Goal: Task Accomplishment & Management: Manage account settings

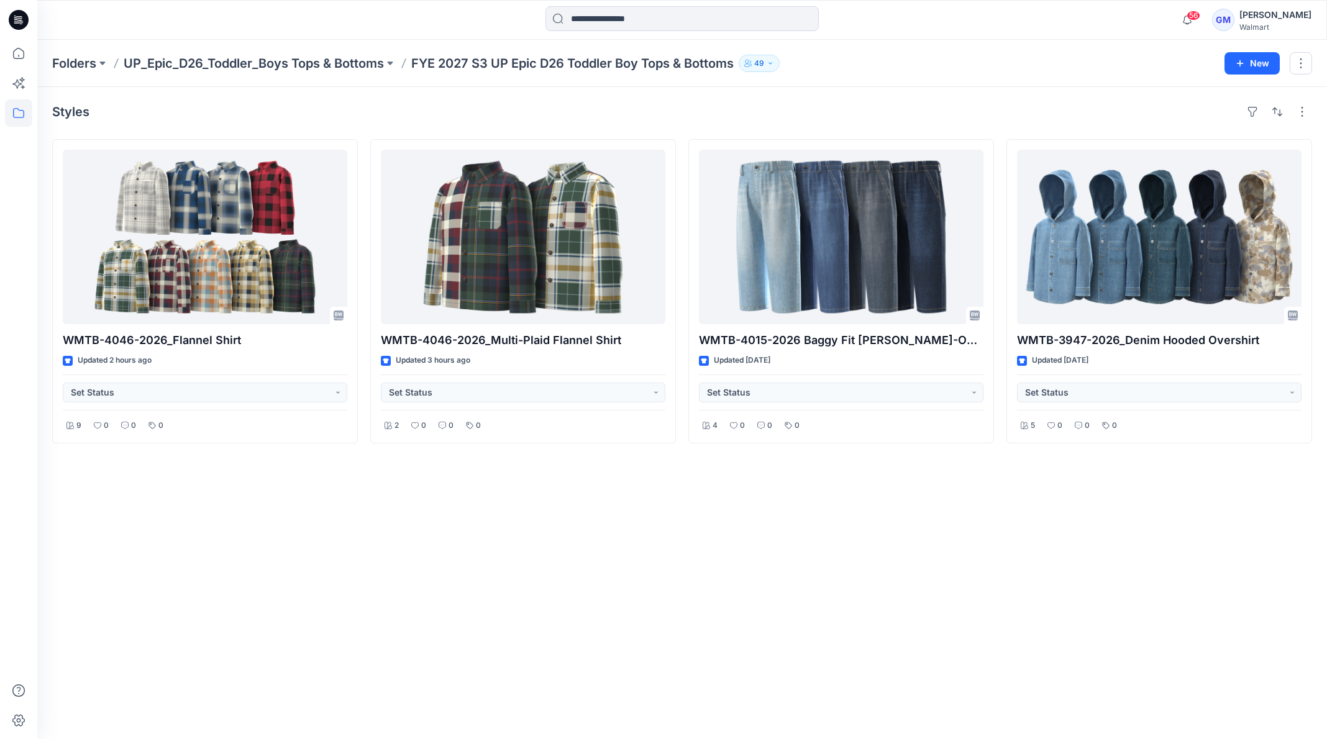
click at [540, 578] on div "Styles WMTB-4046-2026_Flannel Shirt Updated 2 hours ago Set Status 9 0 0 0 WMTB…" at bounding box center [681, 413] width 1289 height 652
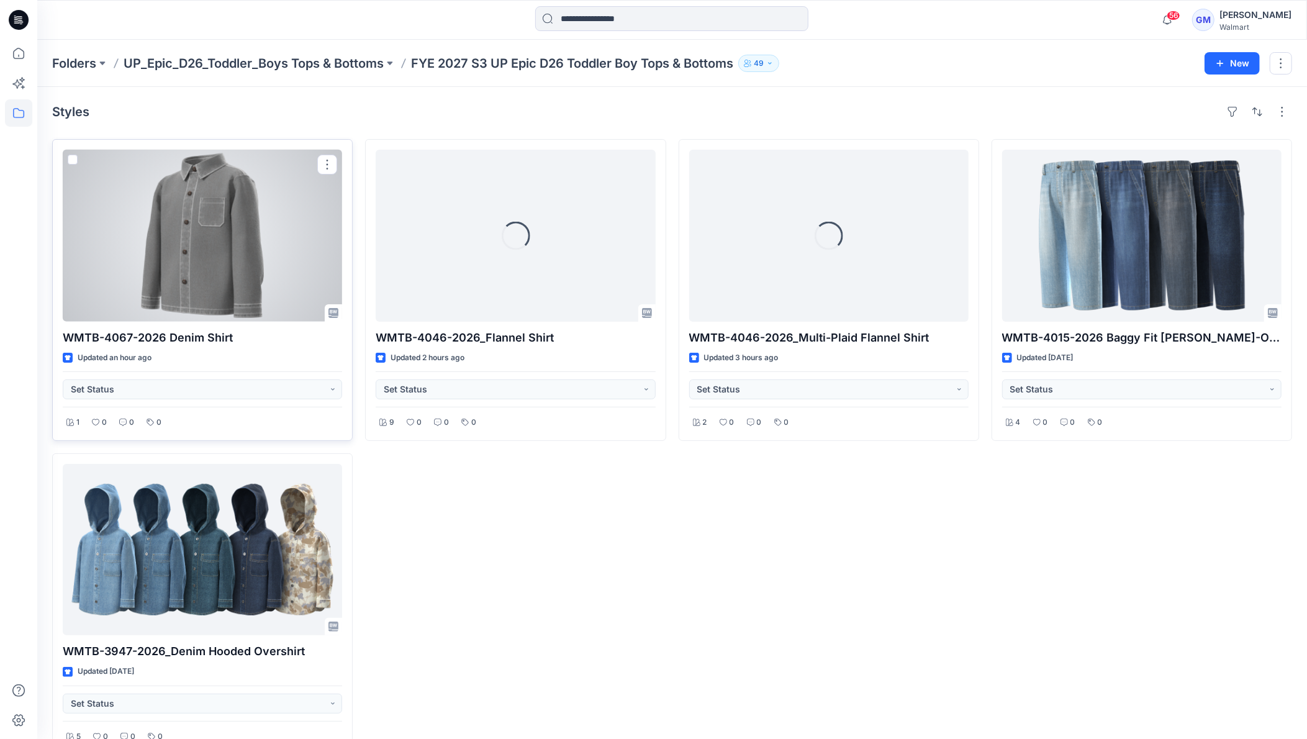
click at [254, 293] on div at bounding box center [203, 236] width 280 height 172
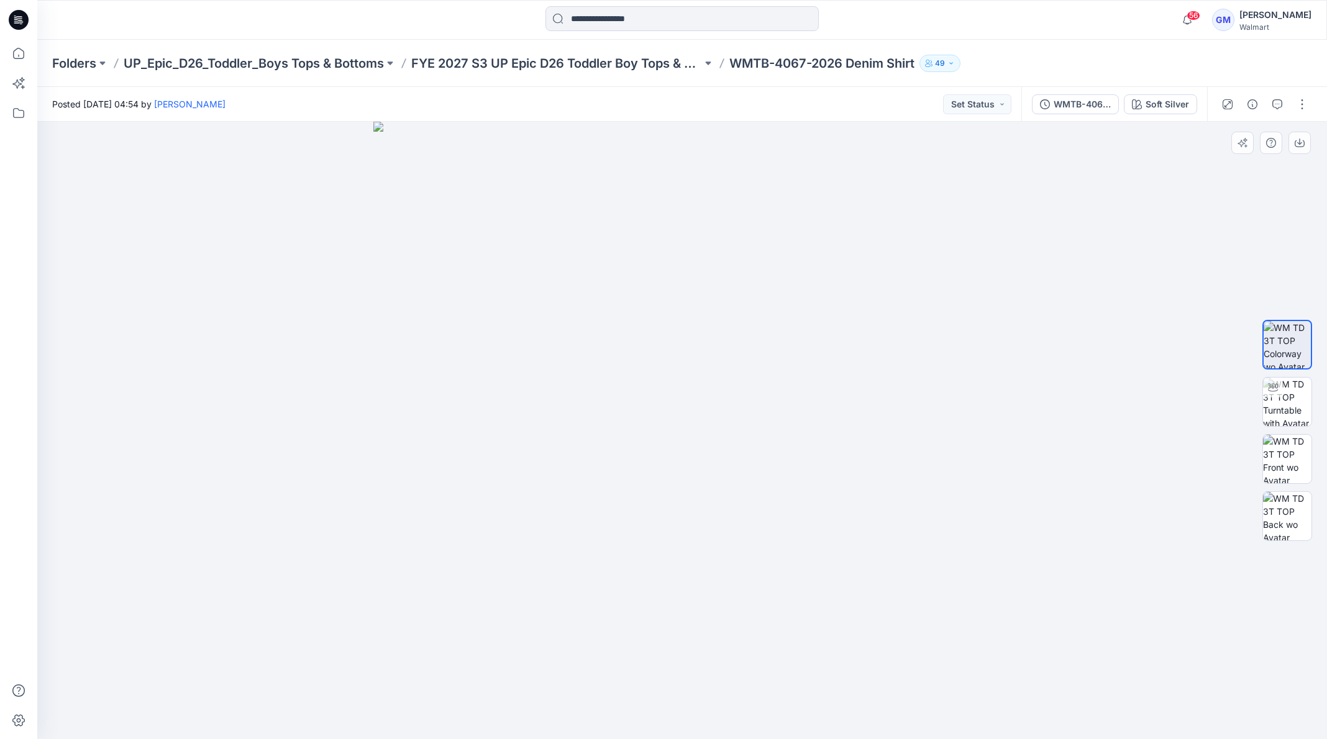
click at [317, 344] on div at bounding box center [681, 431] width 1289 height 618
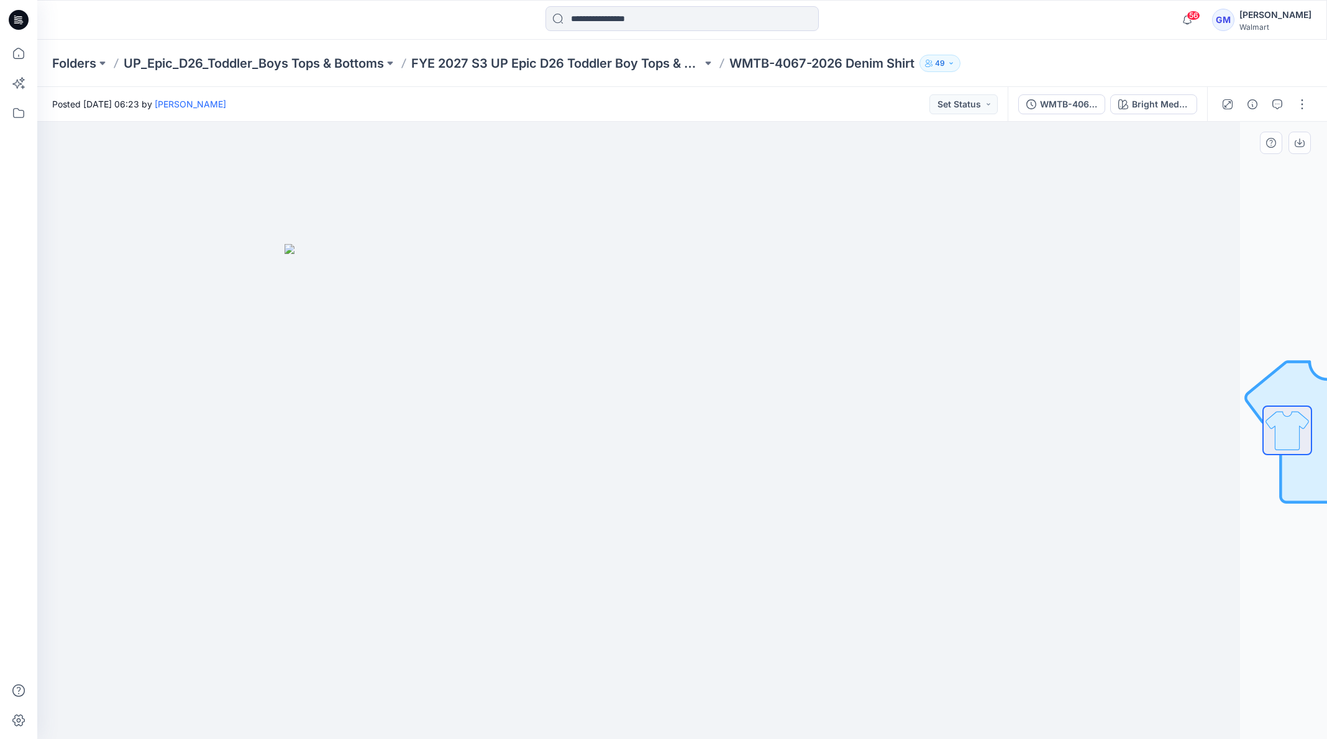
click at [304, 338] on img at bounding box center [594, 491] width 621 height 495
click at [577, 61] on p "FYE 2027 S3 UP Epic D26 Toddler Boy Tops & Bottoms" at bounding box center [556, 63] width 291 height 17
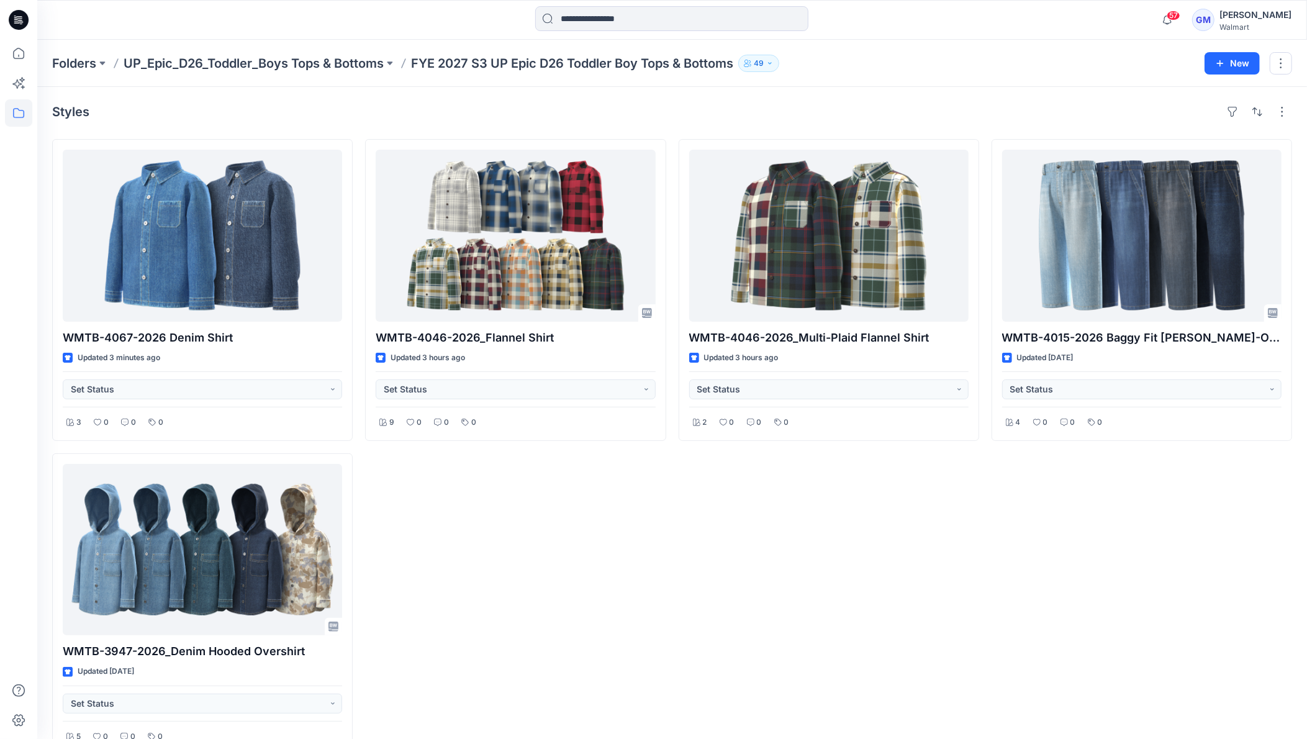
click at [566, 565] on div "WMTB-4046-2026_Flannel Shirt Updated 3 hours ago Set Status 9 0 0 0" at bounding box center [515, 447] width 301 height 616
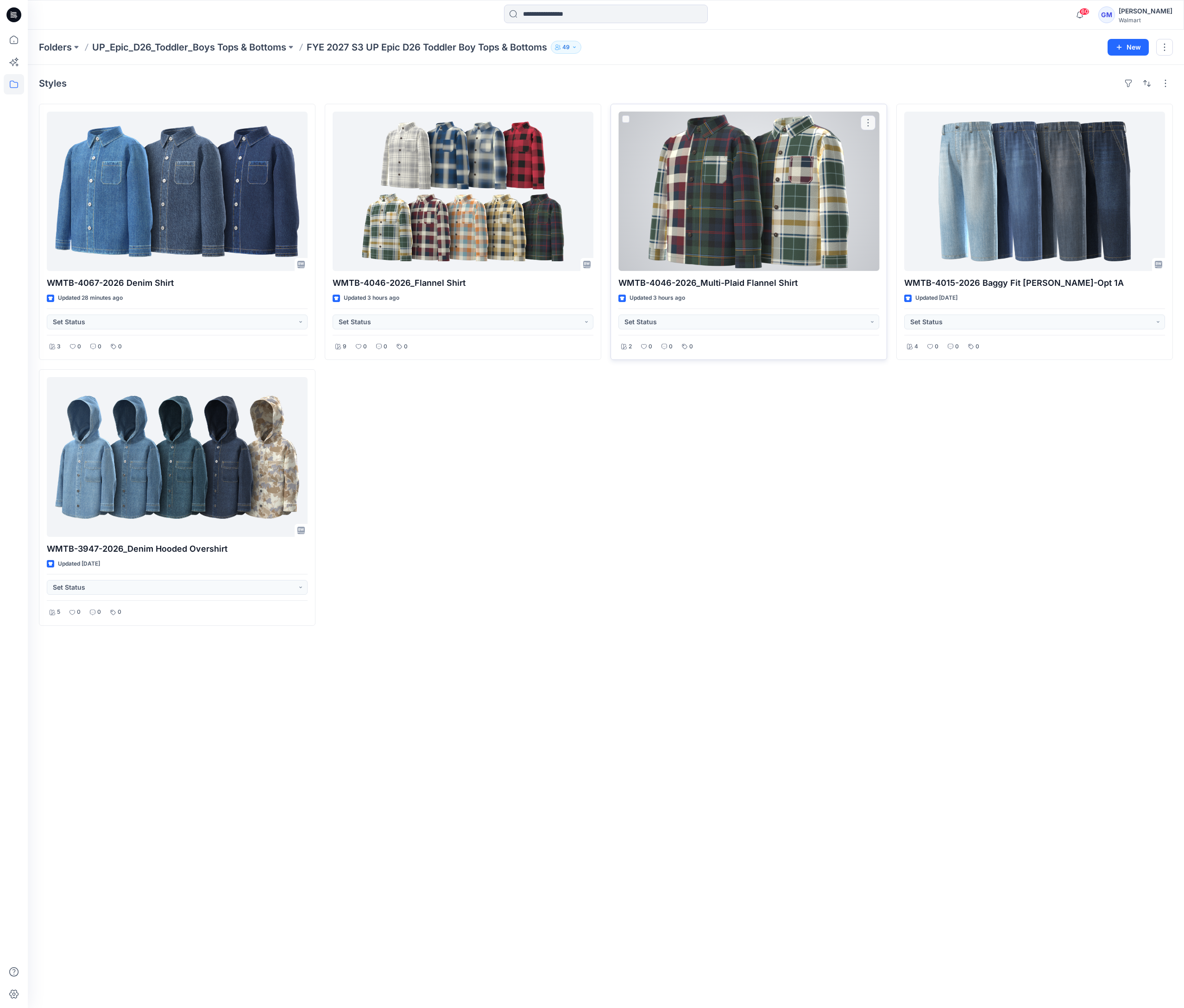
click at [782, 209] on div at bounding box center [749, 192] width 261 height 160
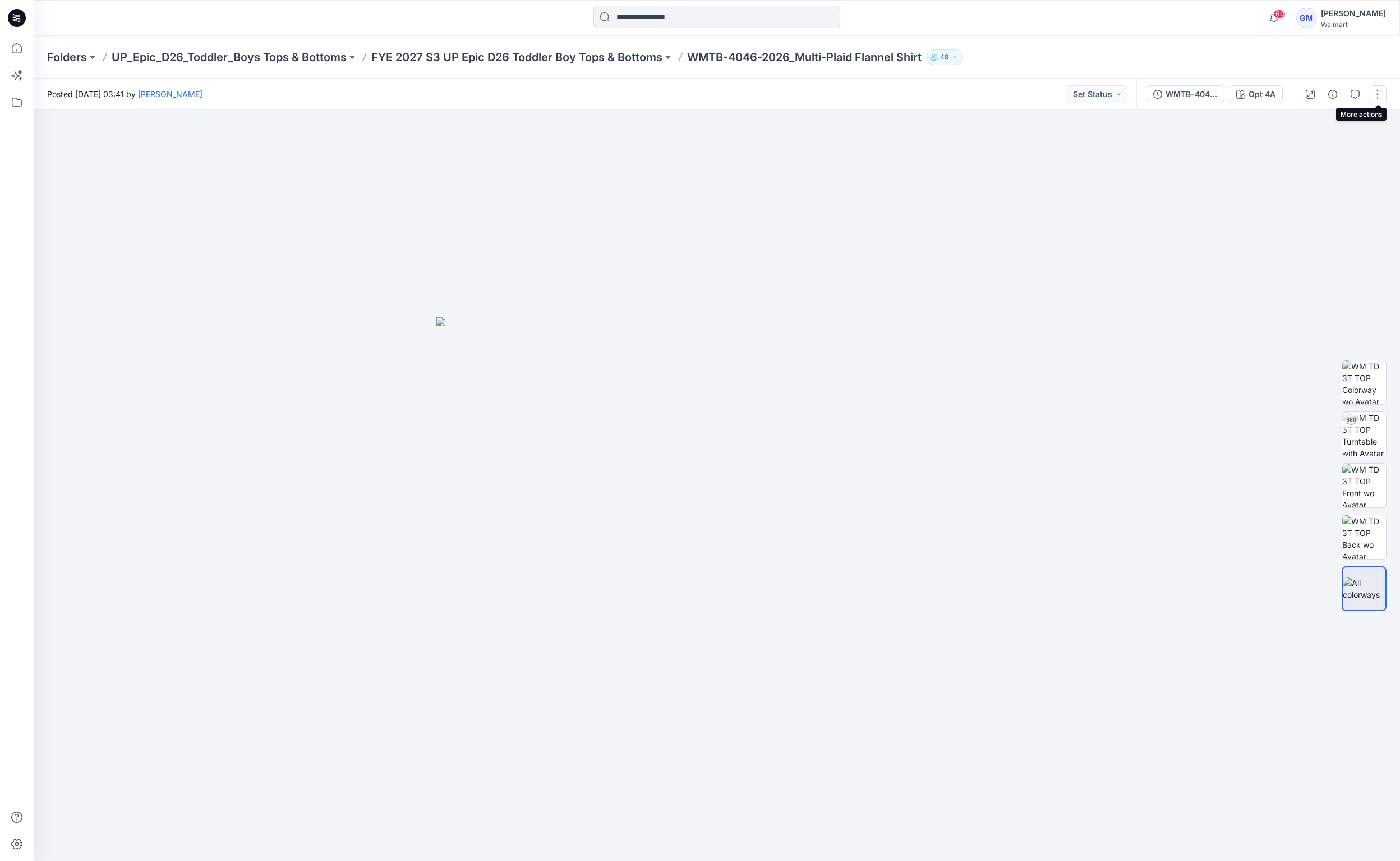
click at [1198, 96] on button "button" at bounding box center [1378, 94] width 18 height 18
click at [1198, 152] on p "Edit" at bounding box center [1307, 151] width 14 height 12
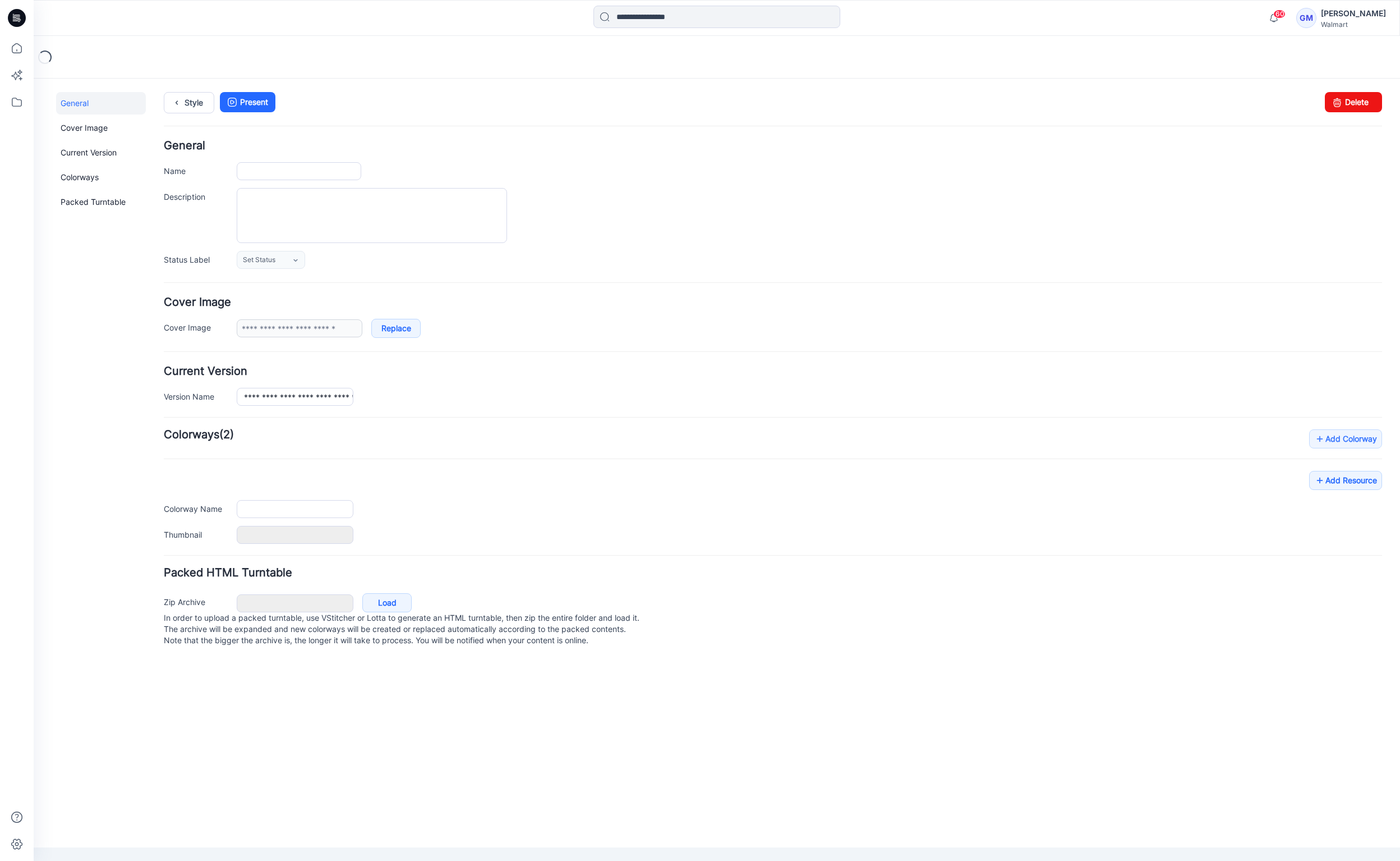
type input "**********"
type input "******"
type input "**********"
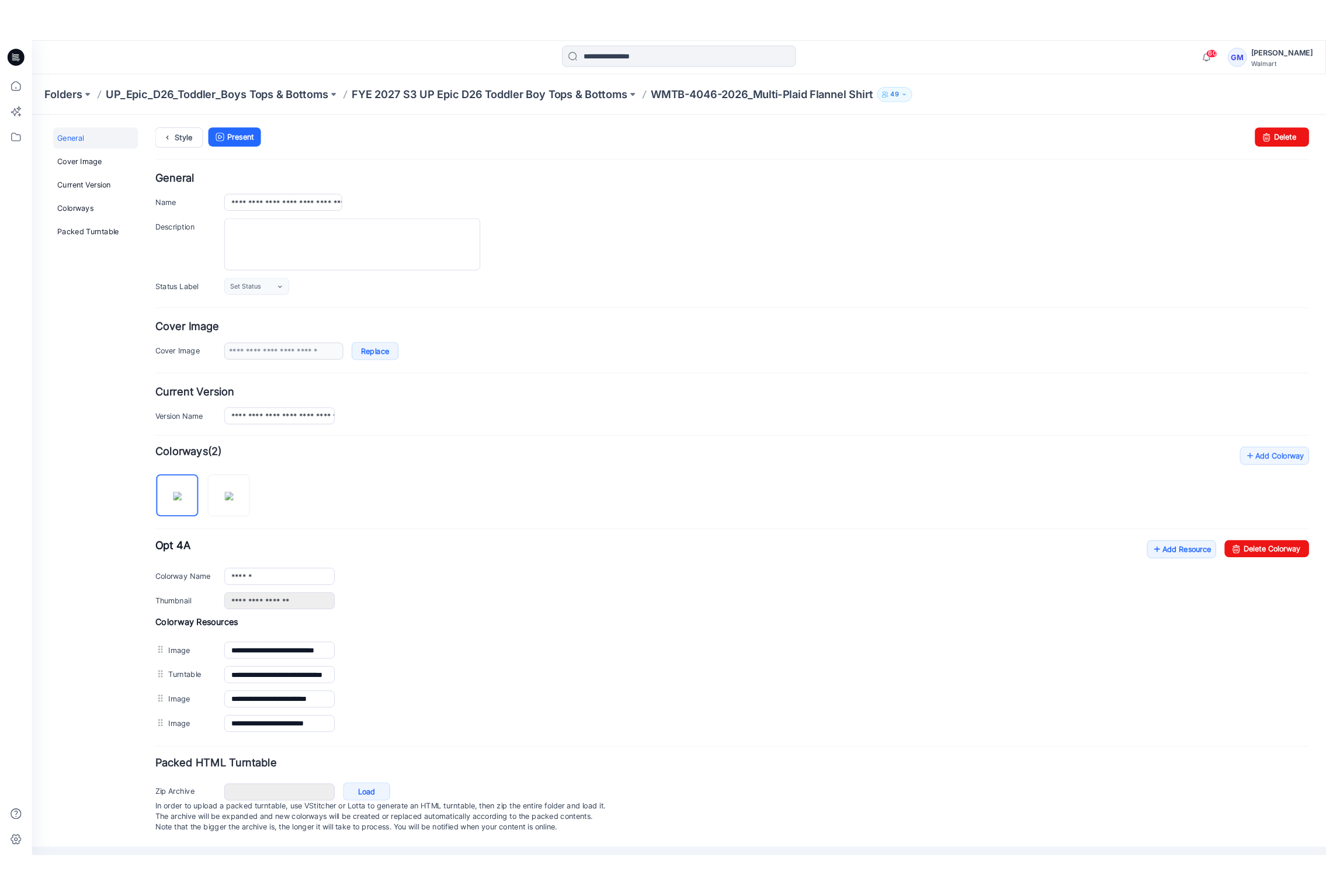
scroll to position [8, 0]
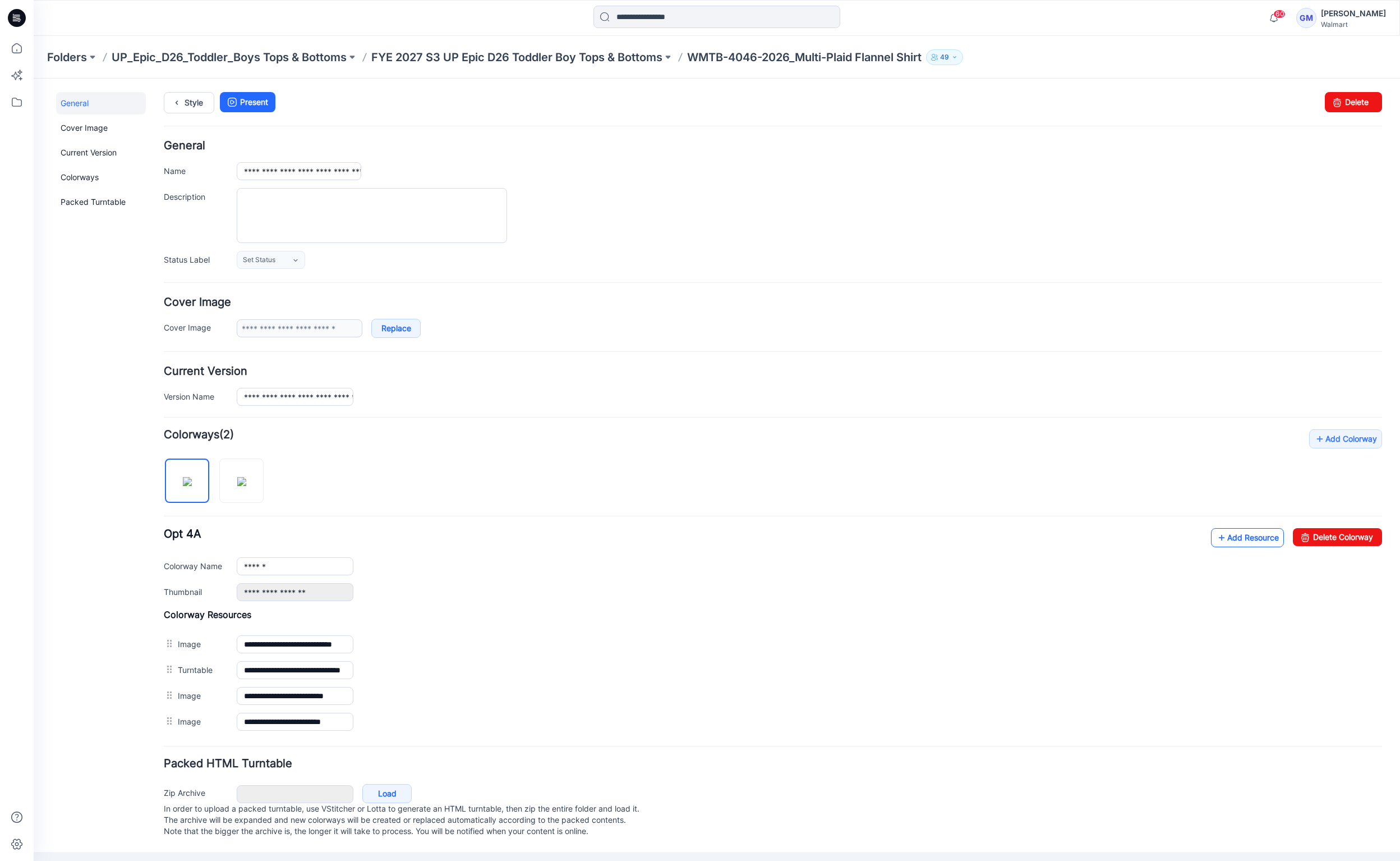
click at [1217, 533] on icon at bounding box center [1222, 538] width 11 height 18
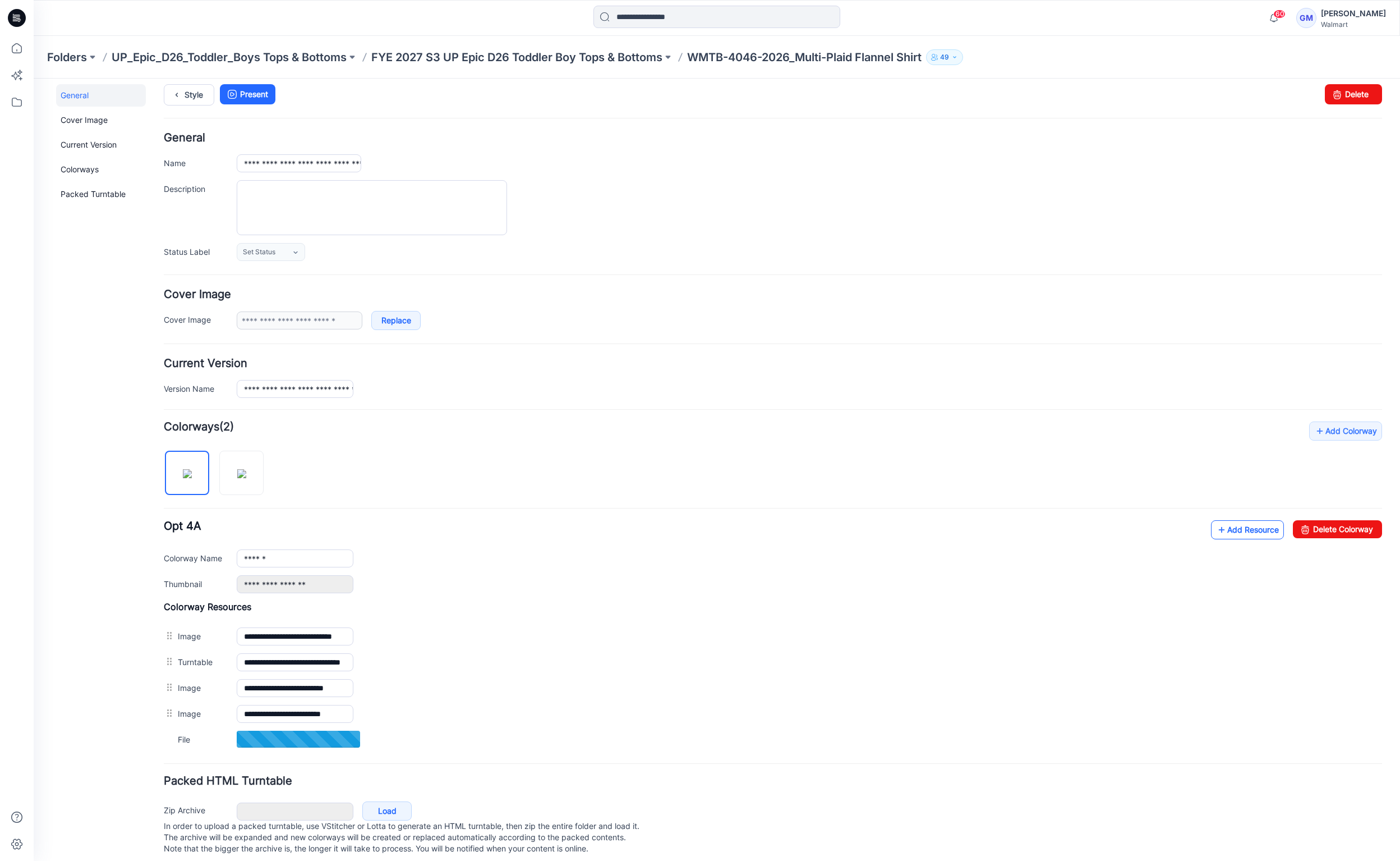
click at [1217, 538] on icon at bounding box center [1222, 529] width 11 height 18
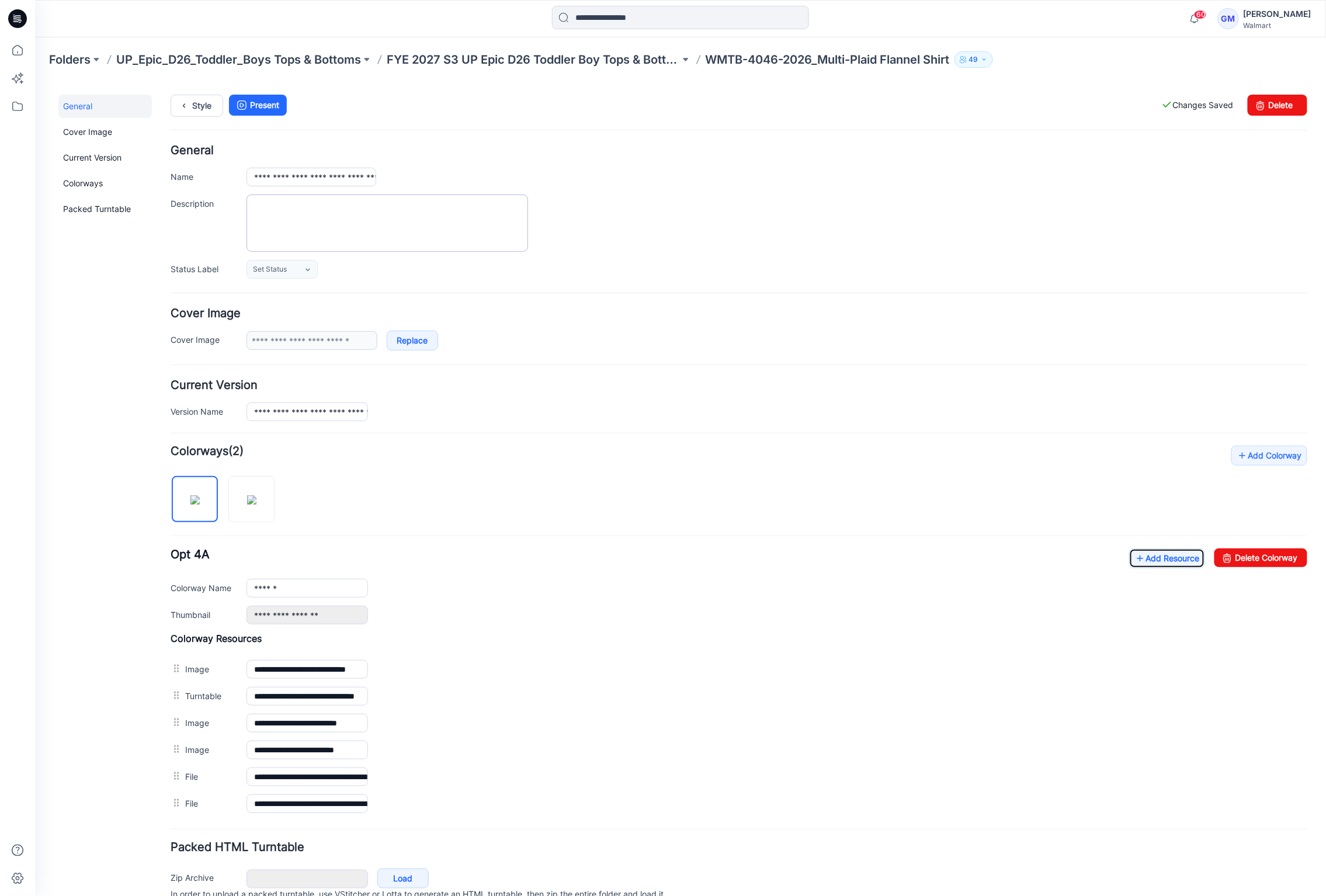
scroll to position [0, 0]
click at [189, 102] on icon at bounding box center [182, 106] width 16 height 21
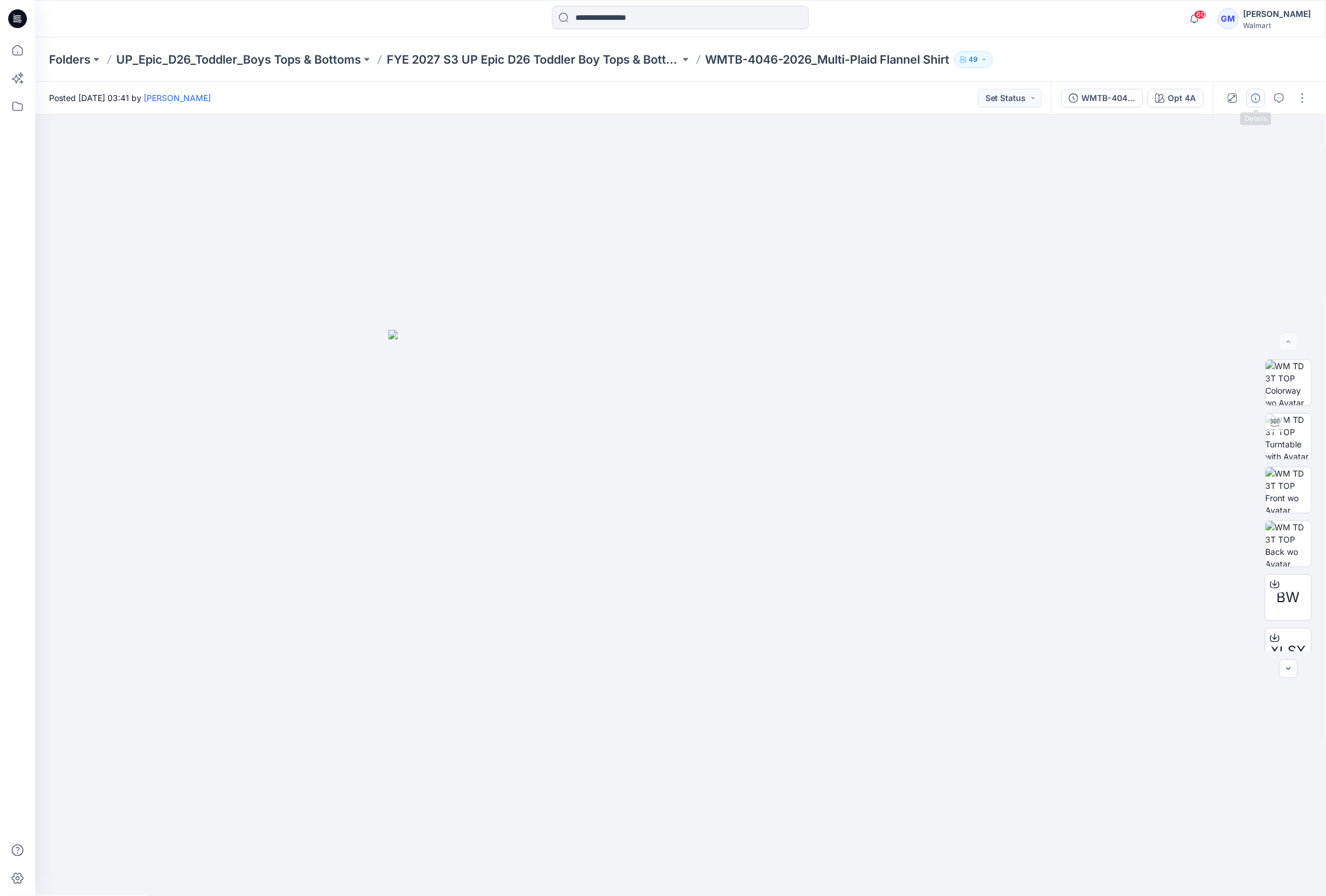
click at [1250, 95] on button "button" at bounding box center [1255, 98] width 19 height 19
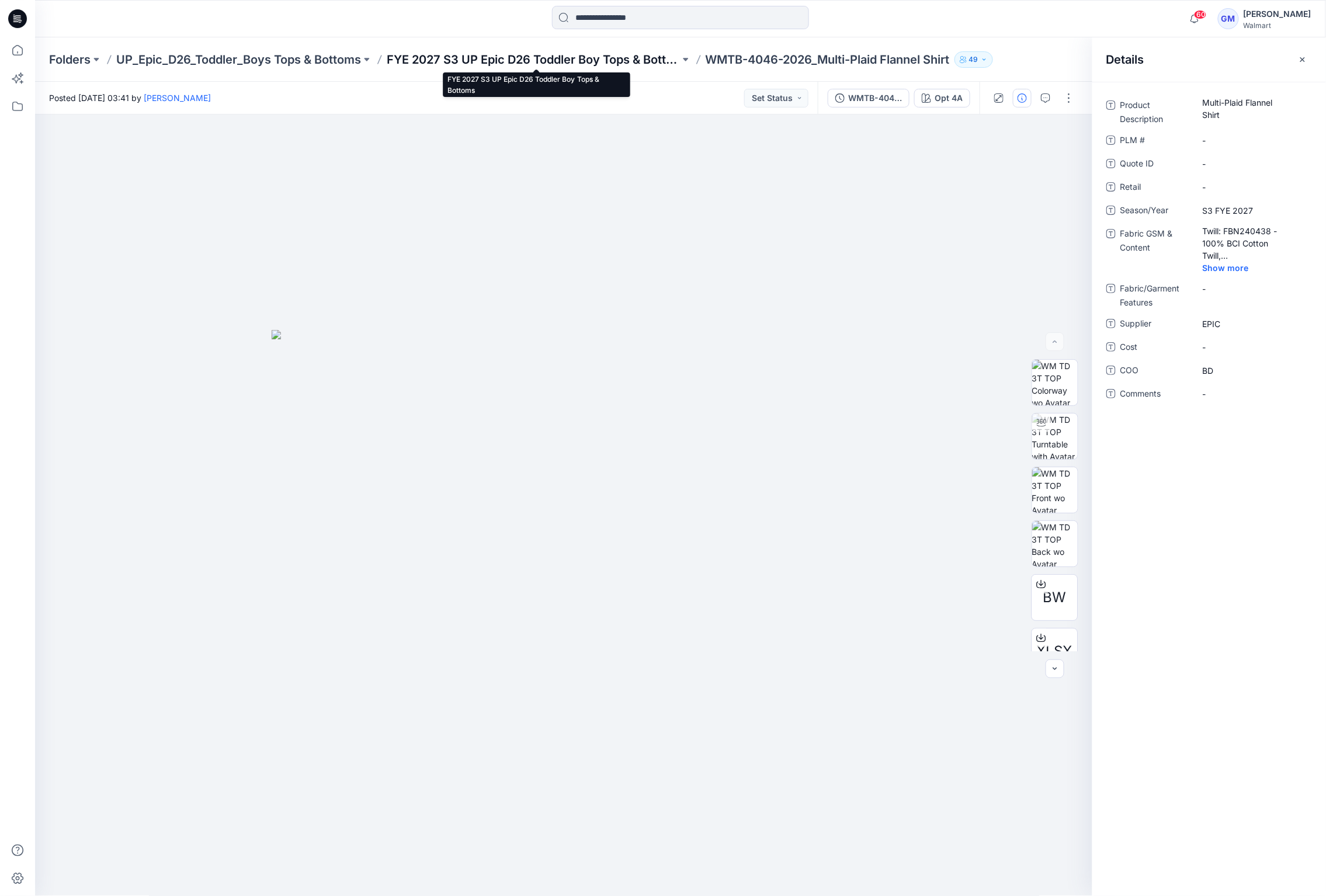
click at [616, 64] on p "FYE 2027 S3 UP Epic D26 Toddler Boy Tops & Bottoms" at bounding box center [533, 59] width 293 height 16
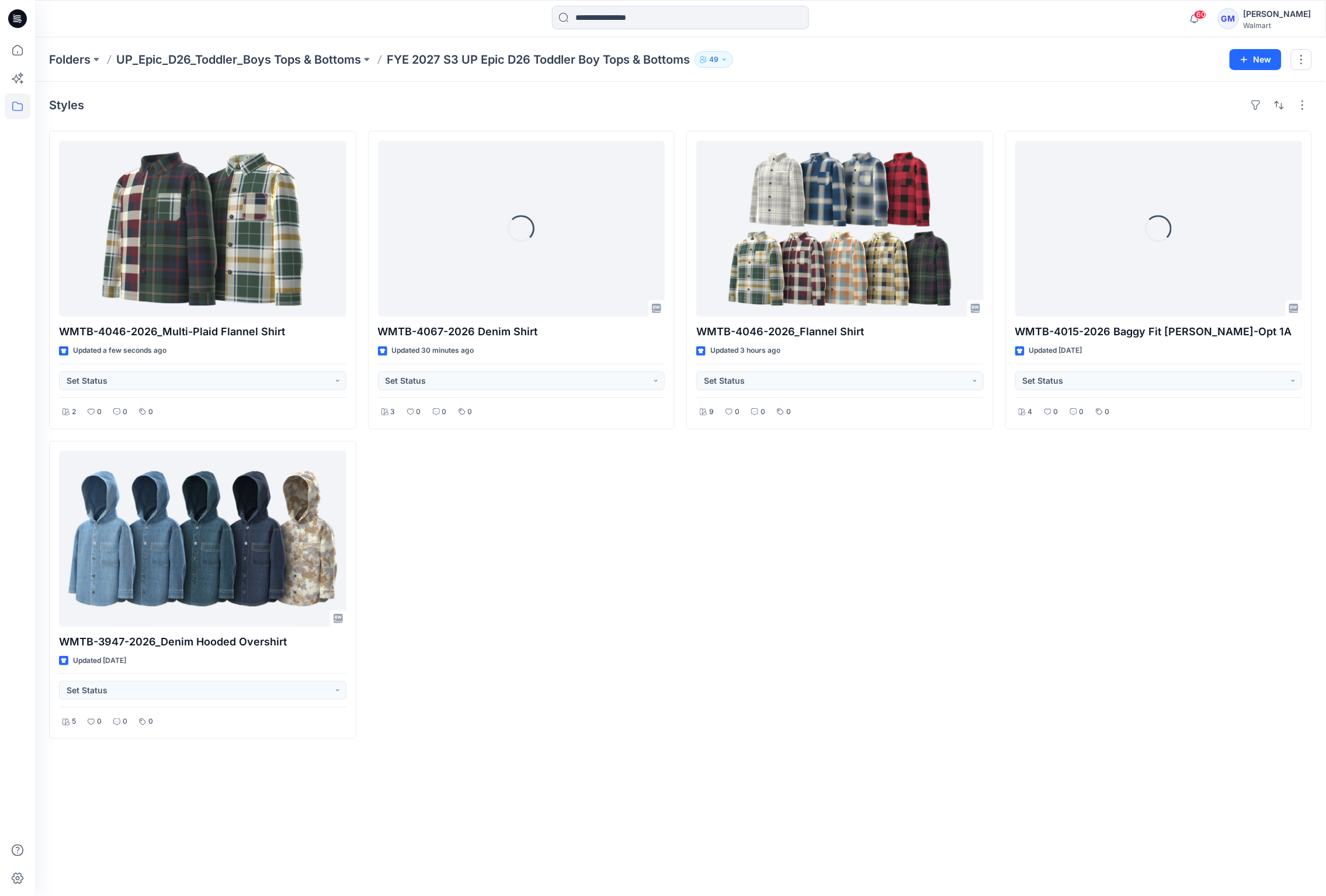
click at [720, 623] on div "WMTB-4046-2026_Flannel Shirt Updated 3 hours ago Set Status 9 0 0 0" at bounding box center [840, 434] width 308 height 608
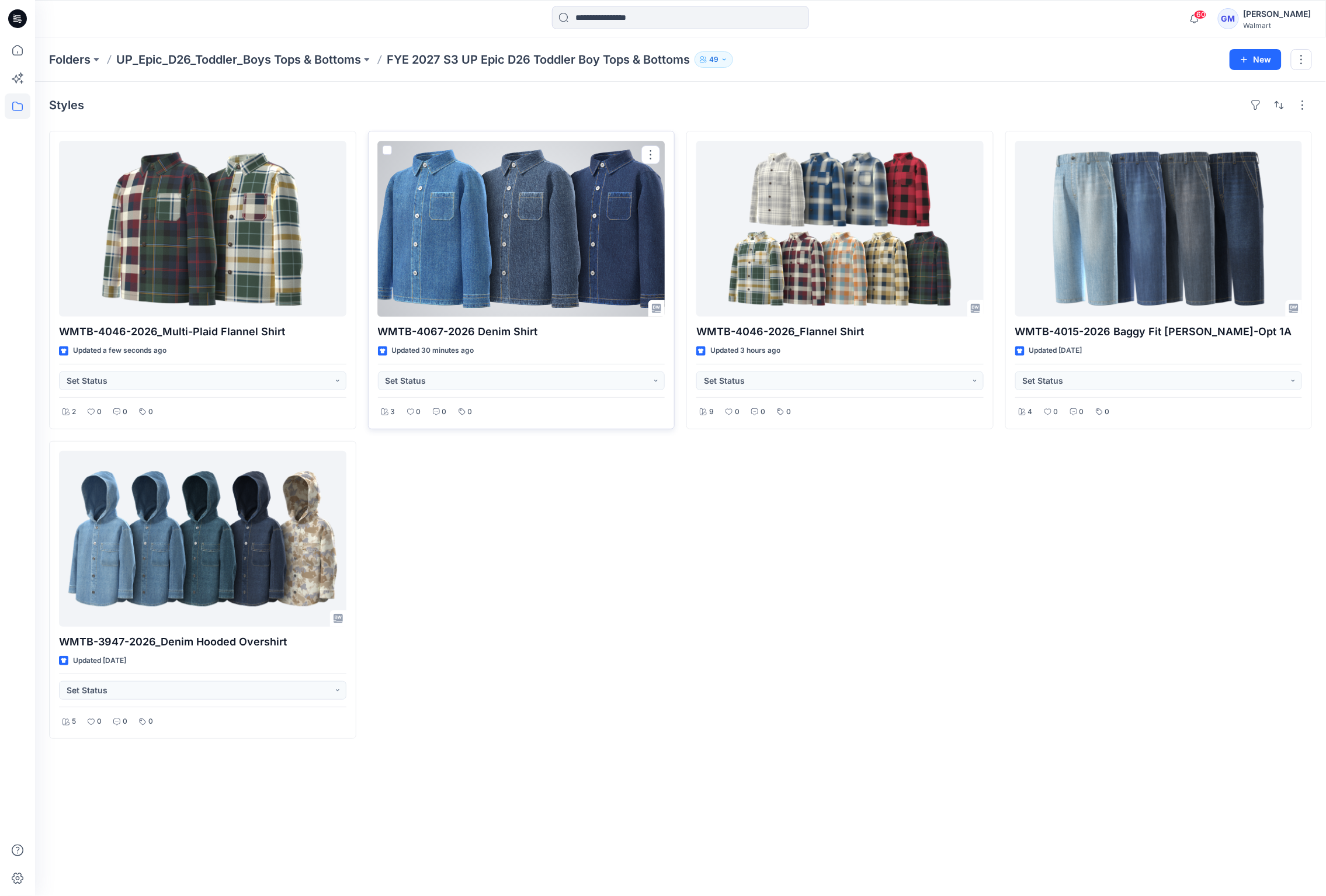
click at [561, 252] on div at bounding box center [522, 228] width 288 height 176
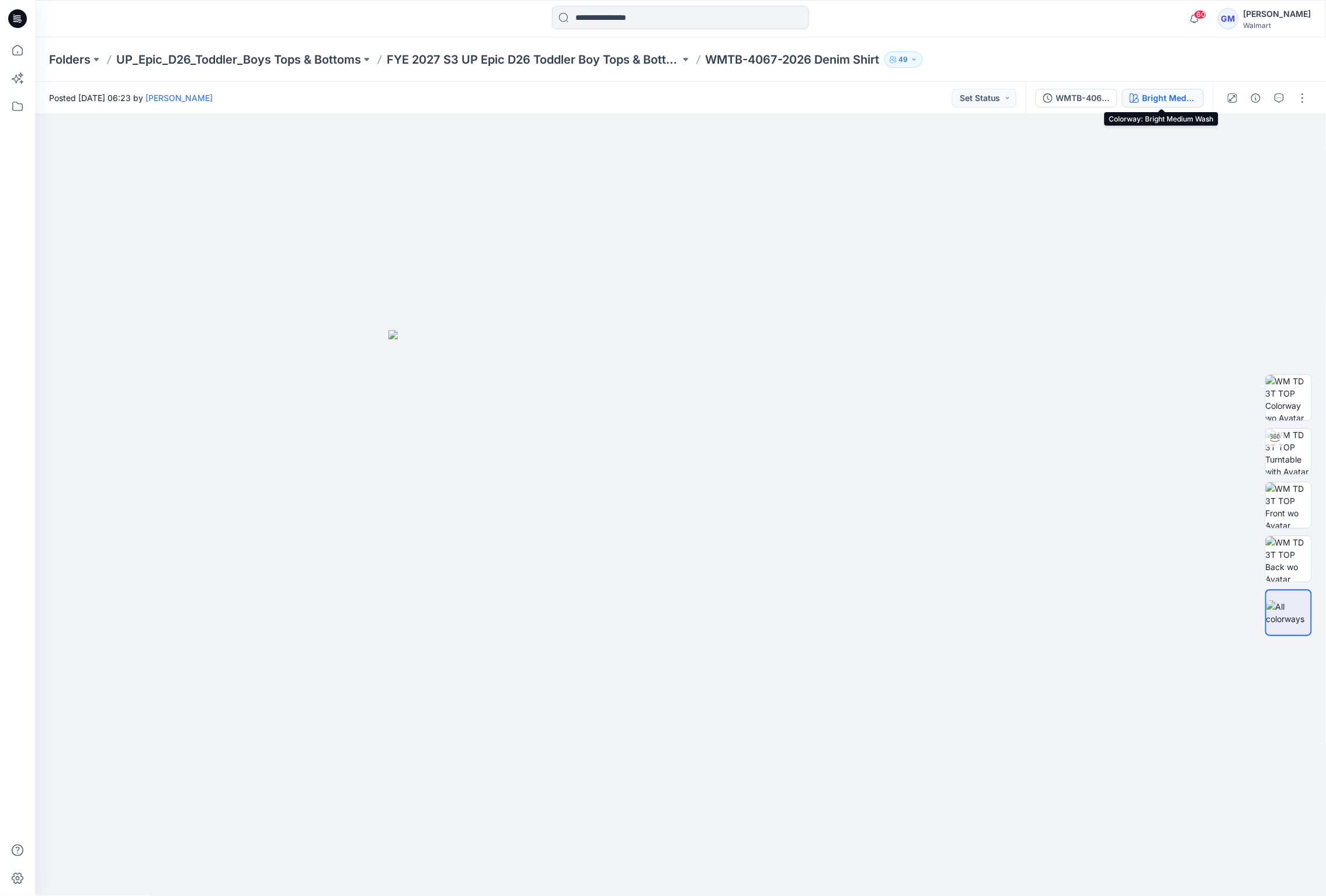
click at [1160, 100] on div "Bright Medium Wash" at bounding box center [1169, 99] width 54 height 13
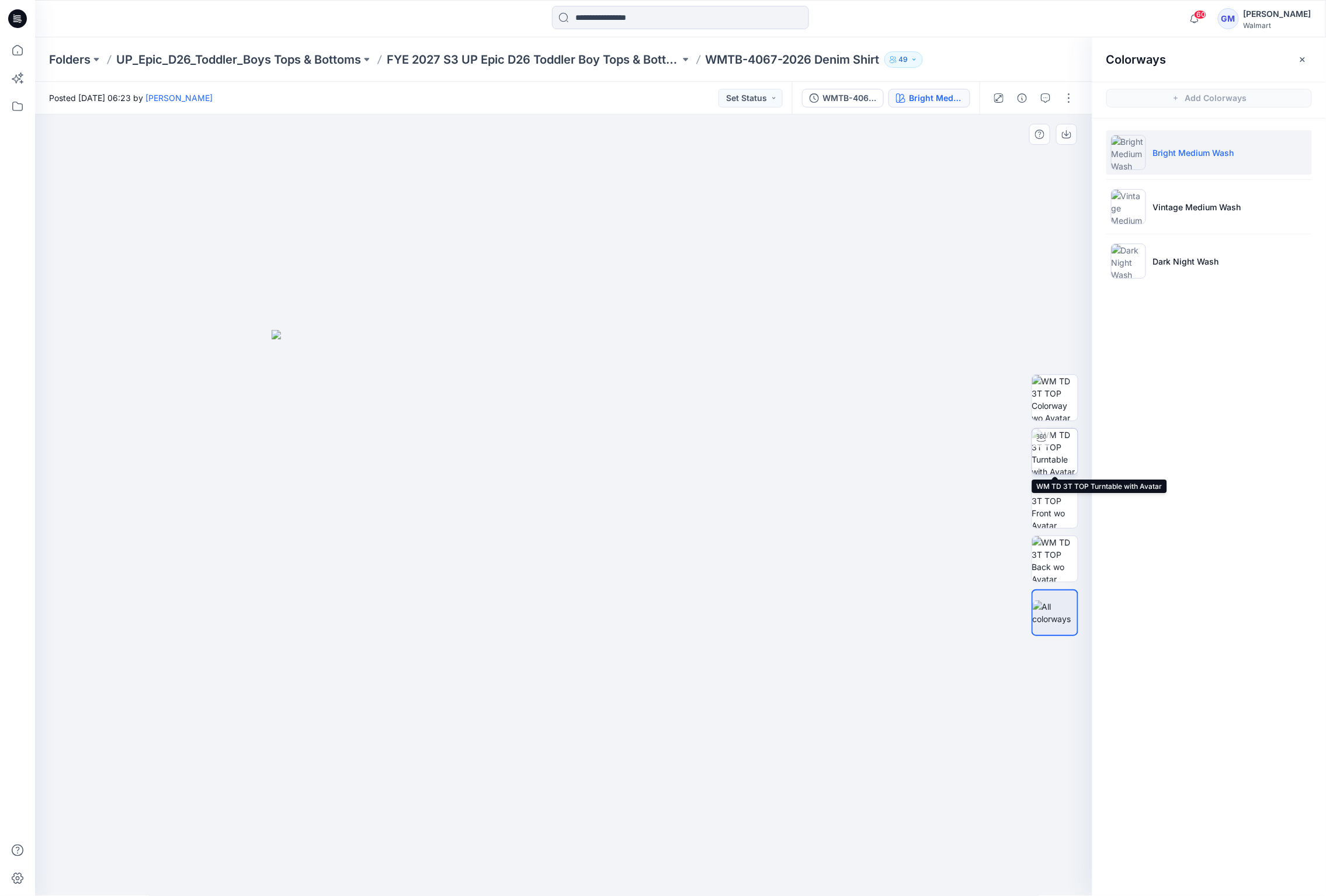
click at [1047, 455] on img at bounding box center [1055, 451] width 45 height 45
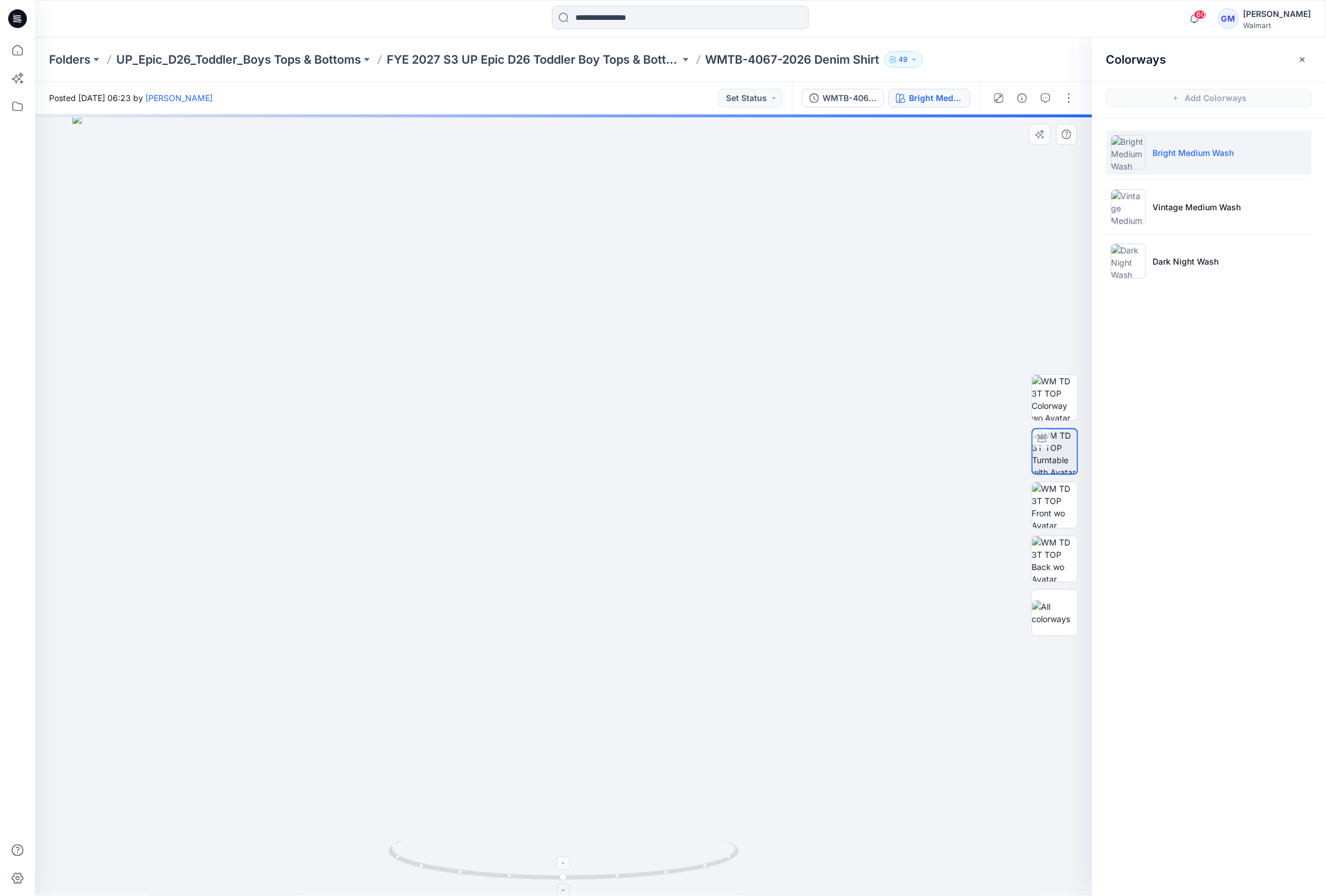
drag, startPoint x: 603, startPoint y: 625, endPoint x: 669, endPoint y: 861, distance: 245.1
click at [602, 630] on img at bounding box center [563, 506] width 983 height 782
drag, startPoint x: 670, startPoint y: 875, endPoint x: 323, endPoint y: 878, distance: 347.0
click at [323, 878] on div at bounding box center [563, 505] width 1057 height 781
click at [1157, 208] on p "Vintage Medium Wash" at bounding box center [1197, 207] width 88 height 12
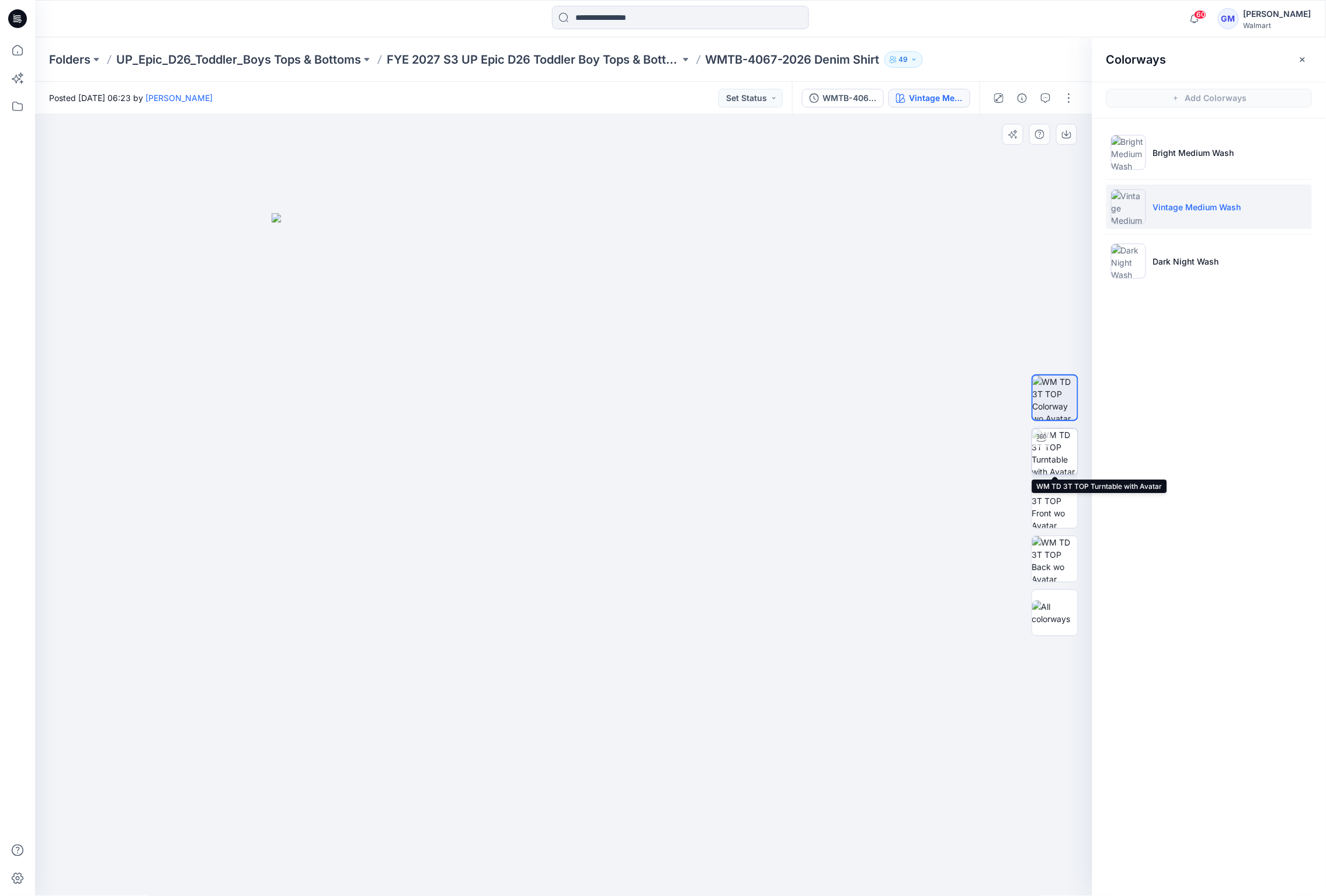
click at [1045, 460] on img at bounding box center [1055, 451] width 45 height 45
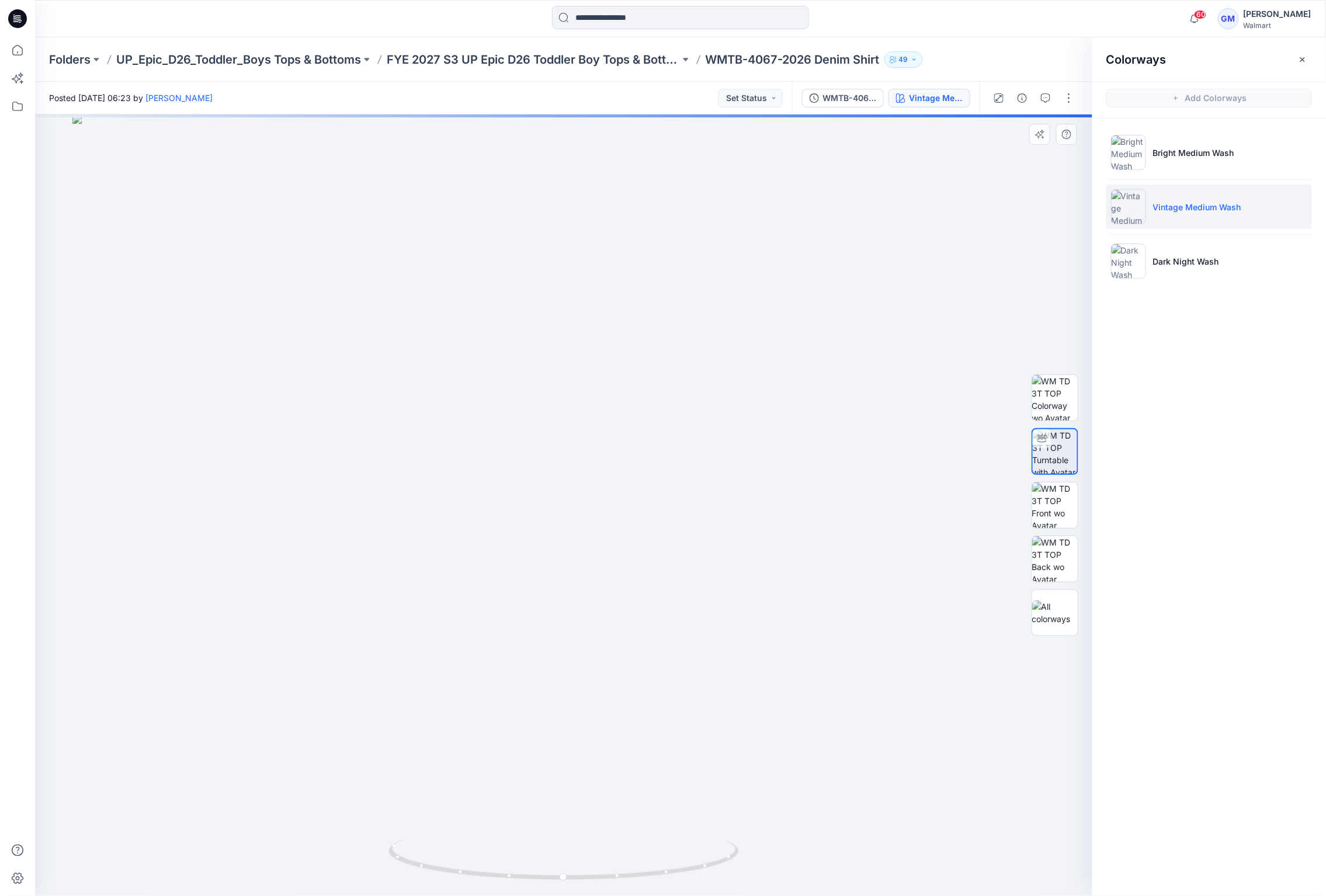
drag, startPoint x: 646, startPoint y: 612, endPoint x: 642, endPoint y: 630, distance: 18.4
click at [642, 630] on img at bounding box center [563, 506] width 983 height 782
drag, startPoint x: 688, startPoint y: 879, endPoint x: 366, endPoint y: 883, distance: 322.0
click at [368, 885] on div at bounding box center [563, 505] width 1057 height 781
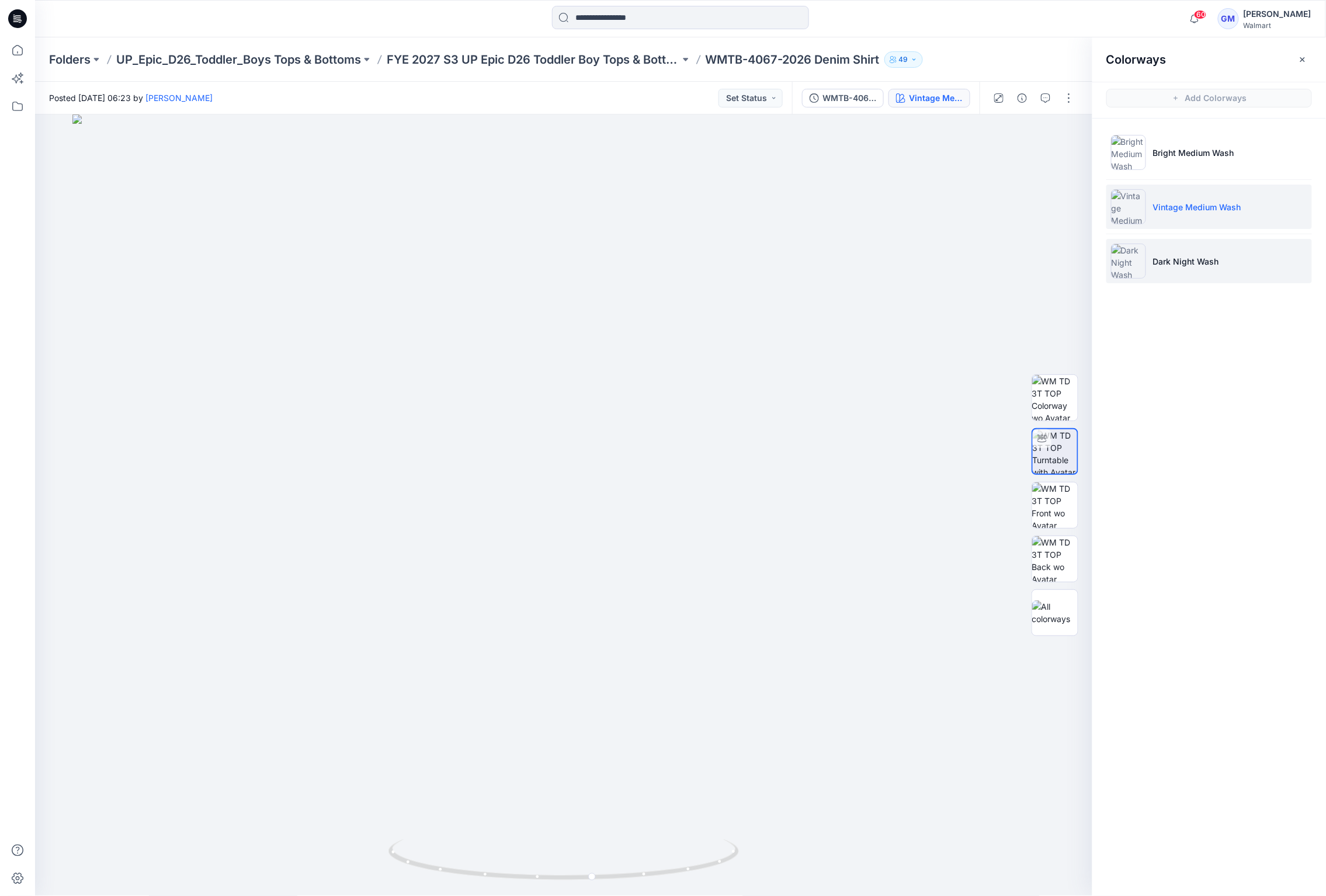
click at [1208, 263] on p "Dark Night Wash" at bounding box center [1186, 260] width 66 height 12
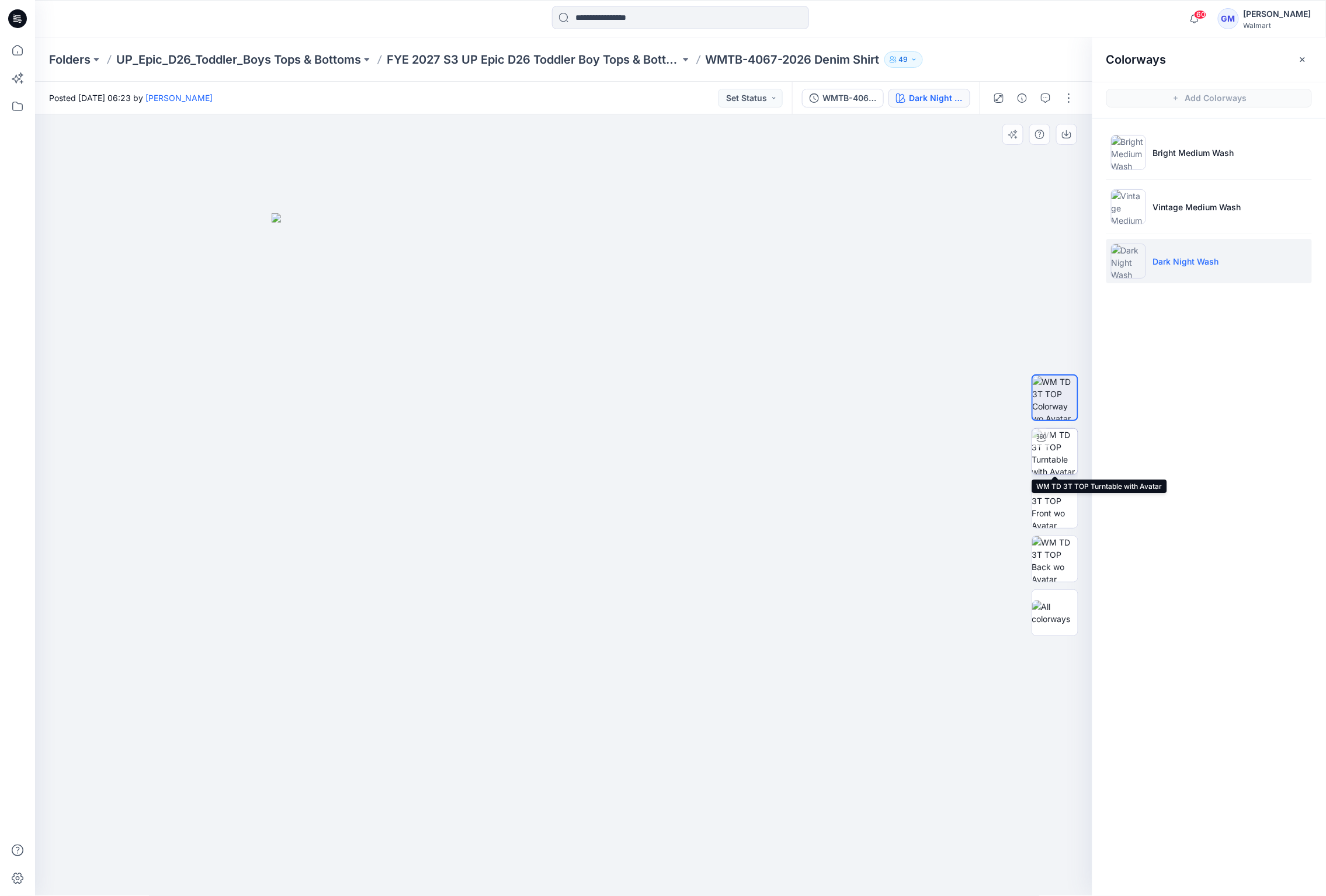
click at [1050, 448] on img at bounding box center [1055, 451] width 45 height 45
drag, startPoint x: 602, startPoint y: 497, endPoint x: 624, endPoint y: 632, distance: 136.8
click at [620, 622] on img at bounding box center [563, 479] width 983 height 835
drag, startPoint x: 688, startPoint y: 868, endPoint x: 392, endPoint y: 869, distance: 296.0
click at [392, 869] on icon at bounding box center [565, 861] width 354 height 44
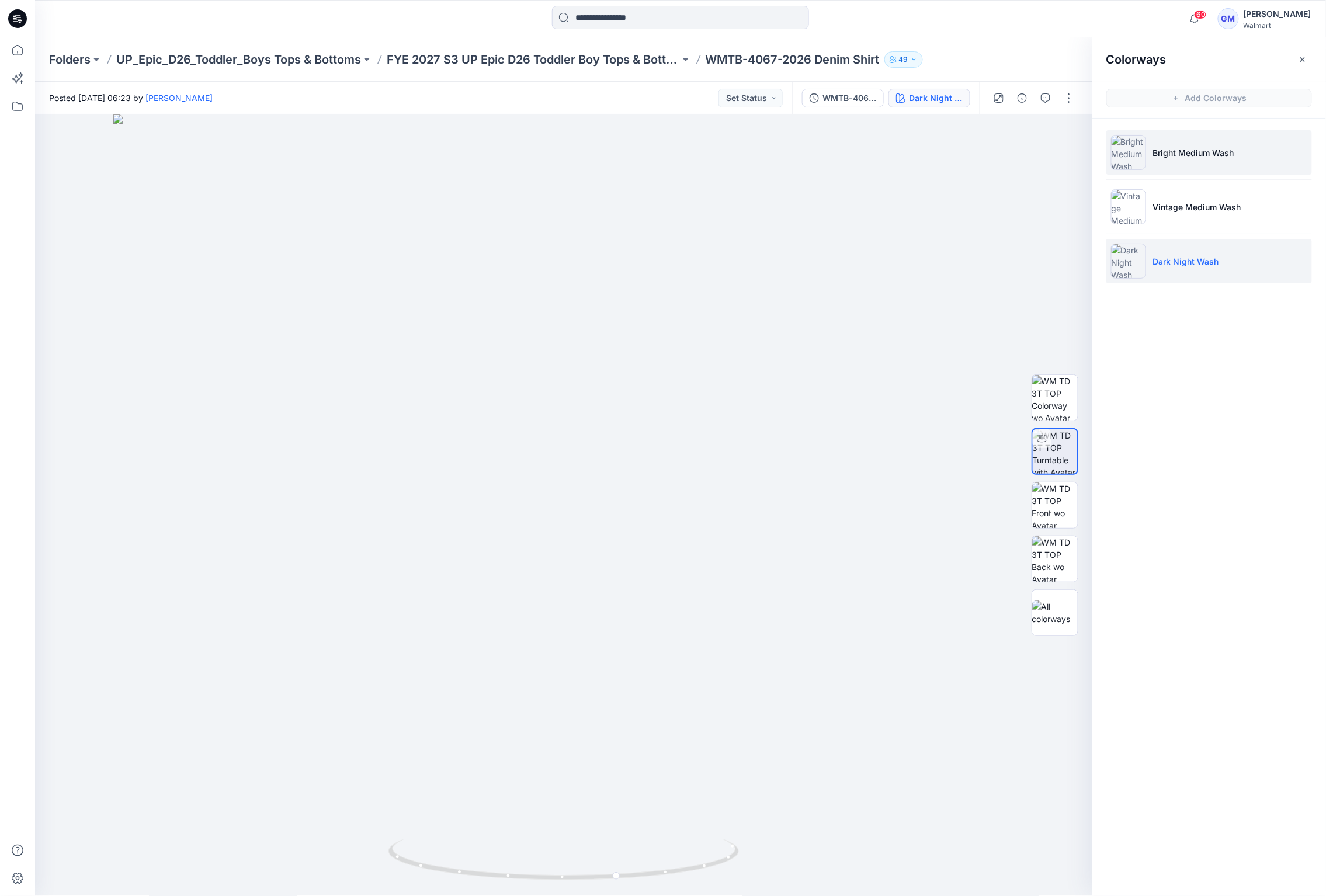
click at [1183, 149] on p "Bright Medium Wash" at bounding box center [1193, 152] width 81 height 12
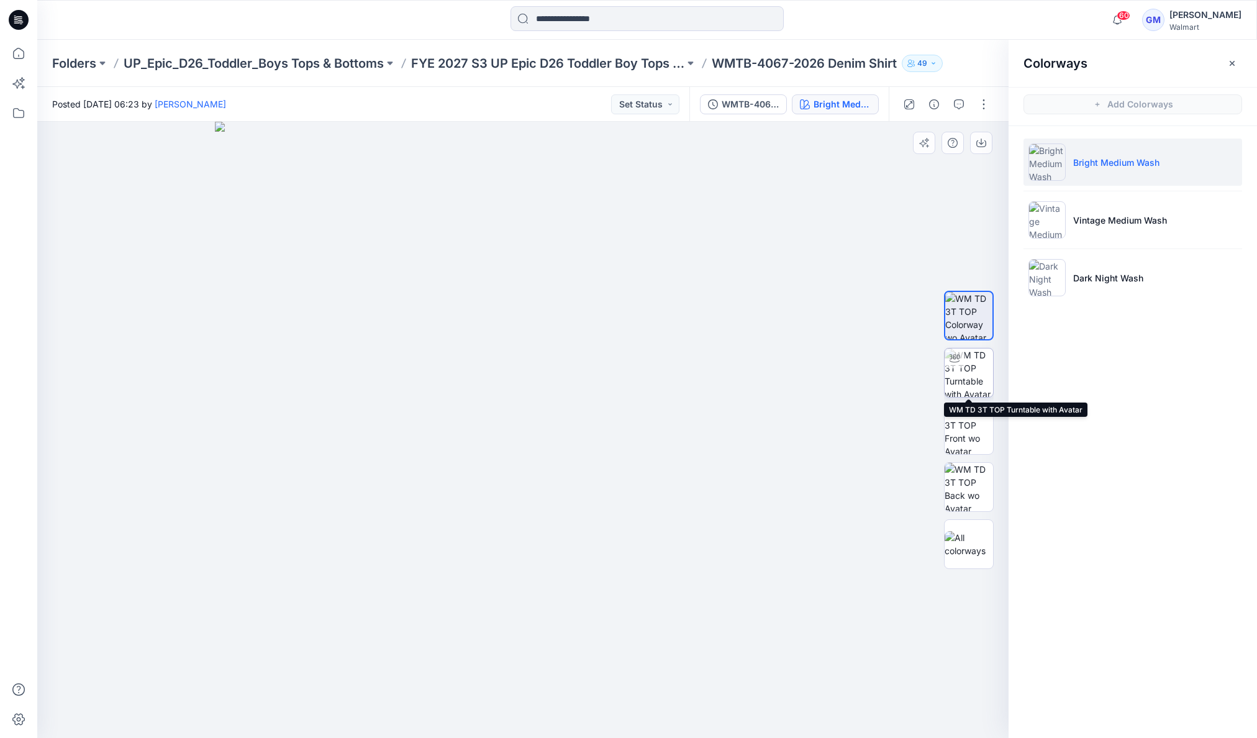
click at [968, 362] on img at bounding box center [969, 372] width 48 height 48
drag, startPoint x: 575, startPoint y: 312, endPoint x: 568, endPoint y: 443, distance: 131.9
click at [568, 443] on img at bounding box center [515, 394] width 1045 height 688
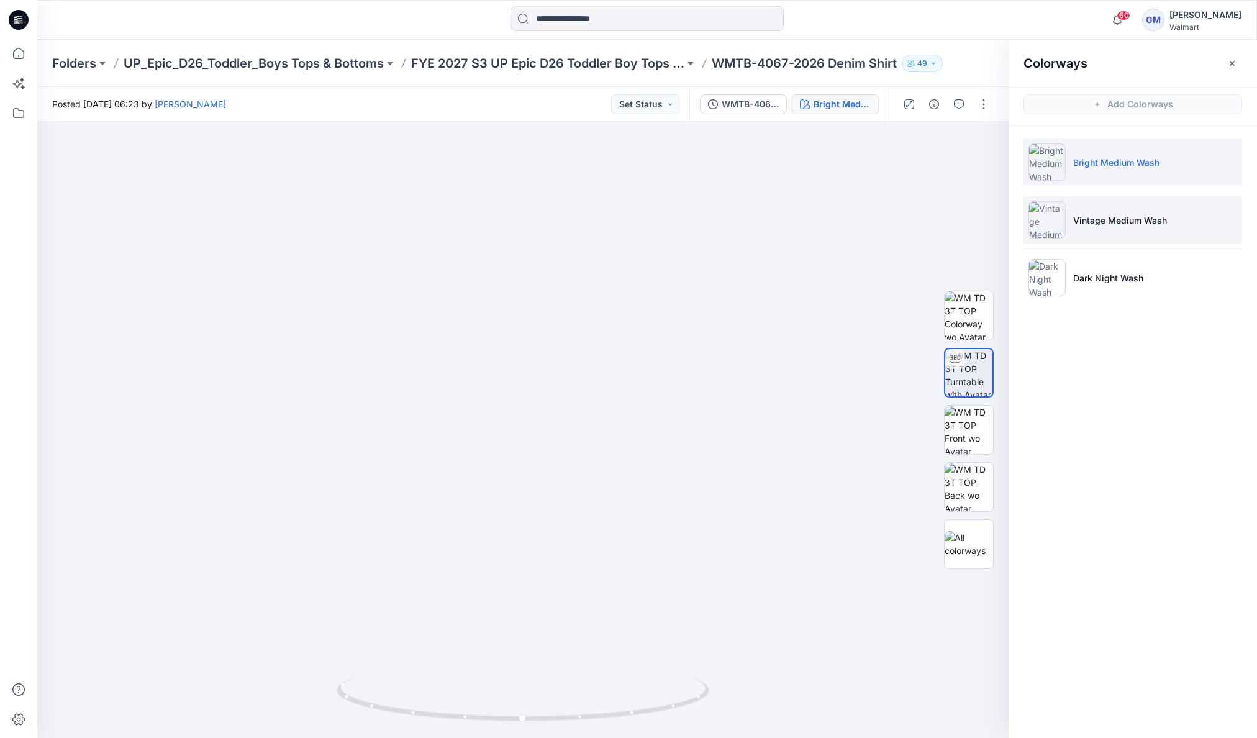
click at [1081, 224] on p "Vintage Medium Wash" at bounding box center [1120, 220] width 94 height 13
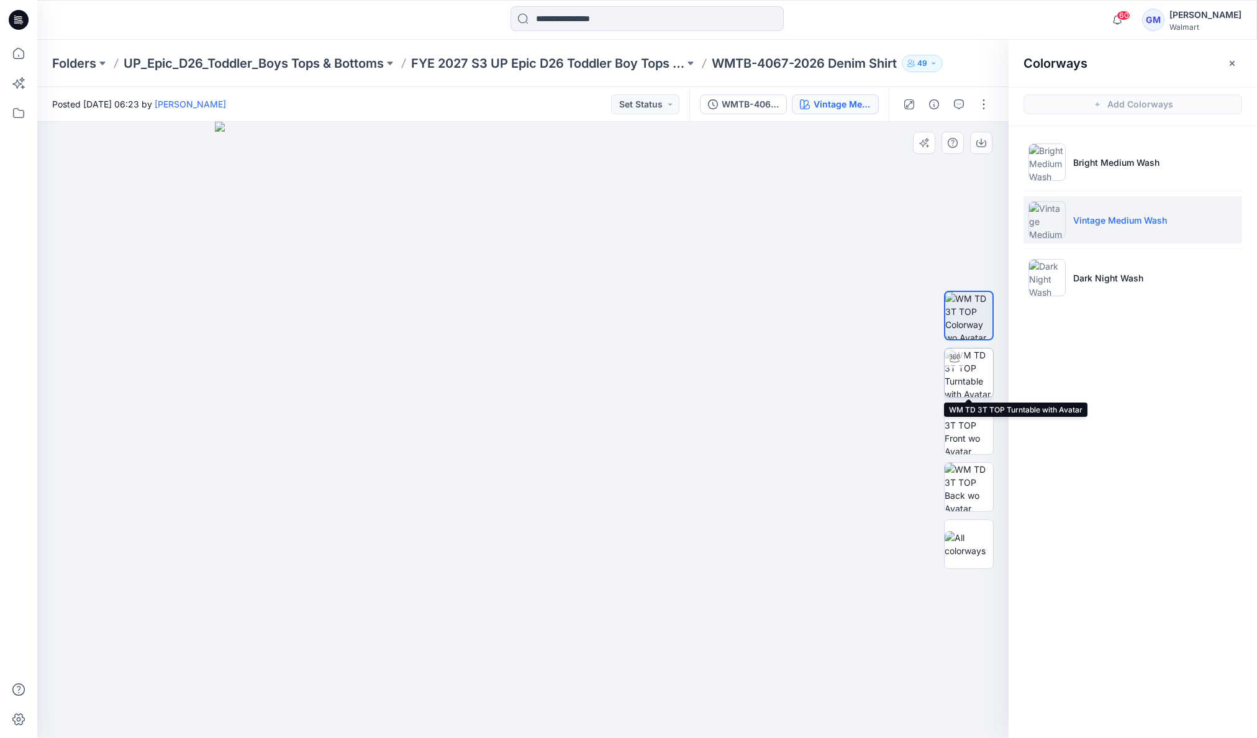
click at [969, 367] on img at bounding box center [969, 372] width 48 height 48
drag, startPoint x: 574, startPoint y: 493, endPoint x: 598, endPoint y: 586, distance: 95.5
click at [598, 586] on img at bounding box center [536, 362] width 1037 height 752
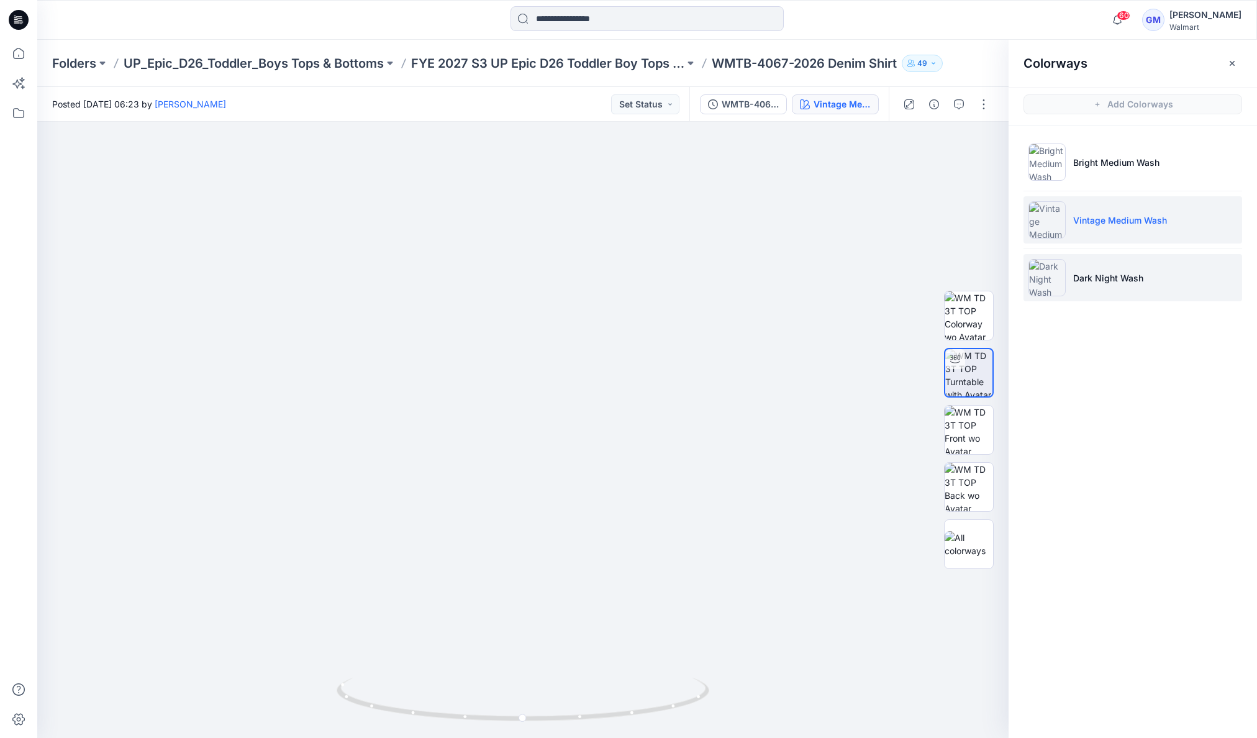
click at [1134, 275] on p "Dark Night Wash" at bounding box center [1108, 277] width 70 height 13
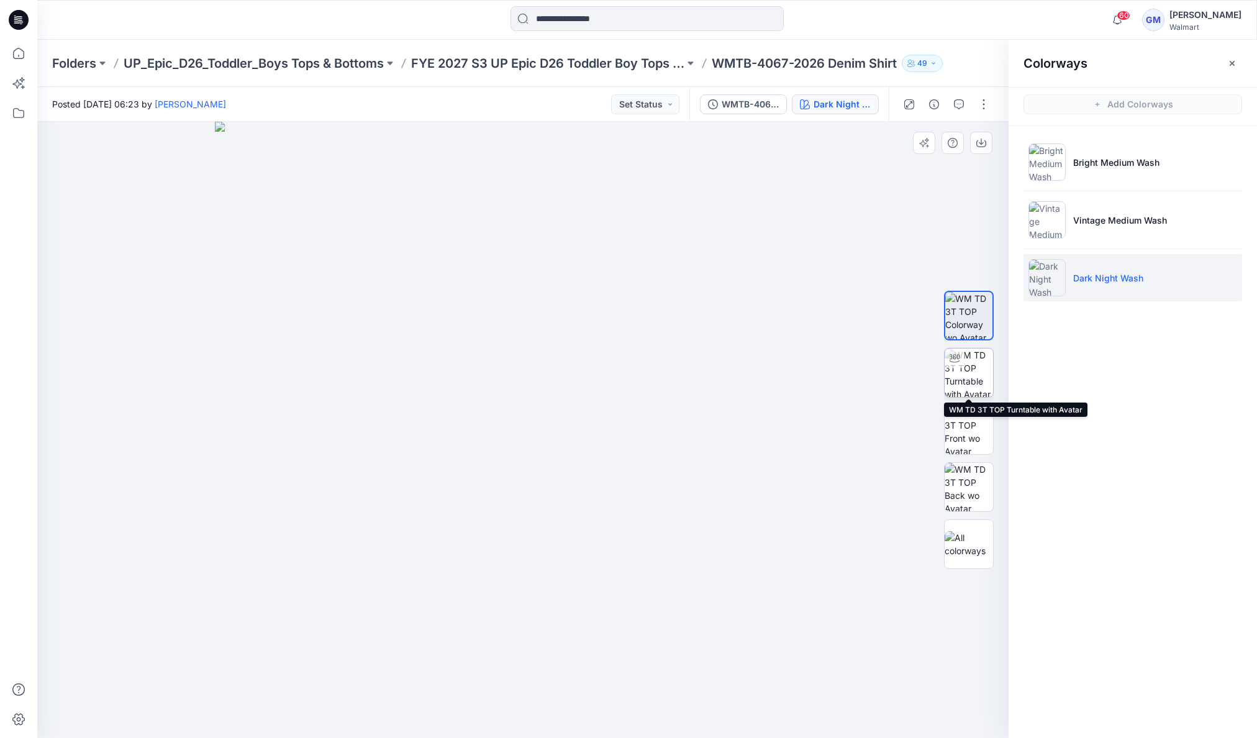
click at [970, 386] on img at bounding box center [969, 372] width 48 height 48
drag, startPoint x: 771, startPoint y: 516, endPoint x: 771, endPoint y: 658, distance: 142.9
click at [771, 658] on img at bounding box center [522, 393] width 1045 height 689
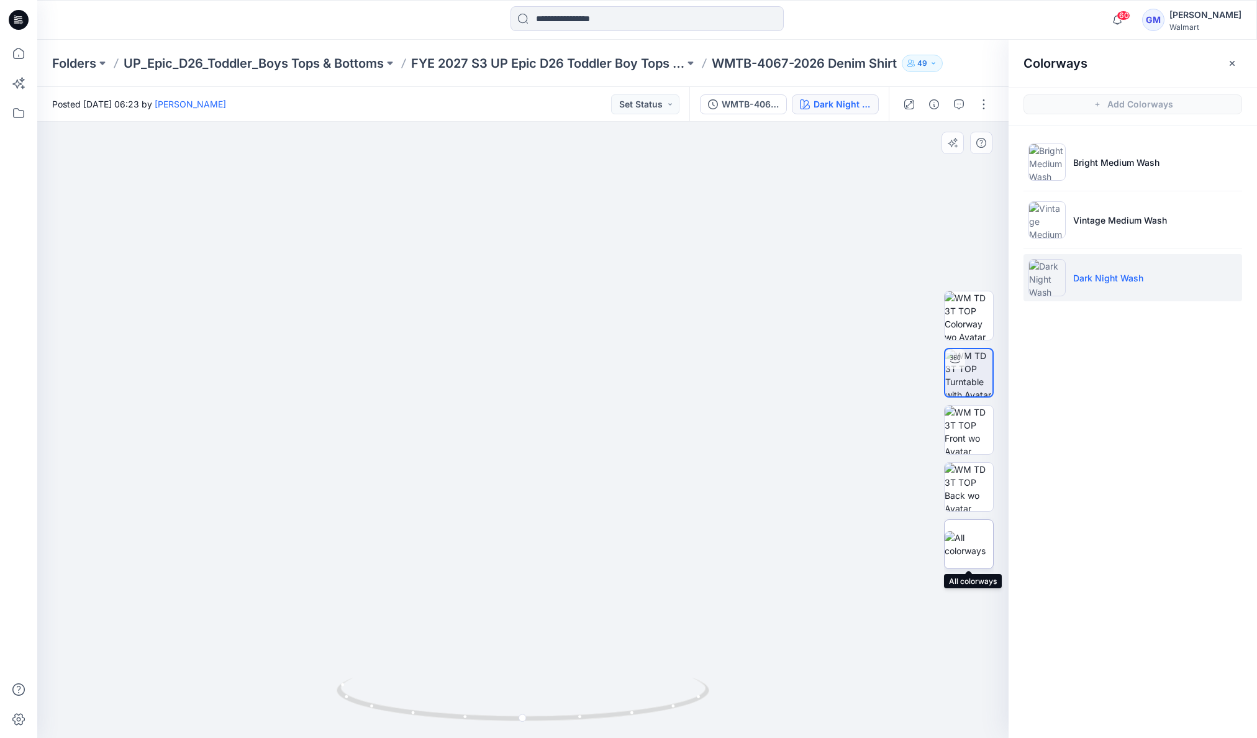
click at [985, 549] on img at bounding box center [969, 544] width 48 height 26
click at [935, 98] on button "button" at bounding box center [934, 104] width 20 height 20
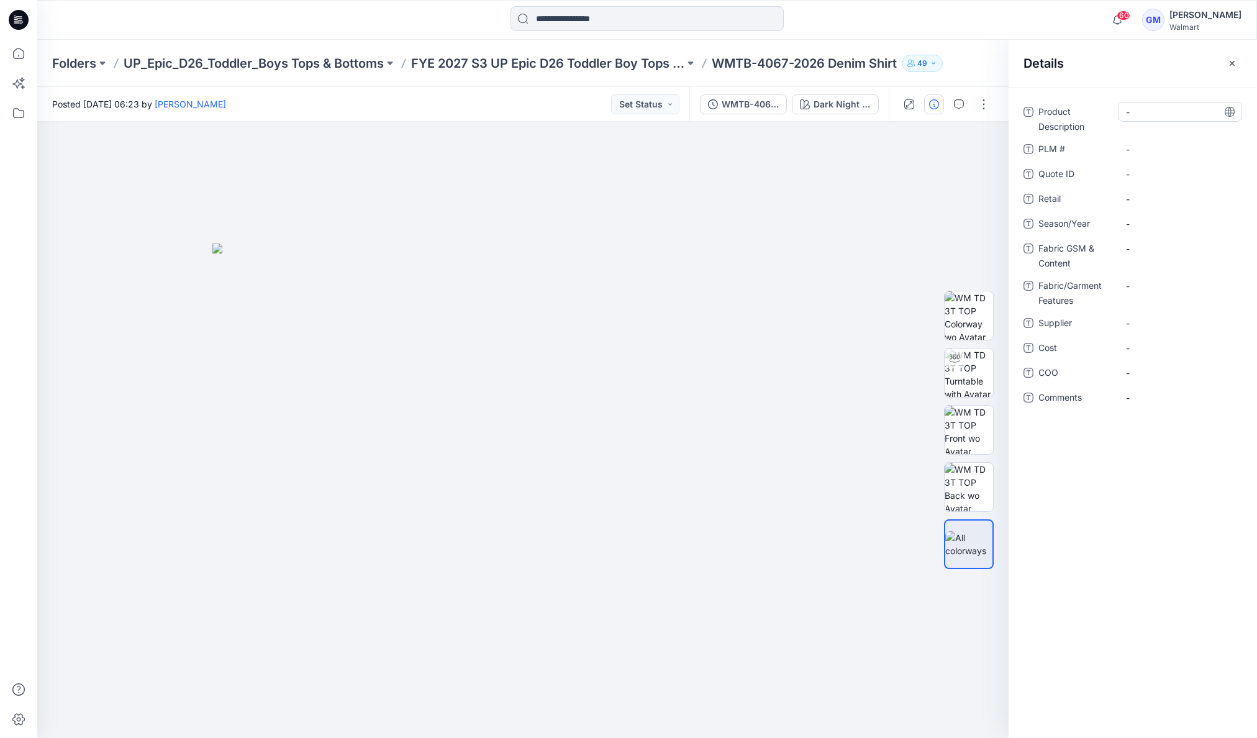
click at [1159, 113] on Description "-" at bounding box center [1180, 112] width 108 height 13
type textarea "*"
type textarea "**********"
click at [1193, 220] on span "-" at bounding box center [1180, 223] width 108 height 13
type textarea "**********"
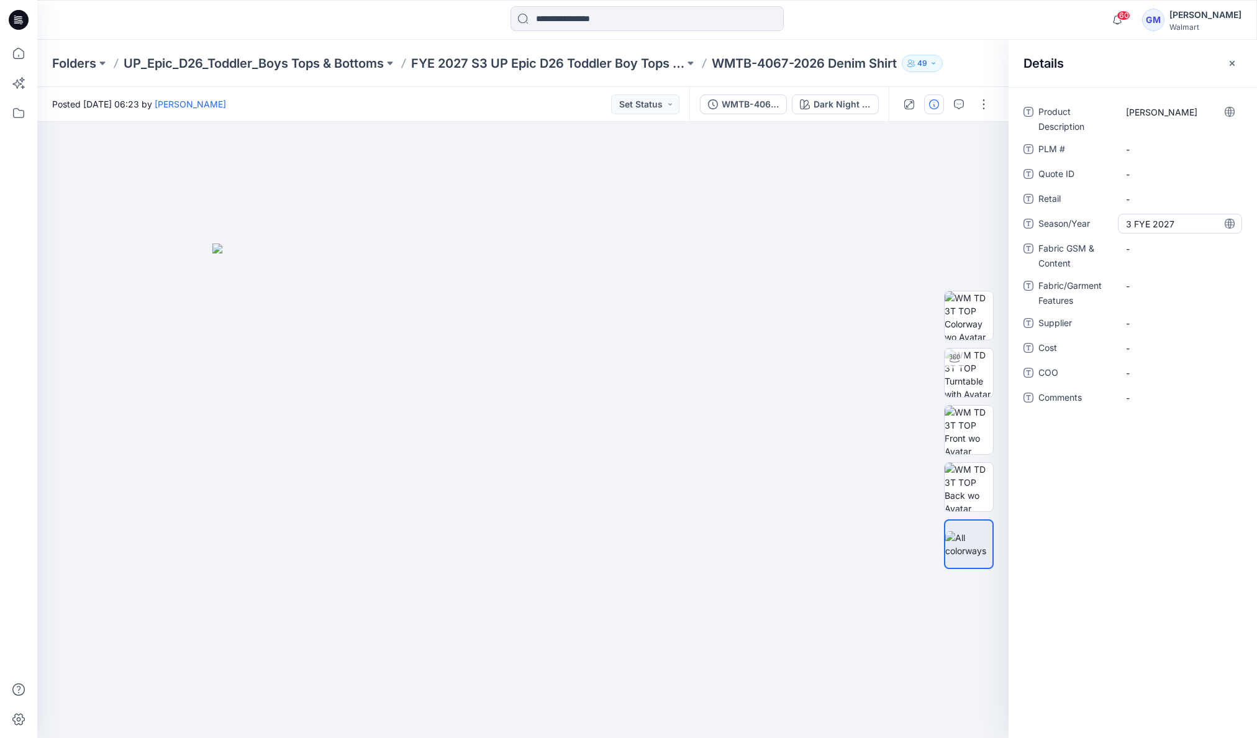
click at [1124, 222] on div "3 FYE 2027" at bounding box center [1180, 224] width 124 height 20
click at [1124, 227] on textarea "**********" at bounding box center [1180, 224] width 124 height 20
type textarea "**********"
click at [1152, 324] on span "-" at bounding box center [1180, 323] width 108 height 13
type textarea "****"
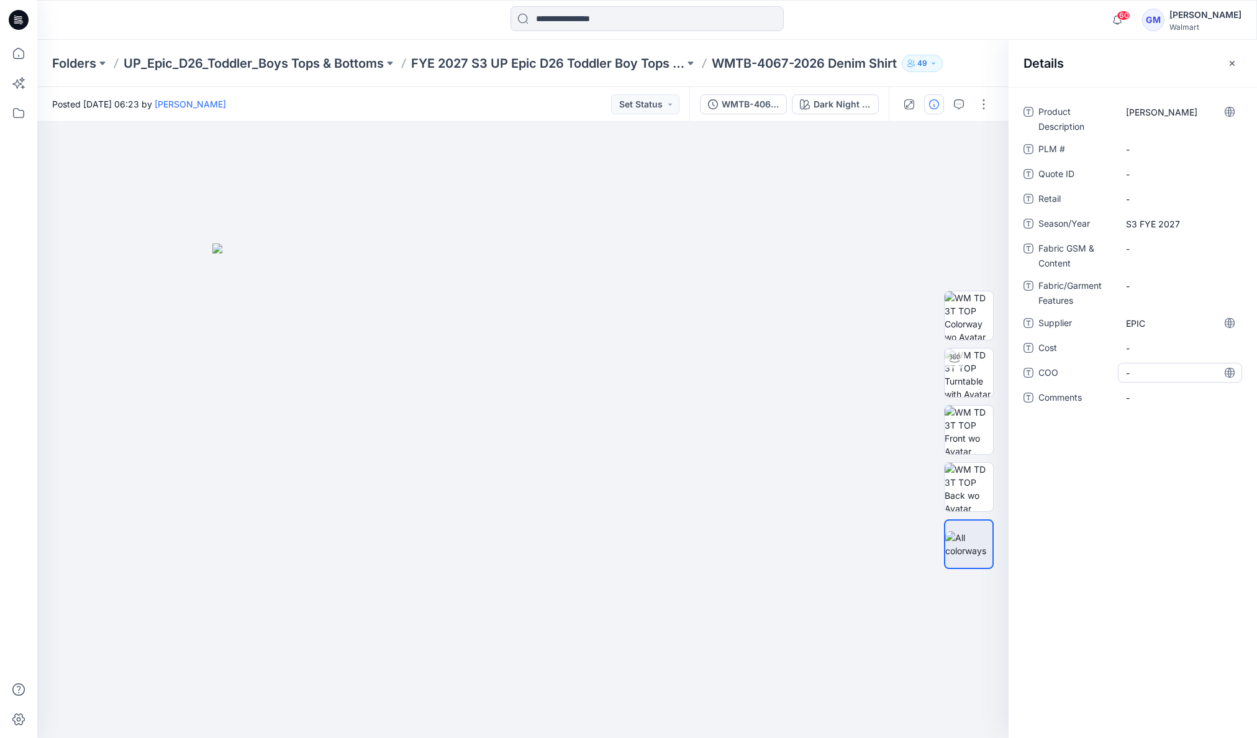
click at [1145, 378] on span "-" at bounding box center [1180, 372] width 108 height 13
type textarea "**"
click at [494, 69] on p "FYE 2027 S3 UP Epic D26 Toddler Boy Tops & Bottoms" at bounding box center [547, 63] width 273 height 17
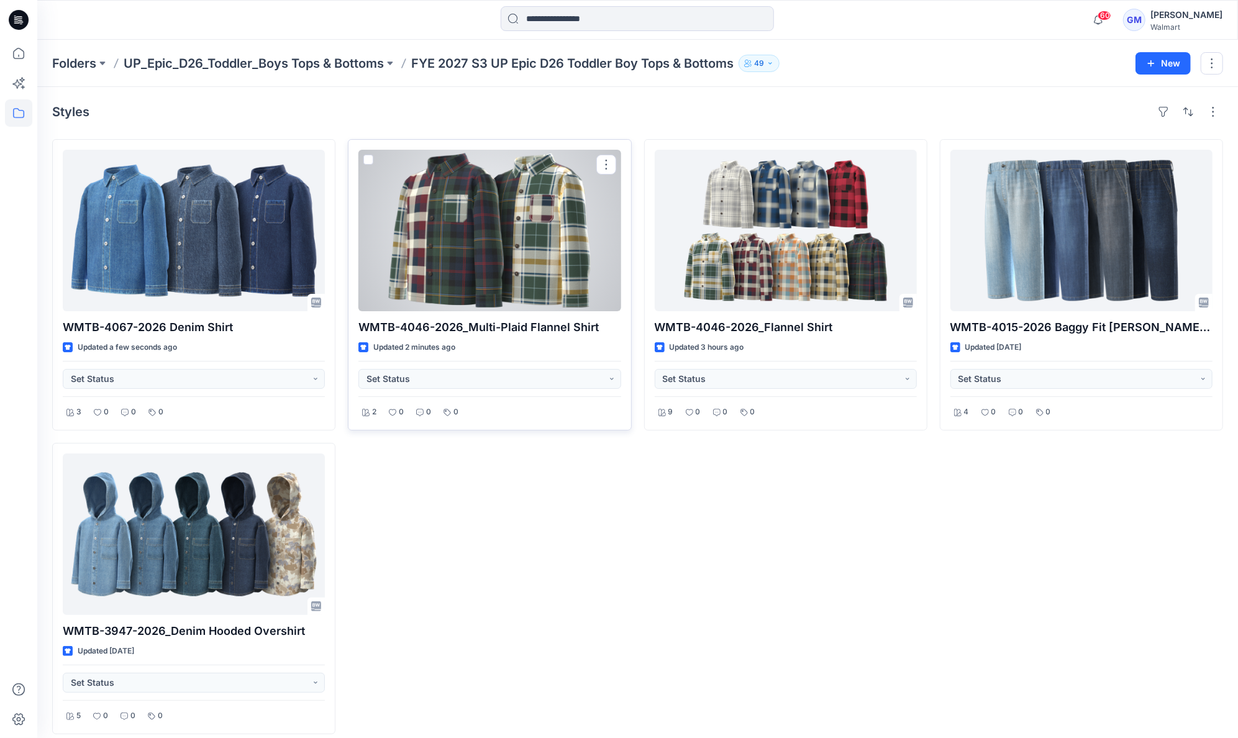
click at [522, 234] on div at bounding box center [489, 230] width 262 height 161
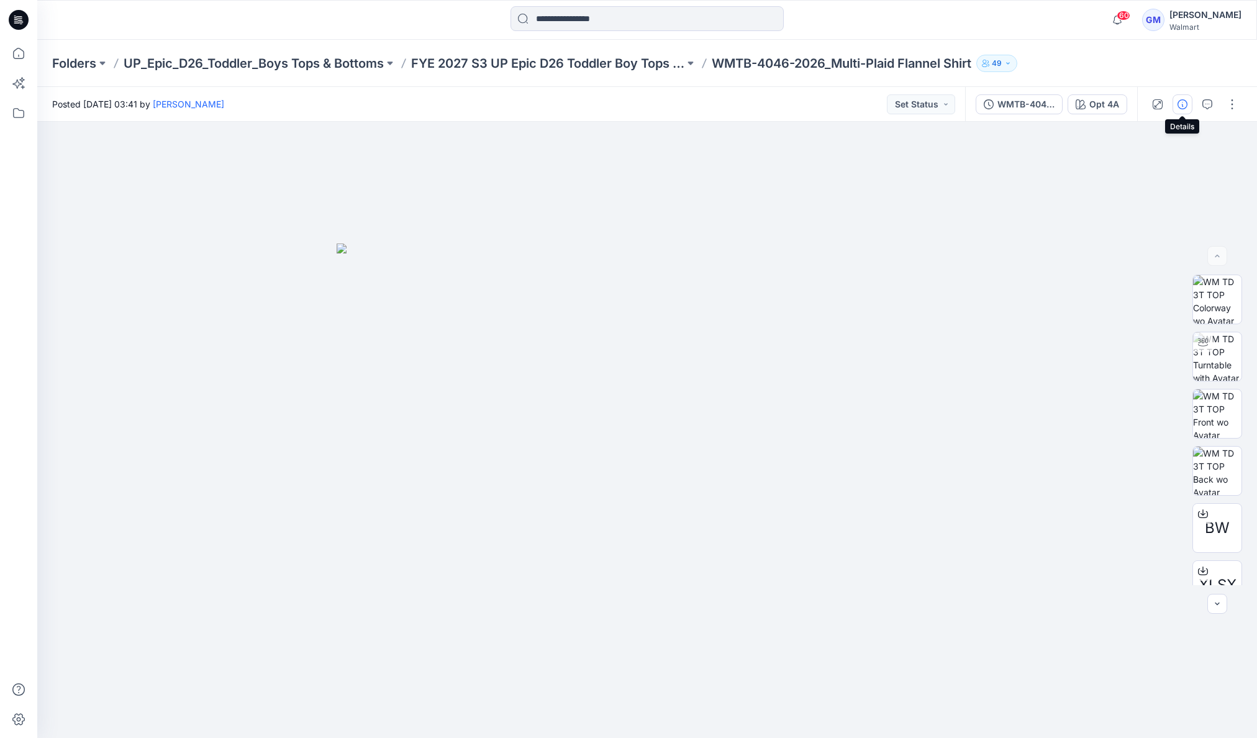
click at [1176, 108] on button "button" at bounding box center [1183, 104] width 20 height 20
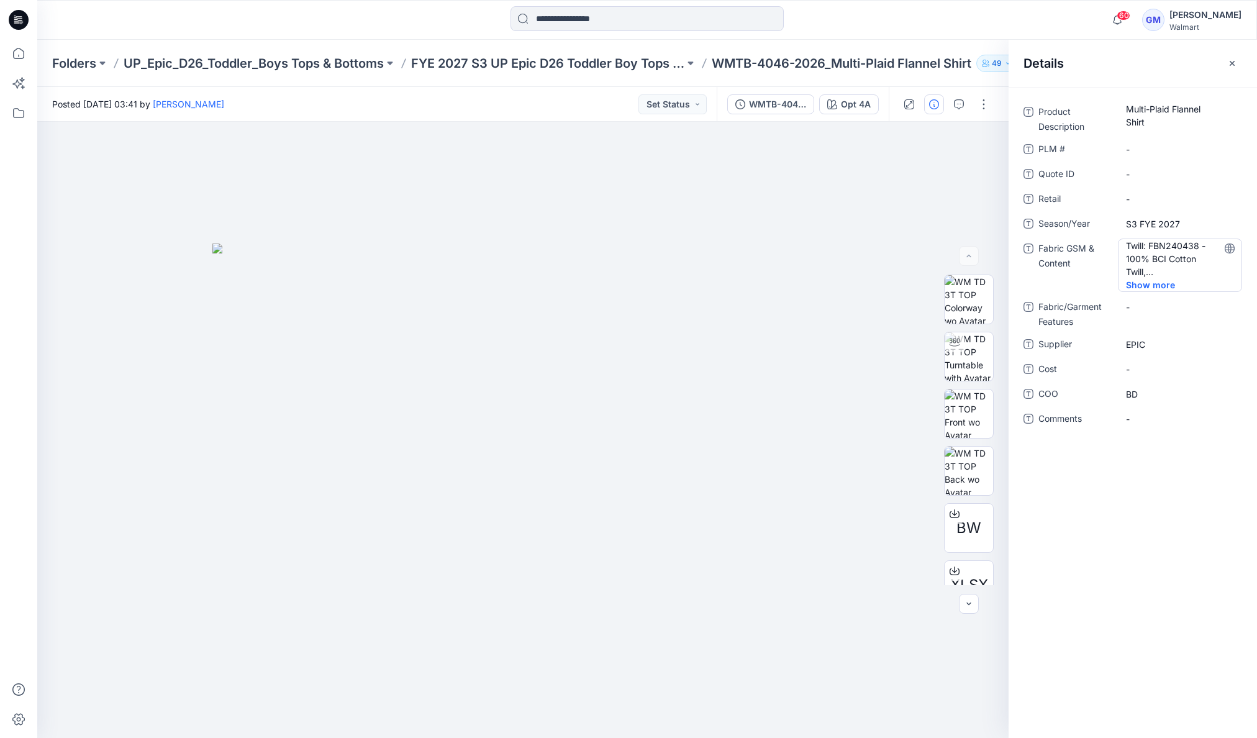
click at [1165, 246] on Content "Twill: FBN240438 - 100% BCI Cotton Twill, Yarn-Dyed Flannel, 4.86oz; DENIM: FBN…" at bounding box center [1180, 258] width 108 height 39
click at [1169, 253] on Content "Twill: FBN240438 - 100% BCI Cotton Twill, Yarn-Dyed Flannel, 4.86oz; DENIM: FBN…" at bounding box center [1180, 258] width 108 height 39
drag, startPoint x: 1123, startPoint y: 245, endPoint x: 1268, endPoint y: 332, distance: 169.4
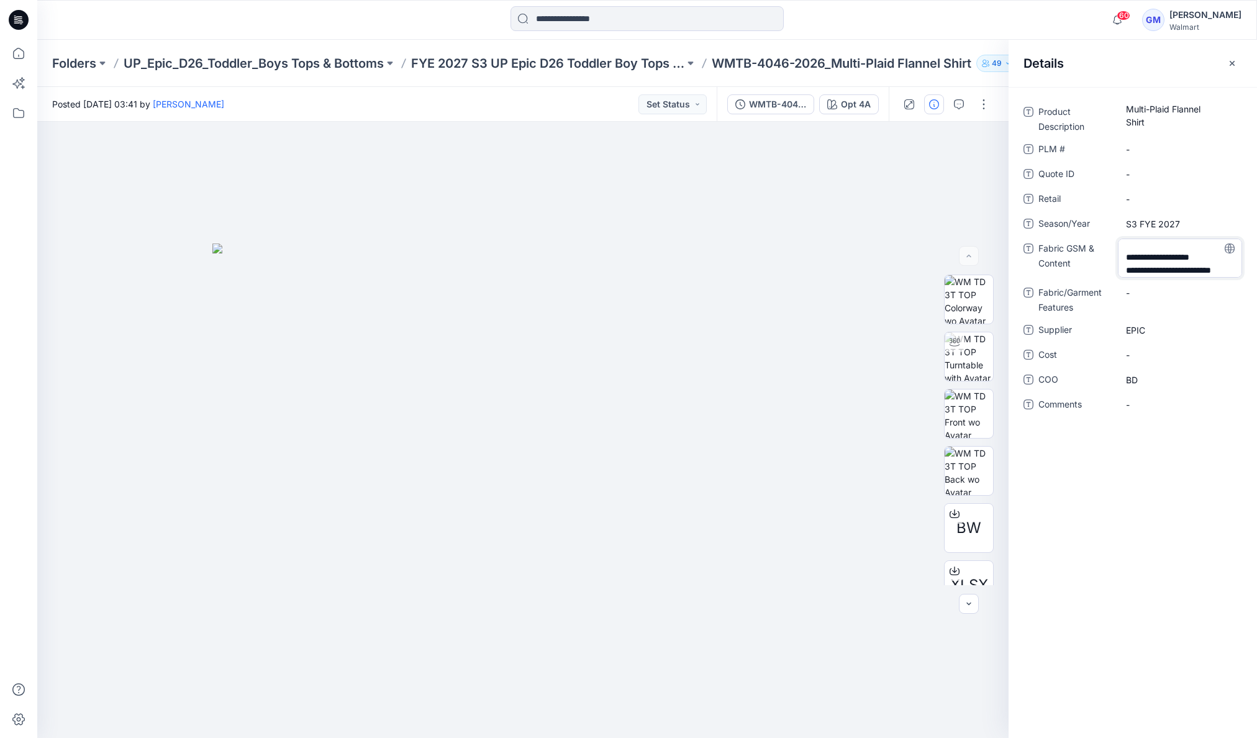
click at [1257, 332] on html "60 Notifications Your style WMG-4018-2026 Barrel Leg in Twill_Opt 2 has been up…" at bounding box center [628, 369] width 1257 height 738
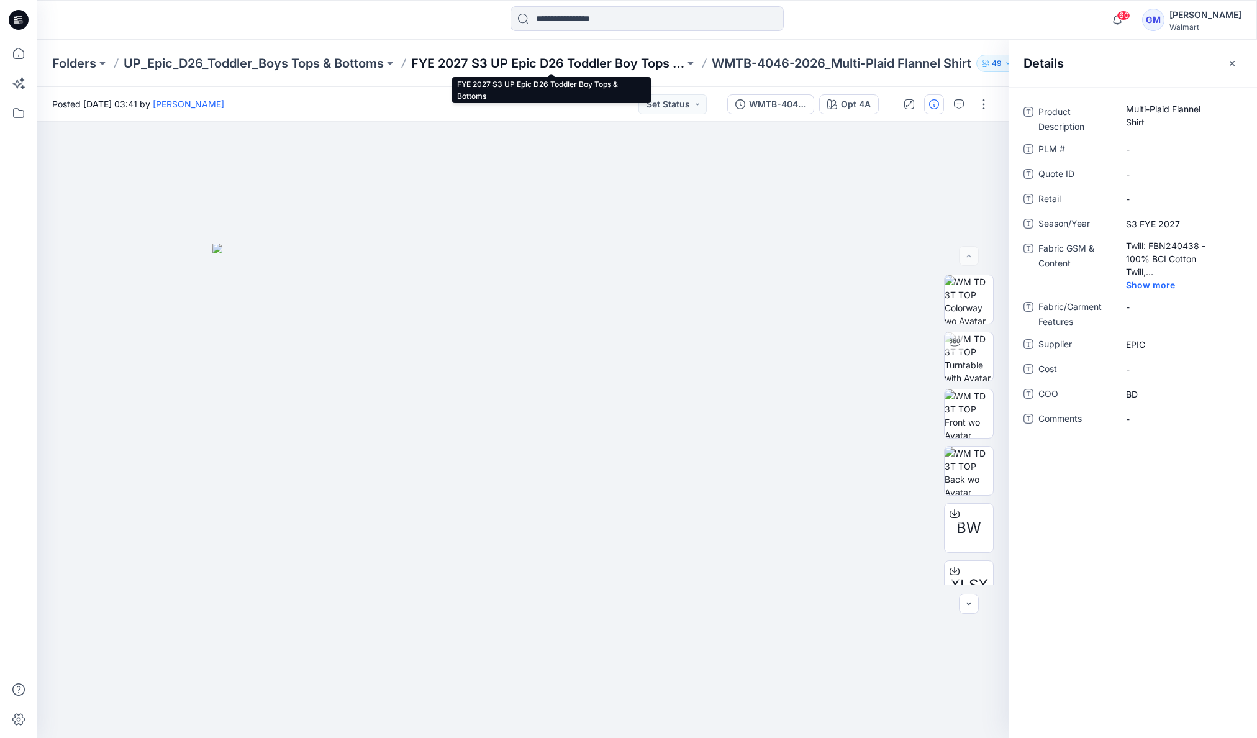
click at [588, 59] on p "FYE 2027 S3 UP Epic D26 Toddler Boy Tops & Bottoms" at bounding box center [547, 63] width 273 height 17
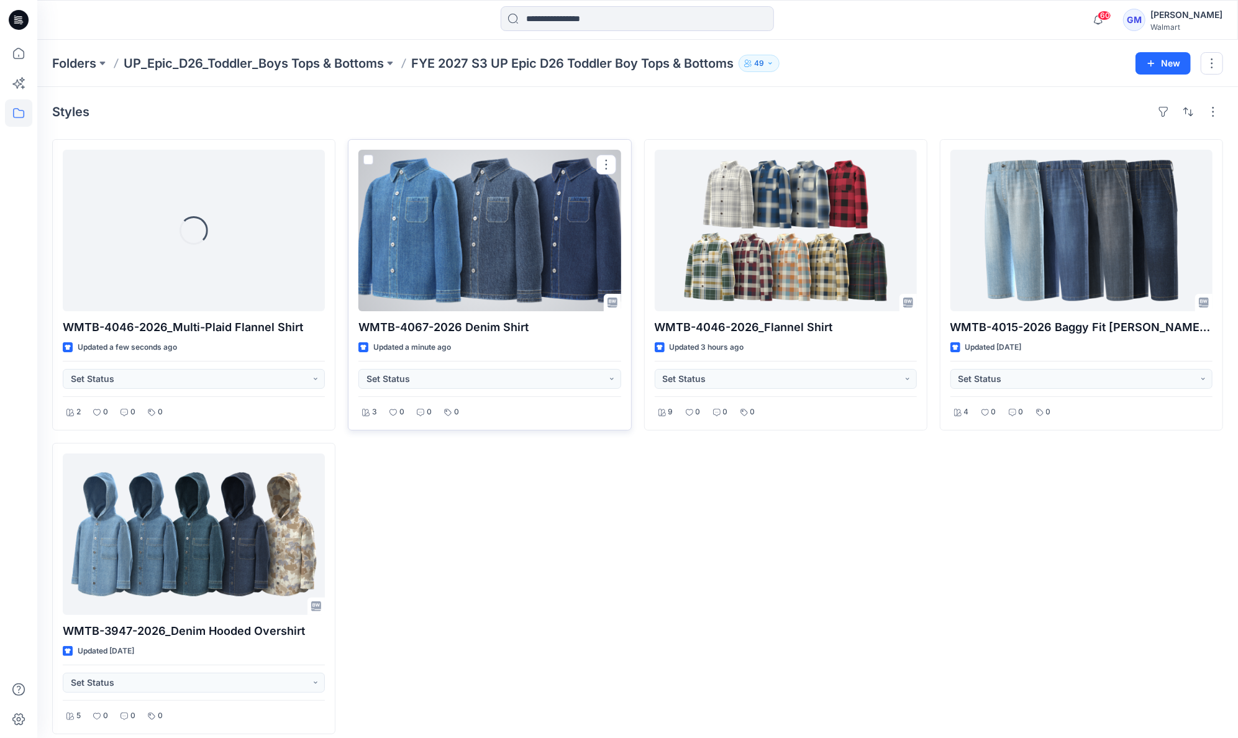
click at [486, 280] on div at bounding box center [489, 230] width 262 height 161
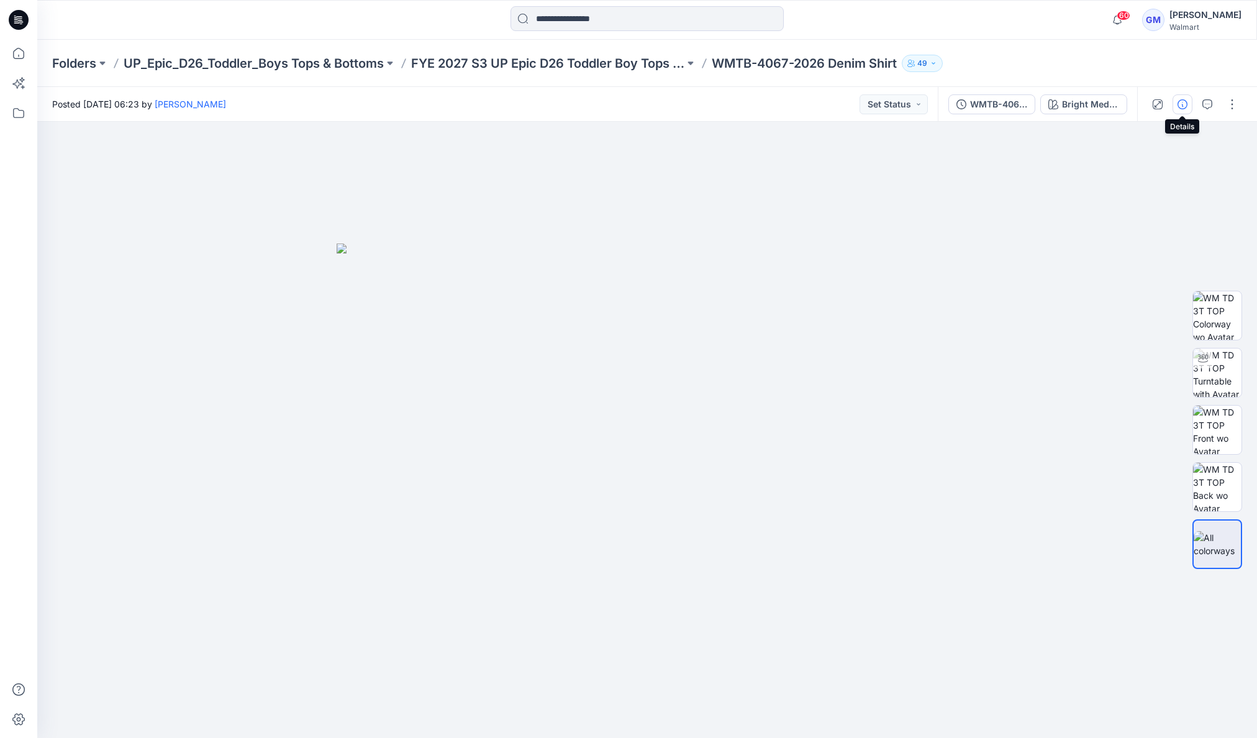
click at [1173, 104] on button "button" at bounding box center [1183, 104] width 20 height 20
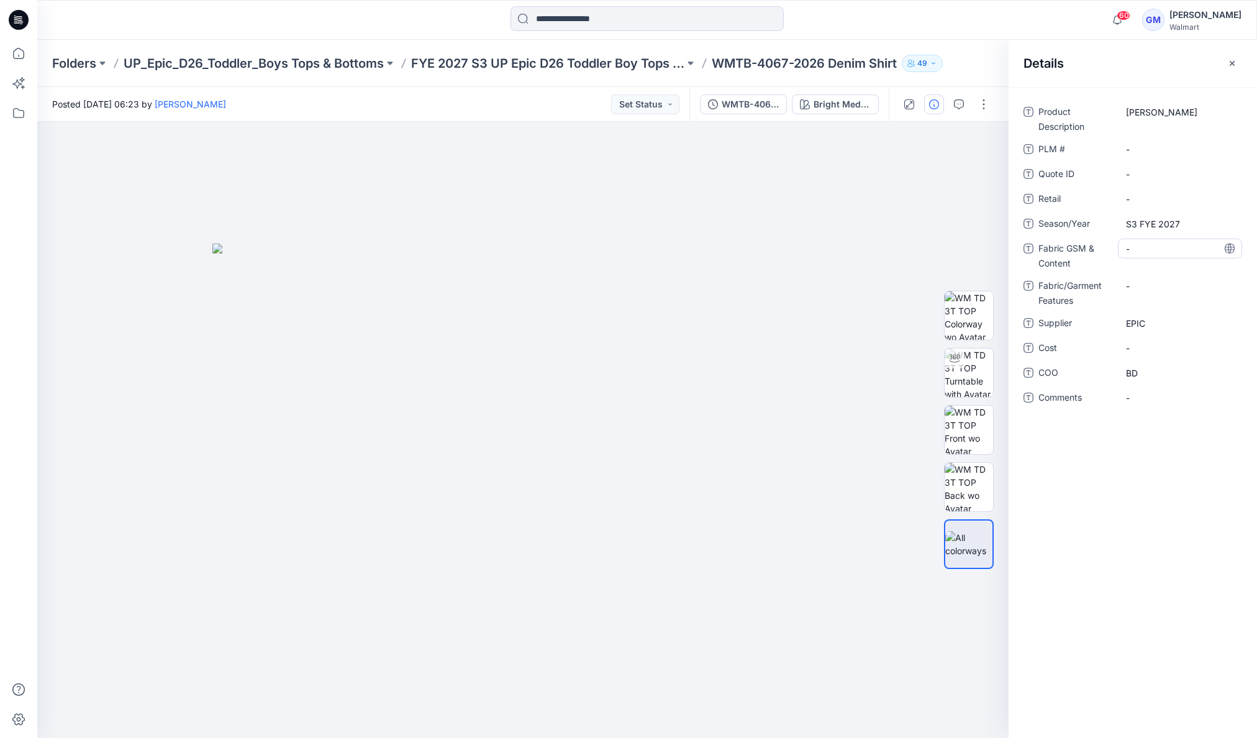
click at [1146, 240] on div "-" at bounding box center [1180, 249] width 124 height 20
type textarea "**********"
click at [1134, 670] on div "Product Description Denim Shirt PLM # - Quote ID - Retail - Season/Year S3 FYE …" at bounding box center [1133, 412] width 248 height 651
click at [644, 63] on p "FYE 2027 S3 UP Epic D26 Toddler Boy Tops & Bottoms" at bounding box center [547, 63] width 273 height 17
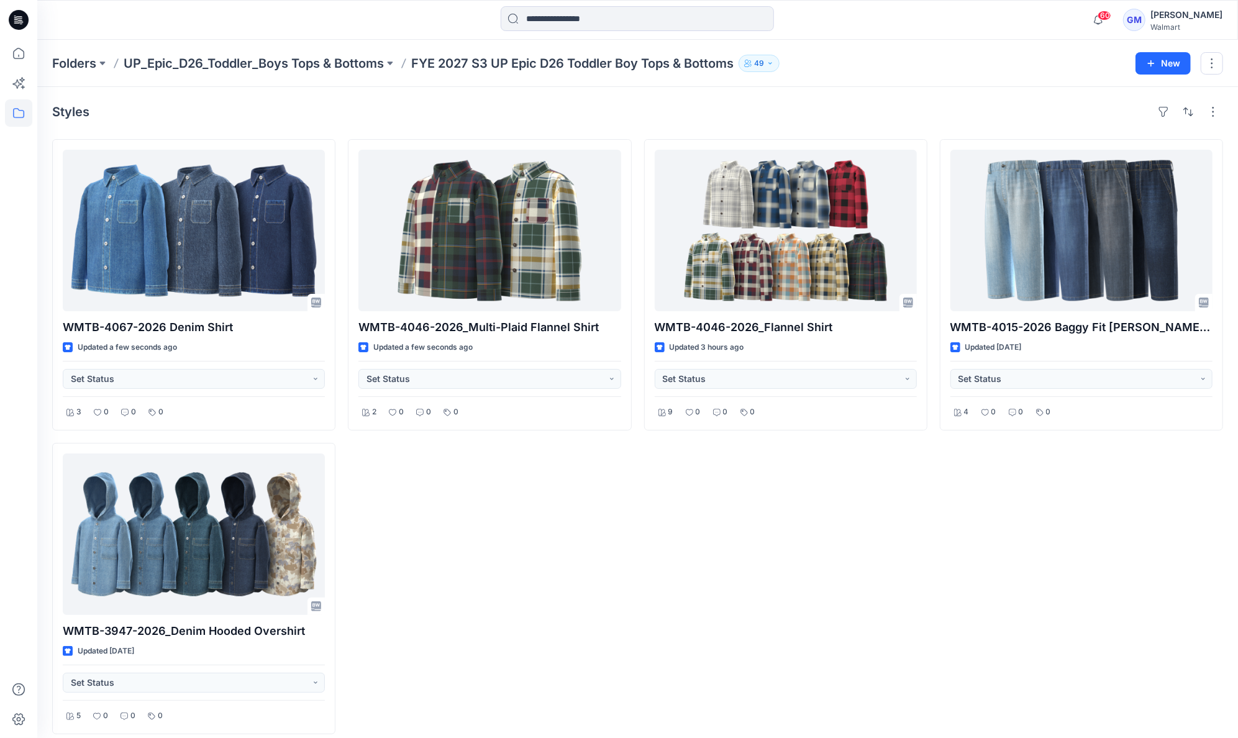
click at [833, 634] on div "WMTB-4046-2026_Flannel Shirt Updated 3 hours ago Set Status 9 0 0 0" at bounding box center [785, 436] width 283 height 595
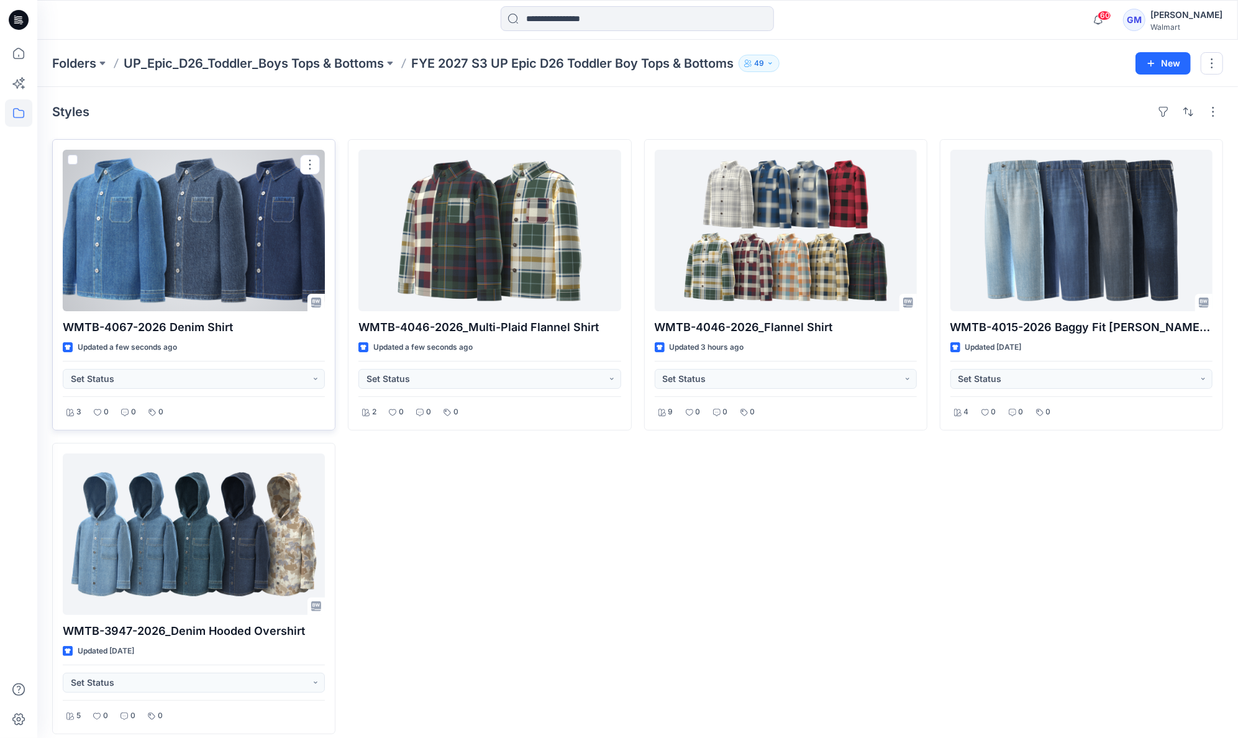
click at [200, 233] on div at bounding box center [194, 230] width 262 height 161
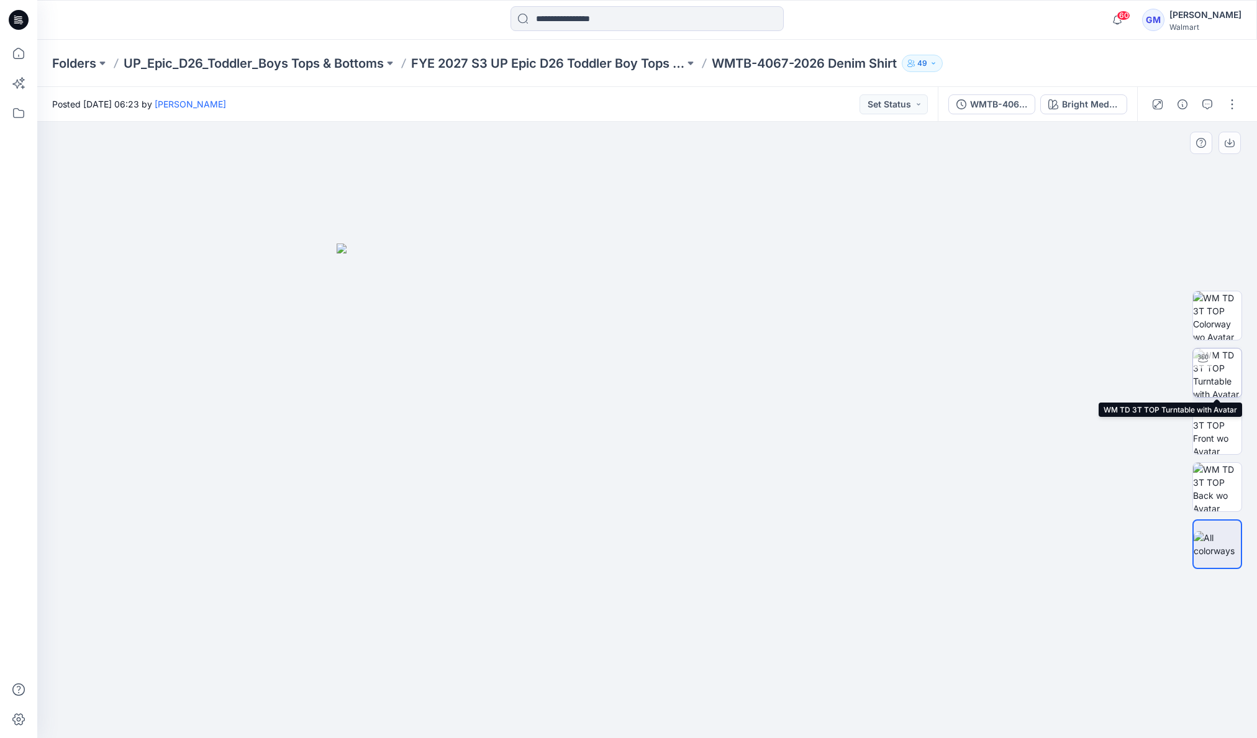
click at [1219, 375] on img at bounding box center [1217, 372] width 48 height 48
drag, startPoint x: 713, startPoint y: 228, endPoint x: 692, endPoint y: 357, distance: 130.9
click at [692, 357] on img at bounding box center [647, 346] width 1045 height 786
click at [565, 519] on img at bounding box center [647, 388] width 1045 height 702
click at [1134, 210] on img at bounding box center [647, 388] width 1045 height 702
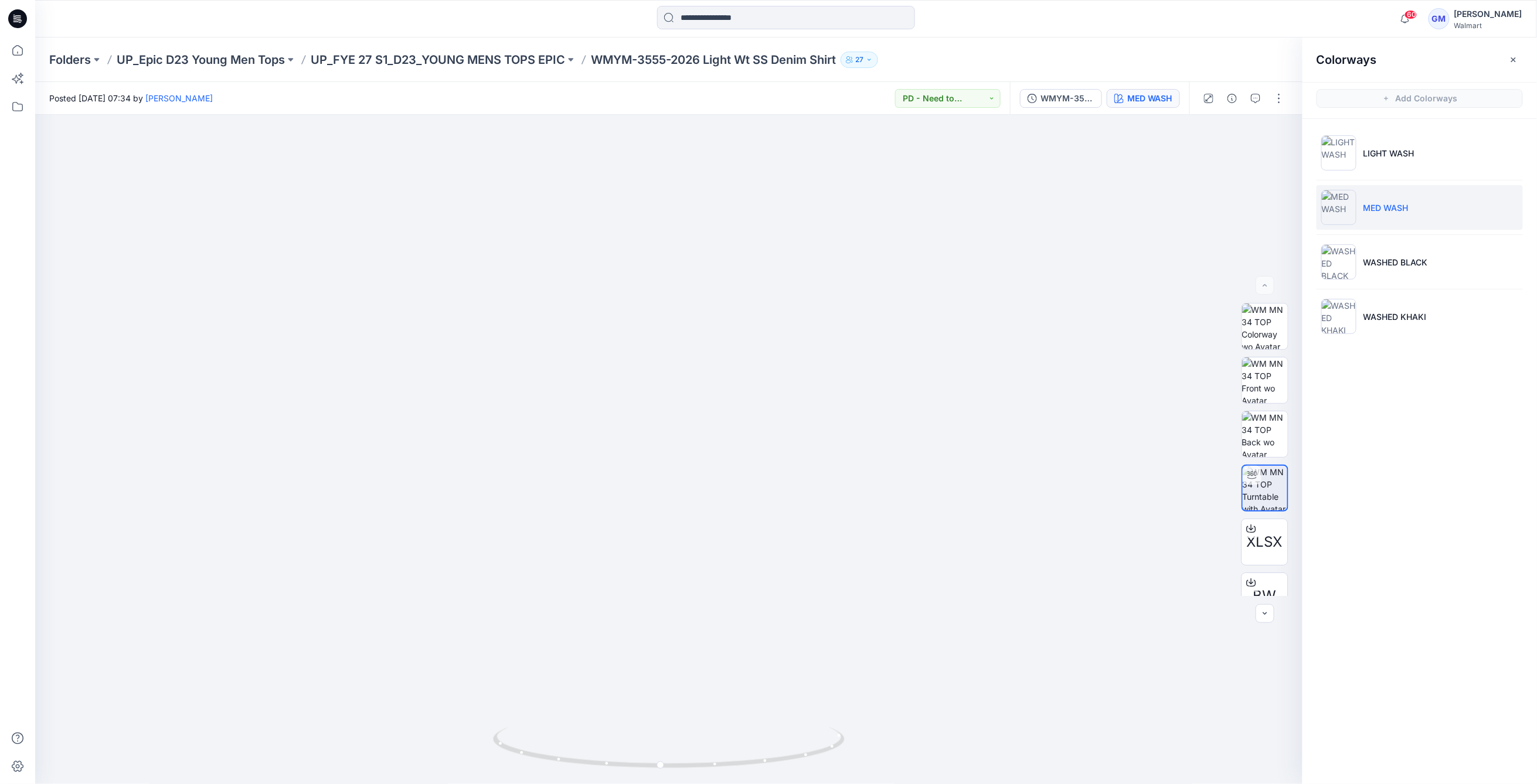
click at [36, 57] on div "Folders UP_Epic D23 Young Men Tops UP_FYE 27 S1_D23_YOUNG MENS TOPS EPIC WMYM-3…" at bounding box center [785, 59] width 1501 height 44
click at [55, 61] on p "Folders" at bounding box center [70, 59] width 42 height 16
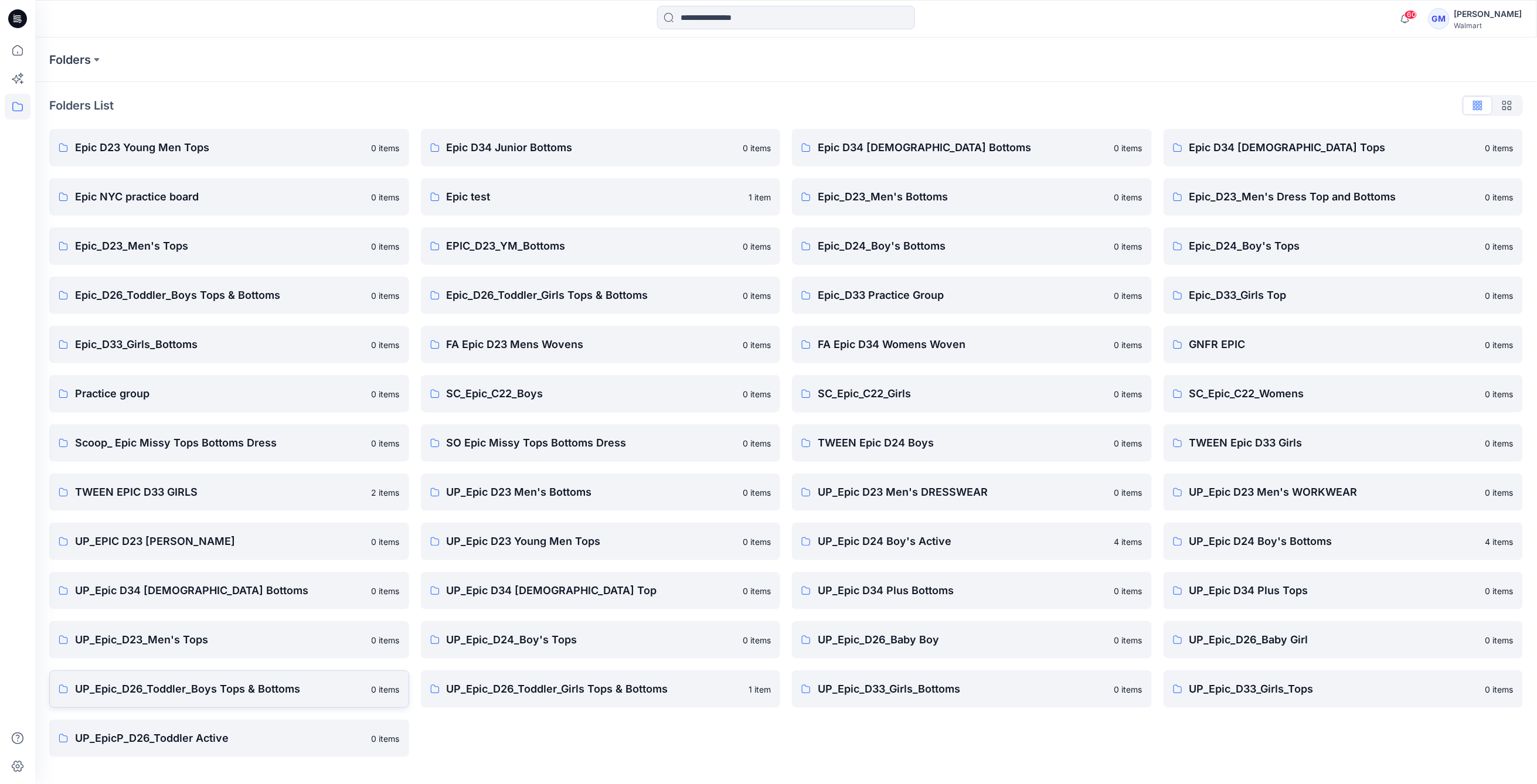
click at [202, 693] on p "UP_Epic_D26_Toddler_Boys Tops & Bottoms" at bounding box center [220, 689] width 290 height 16
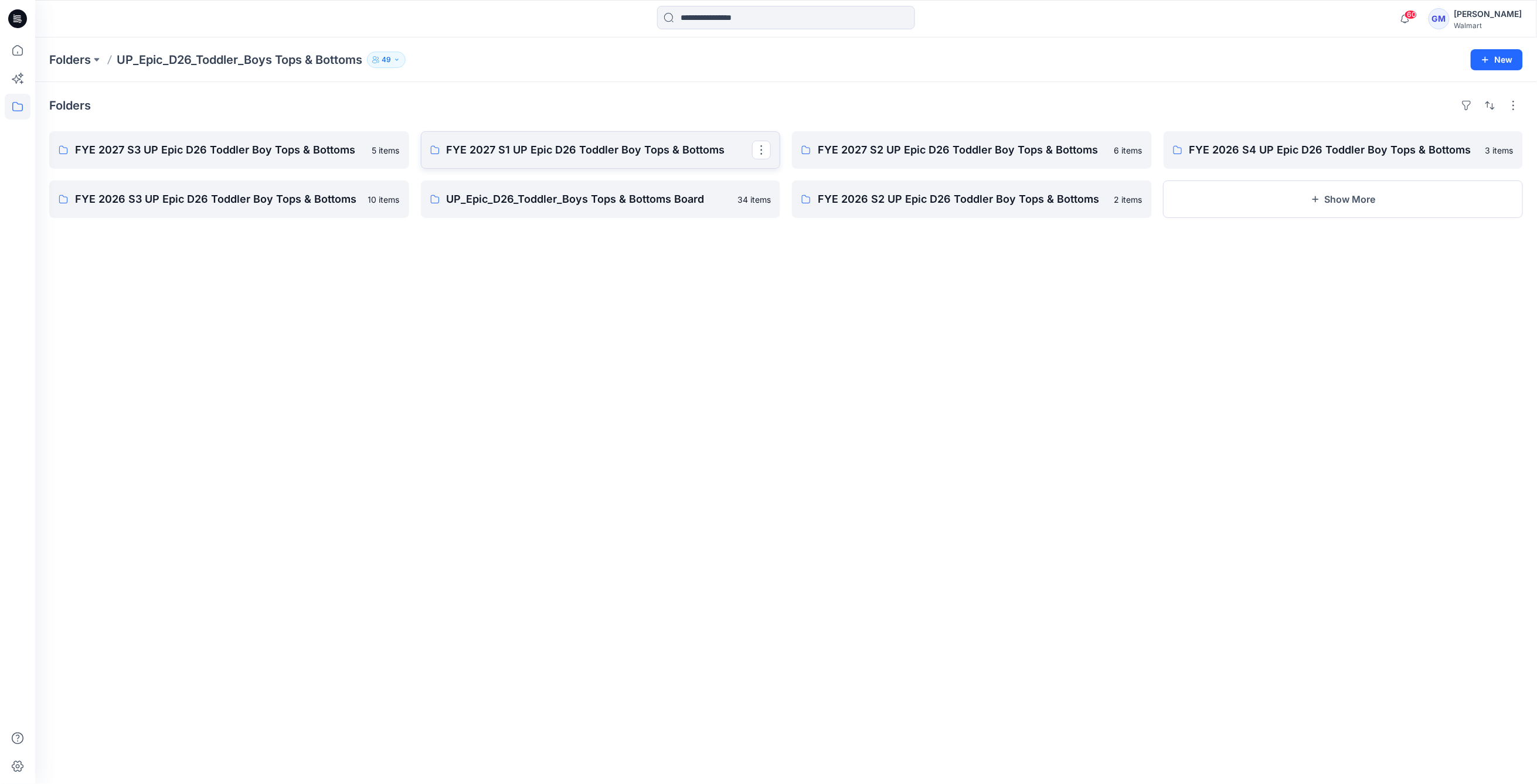
click at [638, 158] on link "FYE 2027 S1 UP Epic D26 Toddler Boy Tops & Bottoms" at bounding box center [600, 150] width 359 height 38
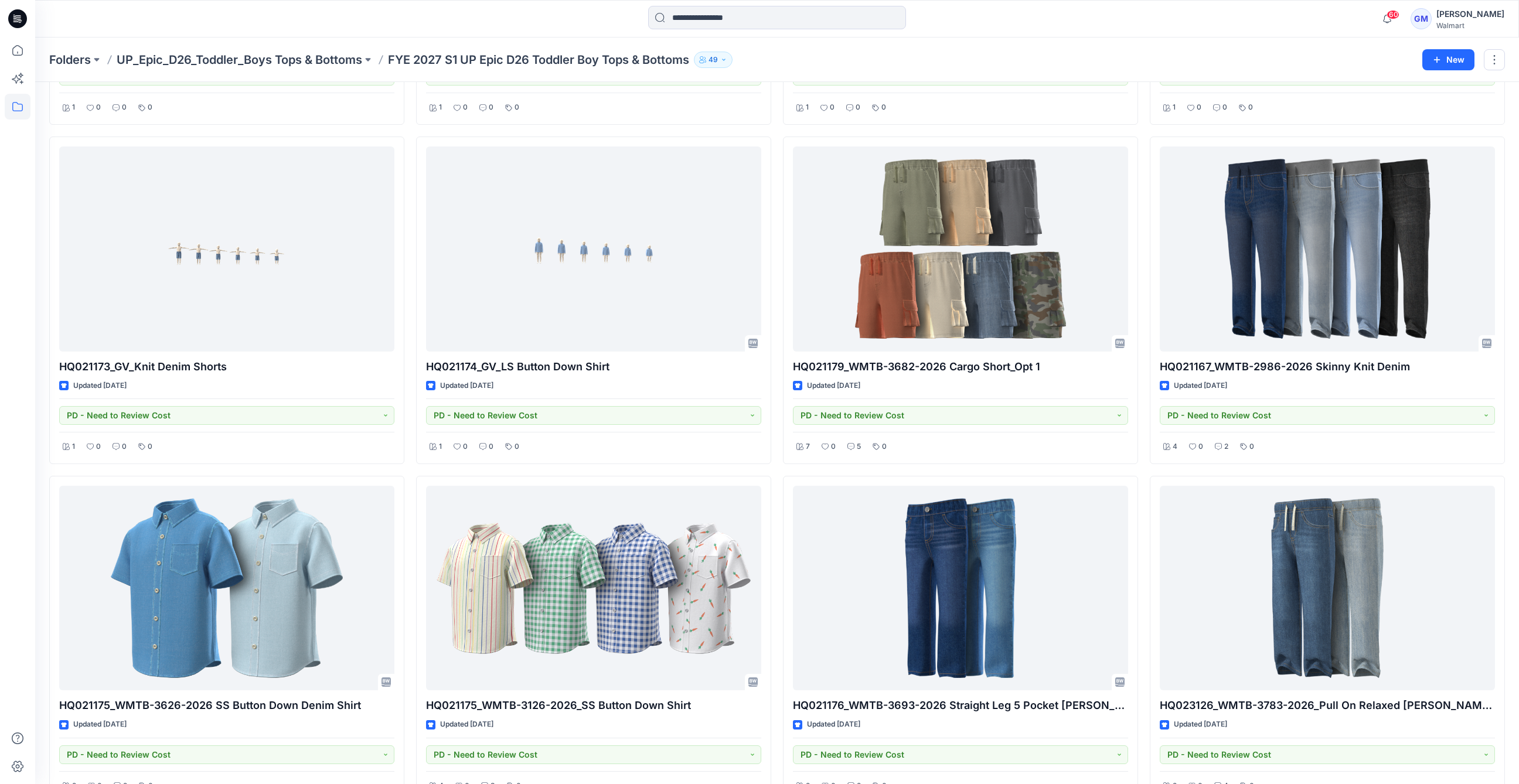
scroll to position [352, 0]
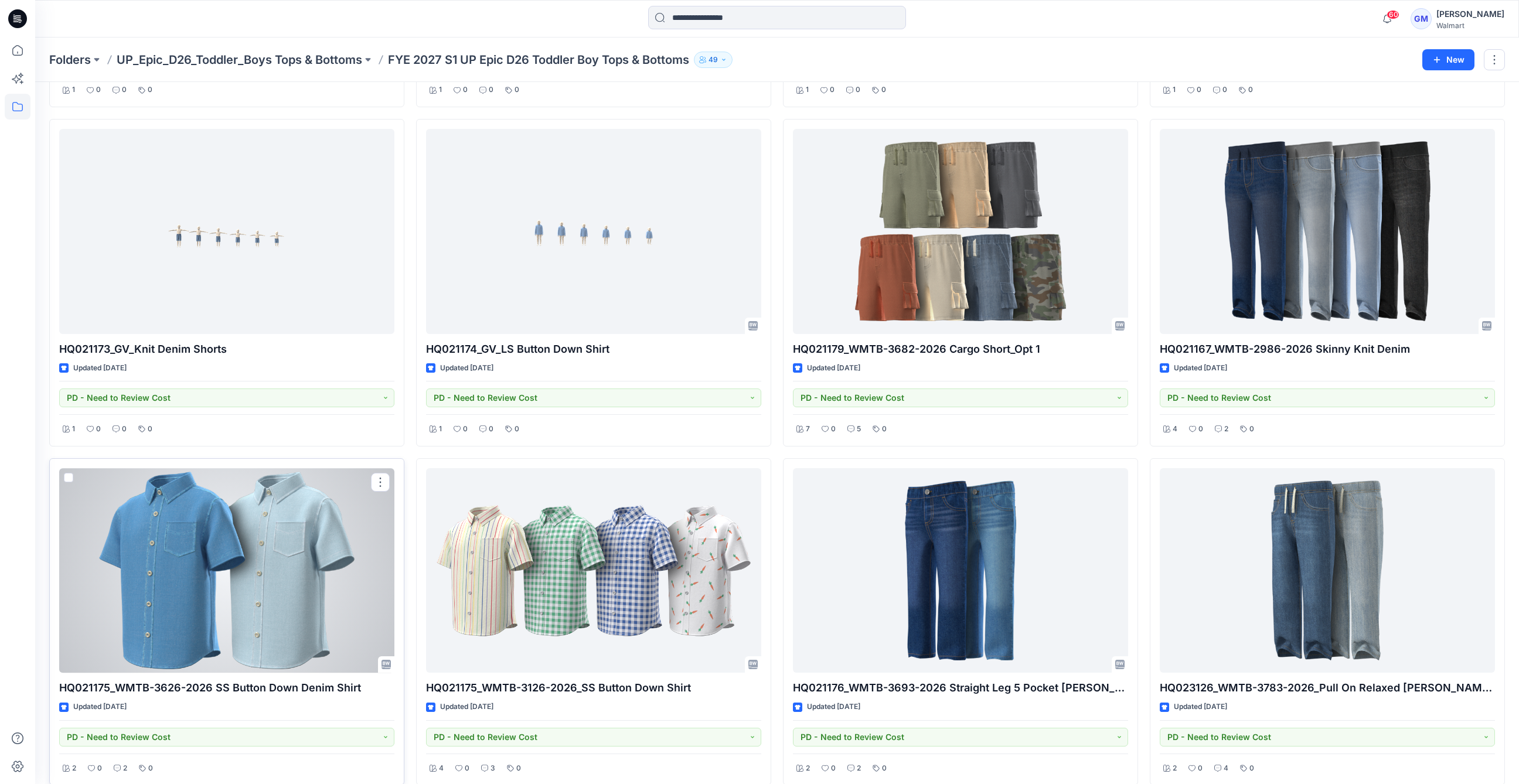
click at [265, 550] on div at bounding box center [226, 570] width 335 height 205
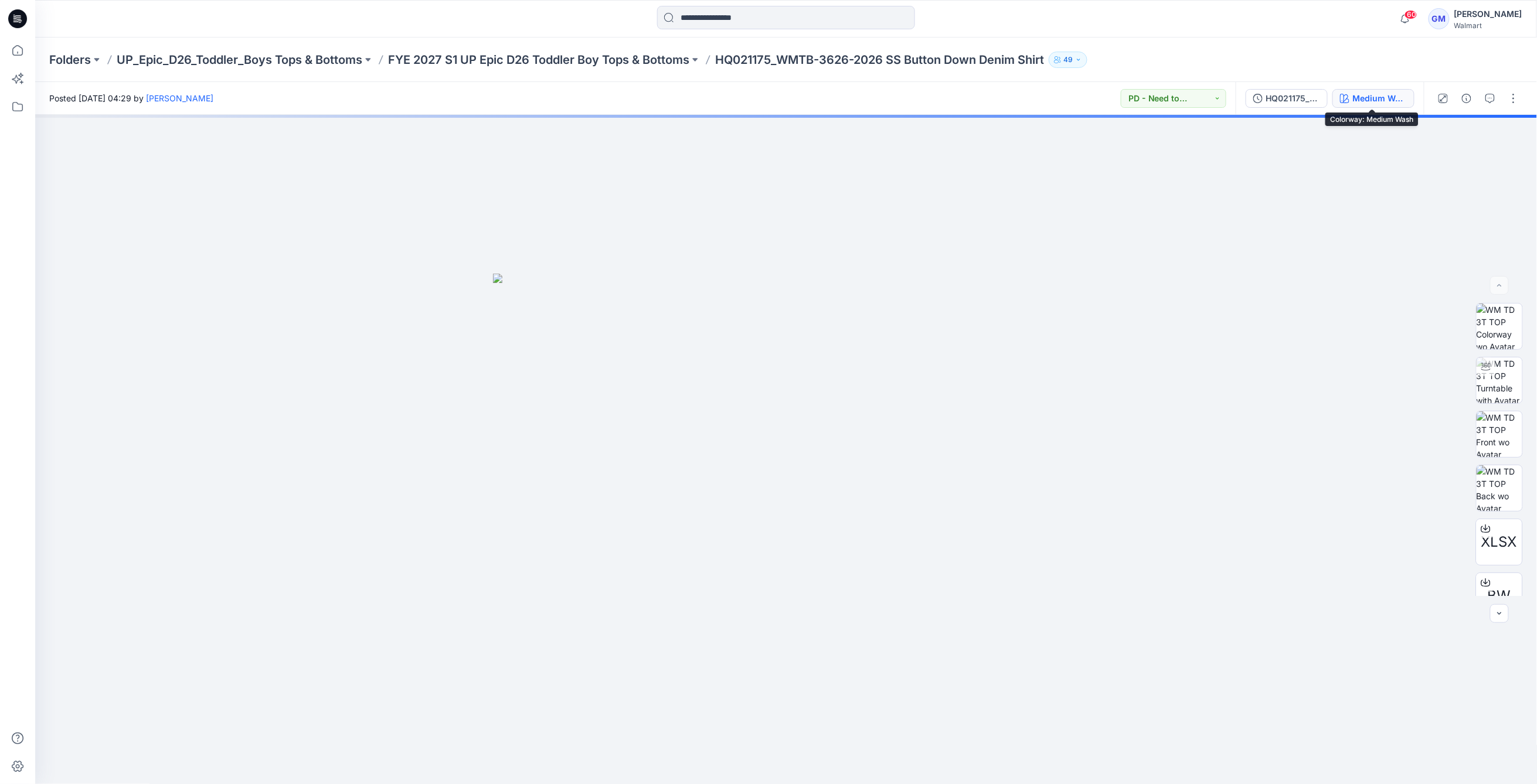
click at [1186, 96] on button "Medium Wash" at bounding box center [1373, 98] width 82 height 19
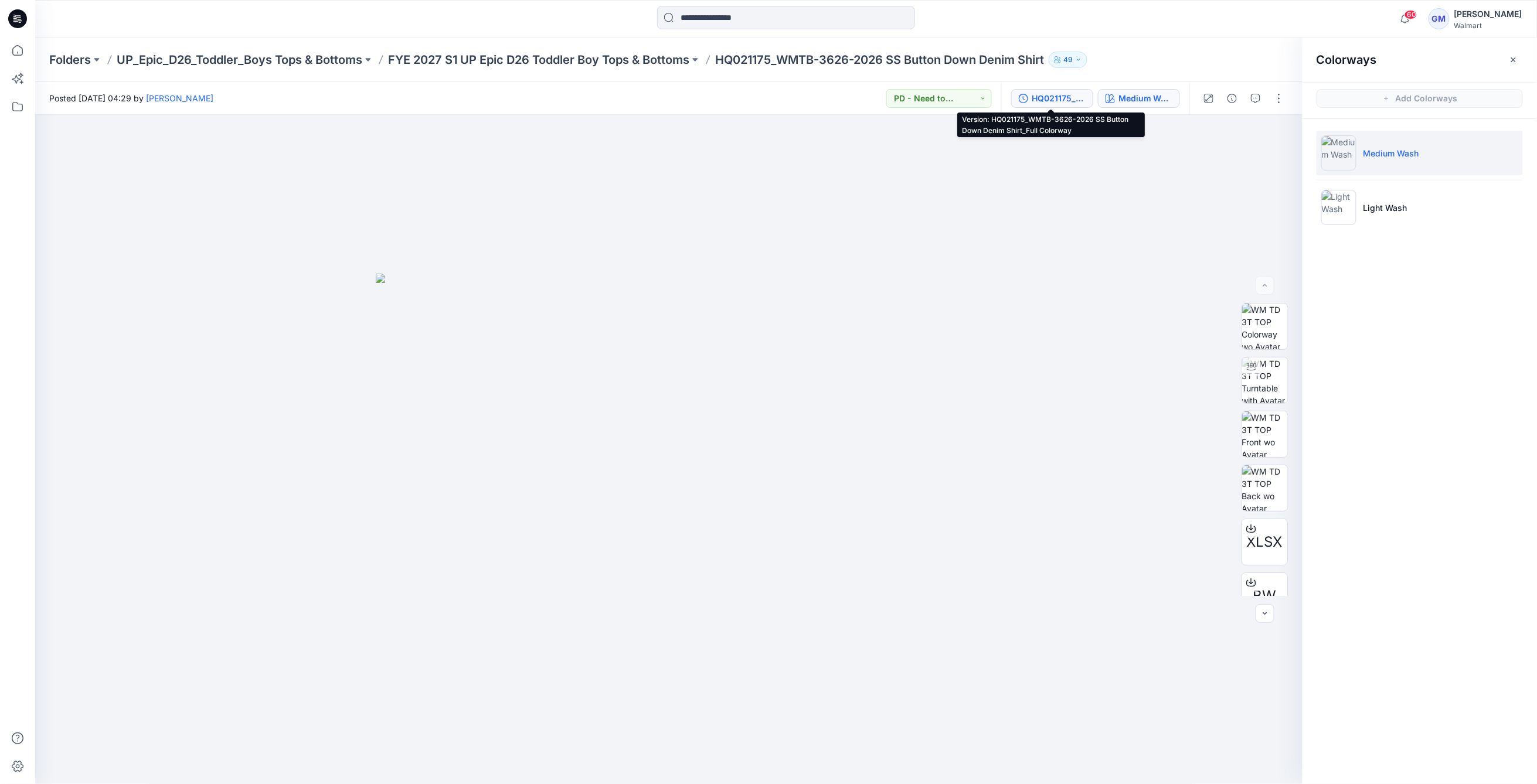
click at [1060, 103] on div "HQ021175_WMTB-3626-2026 SS Button Down Denim Shirt_Full Colorway" at bounding box center [1058, 99] width 54 height 13
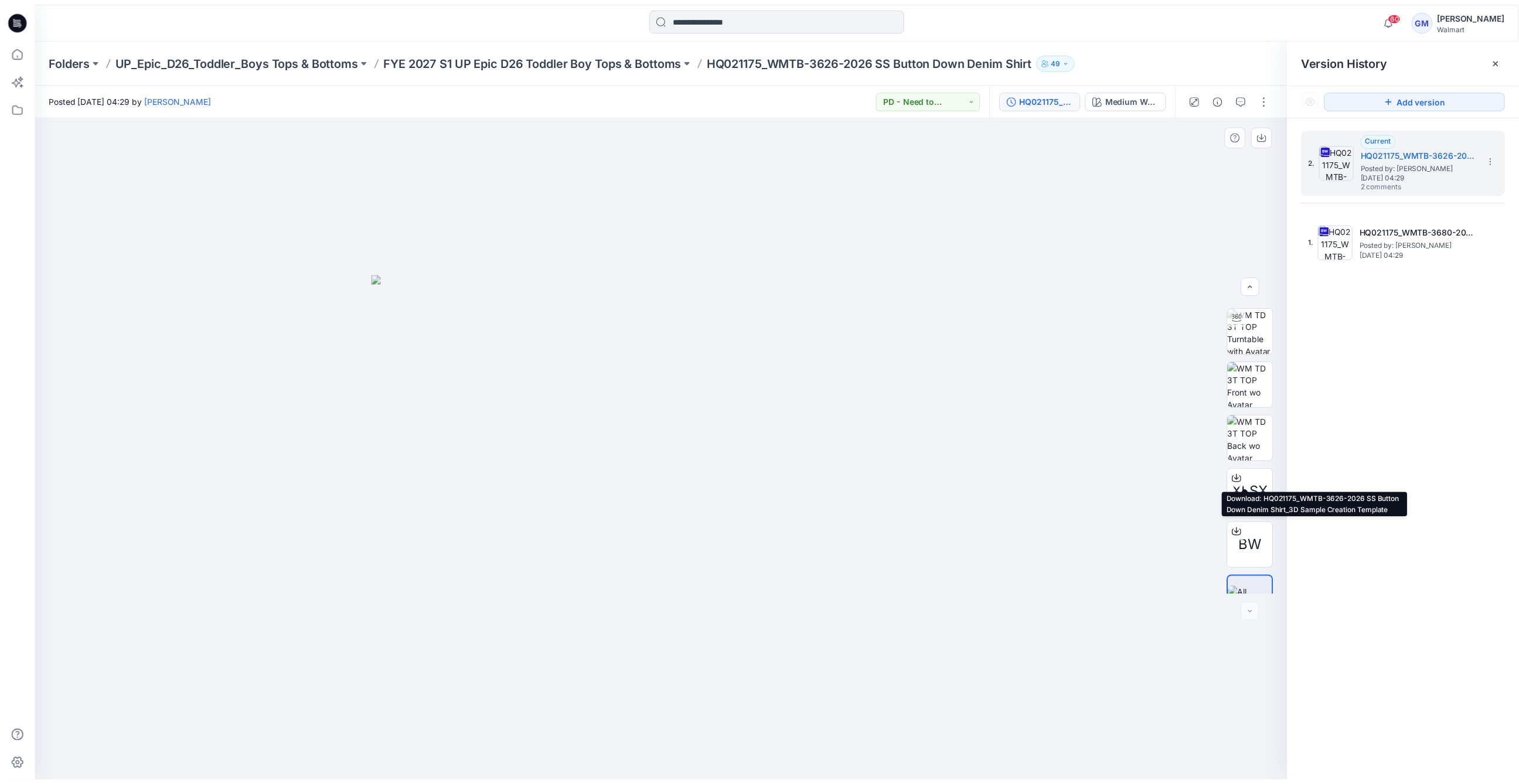
scroll to position [77, 0]
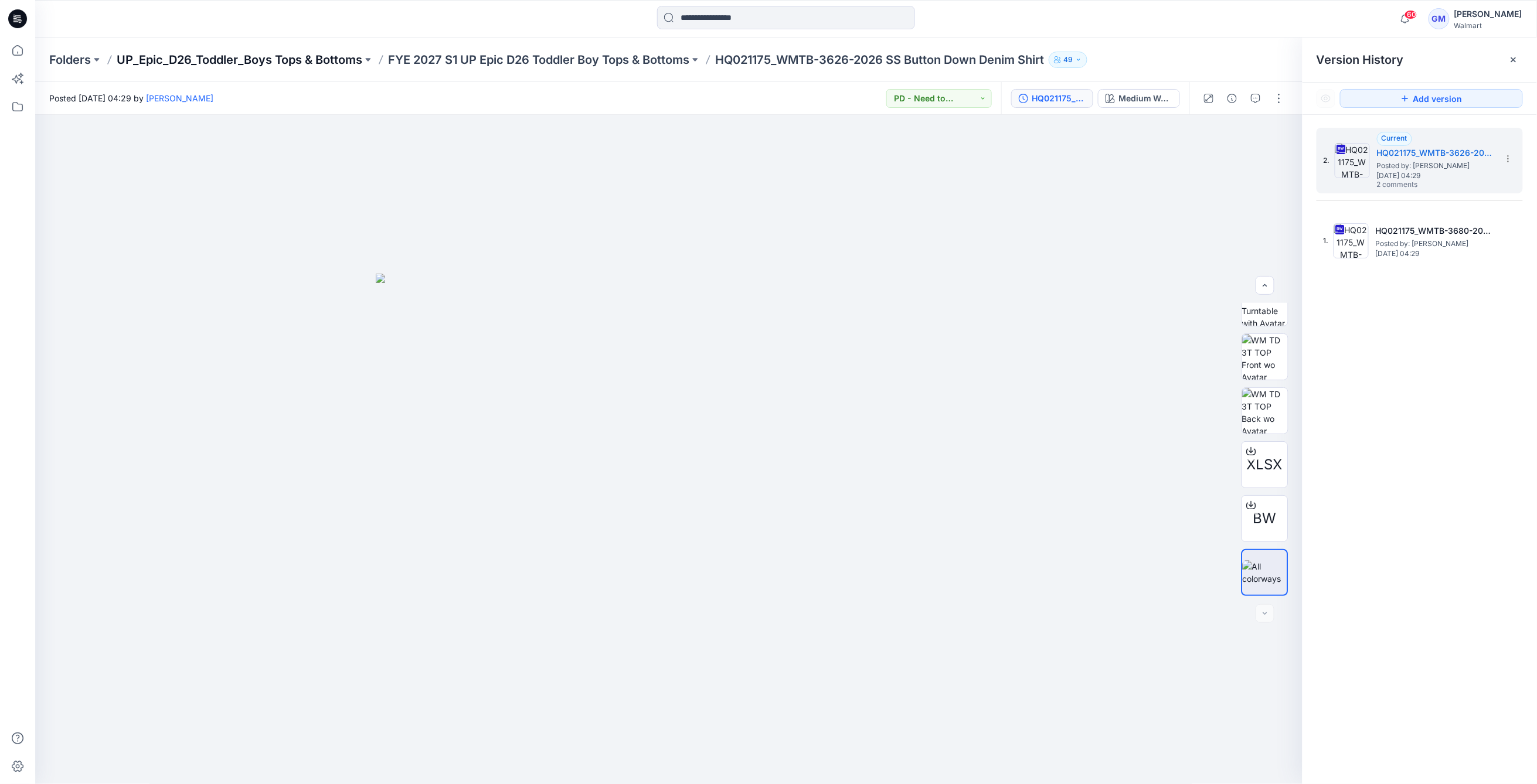
click at [178, 63] on p "UP_Epic_D26_Toddler_Boys Tops & Bottoms" at bounding box center [240, 59] width 245 height 16
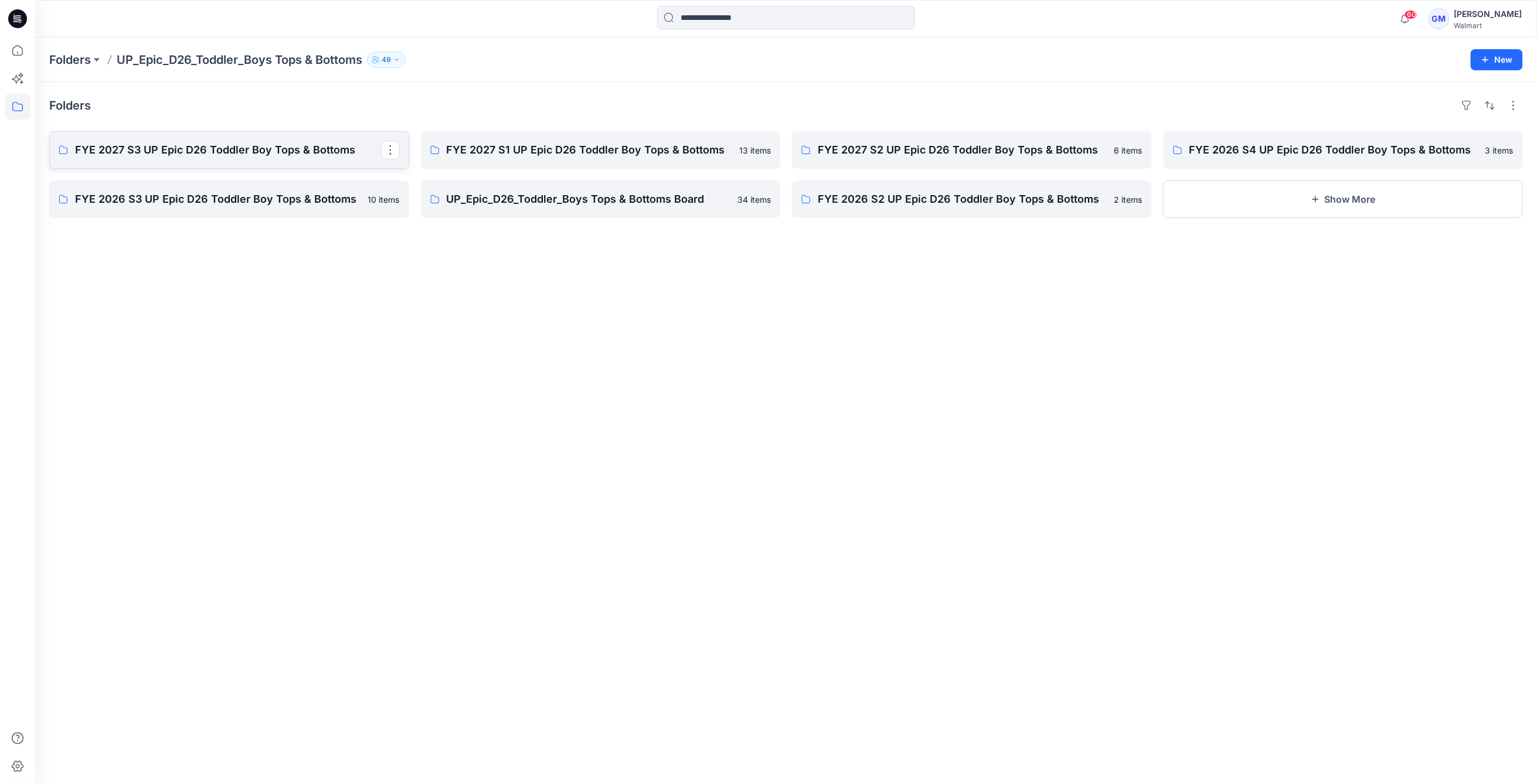
click at [234, 158] on link "FYE 2027 S3 UP Epic D26 Toddler Boy Tops & Bottoms" at bounding box center [228, 150] width 359 height 38
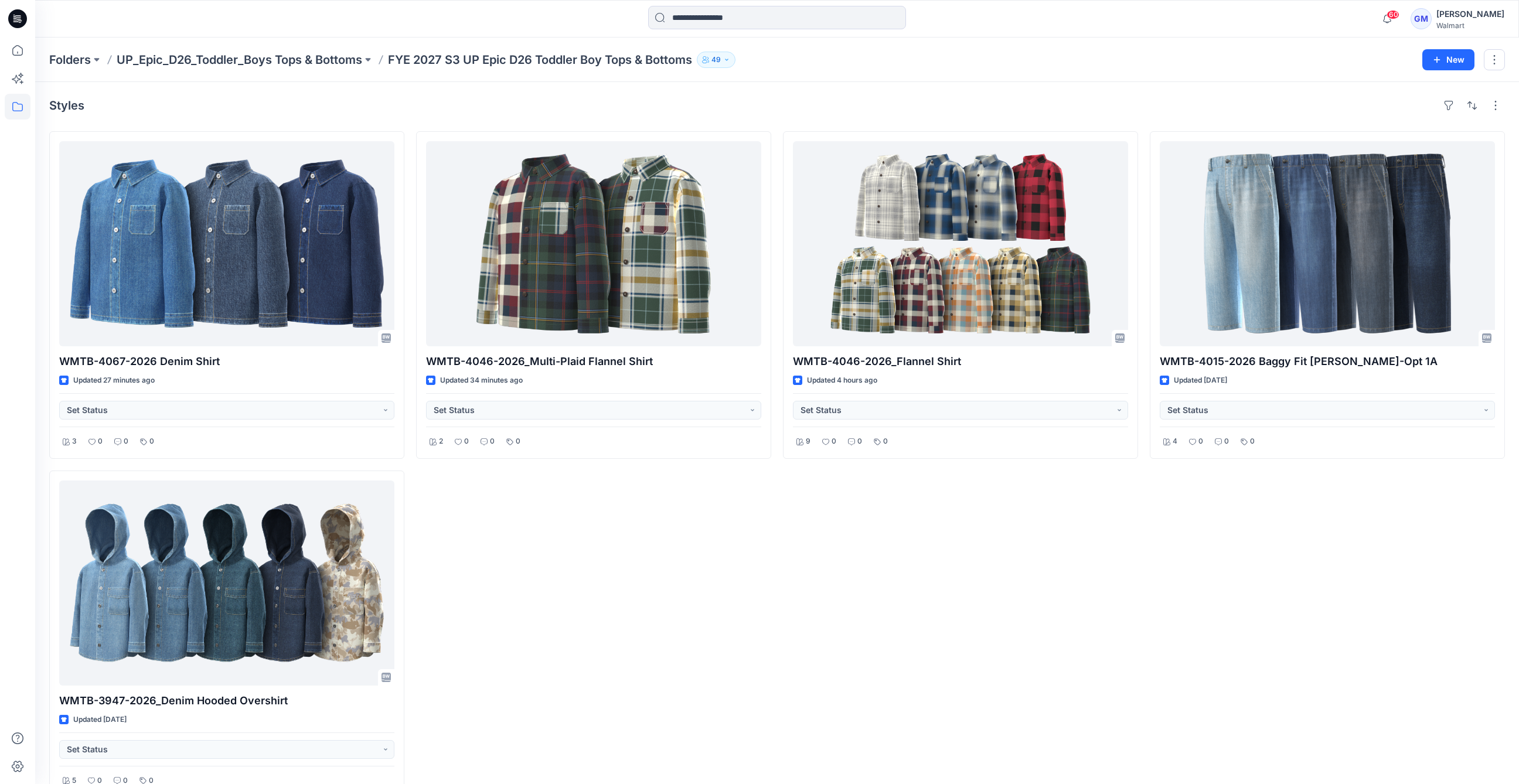
click at [409, 118] on div "Styles WMTB-4067-2026 Denim Shirt Updated 27 minutes ago Set Status 3 0 0 0 WMT…" at bounding box center [776, 447] width 1484 height 730
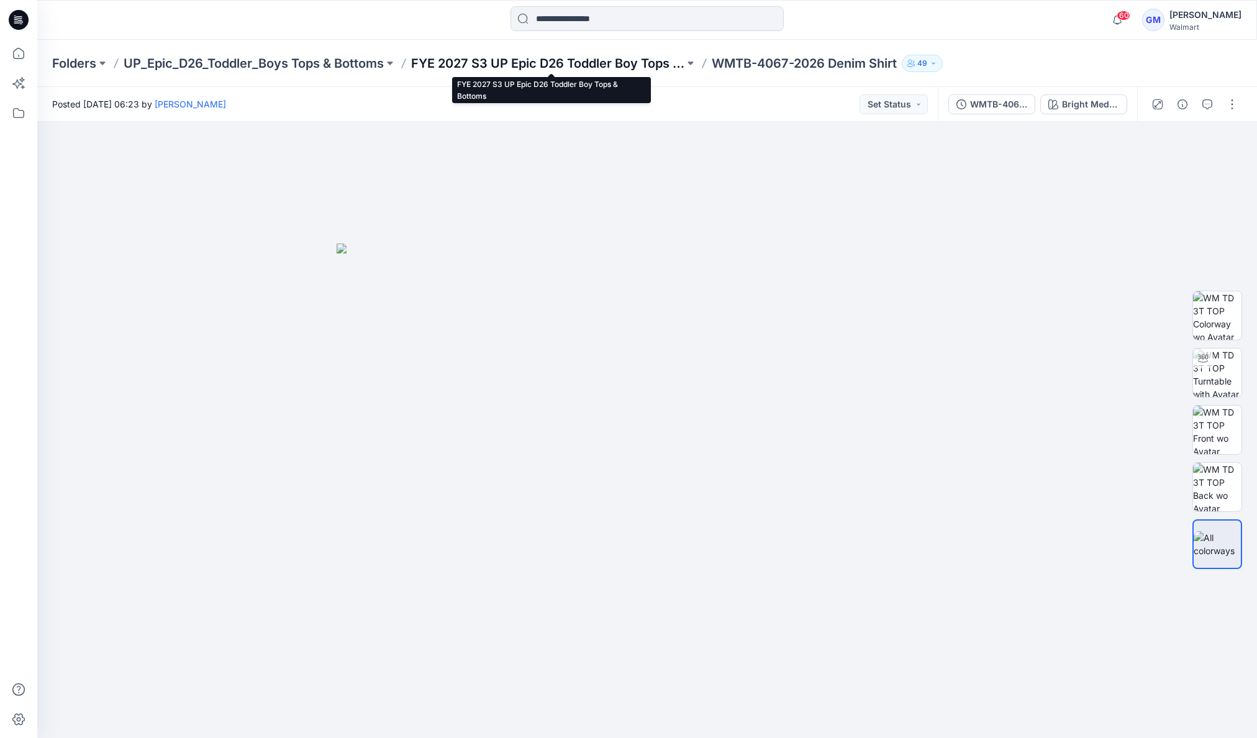
click at [598, 65] on p "FYE 2027 S3 UP Epic D26 Toddler Boy Tops & Bottoms" at bounding box center [547, 63] width 273 height 17
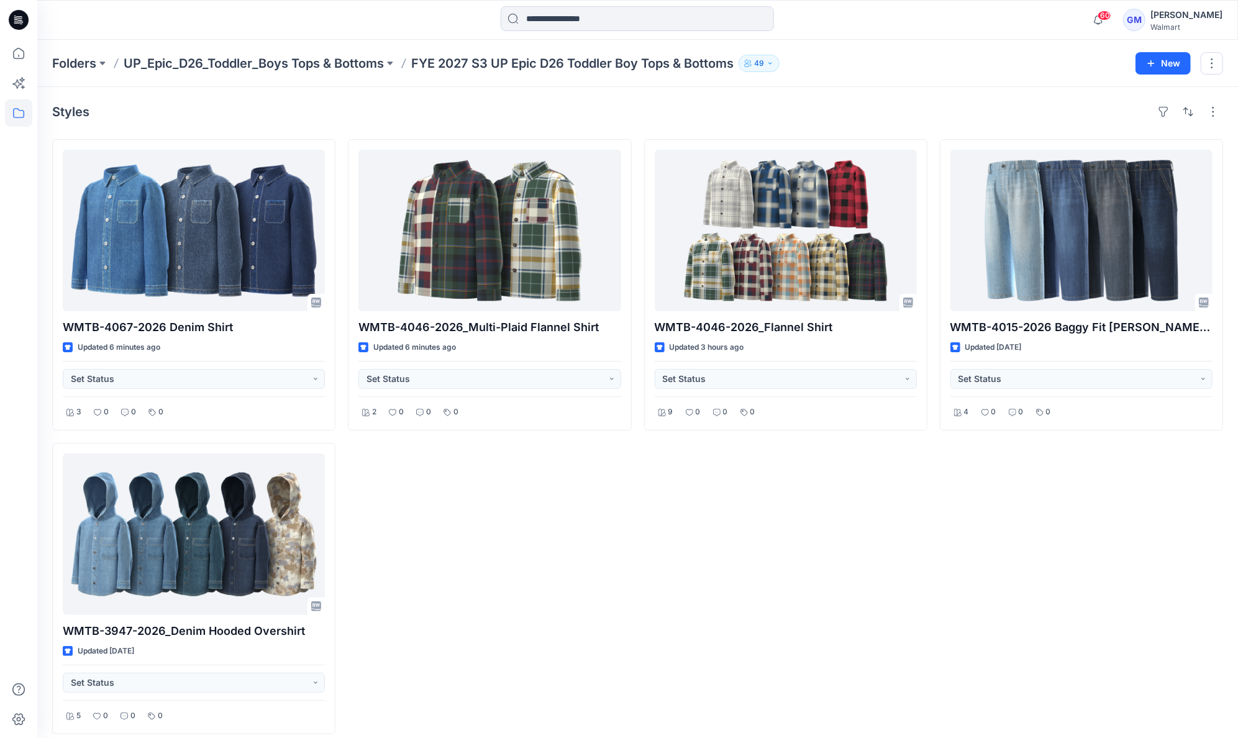
click at [927, 672] on div "WMTB-4067-2026 Denim Shirt Updated 6 minutes ago Set Status 3 0 0 0 WMTB-3947-2…" at bounding box center [637, 436] width 1171 height 595
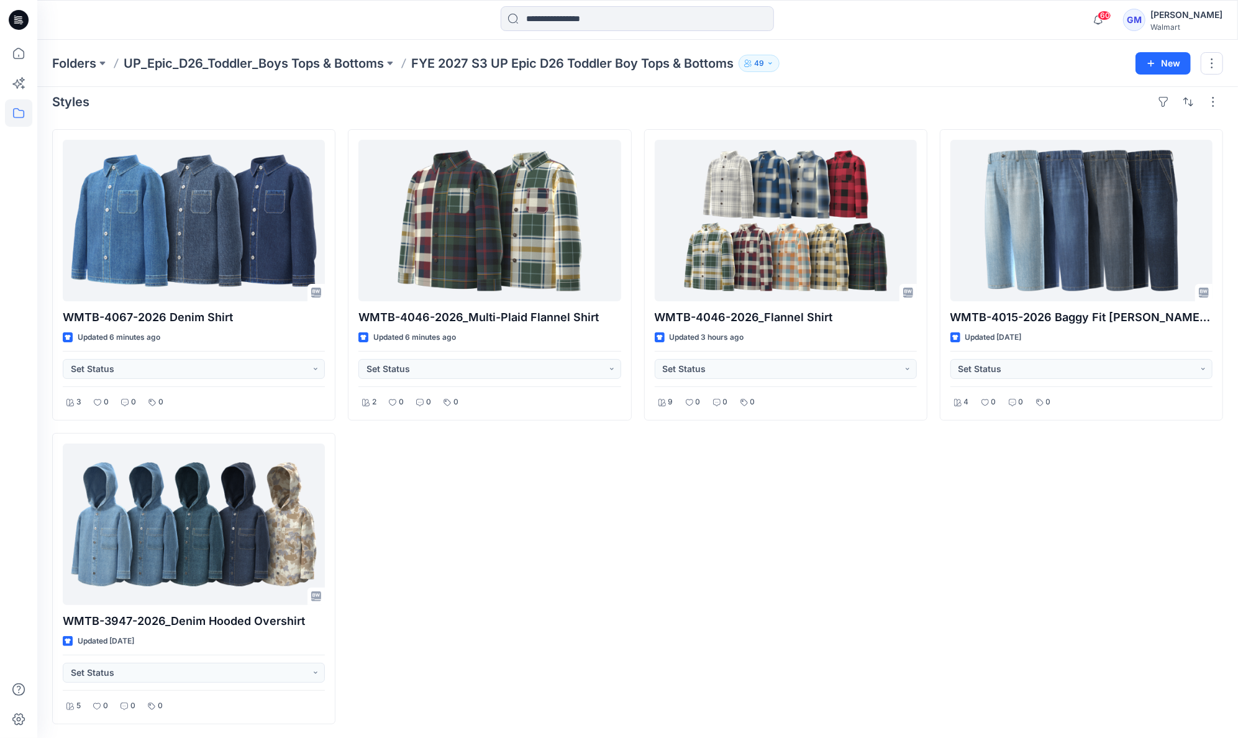
scroll to position [12, 0]
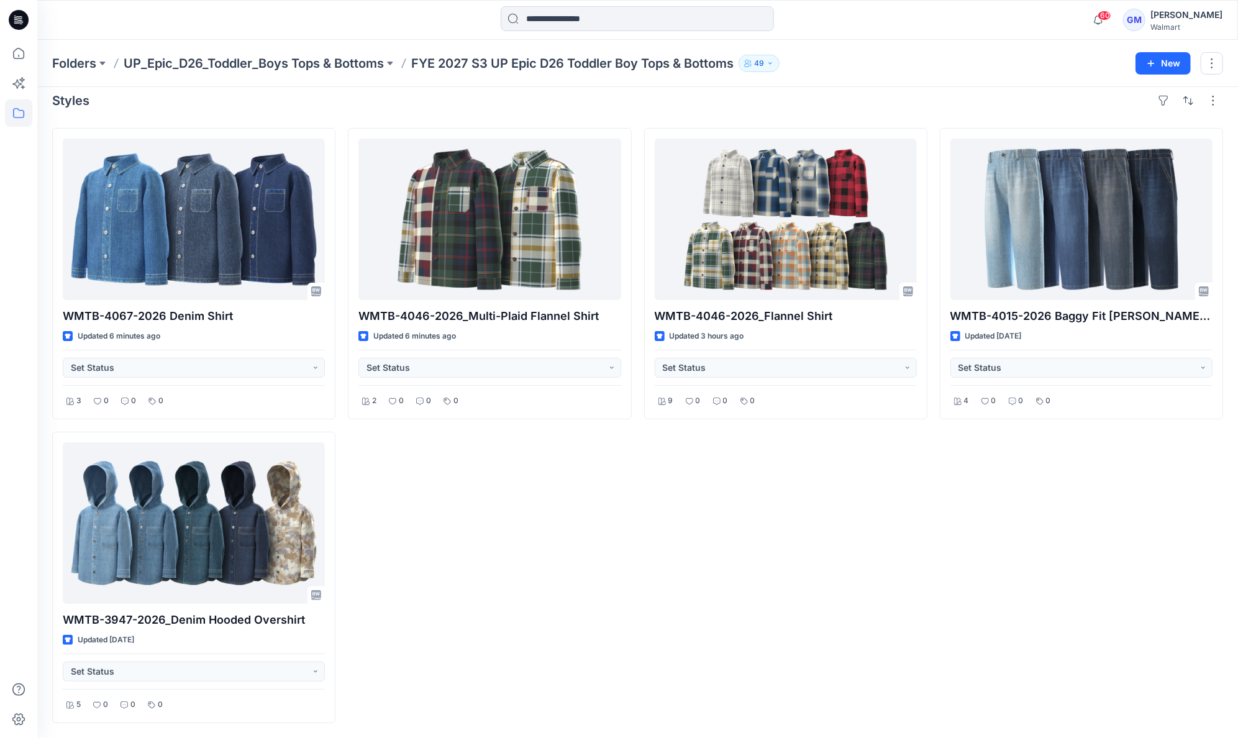
click at [883, 681] on div "WMTB-4046-2026_Flannel Shirt Updated 3 hours ago Set Status 9 0 0 0" at bounding box center [785, 425] width 283 height 595
click at [766, 503] on div "WMTB-4046-2026_Flannel Shirt Updated 3 hours ago Set Status 9 0 0 0" at bounding box center [785, 425] width 283 height 595
click at [766, 584] on div "WMTB-4046-2026_Flannel Shirt Updated 3 hours ago Set Status 9 0 0 0" at bounding box center [785, 425] width 283 height 595
click at [635, 607] on div "WMTB-4067-2026 Denim Shirt Updated 6 minutes ago Set Status 3 0 0 0 WMTB-3947-2…" at bounding box center [637, 425] width 1171 height 595
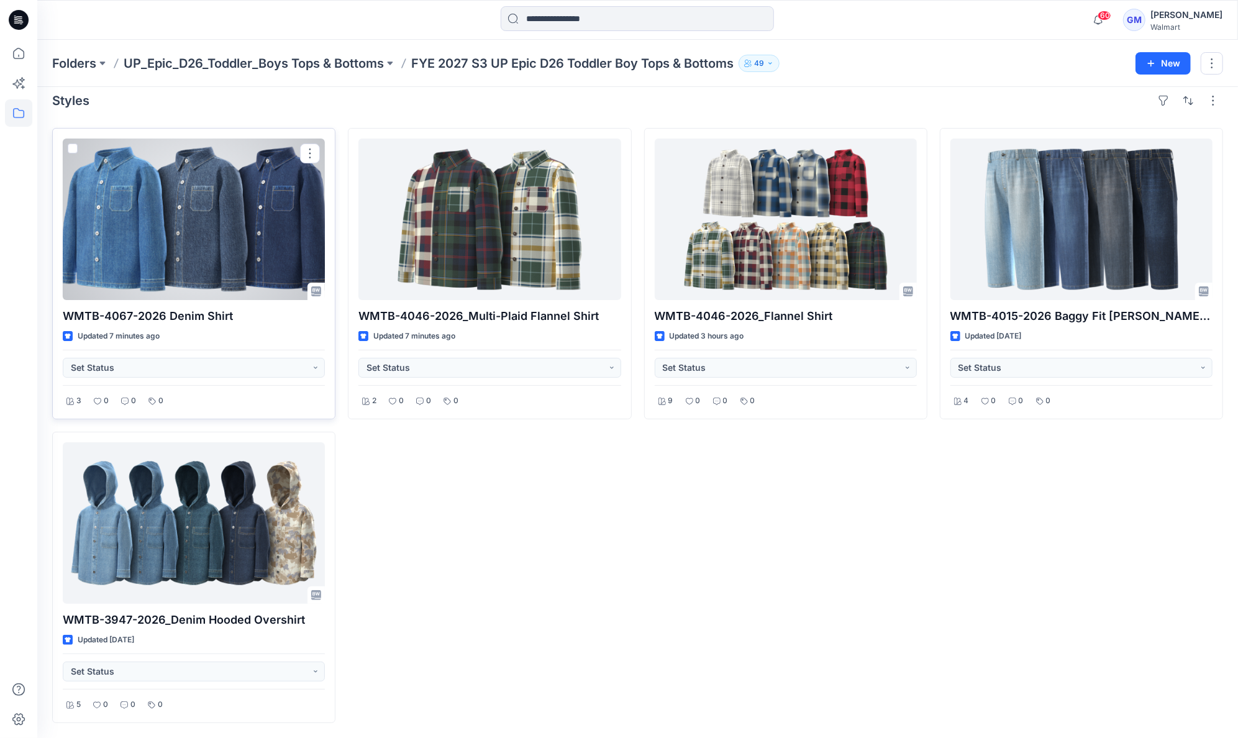
click at [184, 245] on div at bounding box center [194, 219] width 262 height 161
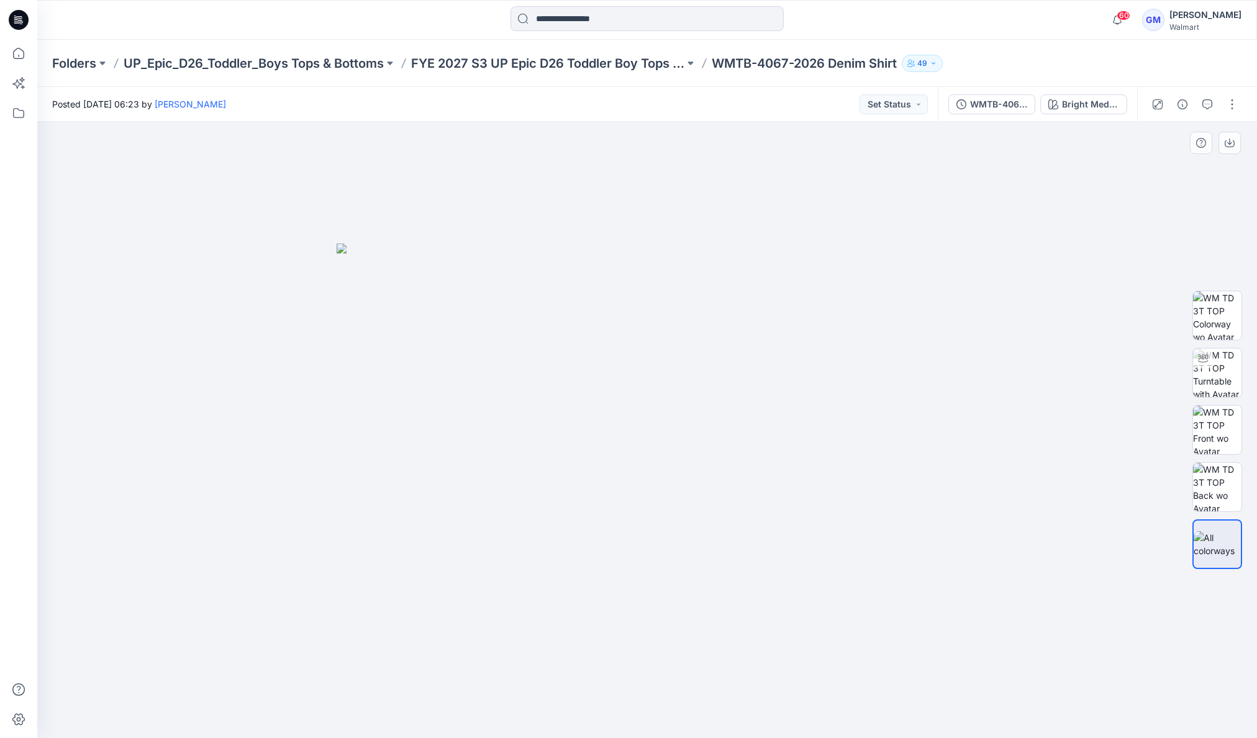
click at [639, 475] on img at bounding box center [647, 490] width 621 height 494
click at [891, 387] on img at bounding box center [647, 490] width 621 height 494
click at [1232, 104] on button "button" at bounding box center [1232, 104] width 20 height 20
click at [1136, 163] on icon "button" at bounding box center [1135, 168] width 10 height 10
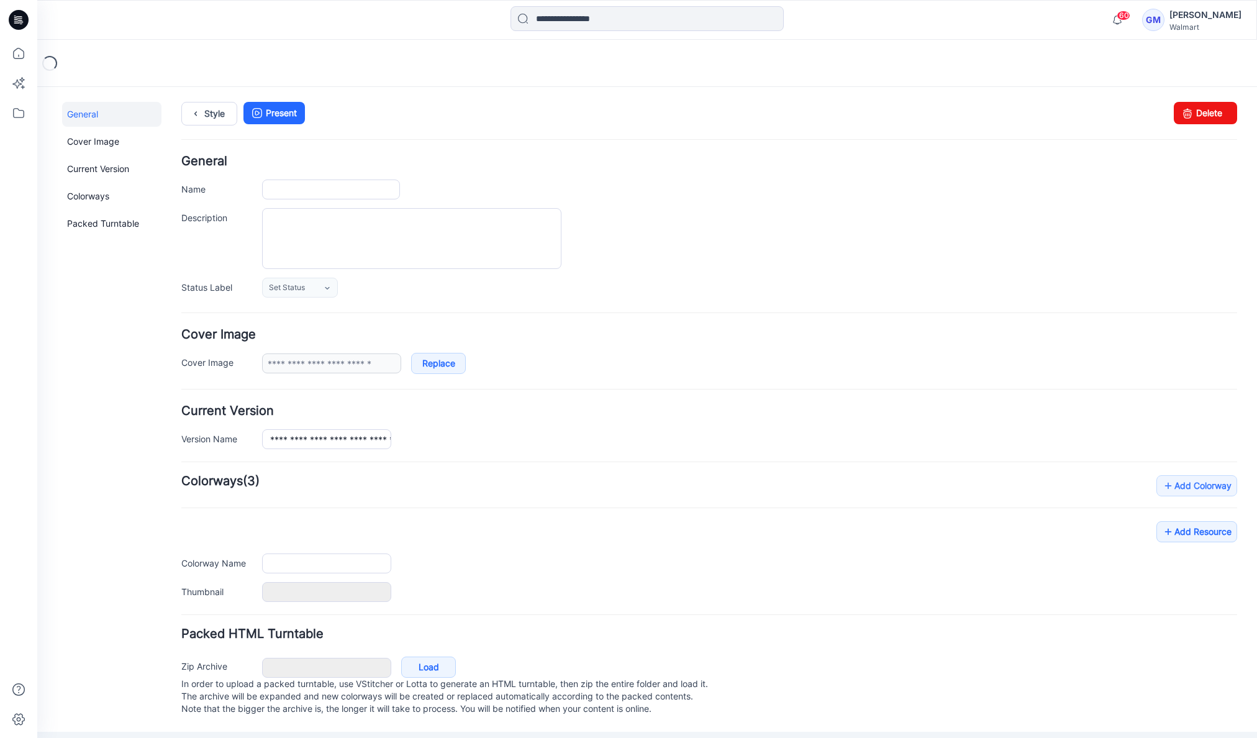
type input "**********"
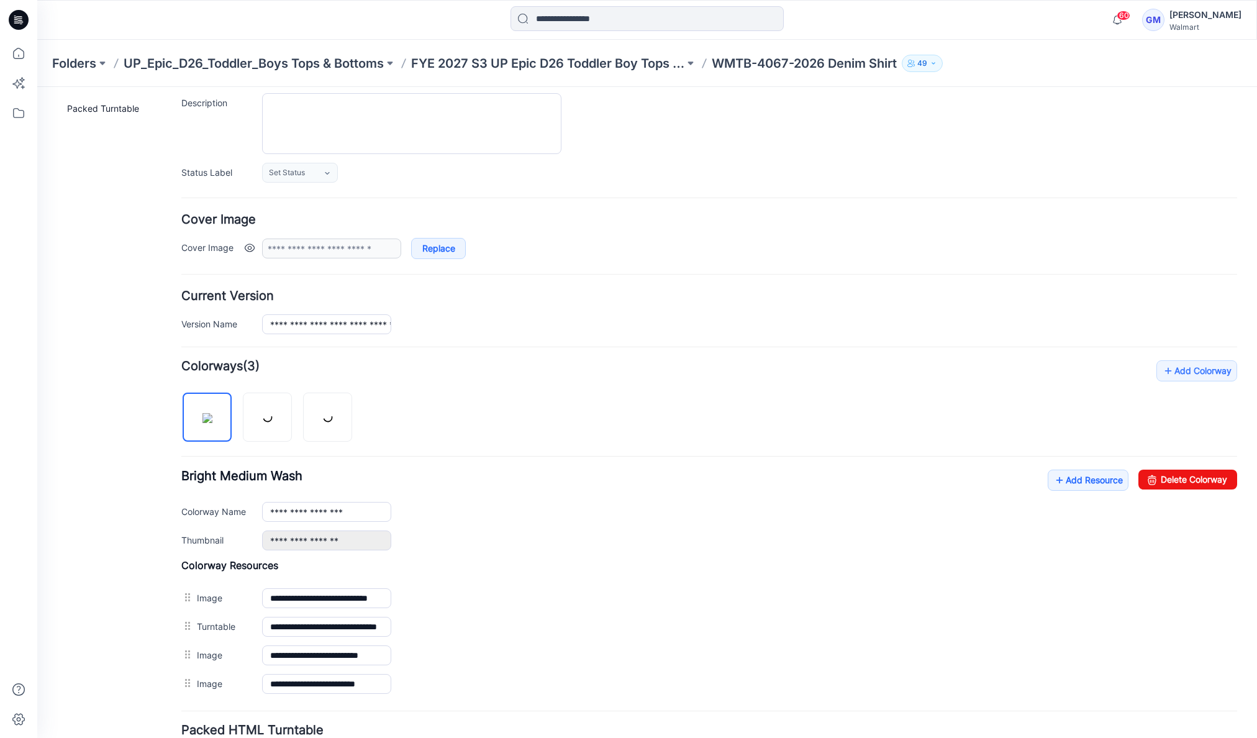
scroll to position [224, 0]
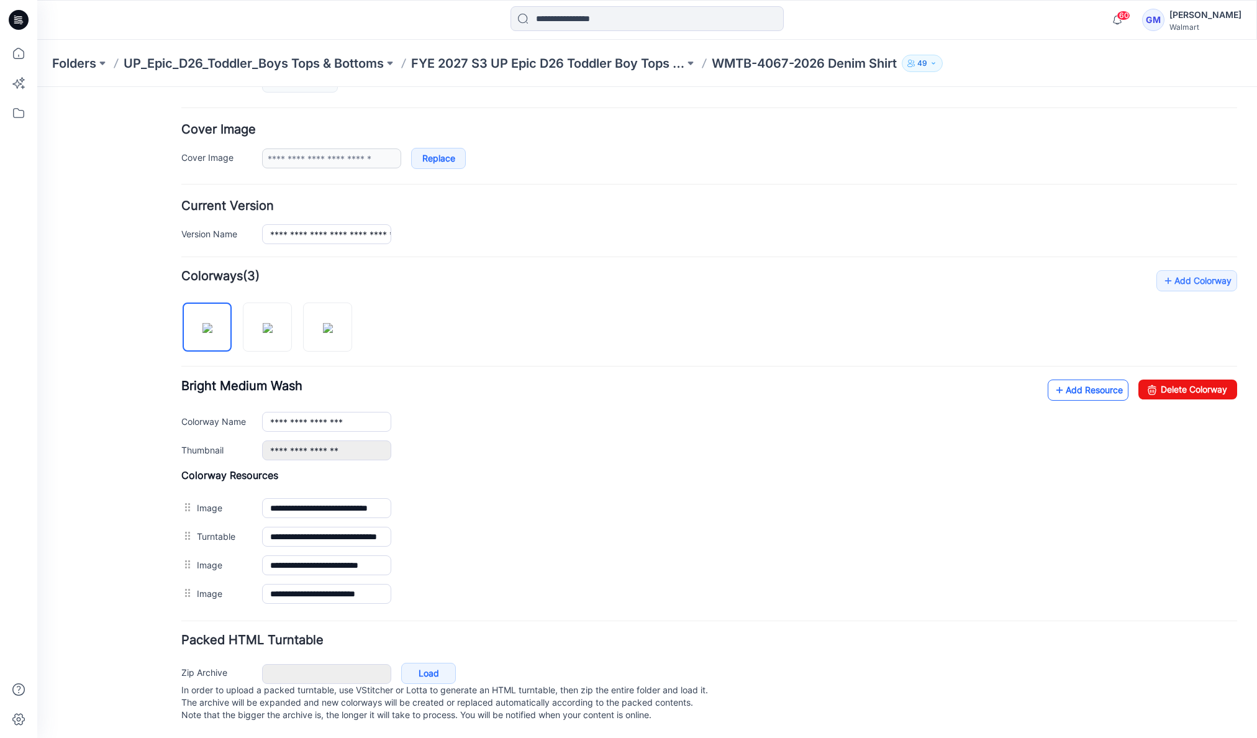
click at [1053, 380] on icon at bounding box center [1059, 390] width 12 height 20
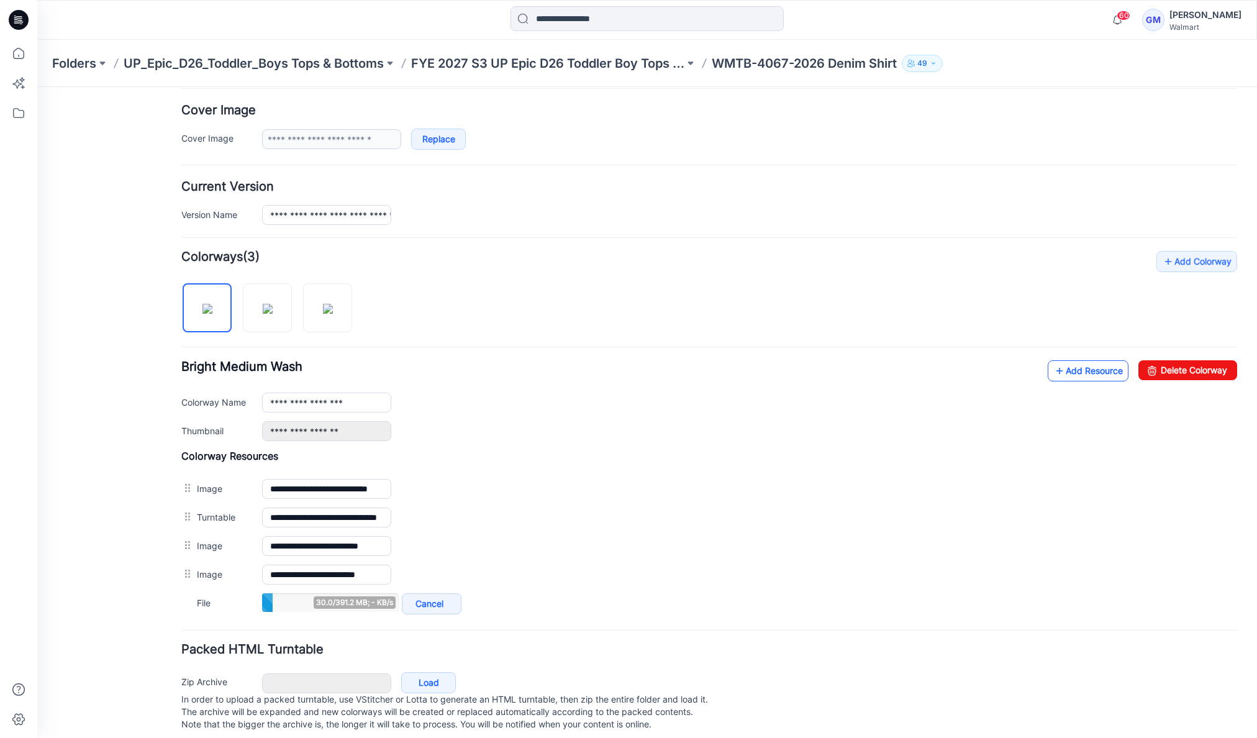
click at [1081, 376] on link "Add Resource" at bounding box center [1088, 370] width 81 height 21
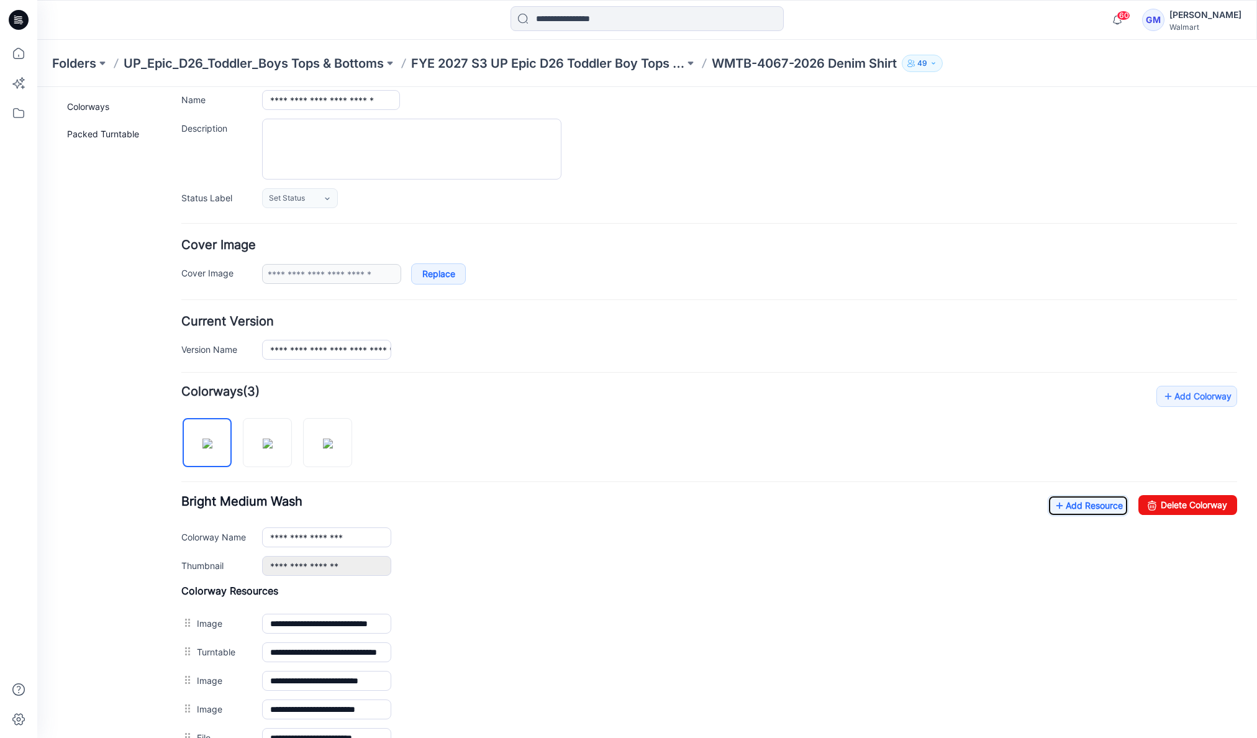
scroll to position [0, 0]
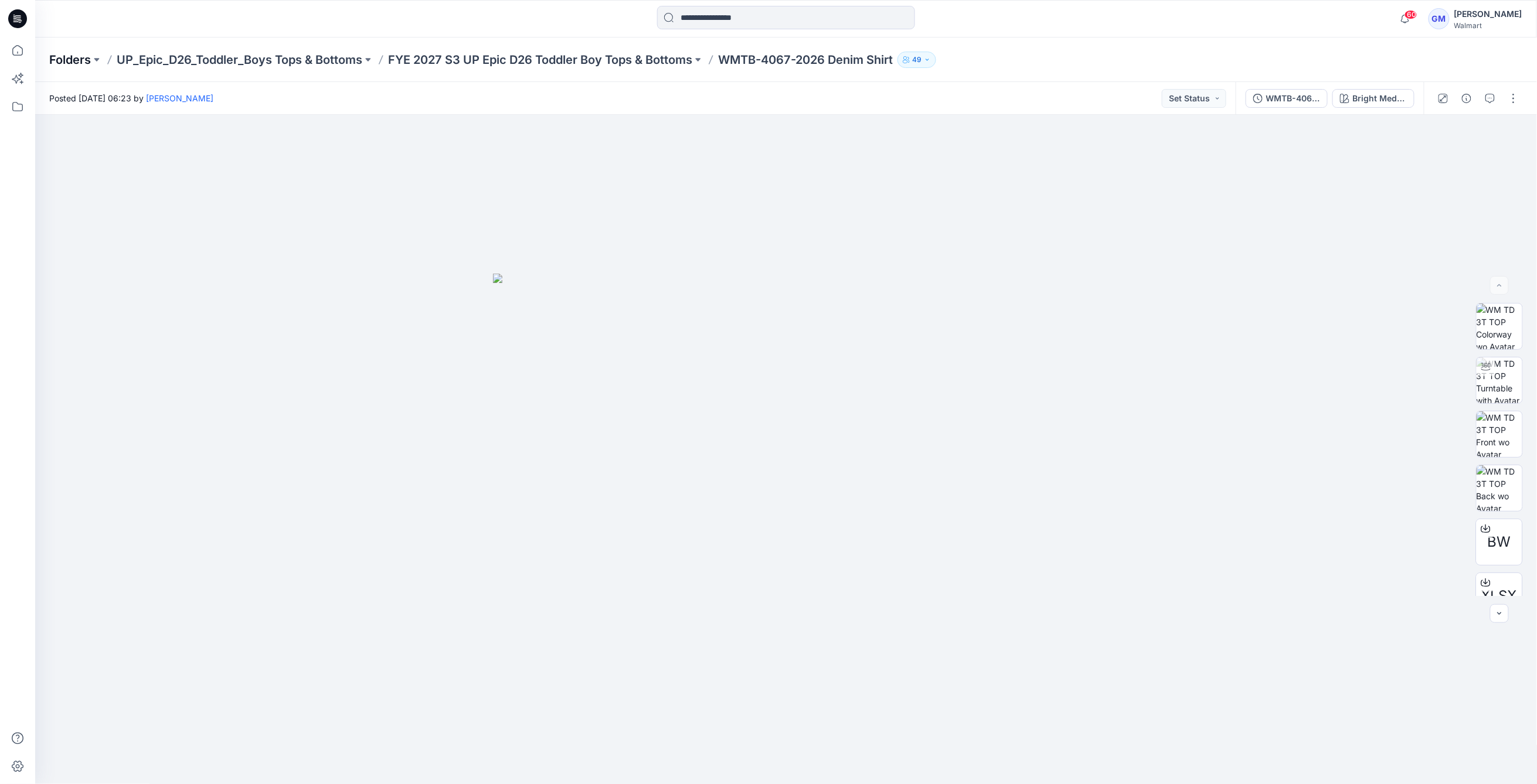
click at [66, 56] on p "Folders" at bounding box center [70, 59] width 42 height 16
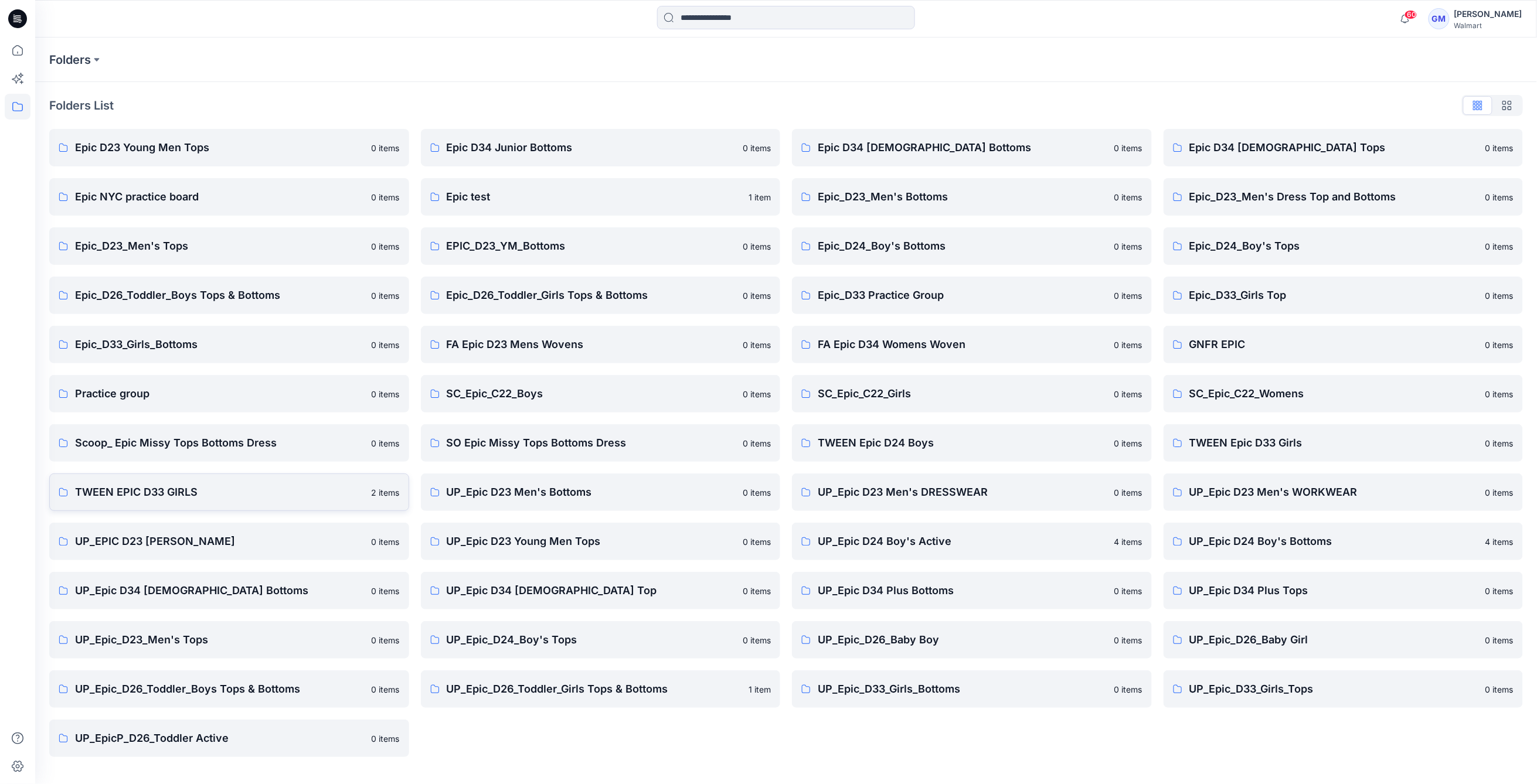
click at [186, 475] on link "TWEEN EPIC D33 GIRLS 2 items" at bounding box center [228, 492] width 359 height 38
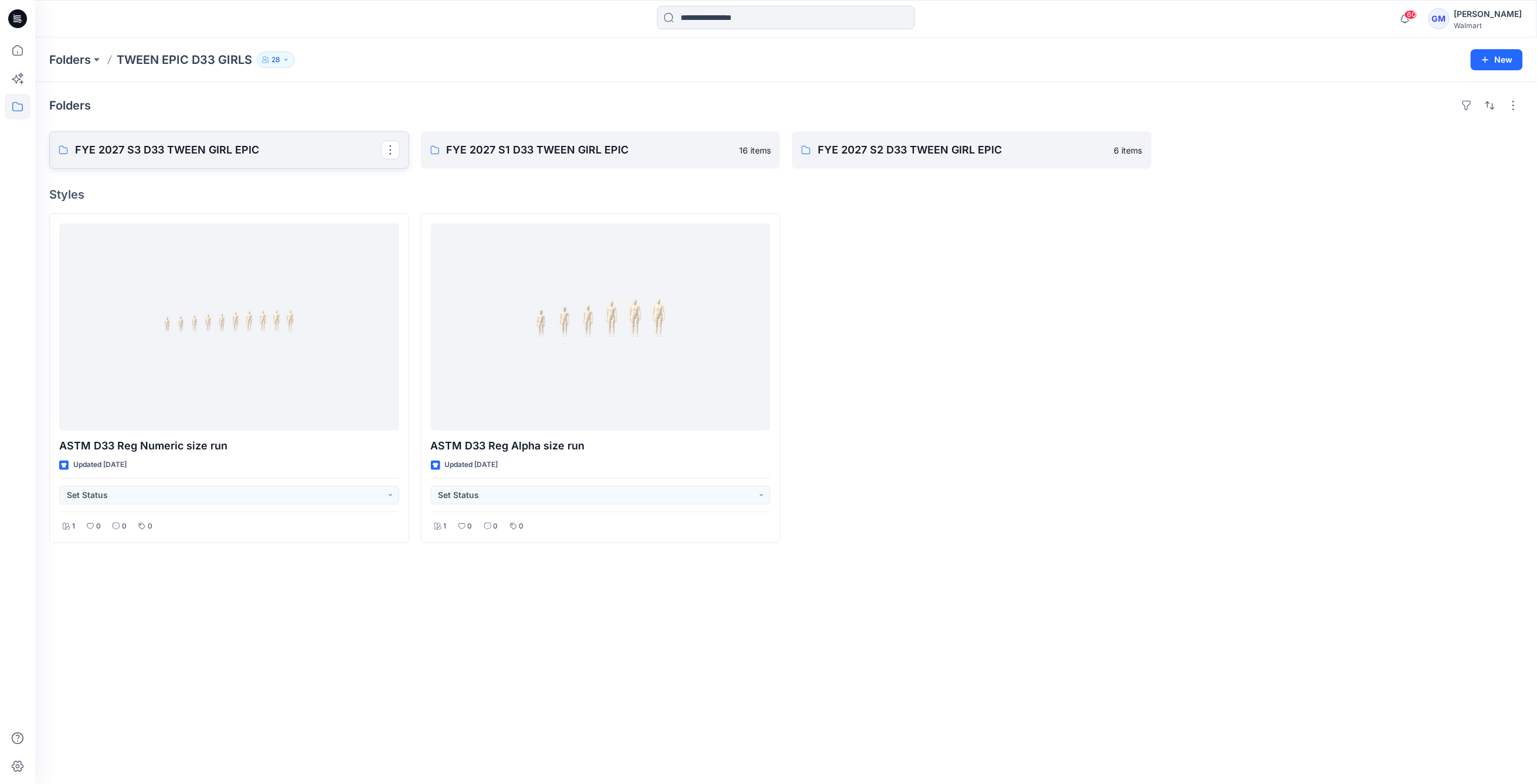
click at [271, 142] on p "FYE 2027 S3 D33 TWEEN GIRL EPIC" at bounding box center [228, 149] width 306 height 16
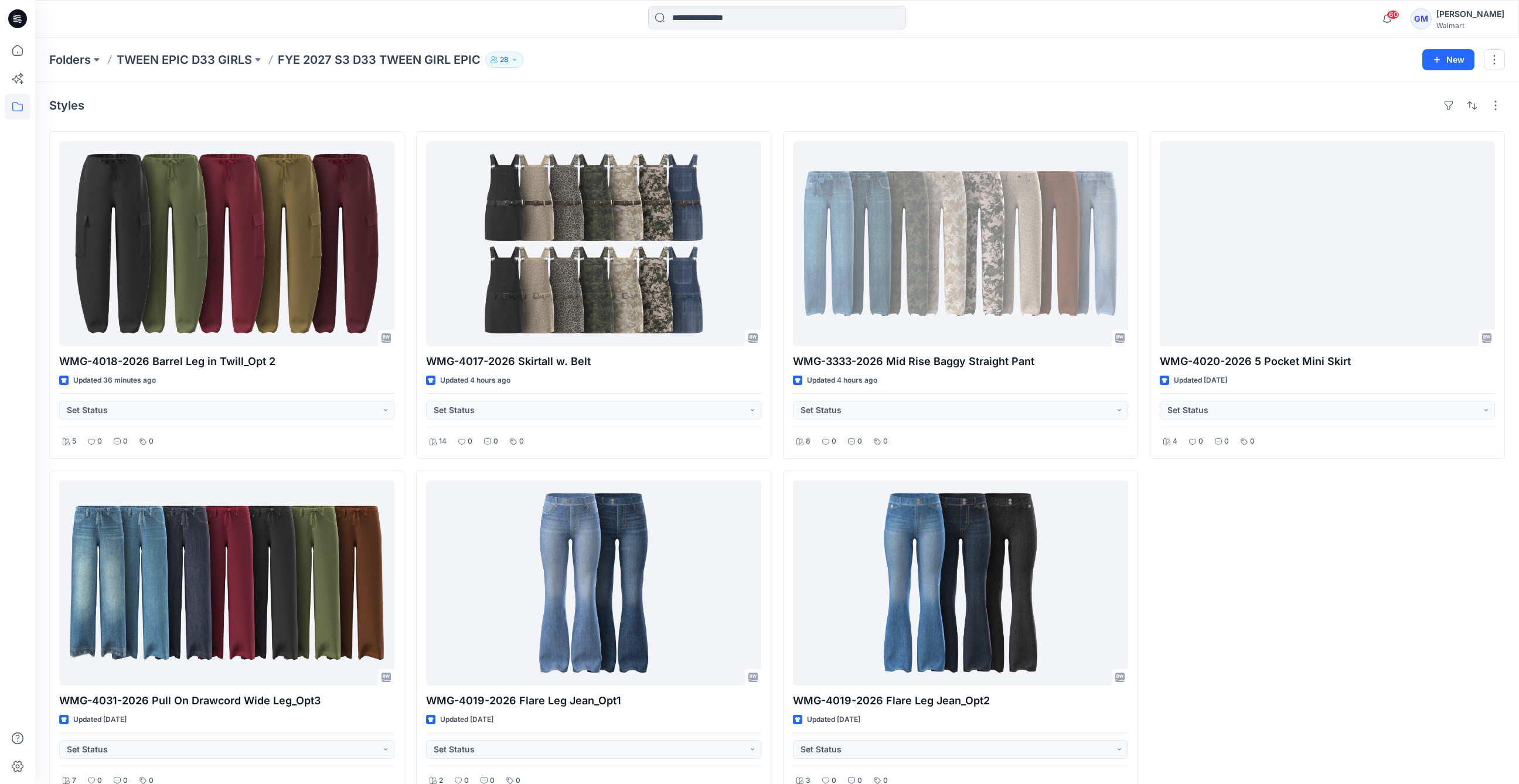
click at [1186, 604] on div "WMG-4020-2026 5 Pocket Mini Skirt Updated 4 days ago Set Status 4 0 0 0" at bounding box center [1327, 464] width 355 height 667
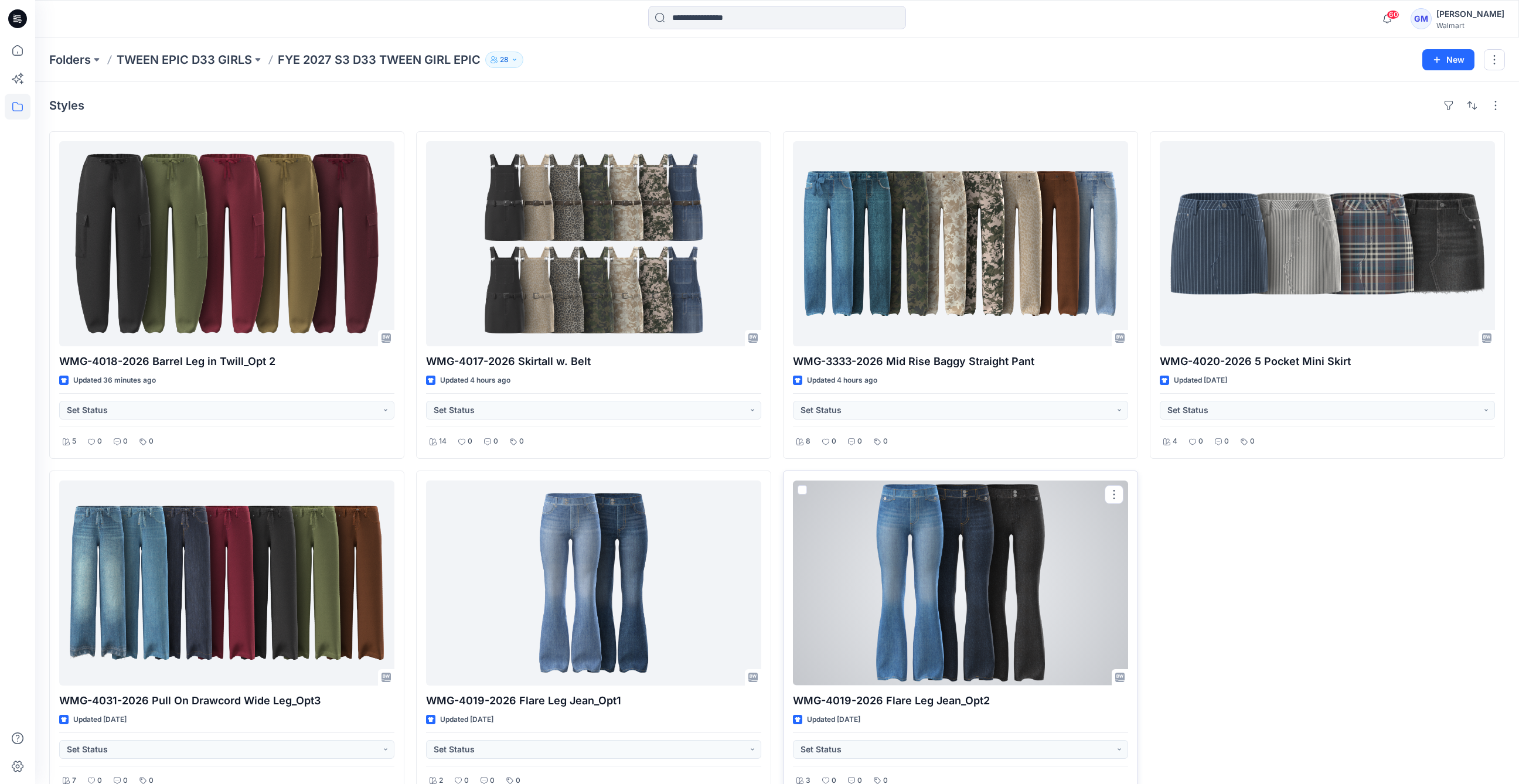
click at [942, 576] on div at bounding box center [960, 582] width 335 height 205
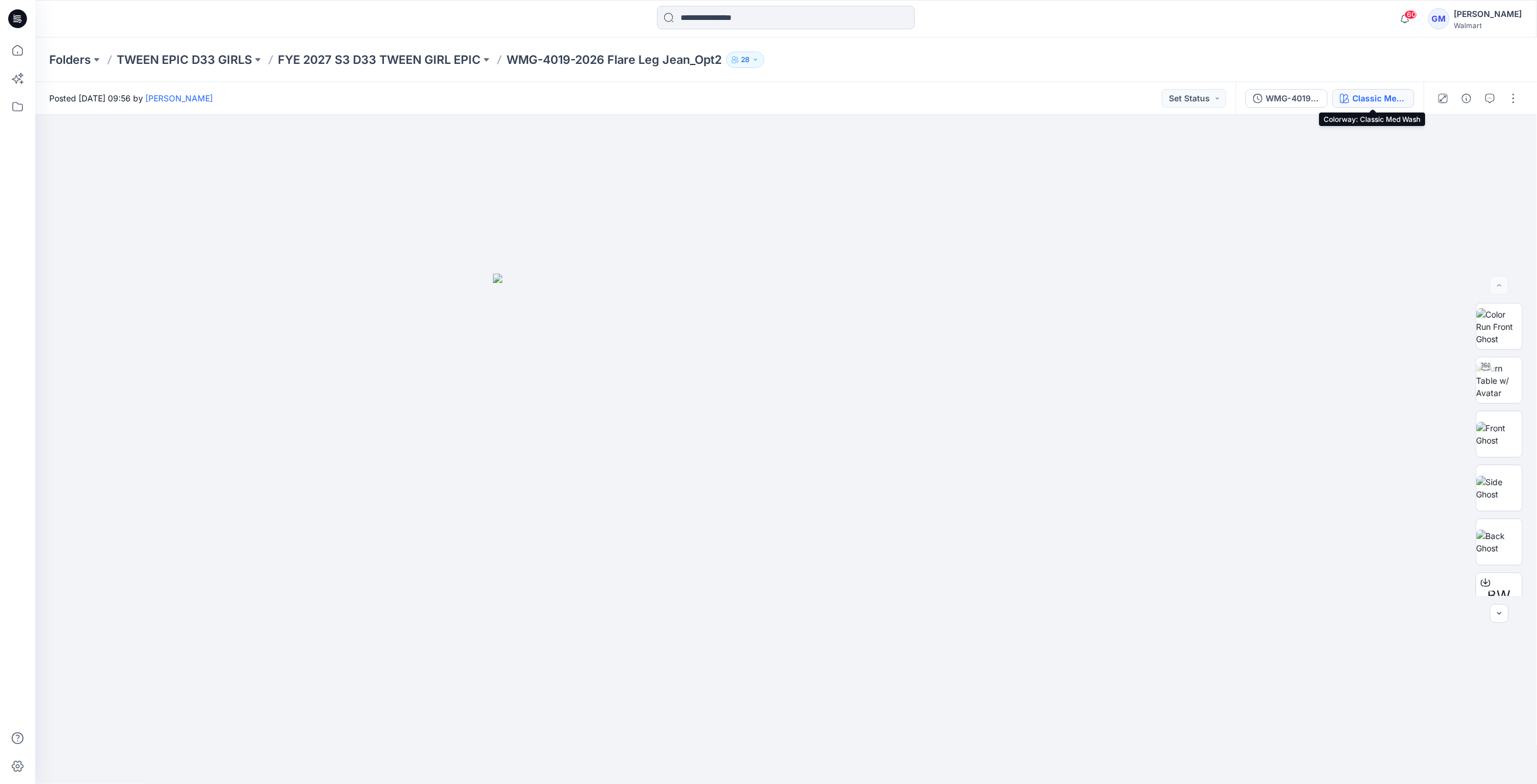
click at [1186, 100] on div "Classic Med Wash" at bounding box center [1379, 99] width 54 height 13
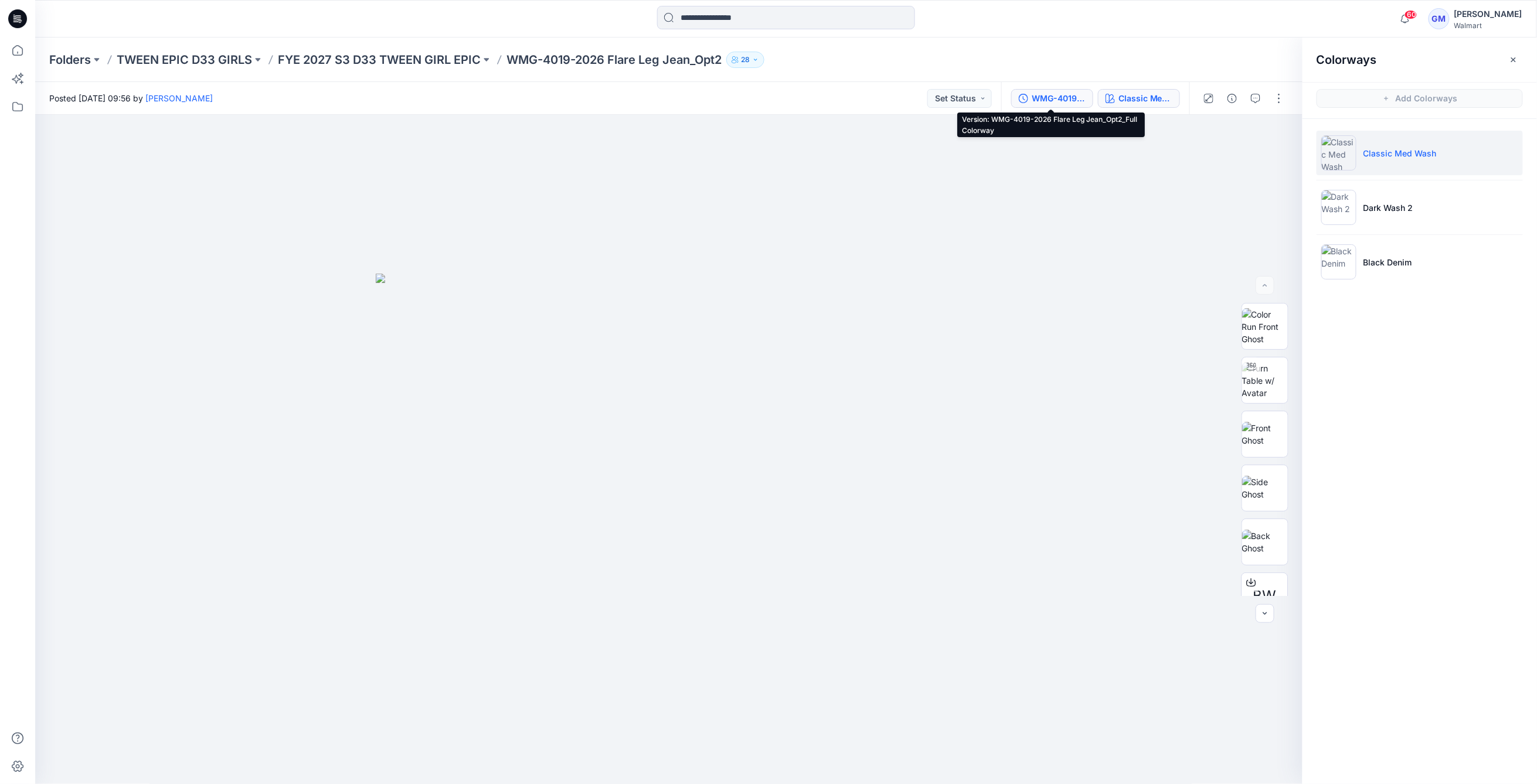
click at [1040, 95] on div "WMG-4019-2026 Flare Leg Jean_Opt2_Full Colorway" at bounding box center [1058, 99] width 54 height 13
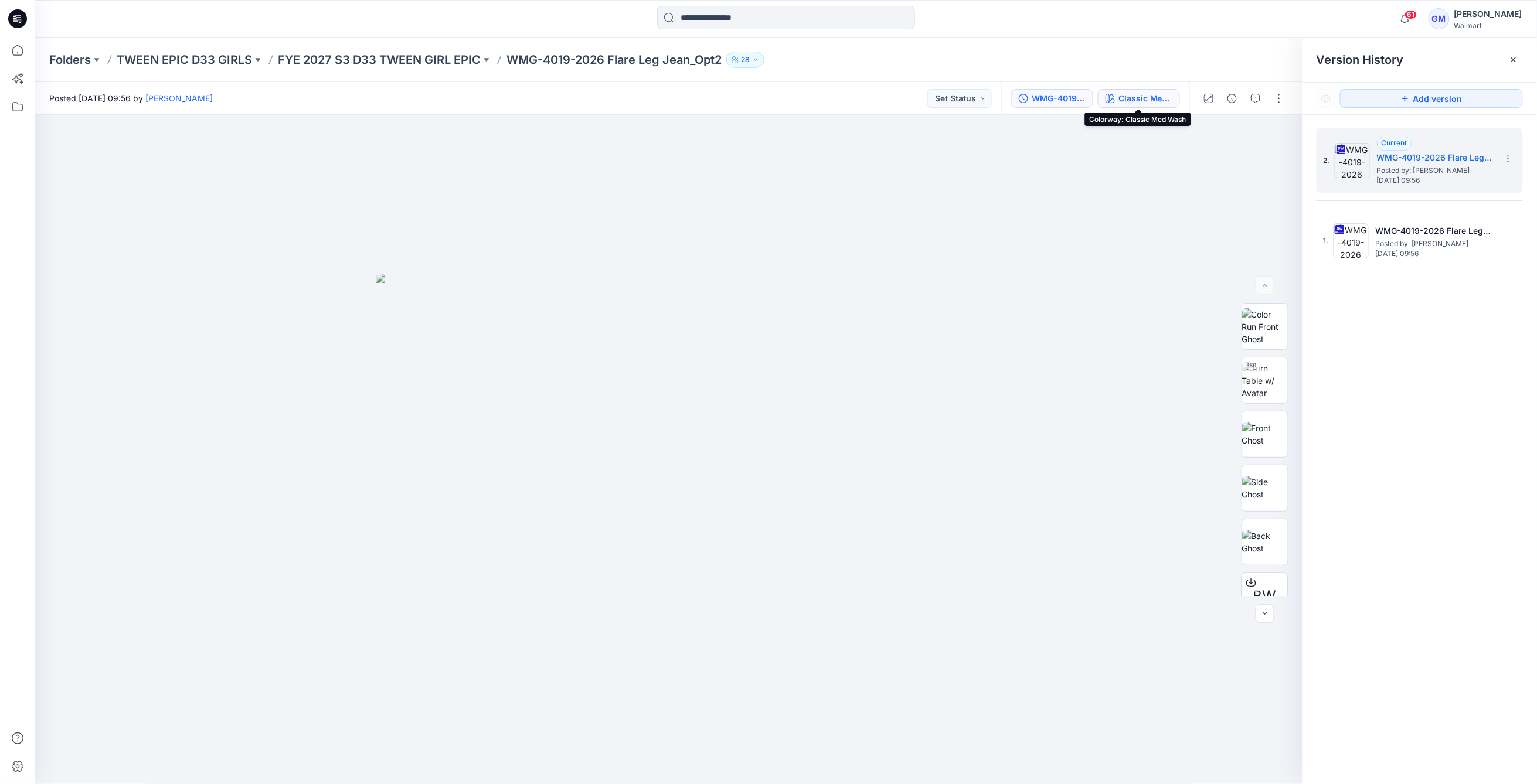
click at [1128, 95] on div "Classic Med Wash" at bounding box center [1144, 99] width 54 height 13
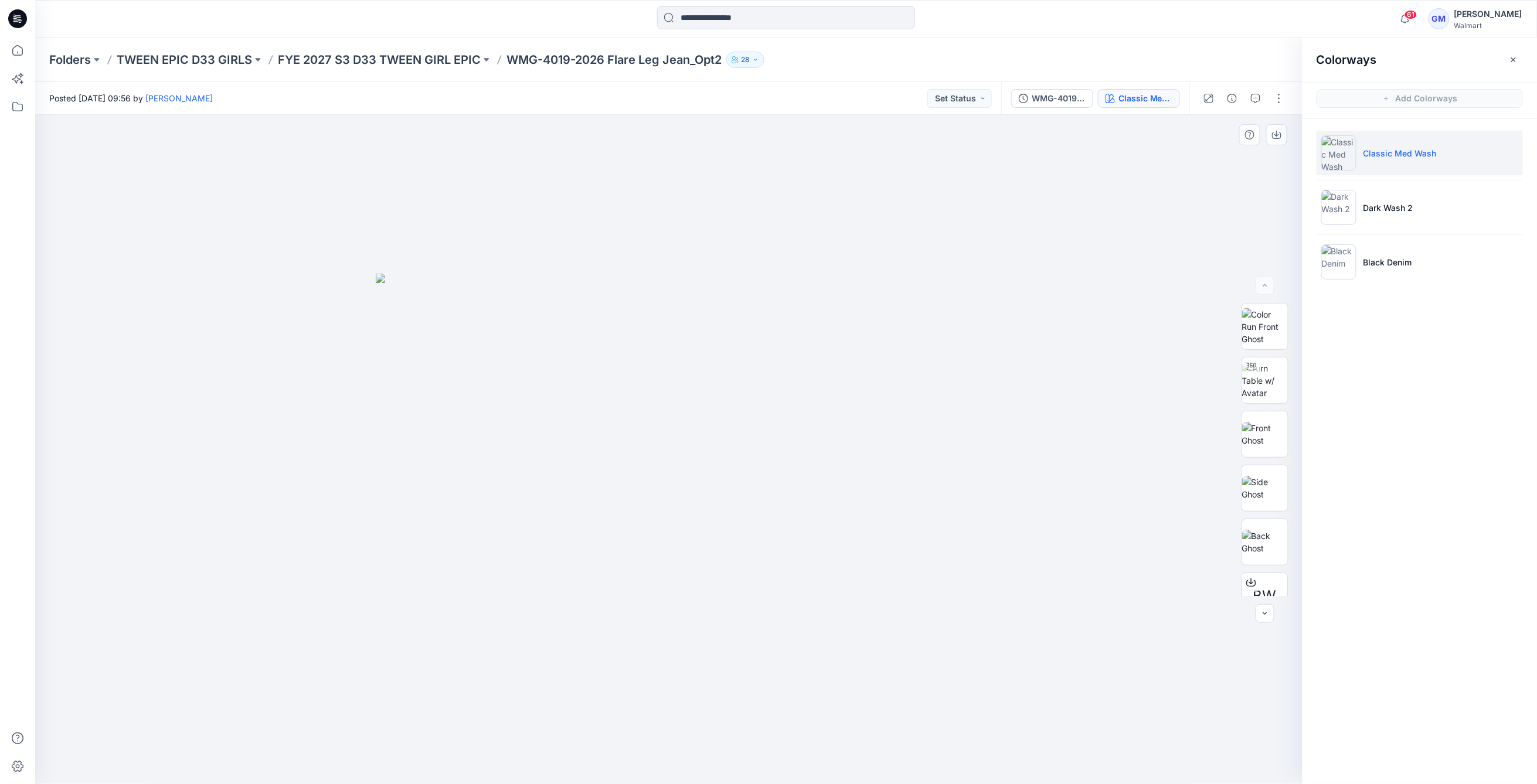
click at [1039, 643] on div at bounding box center [669, 450] width 1268 height 670
click at [1186, 397] on img at bounding box center [1264, 380] width 45 height 37
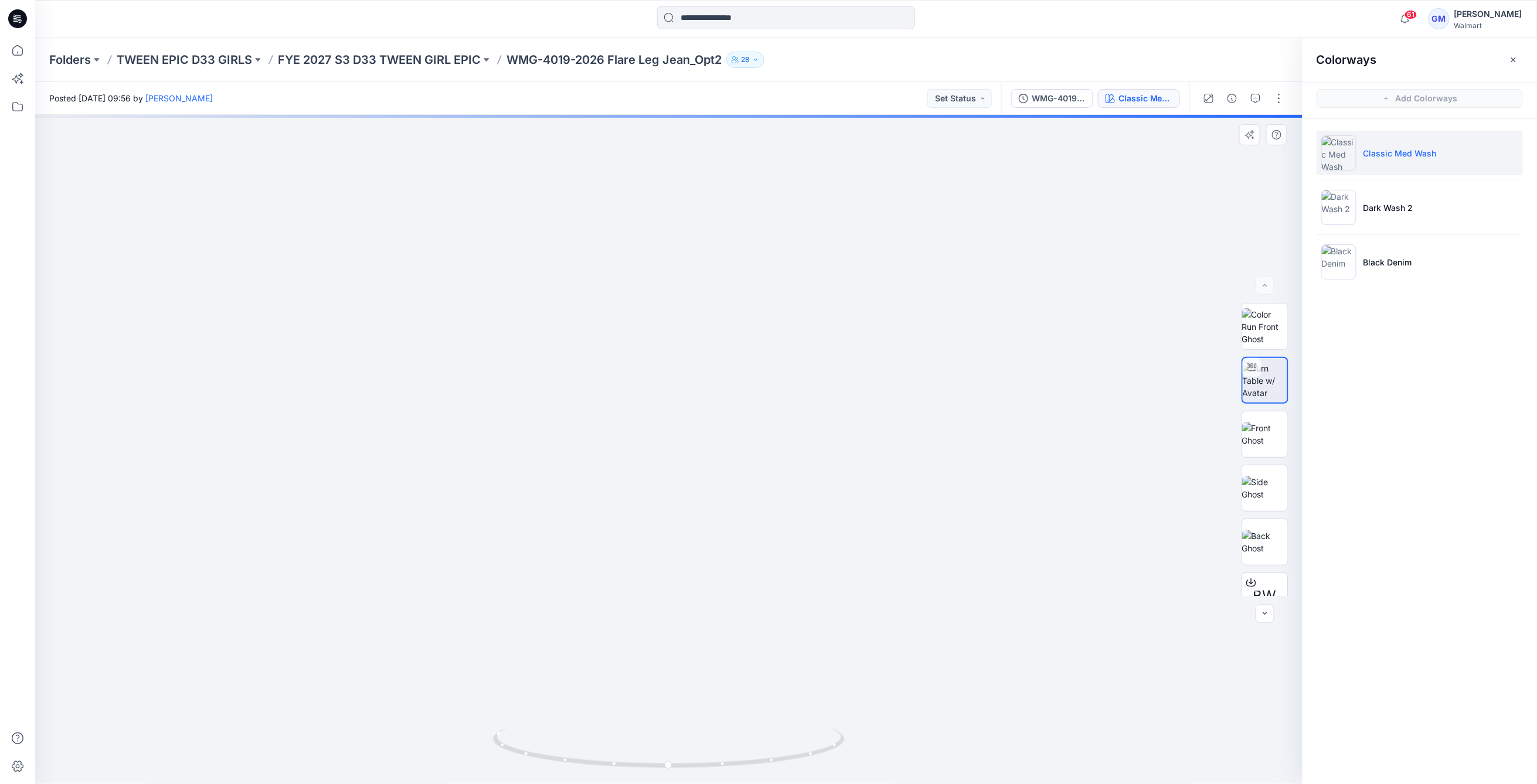
drag, startPoint x: 779, startPoint y: 598, endPoint x: 800, endPoint y: 241, distance: 357.6
click at [800, 241] on img at bounding box center [690, 24] width 1659 height 1521
drag, startPoint x: 764, startPoint y: 601, endPoint x: 765, endPoint y: 335, distance: 266.0
drag, startPoint x: 802, startPoint y: 760, endPoint x: 650, endPoint y: 777, distance: 152.9
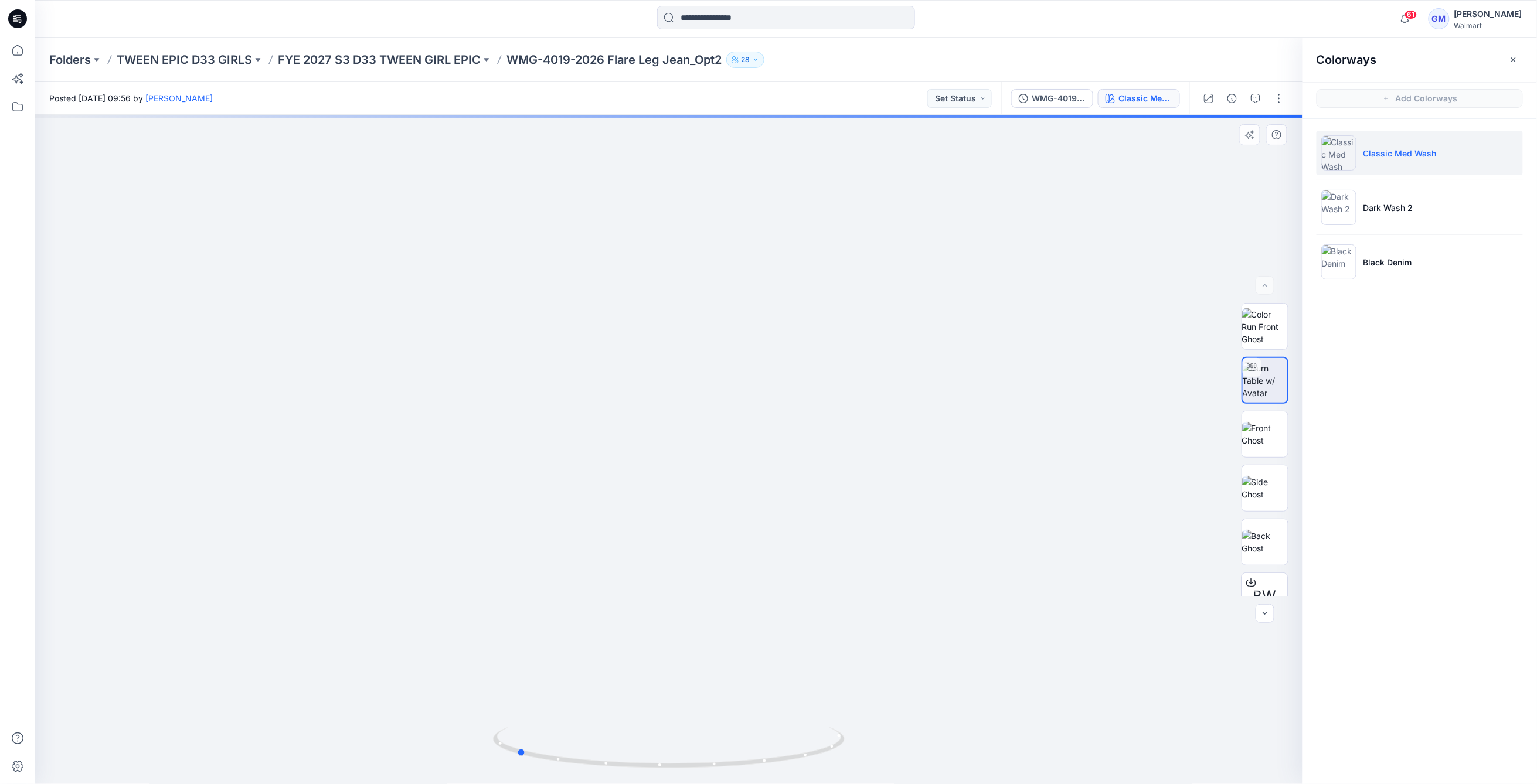
click at [650, 695] on div at bounding box center [668, 755] width 352 height 58
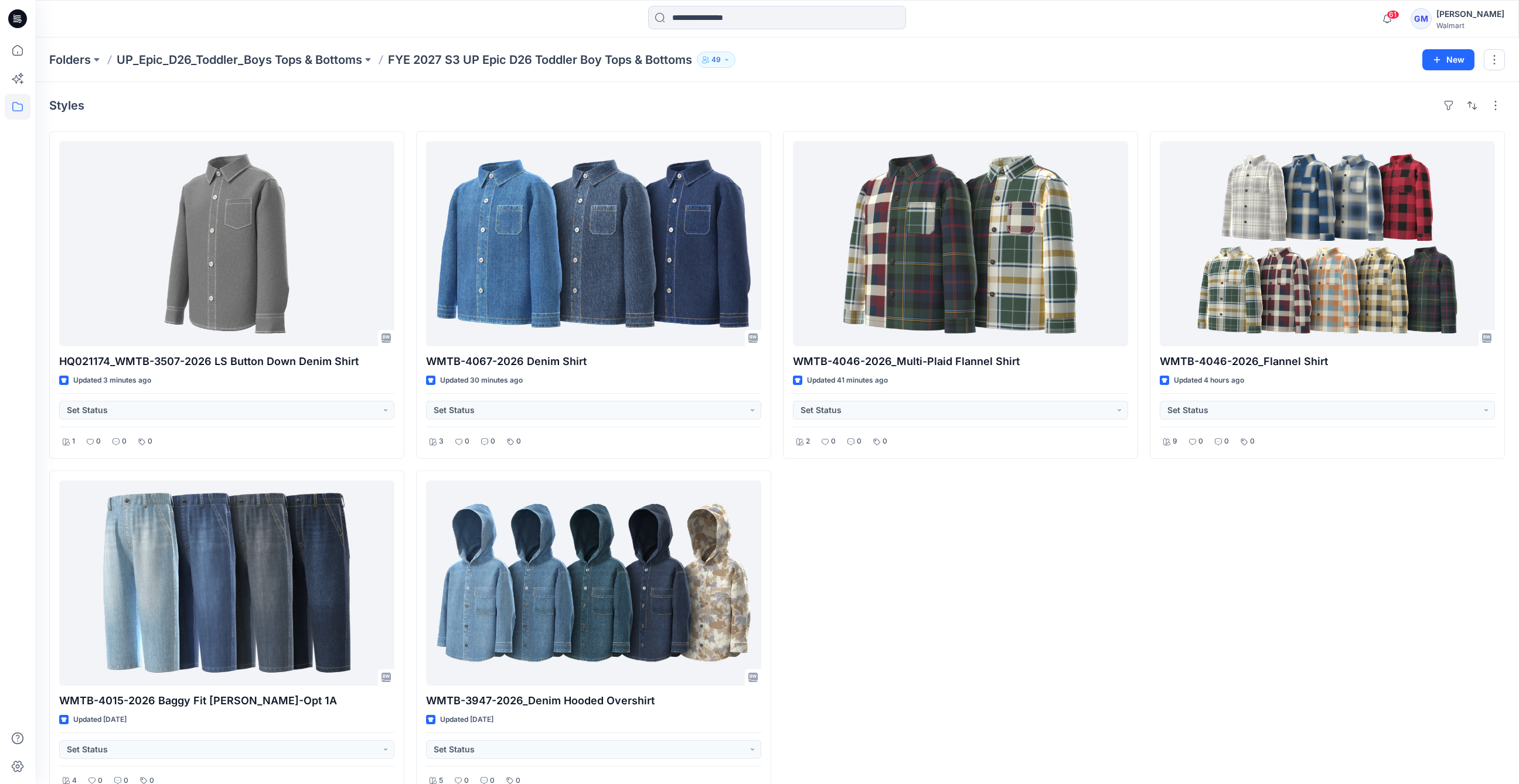
click at [774, 112] on div "Styles" at bounding box center [776, 106] width 1456 height 19
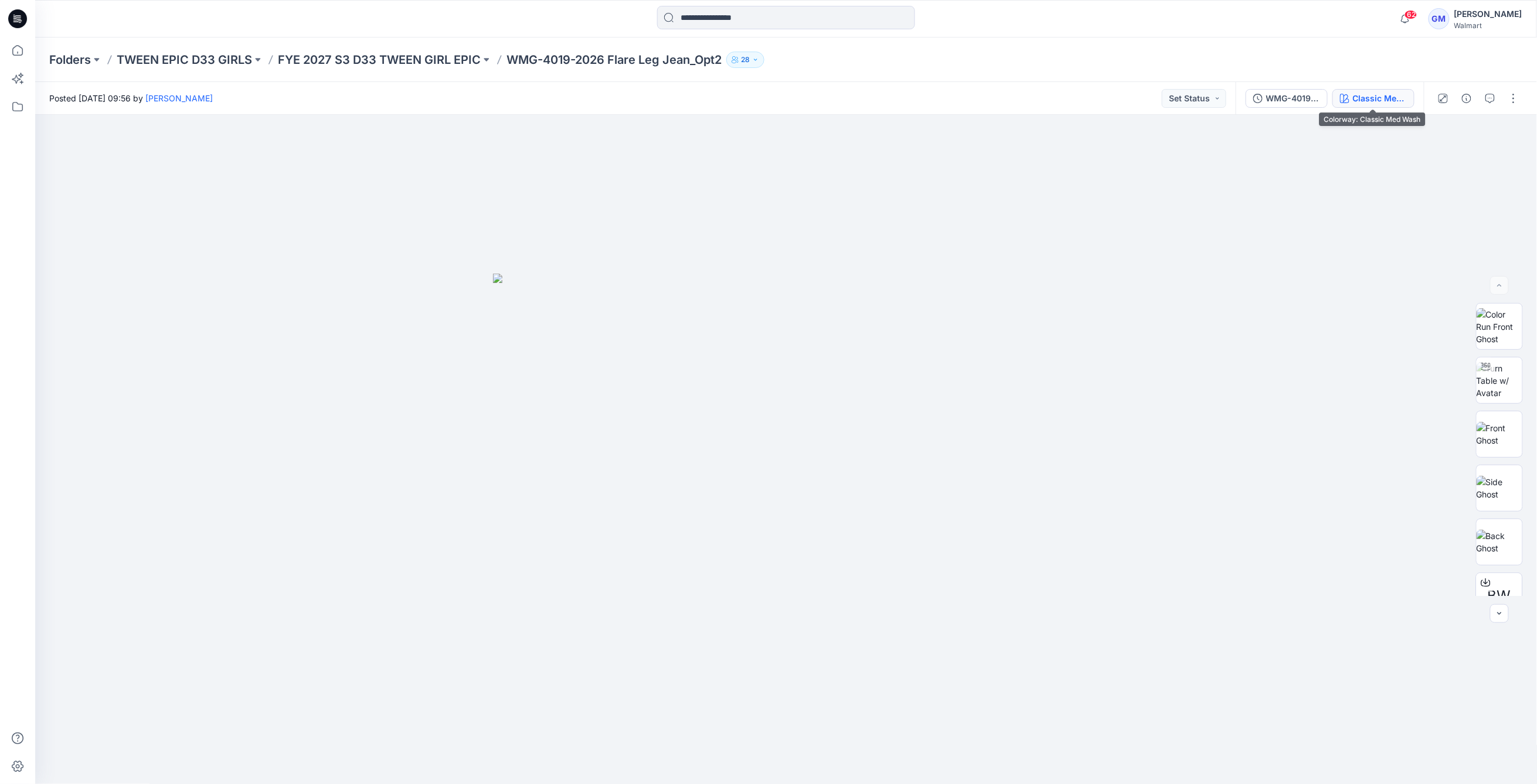
click at [1381, 93] on div "Classic Med Wash" at bounding box center [1379, 99] width 54 height 13
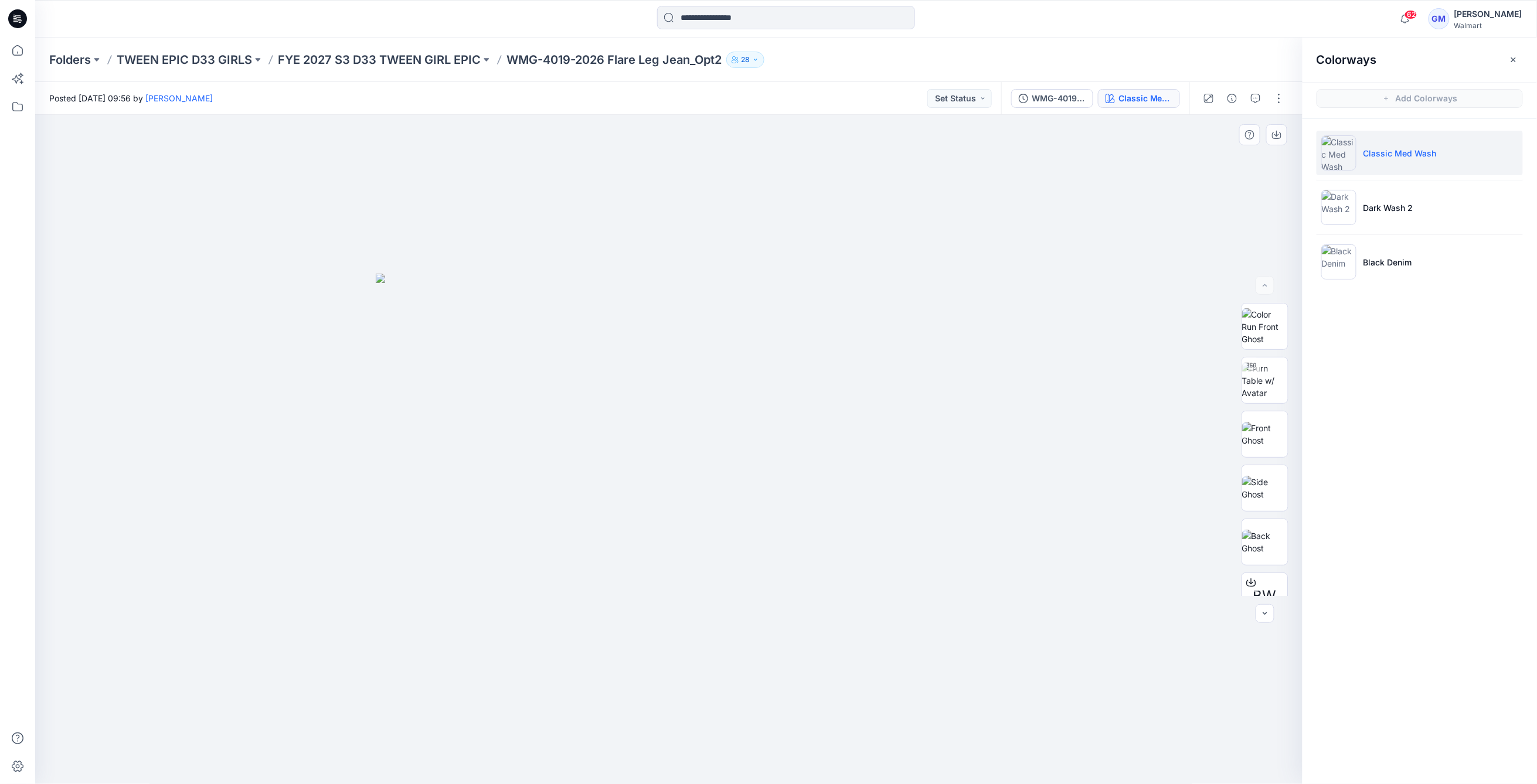
click at [1196, 196] on div at bounding box center [669, 450] width 1268 height 670
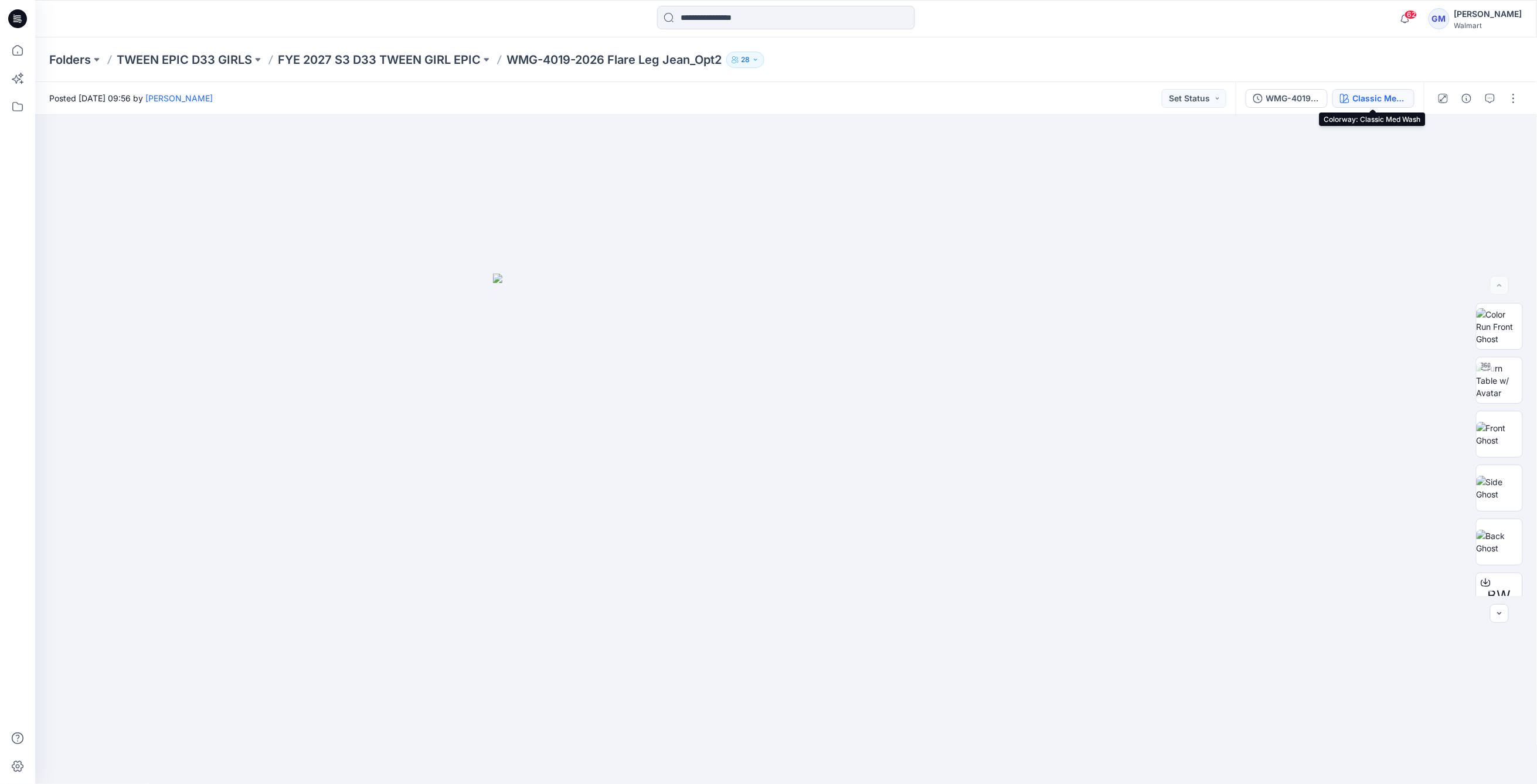
click at [1362, 95] on div "Classic Med Wash" at bounding box center [1379, 99] width 54 height 13
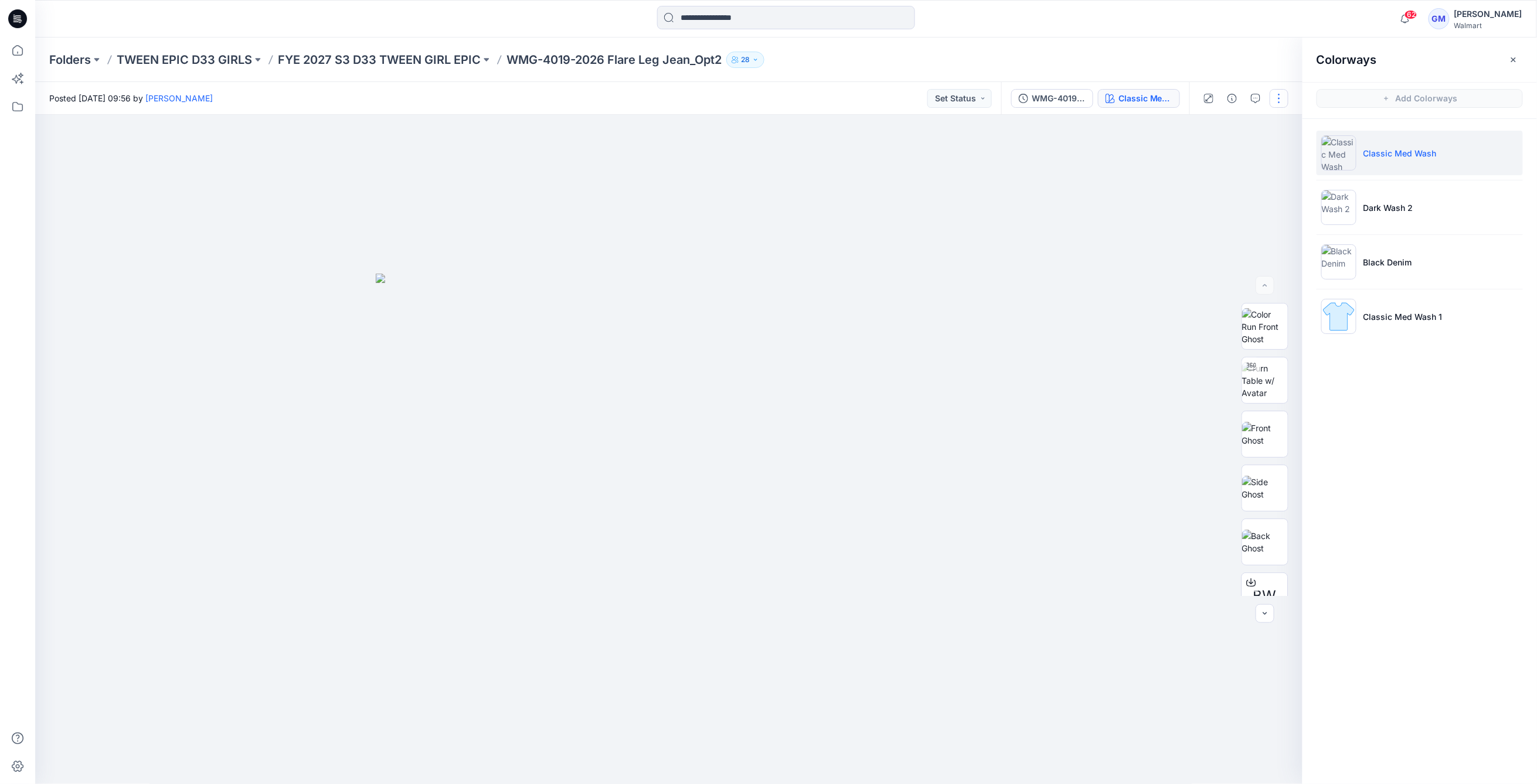
click at [1283, 98] on button "button" at bounding box center [1278, 98] width 19 height 19
click at [1184, 152] on button "Edit" at bounding box center [1229, 158] width 108 height 22
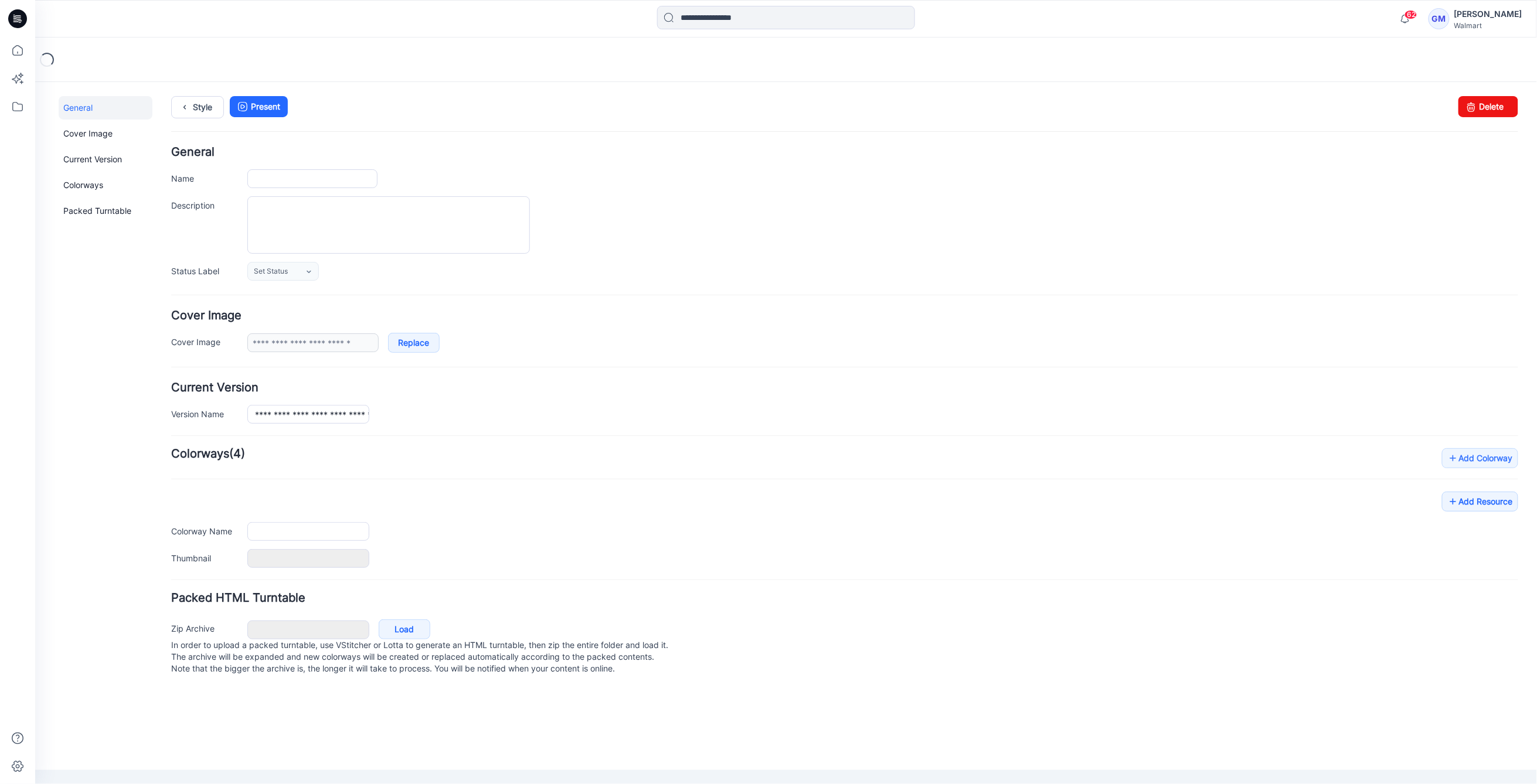
type input "**********"
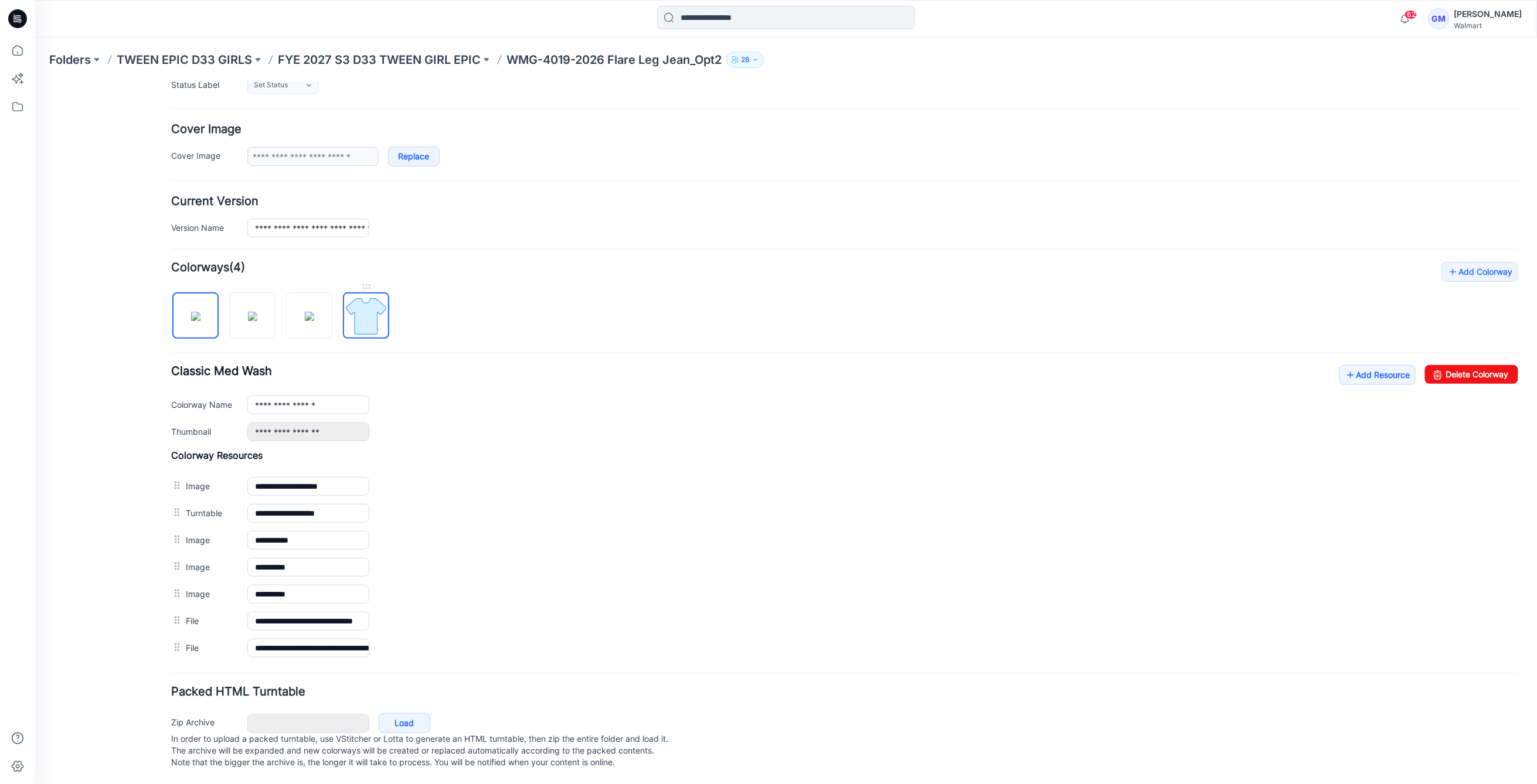
click at [368, 301] on img at bounding box center [365, 315] width 44 height 44
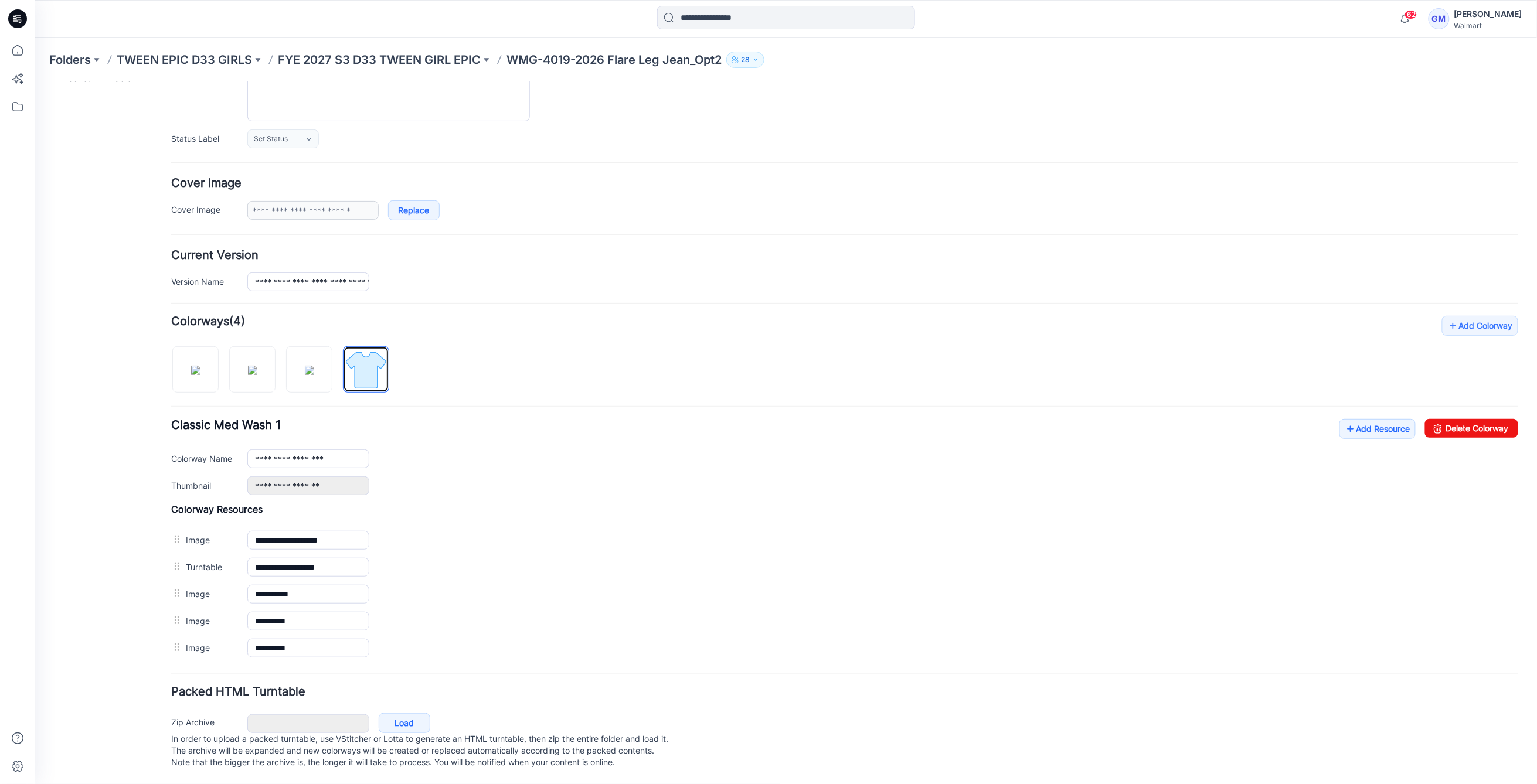
scroll to position [151, 0]
click at [1482, 418] on link "Delete Colorway" at bounding box center [1470, 427] width 93 height 19
type input "**********"
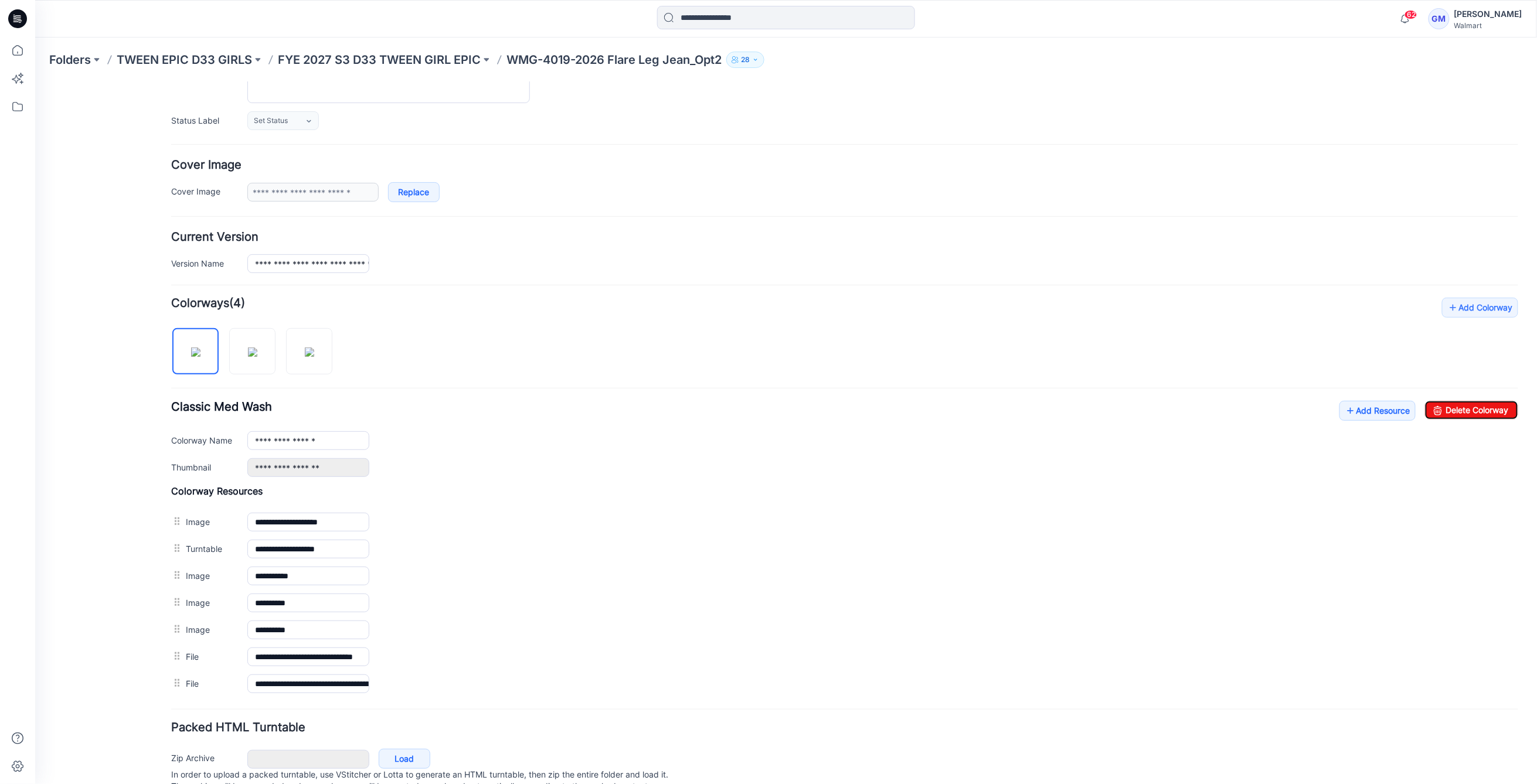
scroll to position [0, 0]
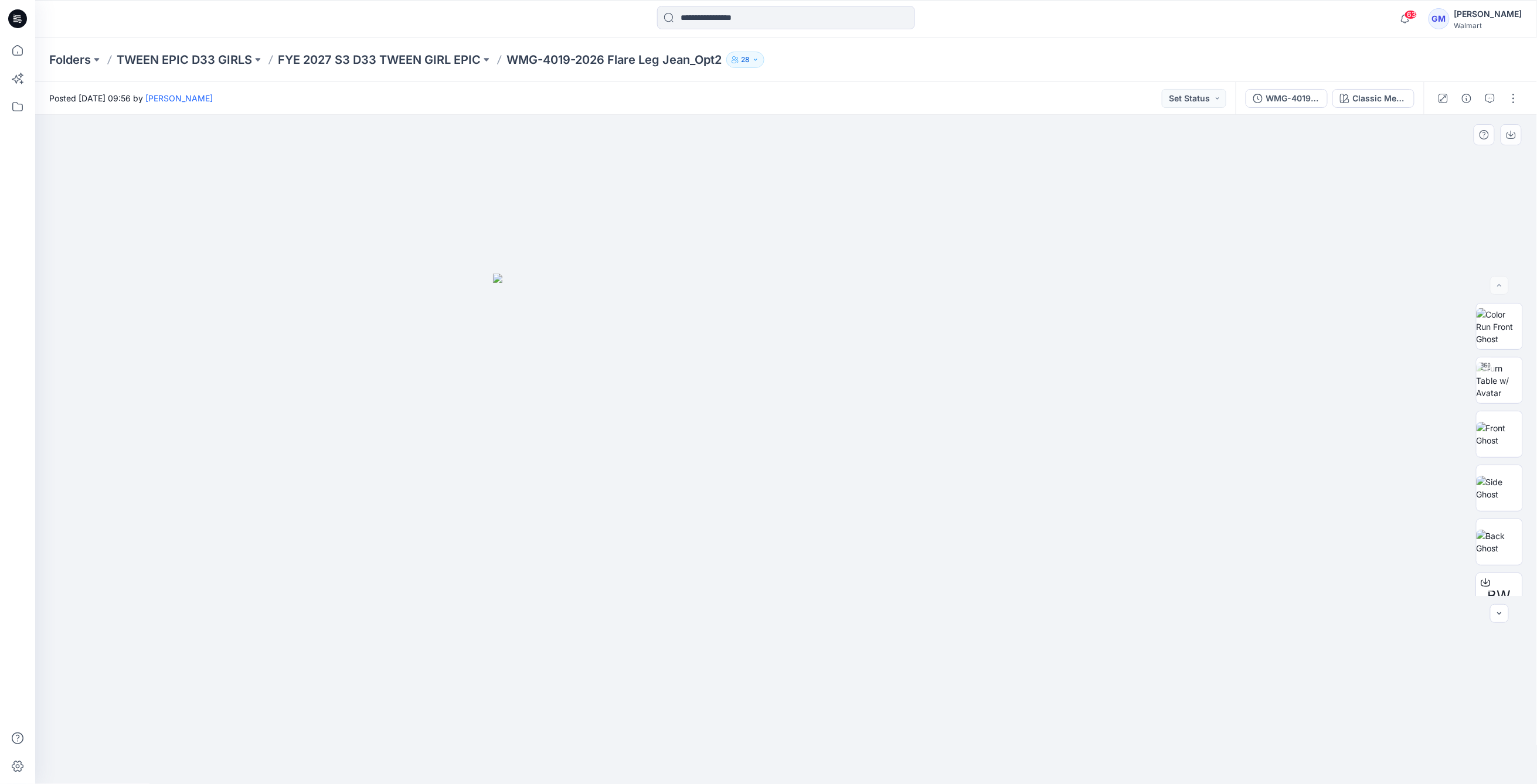
click at [1465, 731] on div at bounding box center [786, 450] width 1502 height 670
click at [1148, 425] on div at bounding box center [786, 450] width 1502 height 670
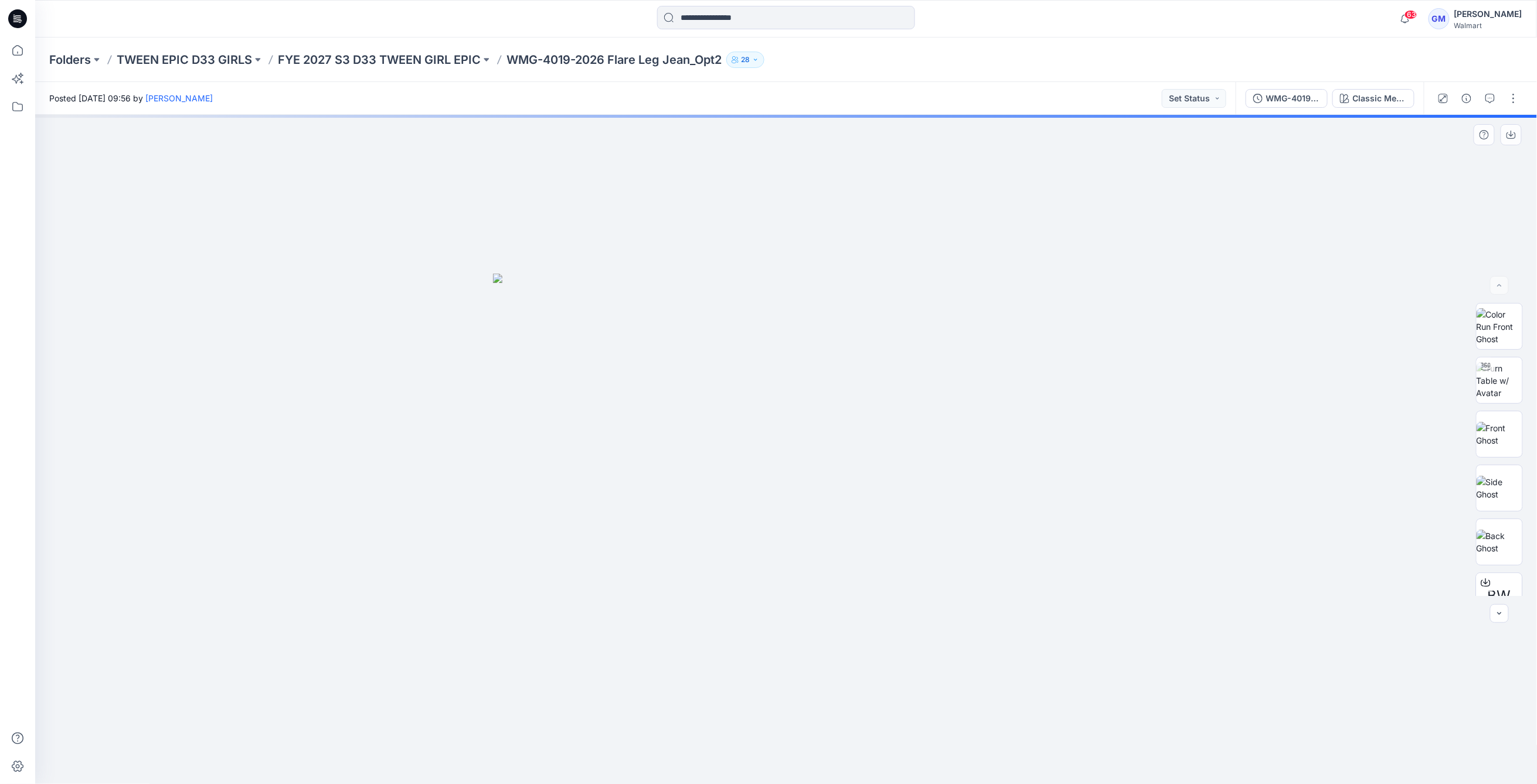
drag, startPoint x: 1094, startPoint y: 449, endPoint x: 1116, endPoint y: 425, distance: 32.6
click at [1094, 449] on div at bounding box center [786, 450] width 1502 height 670
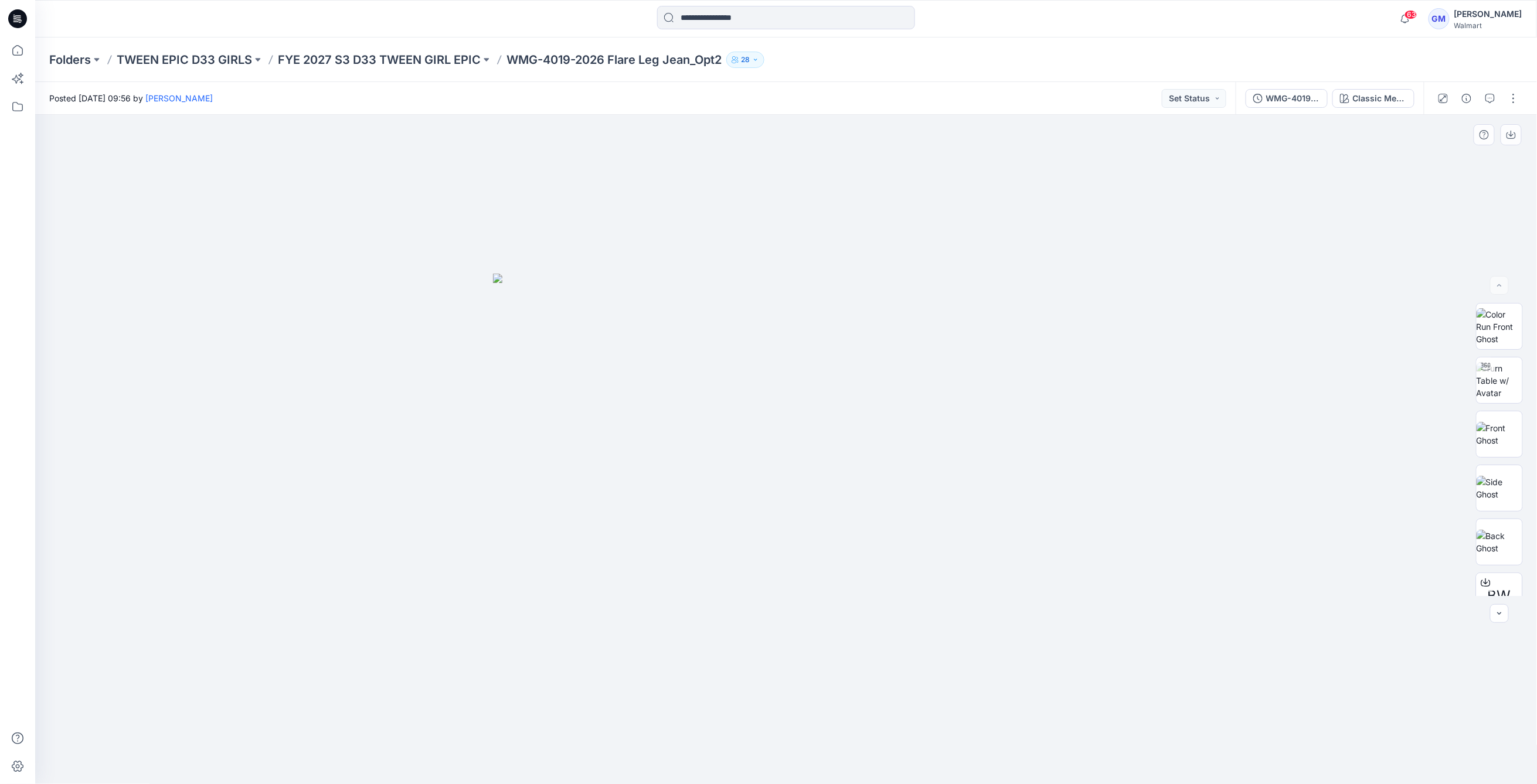
click at [1000, 376] on img at bounding box center [785, 528] width 586 height 510
click at [1375, 100] on div "Classic Med Wash" at bounding box center [1379, 99] width 54 height 13
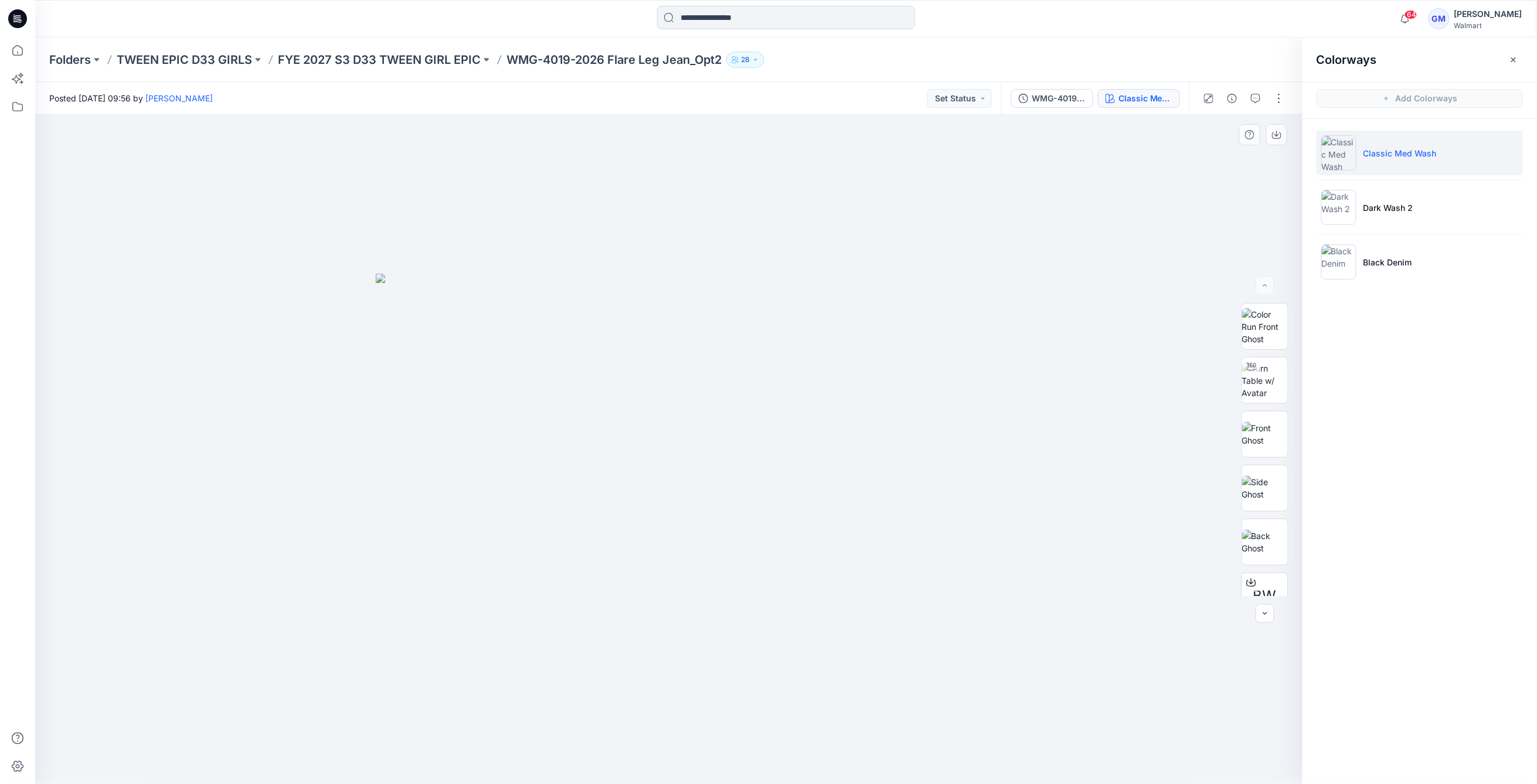
click at [727, 270] on div at bounding box center [669, 450] width 1268 height 670
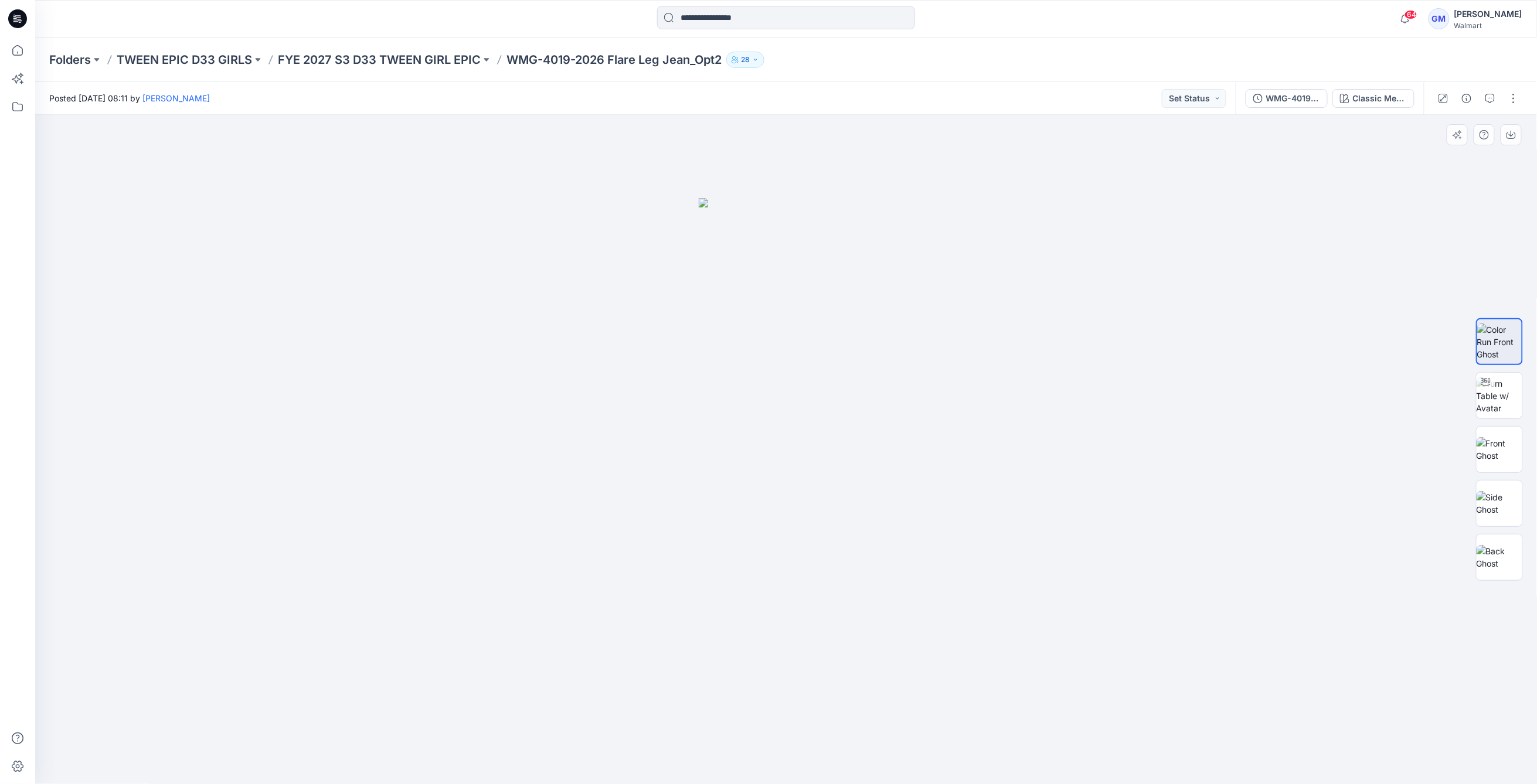
drag, startPoint x: 1225, startPoint y: 403, endPoint x: 1295, endPoint y: 400, distance: 70.1
click at [1223, 403] on div at bounding box center [786, 450] width 1502 height 670
click at [1506, 398] on img at bounding box center [1499, 395] width 45 height 37
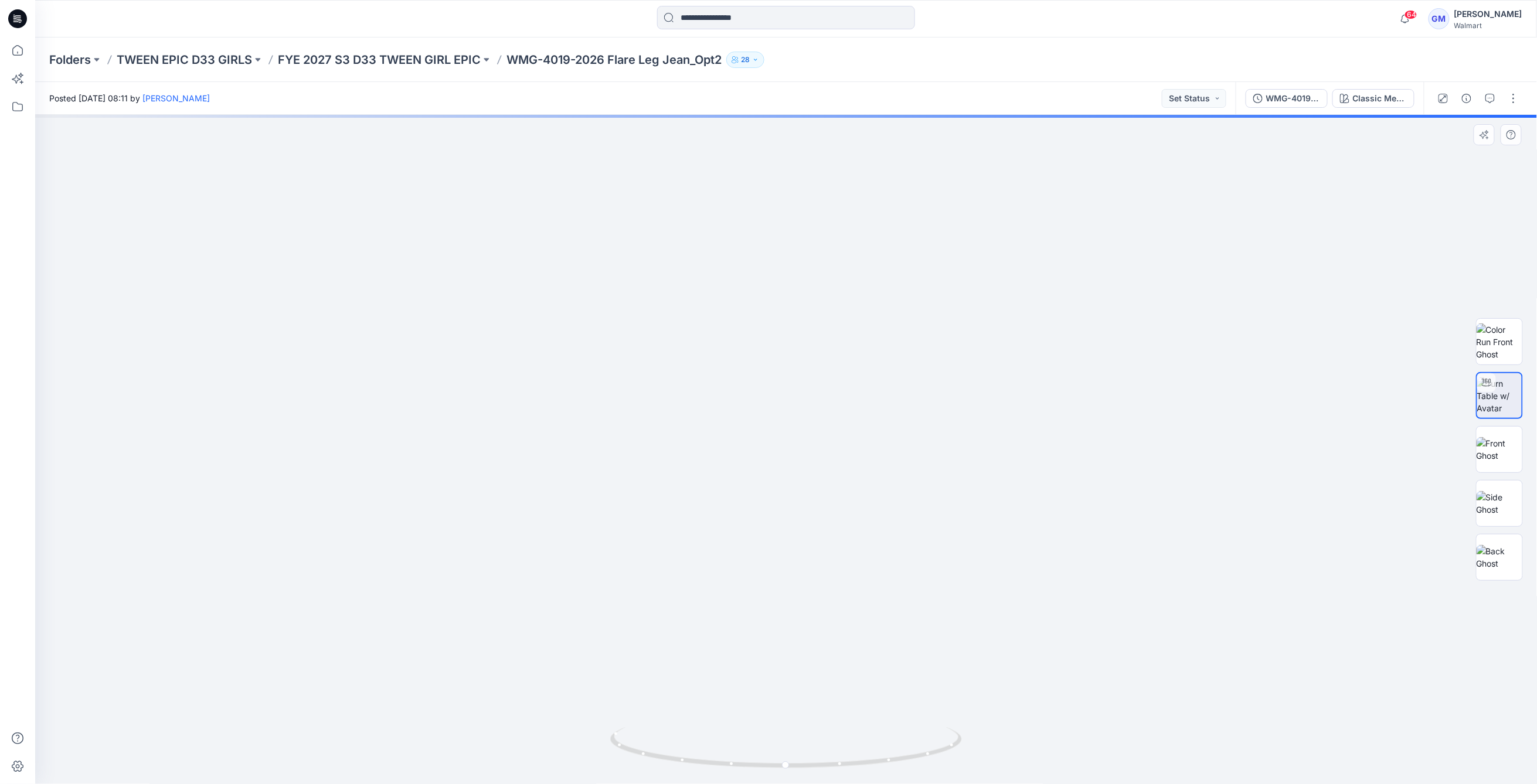
drag, startPoint x: 906, startPoint y: 603, endPoint x: 894, endPoint y: 335, distance: 268.3
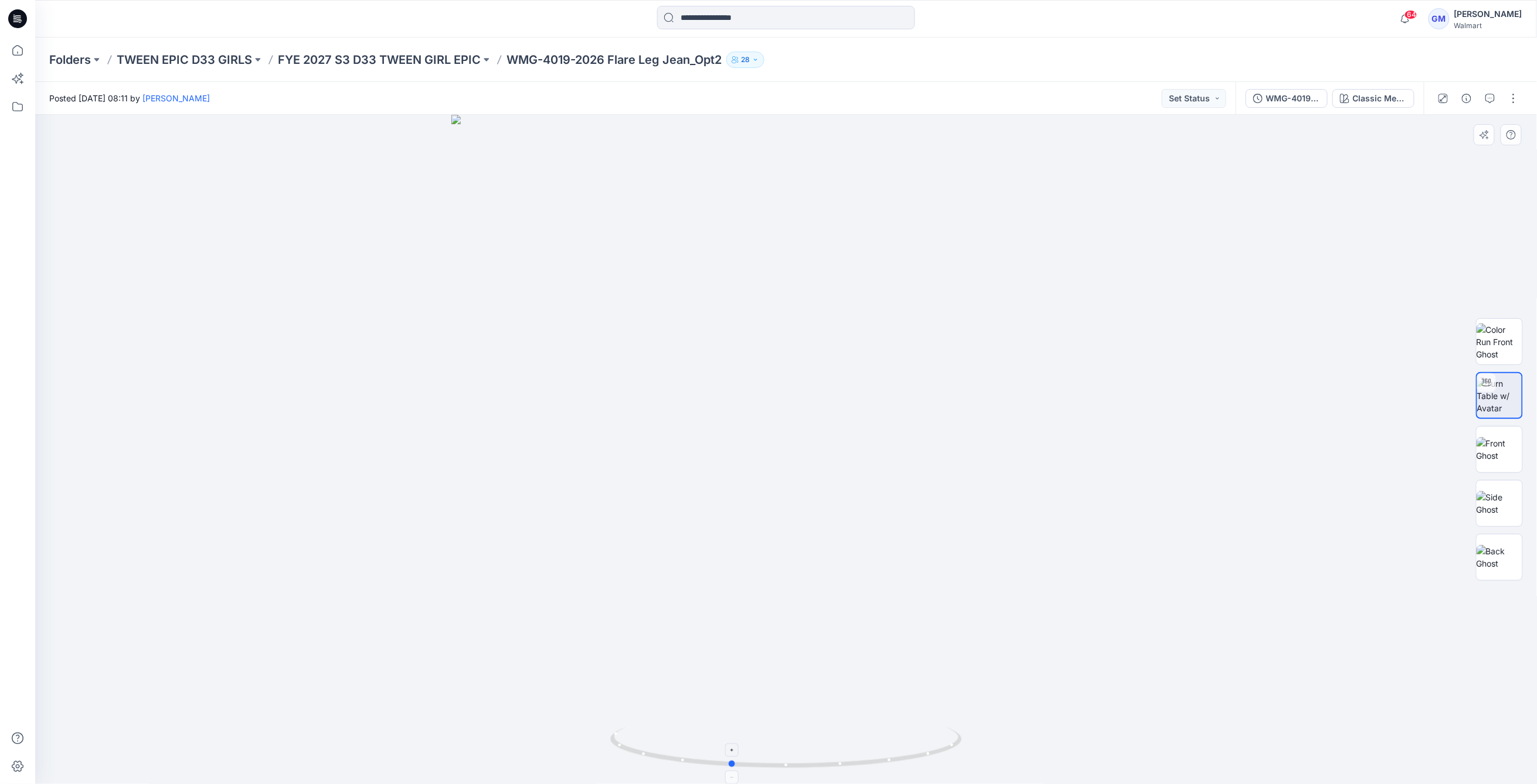
drag, startPoint x: 908, startPoint y: 763, endPoint x: 851, endPoint y: 768, distance: 57.2
click at [851, 768] on icon at bounding box center [788, 749] width 355 height 44
drag, startPoint x: 906, startPoint y: 749, endPoint x: 971, endPoint y: 743, distance: 65.3
click at [971, 743] on div at bounding box center [785, 449] width 1501 height 669
drag, startPoint x: 881, startPoint y: 643, endPoint x: 894, endPoint y: 567, distance: 77.1
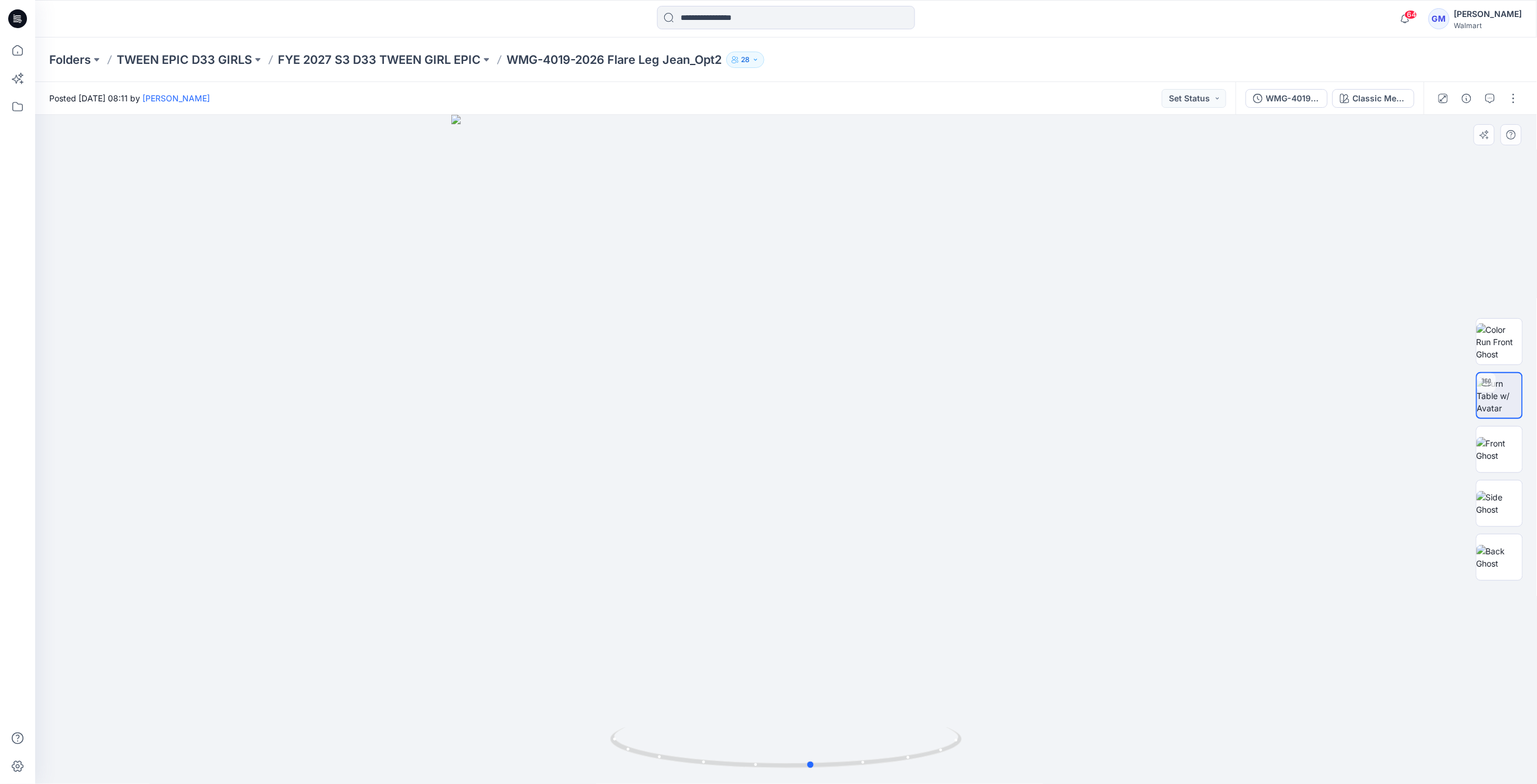
click at [894, 567] on div at bounding box center [785, 449] width 1501 height 669
click at [976, 480] on div at bounding box center [785, 449] width 1501 height 669
click at [946, 553] on div at bounding box center [786, 450] width 1502 height 670
click at [1381, 92] on div "Classic Med Wash" at bounding box center [1379, 99] width 54 height 13
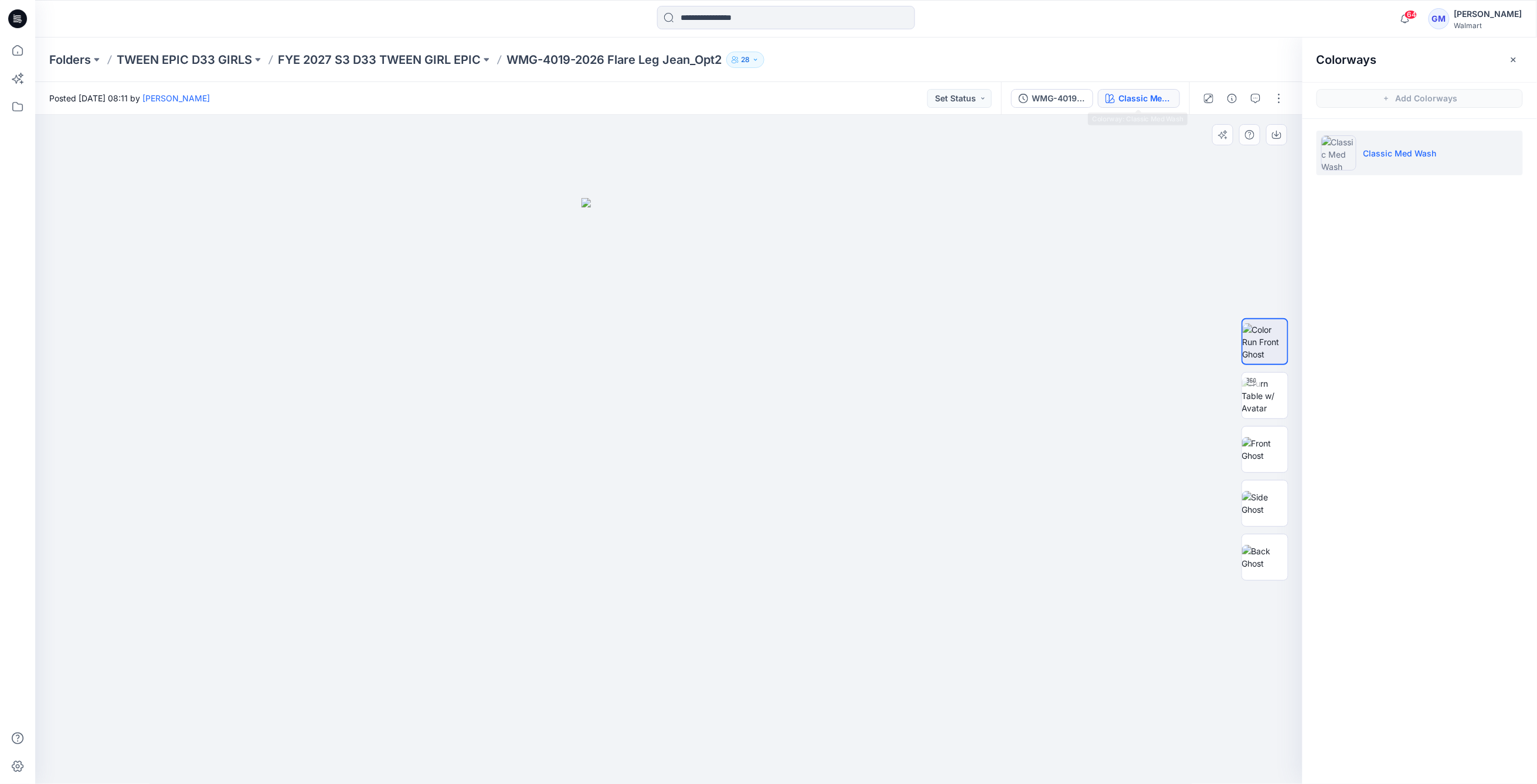
click at [635, 434] on img at bounding box center [668, 491] width 175 height 586
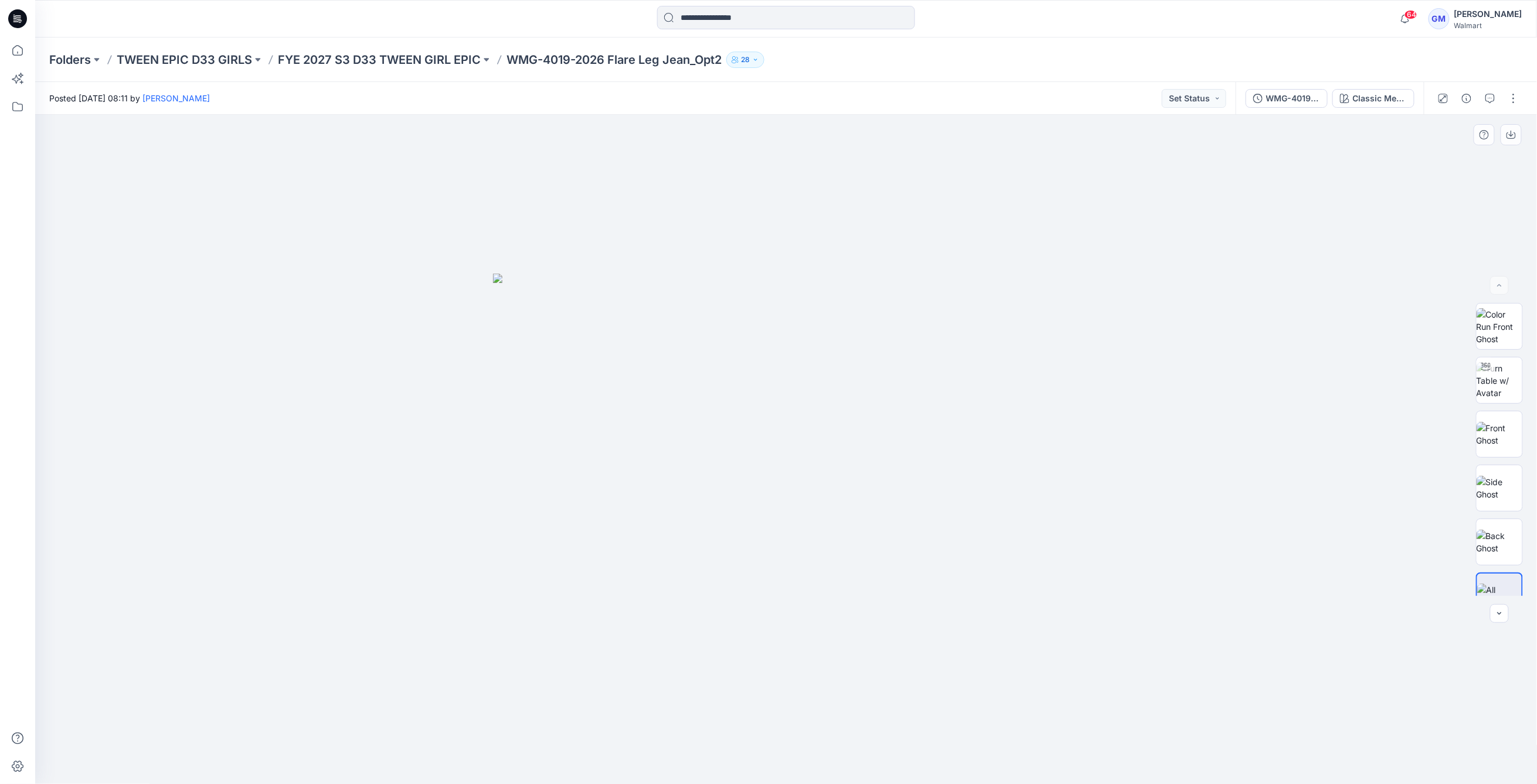
click at [1042, 449] on img at bounding box center [785, 528] width 586 height 510
click at [1071, 300] on img at bounding box center [785, 528] width 586 height 510
click at [1372, 105] on div "Classic Med Wash" at bounding box center [1379, 99] width 54 height 13
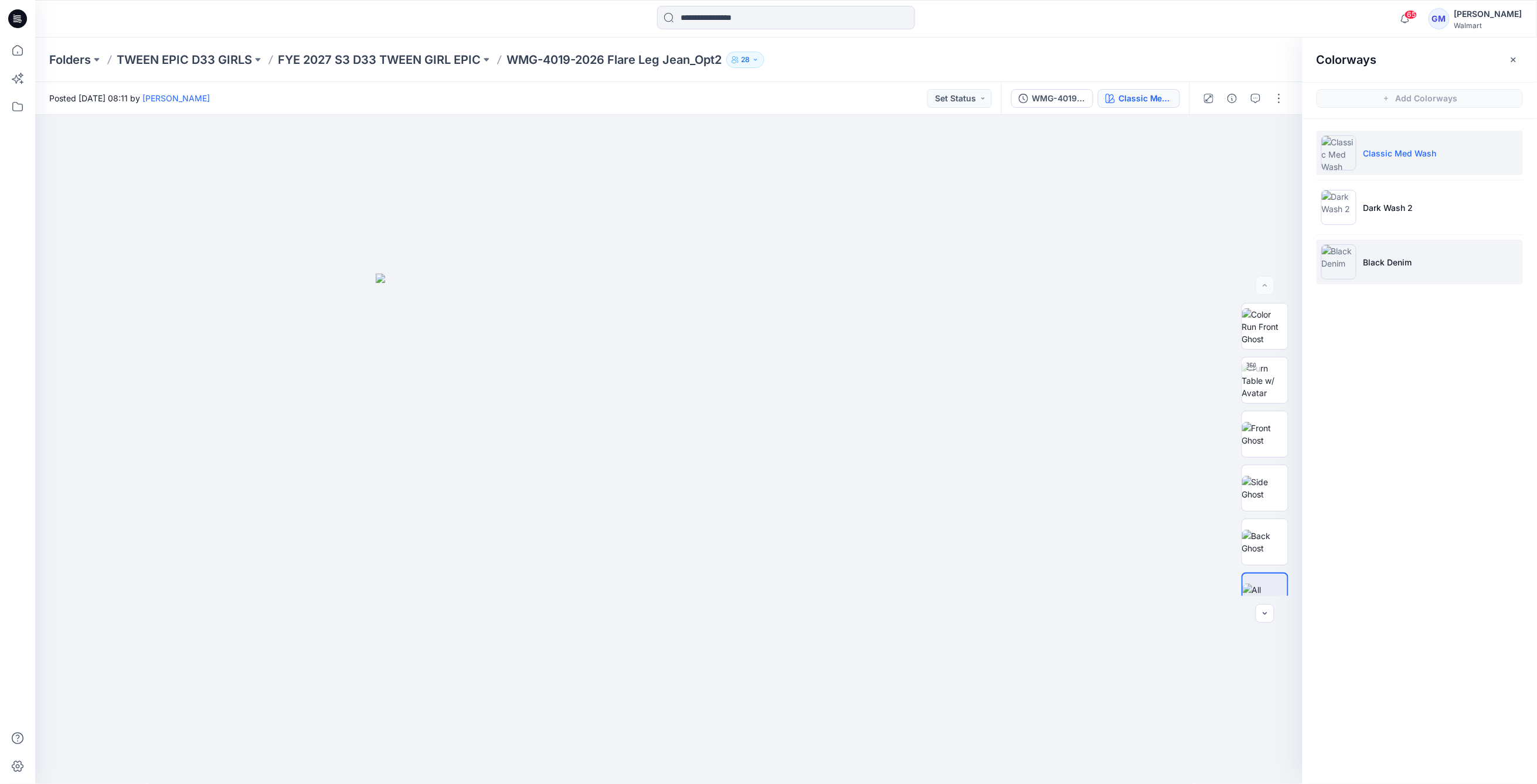
click at [1388, 255] on li "Black Denim" at bounding box center [1419, 261] width 207 height 44
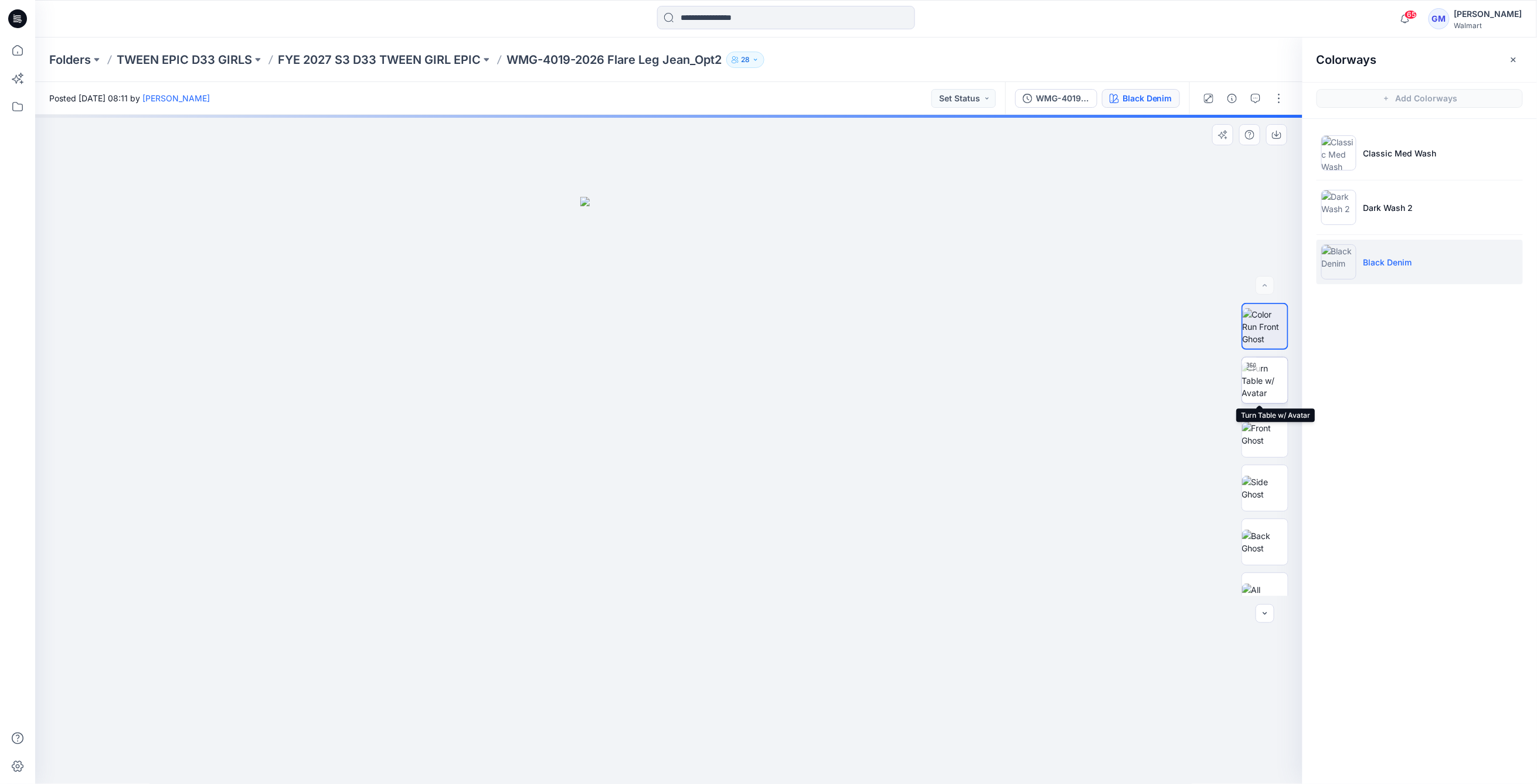
click at [1269, 375] on img at bounding box center [1264, 380] width 45 height 37
drag, startPoint x: 871, startPoint y: 604, endPoint x: 863, endPoint y: 264, distance: 340.1
drag, startPoint x: 792, startPoint y: 534, endPoint x: 788, endPoint y: 309, distance: 225.0
click at [788, 309] on img at bounding box center [666, 47] width 1659 height 1473
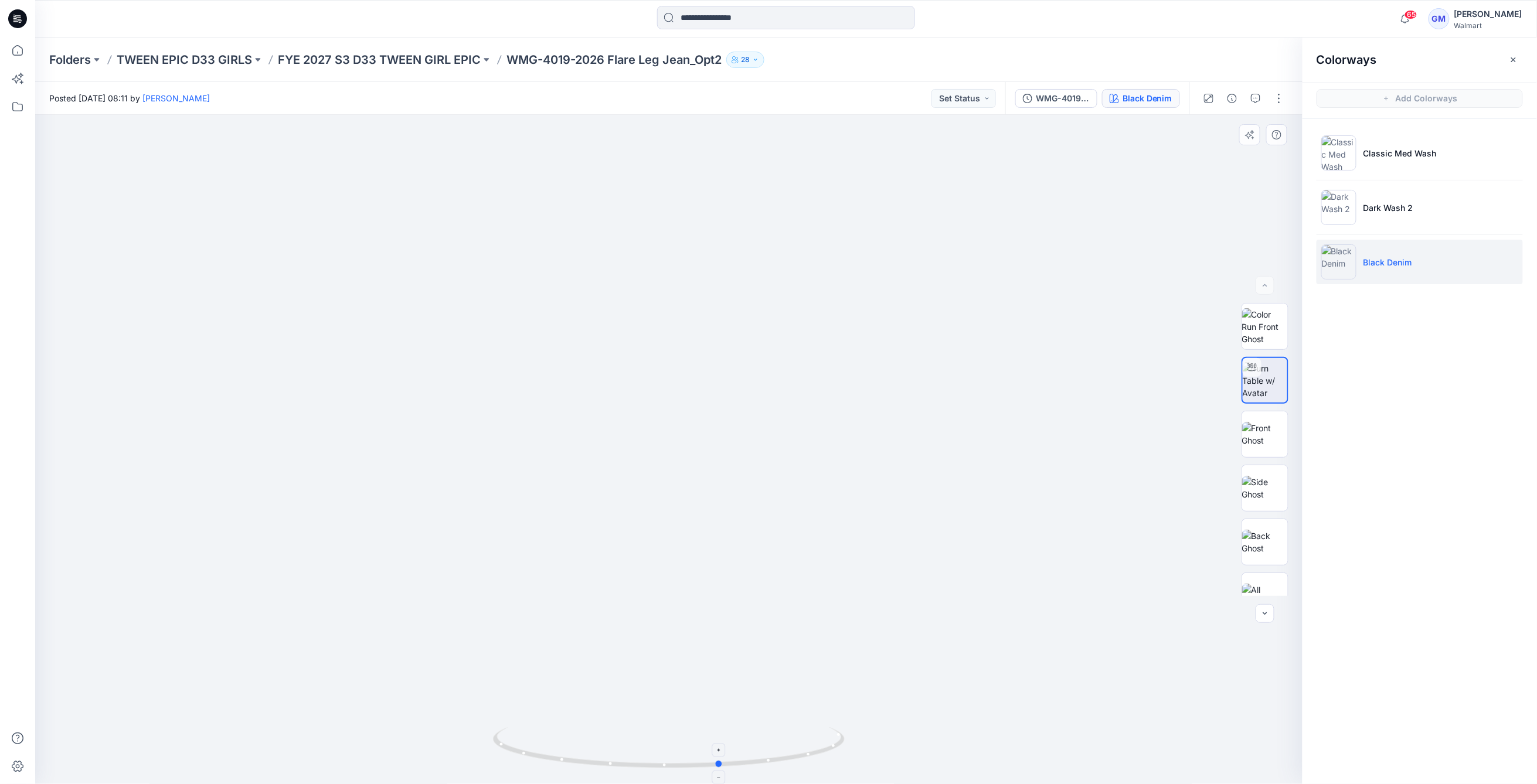
drag, startPoint x: 793, startPoint y: 766, endPoint x: 497, endPoint y: 759, distance: 296.1
click at [497, 759] on icon at bounding box center [670, 749] width 355 height 44
drag, startPoint x: 794, startPoint y: 412, endPoint x: 784, endPoint y: 691, distance: 279.2
click at [784, 691] on img at bounding box center [660, 118] width 1659 height 1331
drag, startPoint x: 780, startPoint y: 765, endPoint x: 697, endPoint y: 761, distance: 83.1
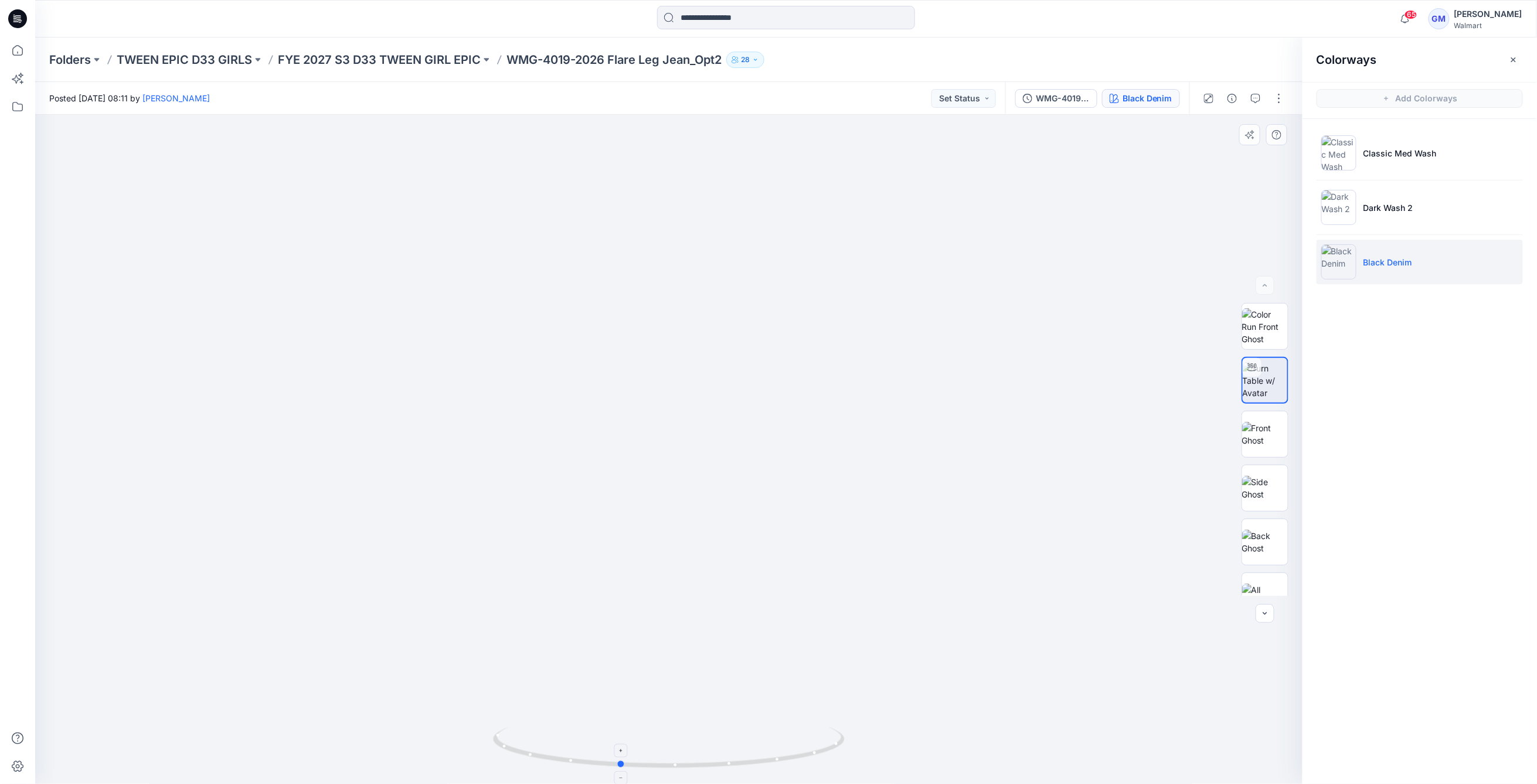
click at [697, 761] on icon at bounding box center [670, 749] width 355 height 44
drag, startPoint x: 779, startPoint y: 398, endPoint x: 778, endPoint y: 505, distance: 107.0
drag, startPoint x: 766, startPoint y: 780, endPoint x: 769, endPoint y: 769, distance: 11.4
click at [769, 769] on div at bounding box center [668, 755] width 352 height 58
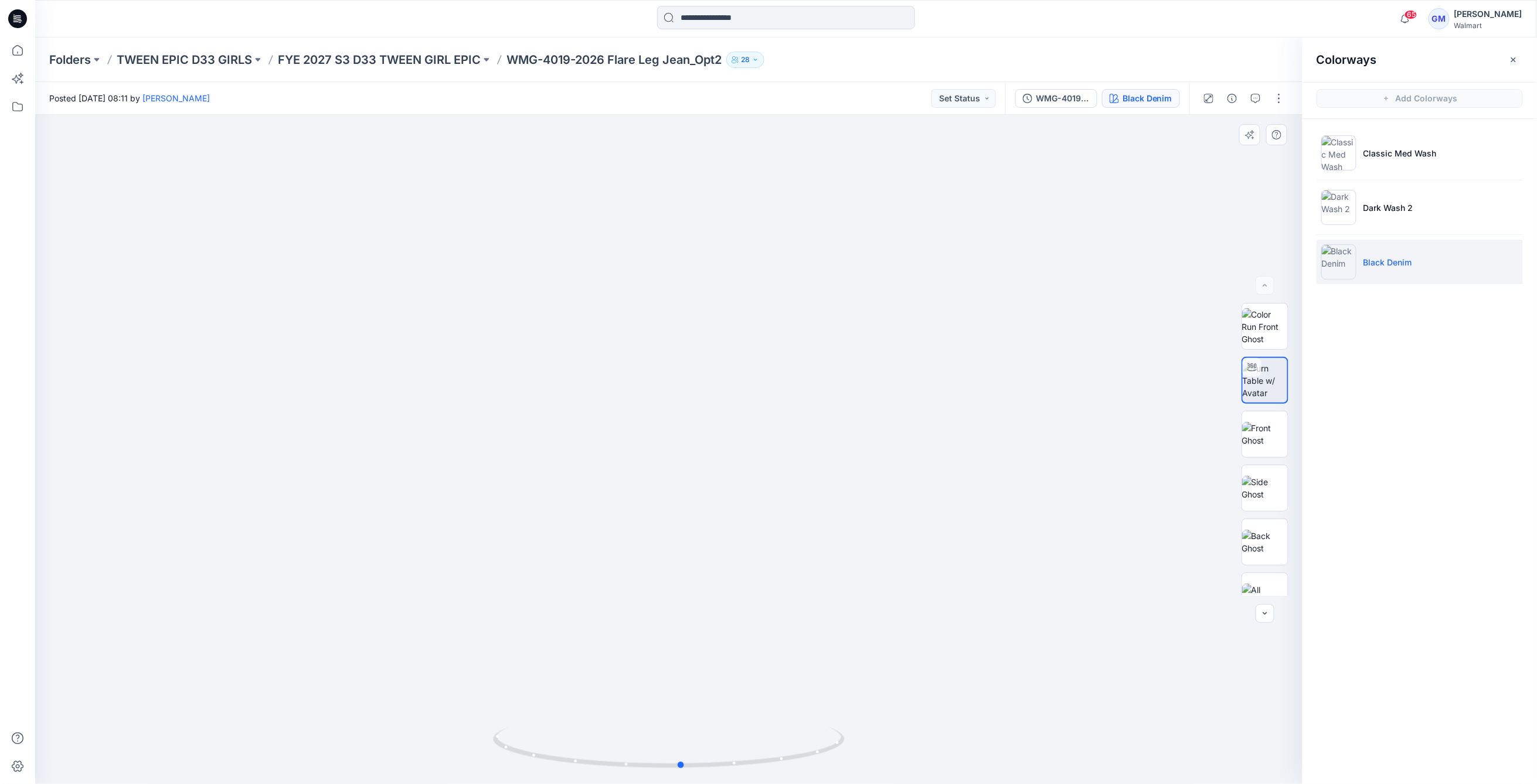
drag, startPoint x: 778, startPoint y: 749, endPoint x: 869, endPoint y: 672, distance: 119.2
click at [843, 745] on icon at bounding box center [670, 749] width 355 height 44
click at [1402, 166] on li "Classic Med Wash" at bounding box center [1419, 153] width 207 height 44
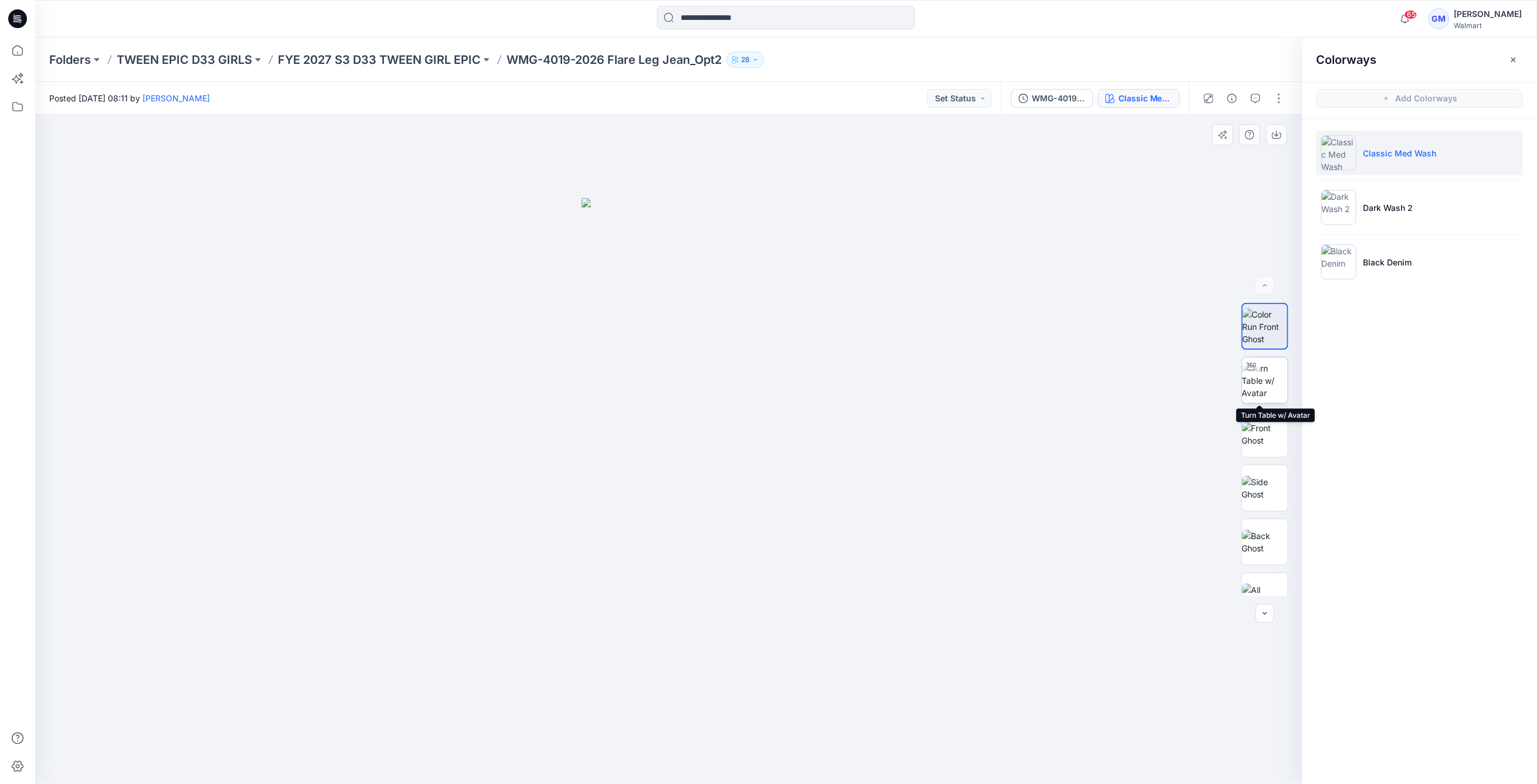
click at [1277, 393] on img at bounding box center [1264, 380] width 45 height 37
drag, startPoint x: 1456, startPoint y: 569, endPoint x: 1461, endPoint y: 409, distance: 160.1
click at [1457, 569] on div "Colorways Add Colorways Classic Med Wash Dark Wash 2 Black Denim" at bounding box center [1419, 410] width 234 height 746
click at [1283, 96] on button "button" at bounding box center [1278, 98] width 19 height 19
click at [1215, 160] on button "Edit" at bounding box center [1229, 158] width 108 height 22
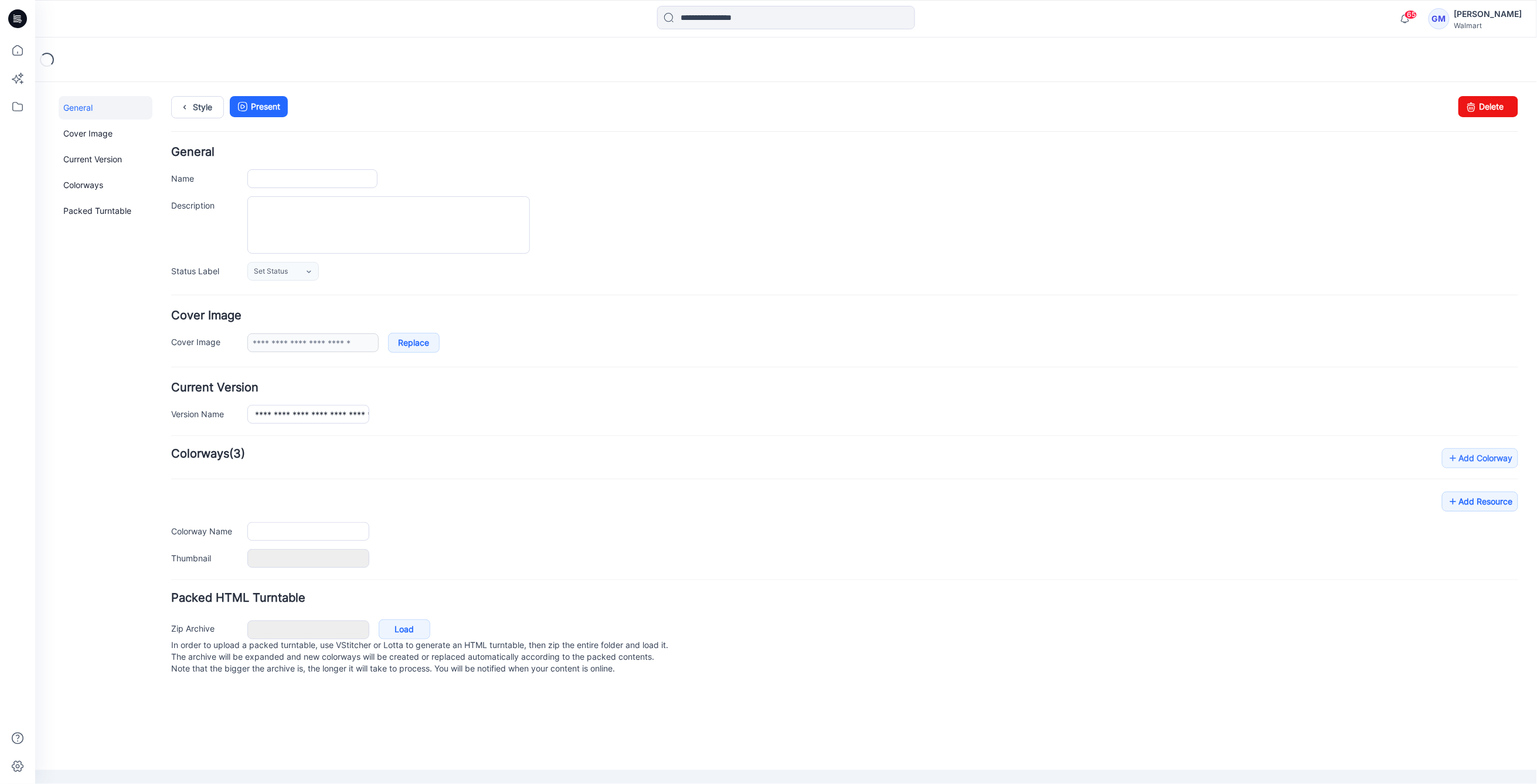
type input "**********"
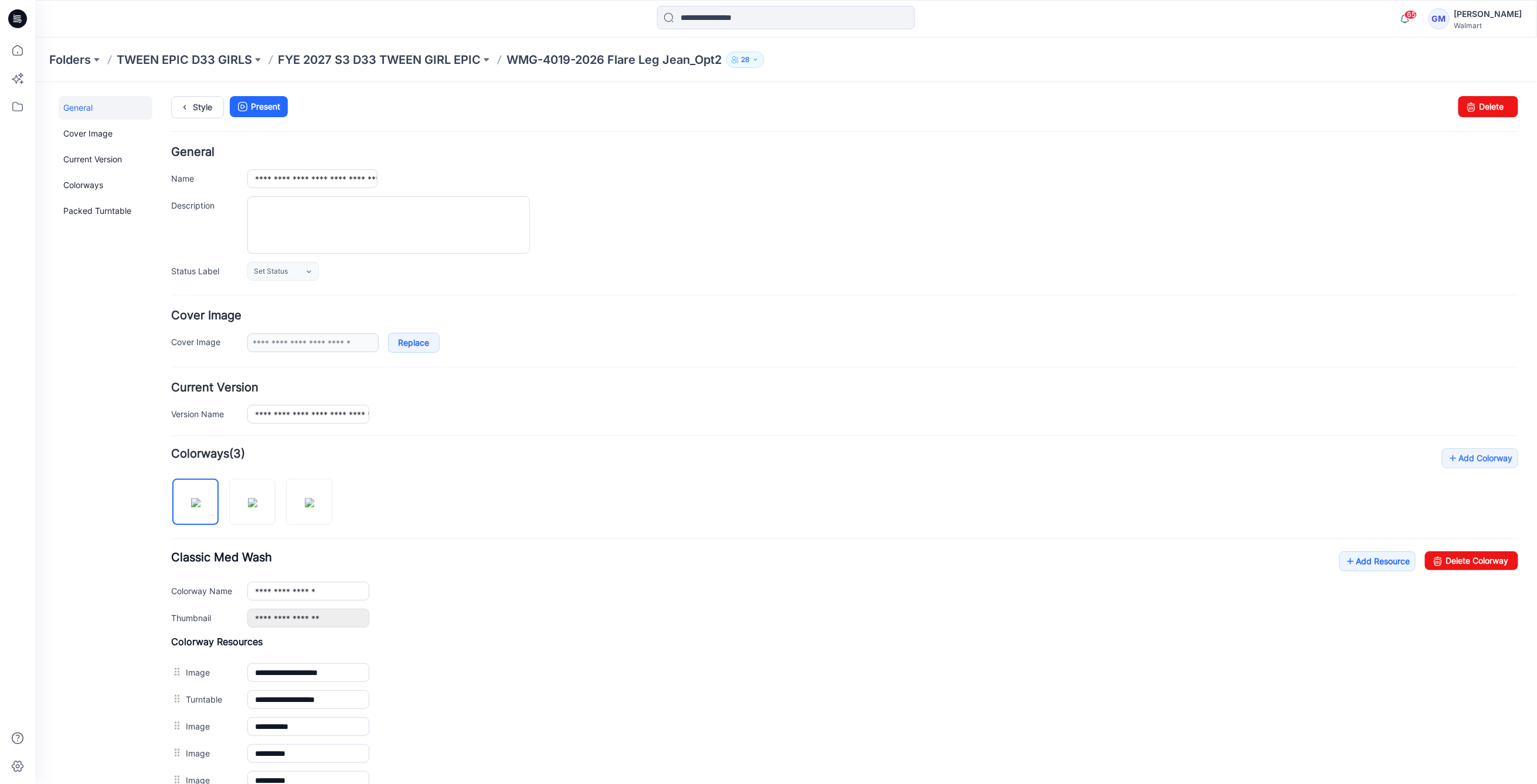
click at [108, 442] on div "General Cover Image Current Version Colorways Packed Turntable" at bounding box center [104, 506] width 93 height 821
drag, startPoint x: 110, startPoint y: 442, endPoint x: 331, endPoint y: 509, distance: 230.9
click at [308, 507] on img at bounding box center [309, 502] width 9 height 9
click at [1458, 562] on link "Delete Colorway" at bounding box center [1470, 560] width 93 height 19
drag, startPoint x: 236, startPoint y: 505, endPoint x: 553, endPoint y: 502, distance: 317.0
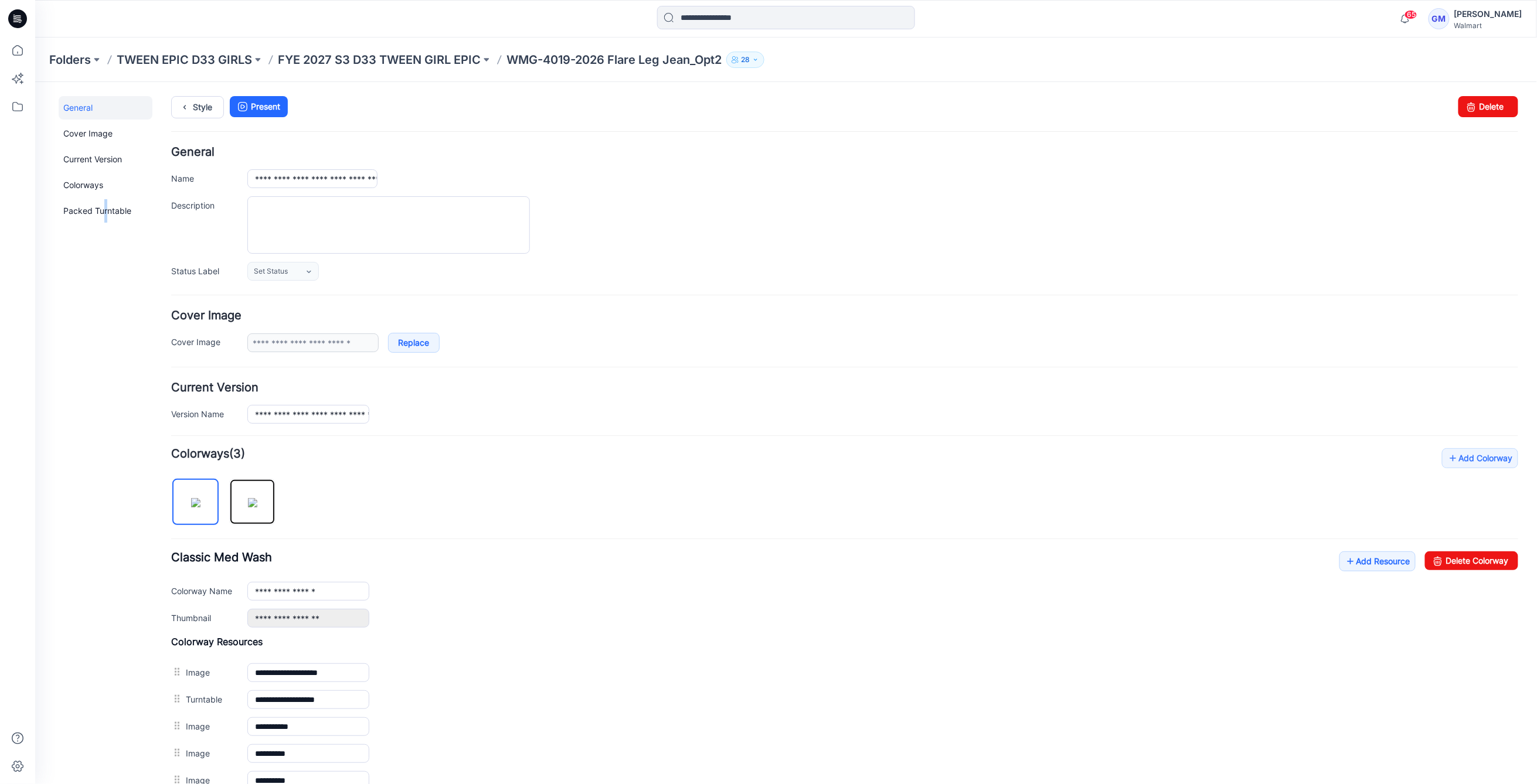
click at [247, 505] on img at bounding box center [252, 502] width 9 height 9
click at [1428, 566] on icon at bounding box center [1436, 560] width 16 height 19
type input "**********"
click at [196, 108] on link "Style" at bounding box center [197, 107] width 53 height 23
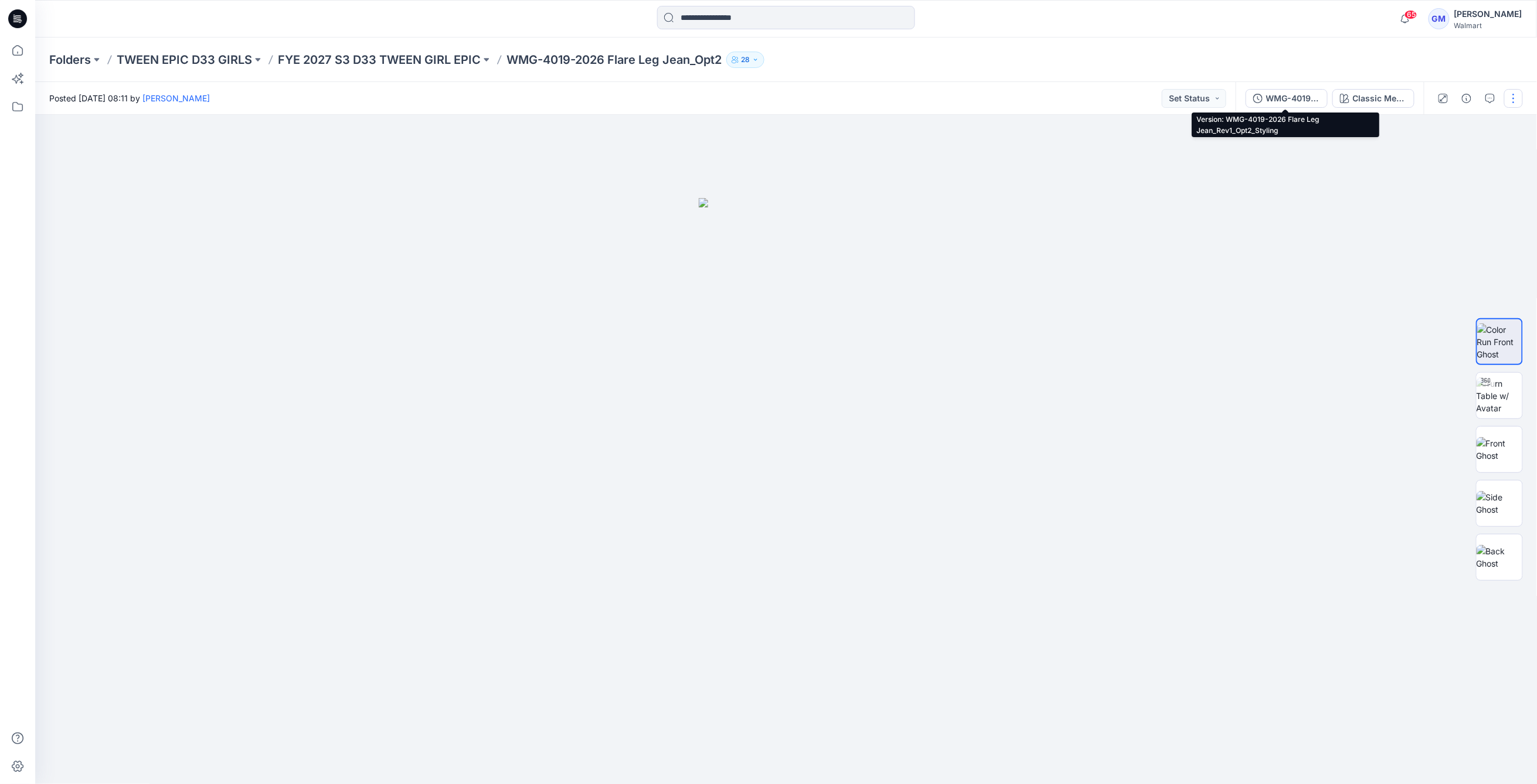
click at [1282, 102] on div "WMG-4019-2026 Flare Leg Jean_Rev1_Opt2_Styling" at bounding box center [1293, 99] width 54 height 13
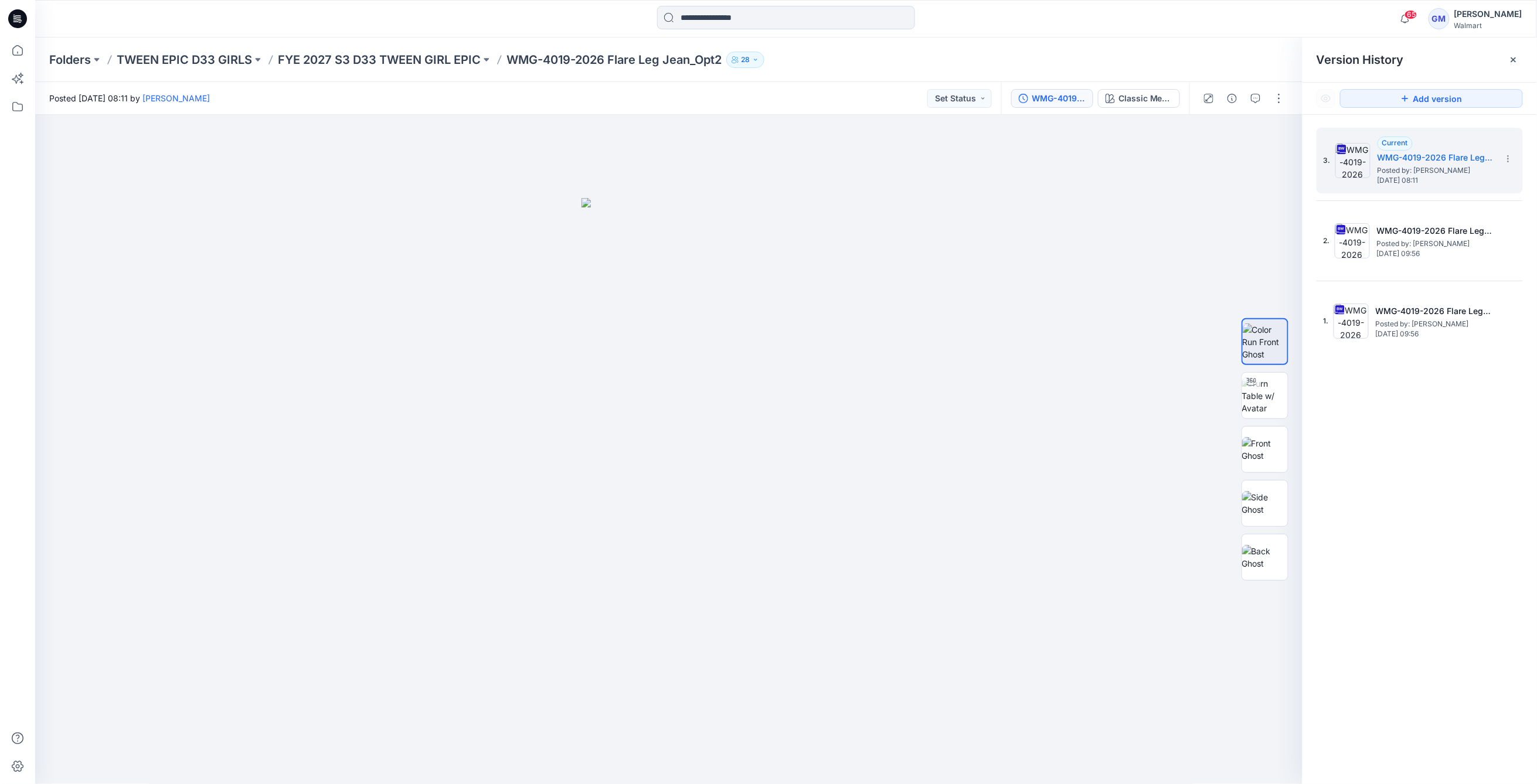
click at [744, 107] on div "Posted [DATE] 08:11 by [PERSON_NAME] Set Status" at bounding box center [518, 98] width 966 height 32
click at [822, 402] on div at bounding box center [669, 450] width 1268 height 670
click at [1253, 405] on img at bounding box center [1264, 395] width 45 height 37
click at [770, 395] on div at bounding box center [668, 449] width 1267 height 669
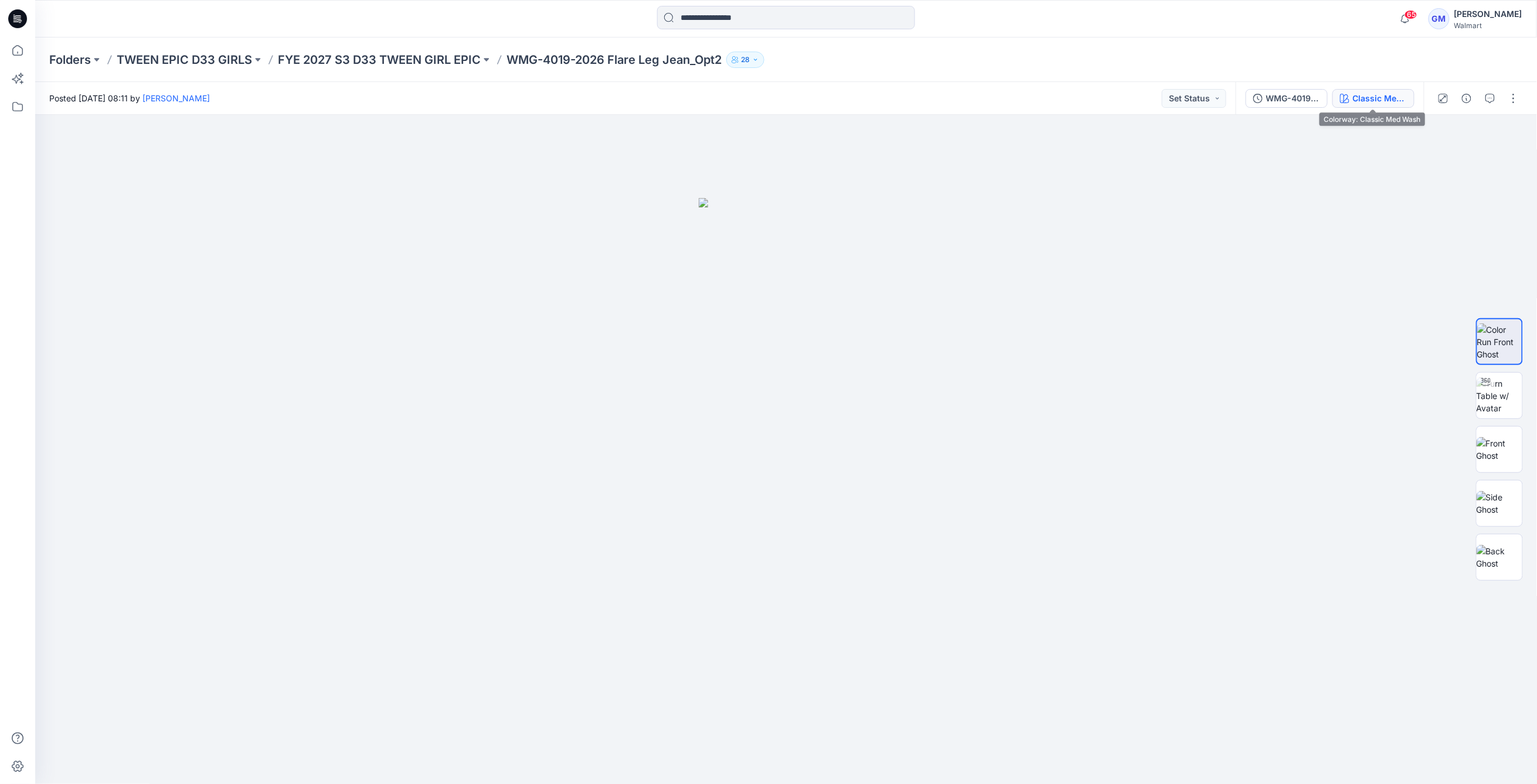
click at [1378, 96] on div "Classic Med Wash" at bounding box center [1379, 99] width 54 height 13
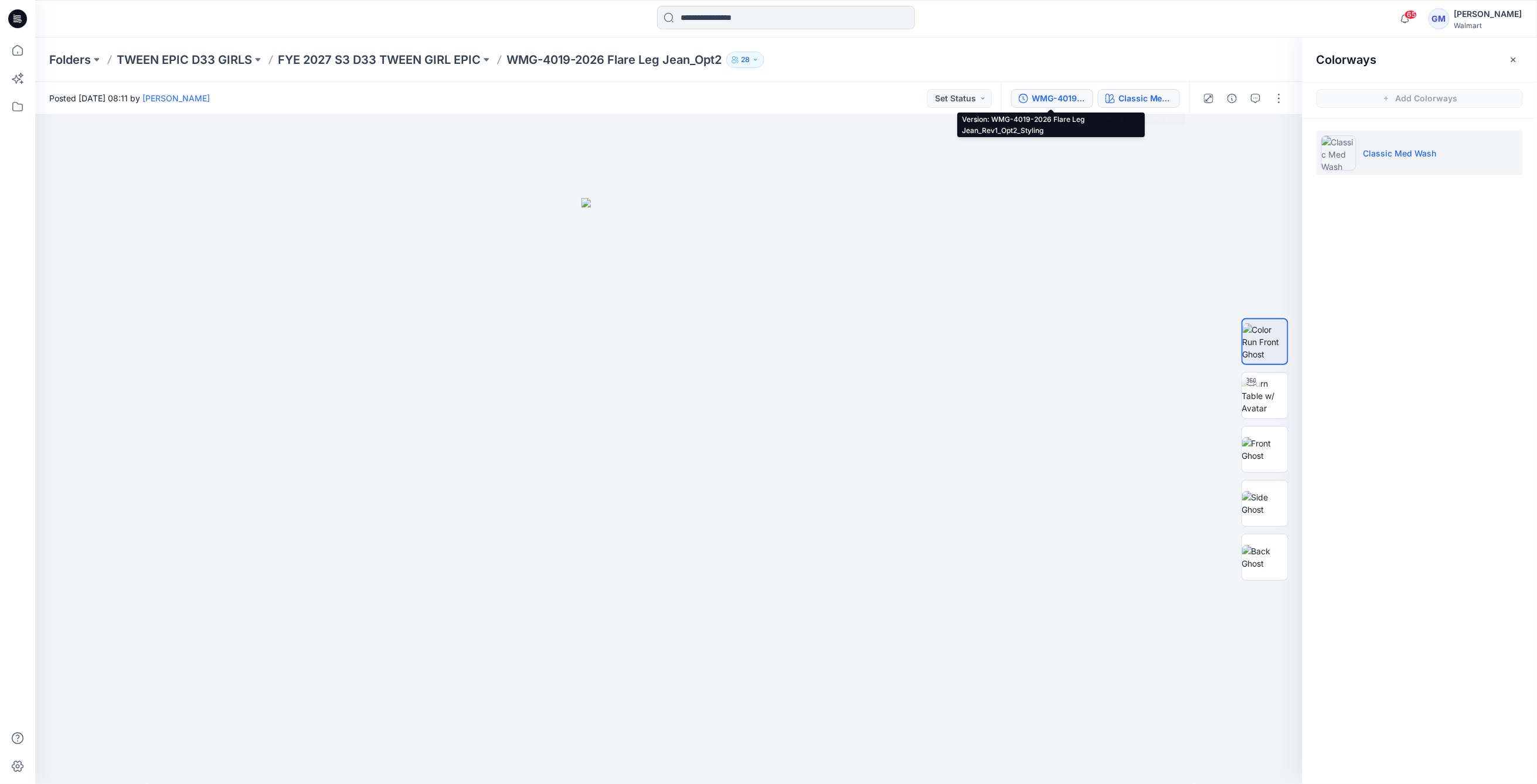
click at [1042, 105] on div "WMG-4019-2026 Flare Leg Jean_Rev1_Opt2_Styling" at bounding box center [1058, 99] width 54 height 13
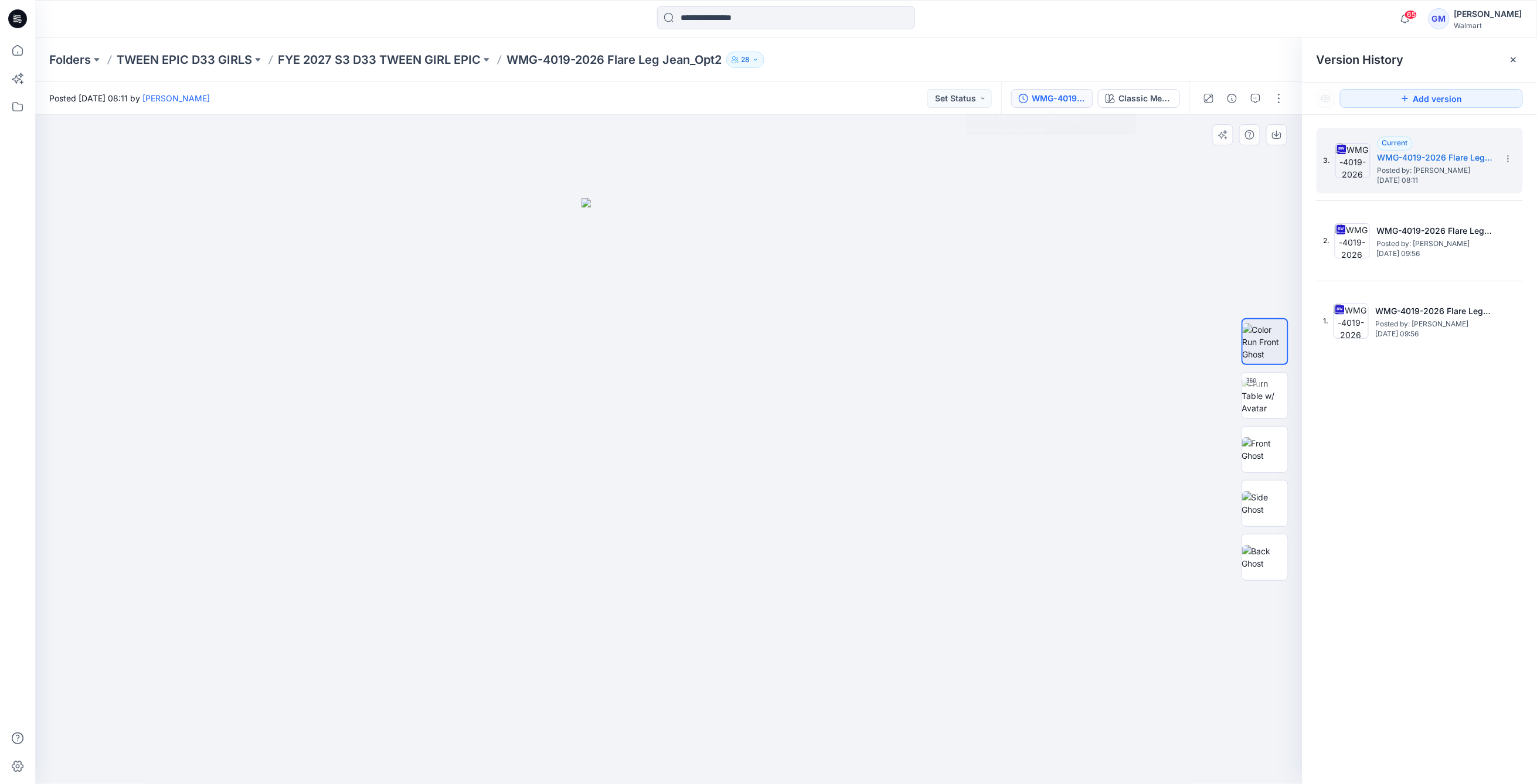
click at [797, 316] on div at bounding box center [669, 450] width 1268 height 670
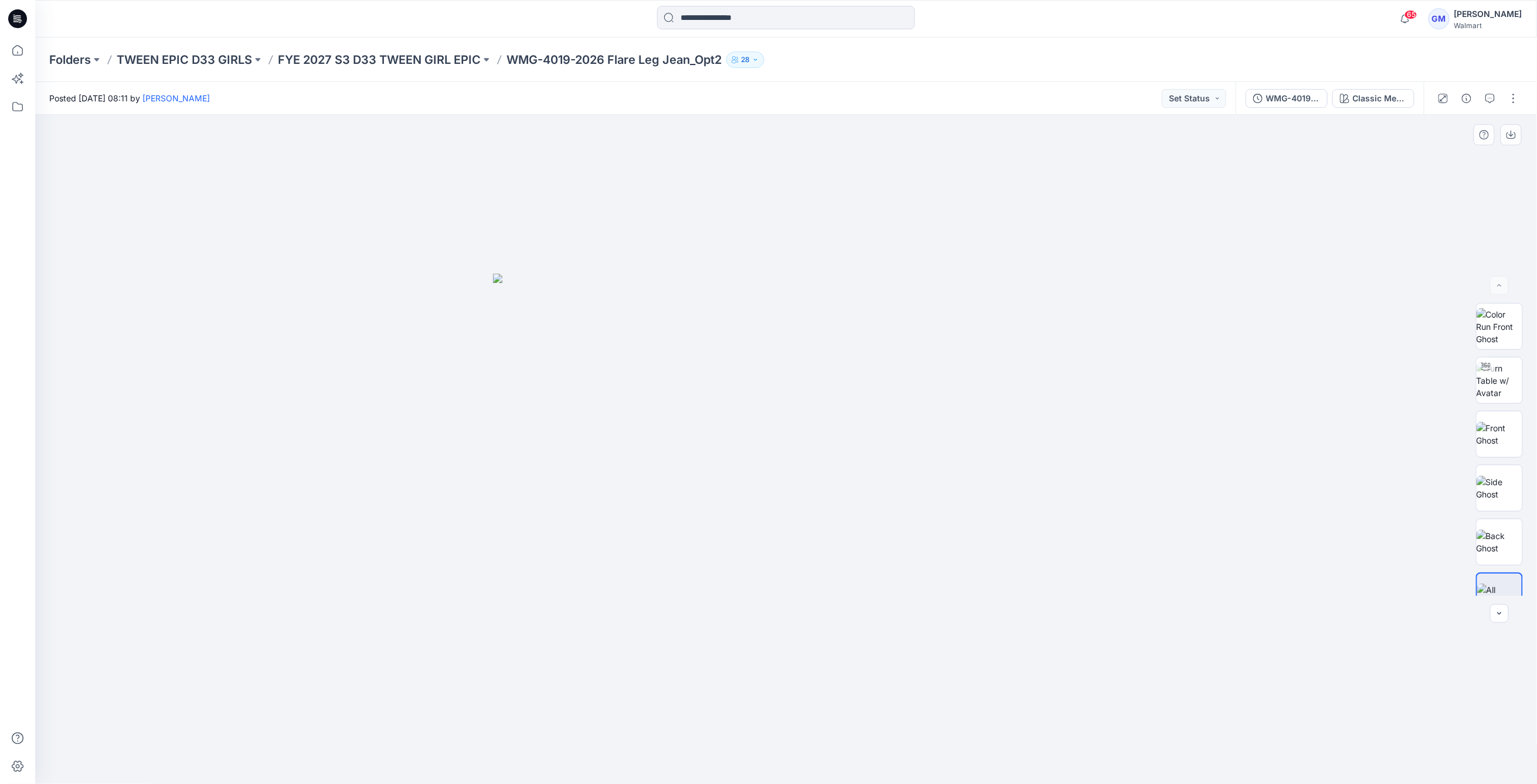
click at [505, 335] on img at bounding box center [785, 528] width 586 height 510
click at [1071, 531] on img at bounding box center [785, 528] width 586 height 510
click at [1362, 101] on div "Classic Med Wash" at bounding box center [1379, 99] width 54 height 13
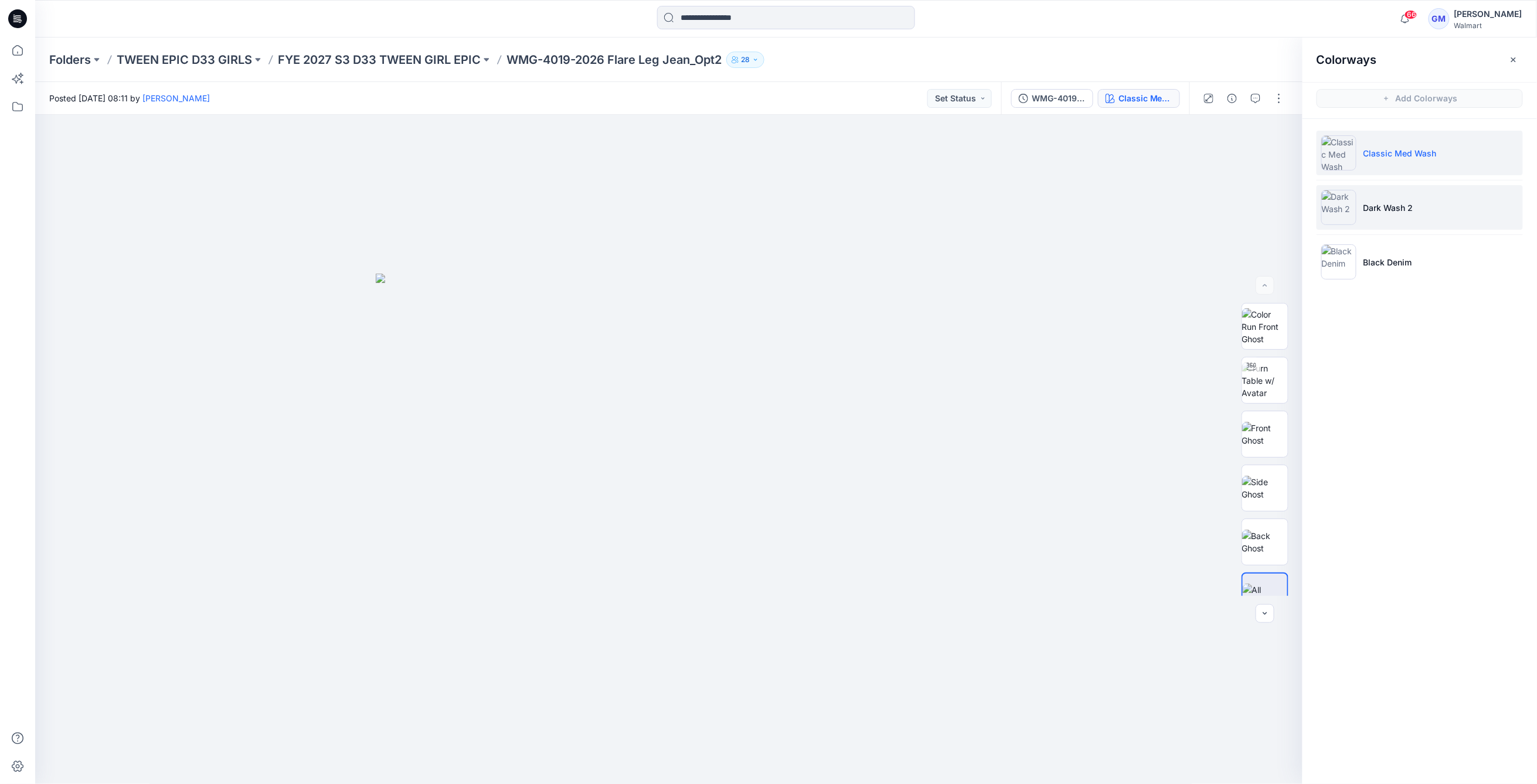
click at [1400, 205] on p "Dark Wash 2" at bounding box center [1388, 208] width 50 height 12
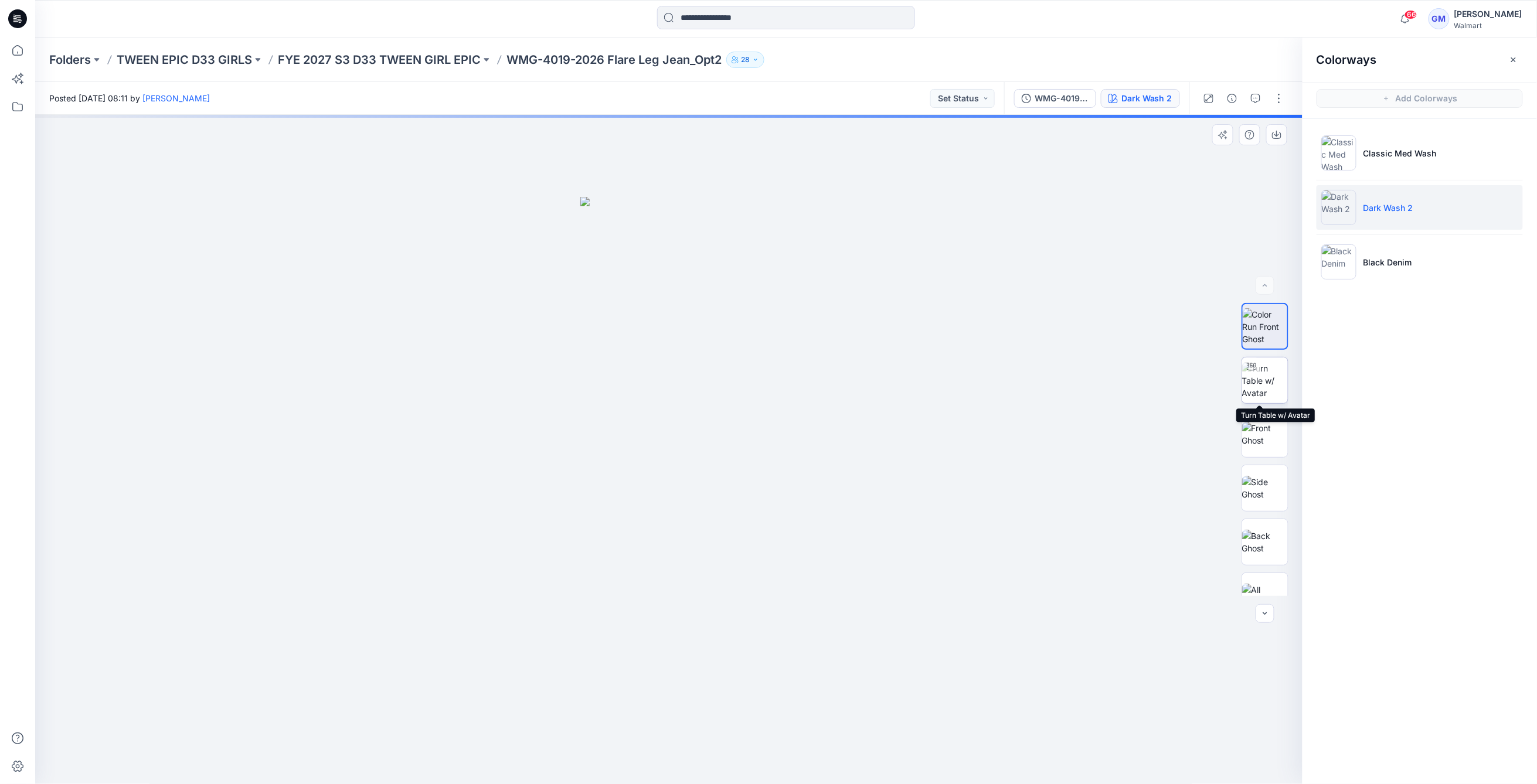
click at [1257, 381] on img at bounding box center [1264, 380] width 45 height 37
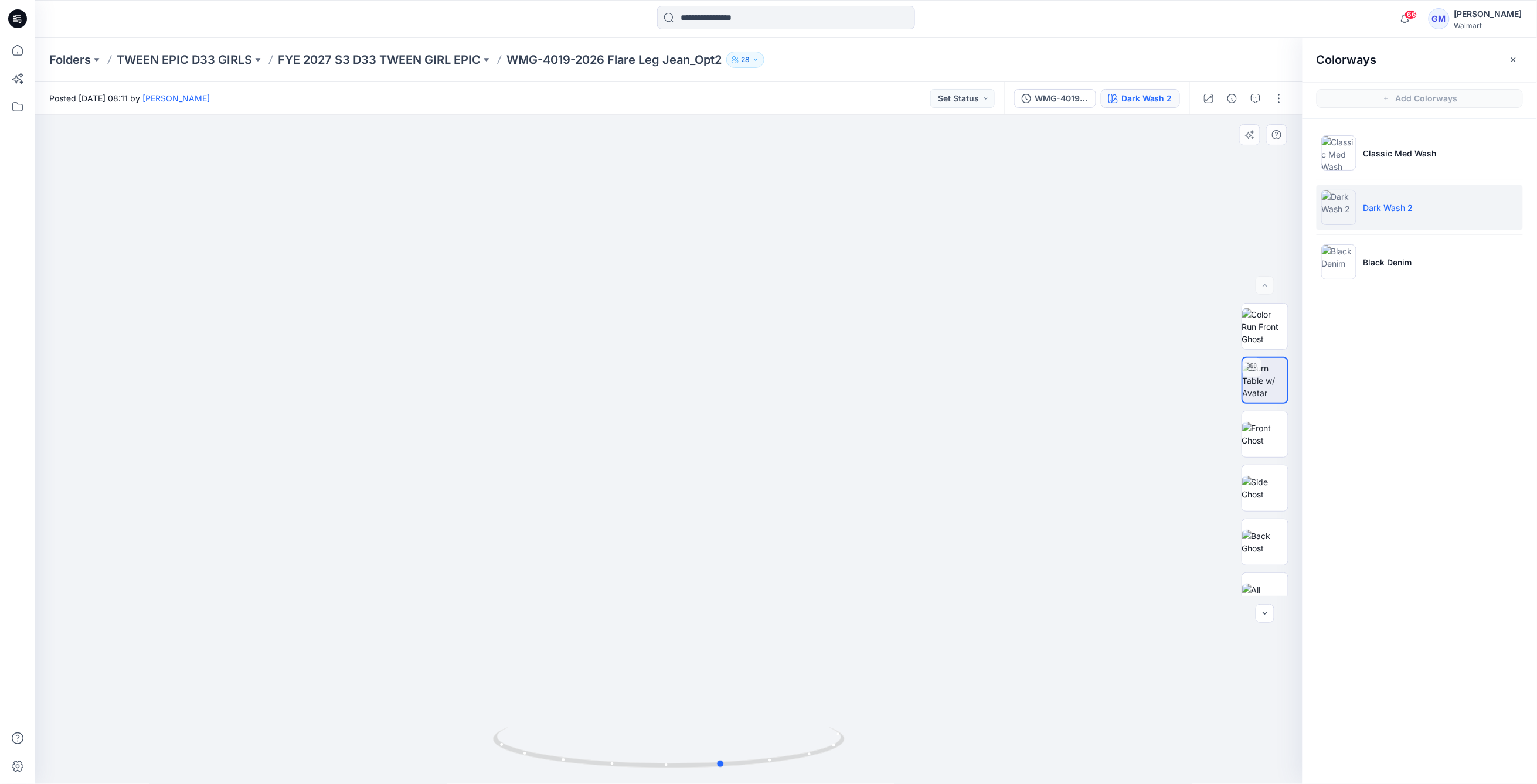
drag, startPoint x: 831, startPoint y: 736, endPoint x: 885, endPoint y: 726, distance: 54.9
click at [885, 726] on div at bounding box center [668, 449] width 1267 height 669
click at [1423, 144] on li "Classic Med Wash" at bounding box center [1419, 153] width 207 height 44
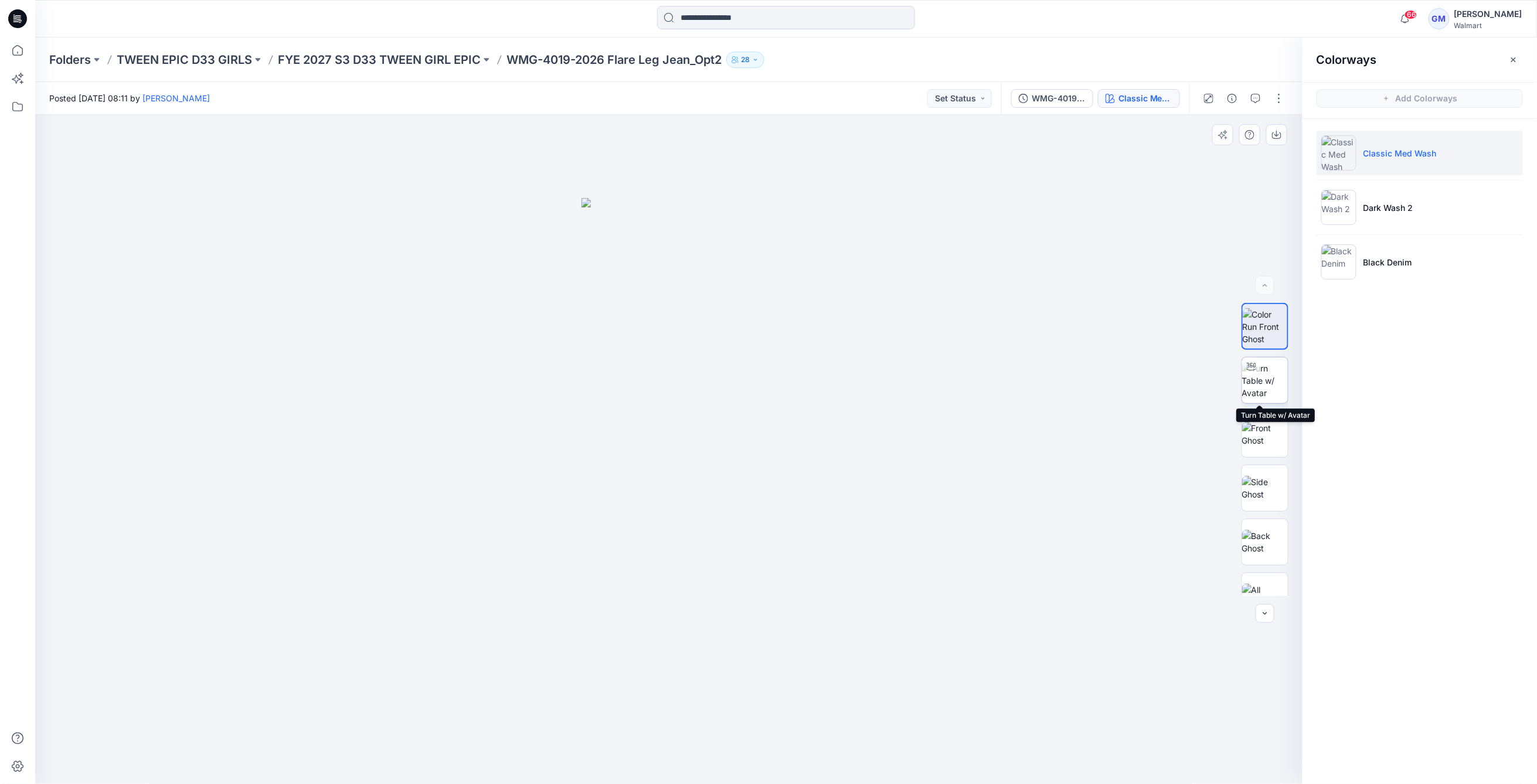
click at [1253, 389] on img at bounding box center [1264, 380] width 45 height 37
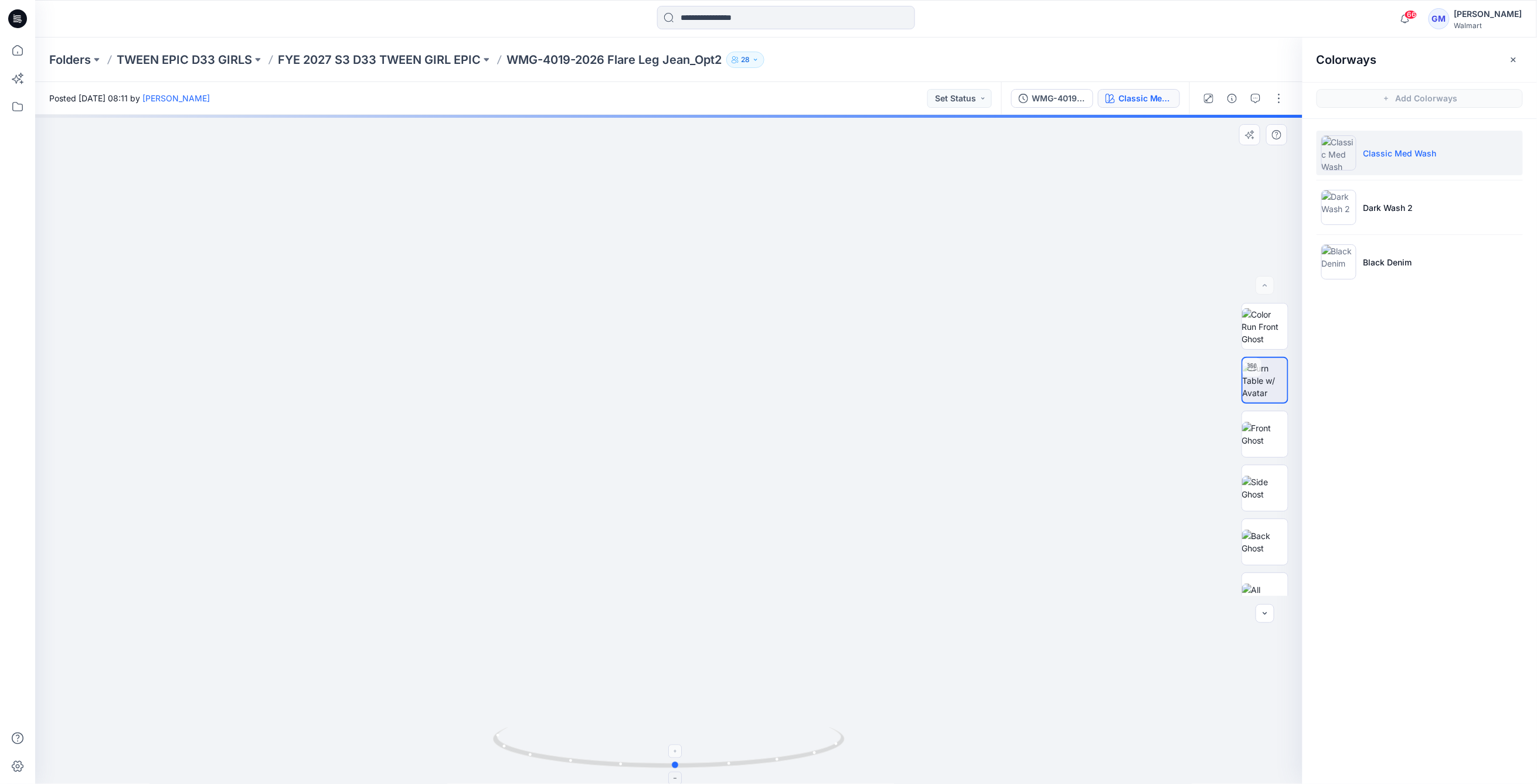
drag, startPoint x: 799, startPoint y: 755, endPoint x: 810, endPoint y: 751, distance: 11.7
click at [810, 751] on icon at bounding box center [670, 749] width 355 height 44
click at [762, 473] on img at bounding box center [668, 441] width 705 height 688
click at [854, 418] on img at bounding box center [668, 441] width 705 height 688
click at [849, 447] on div at bounding box center [668, 449] width 1267 height 669
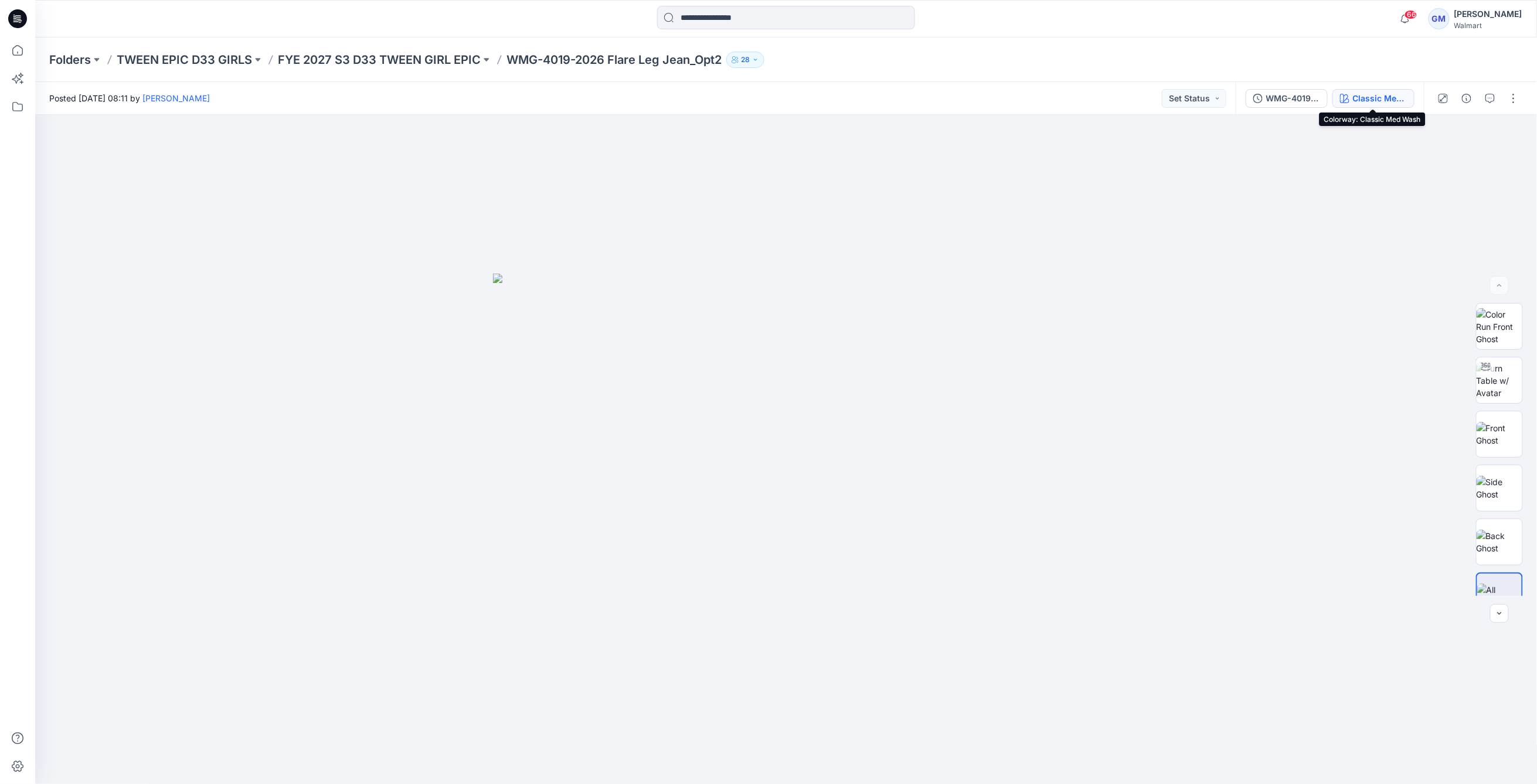
click at [1345, 93] on icon "button" at bounding box center [1345, 98] width 9 height 9
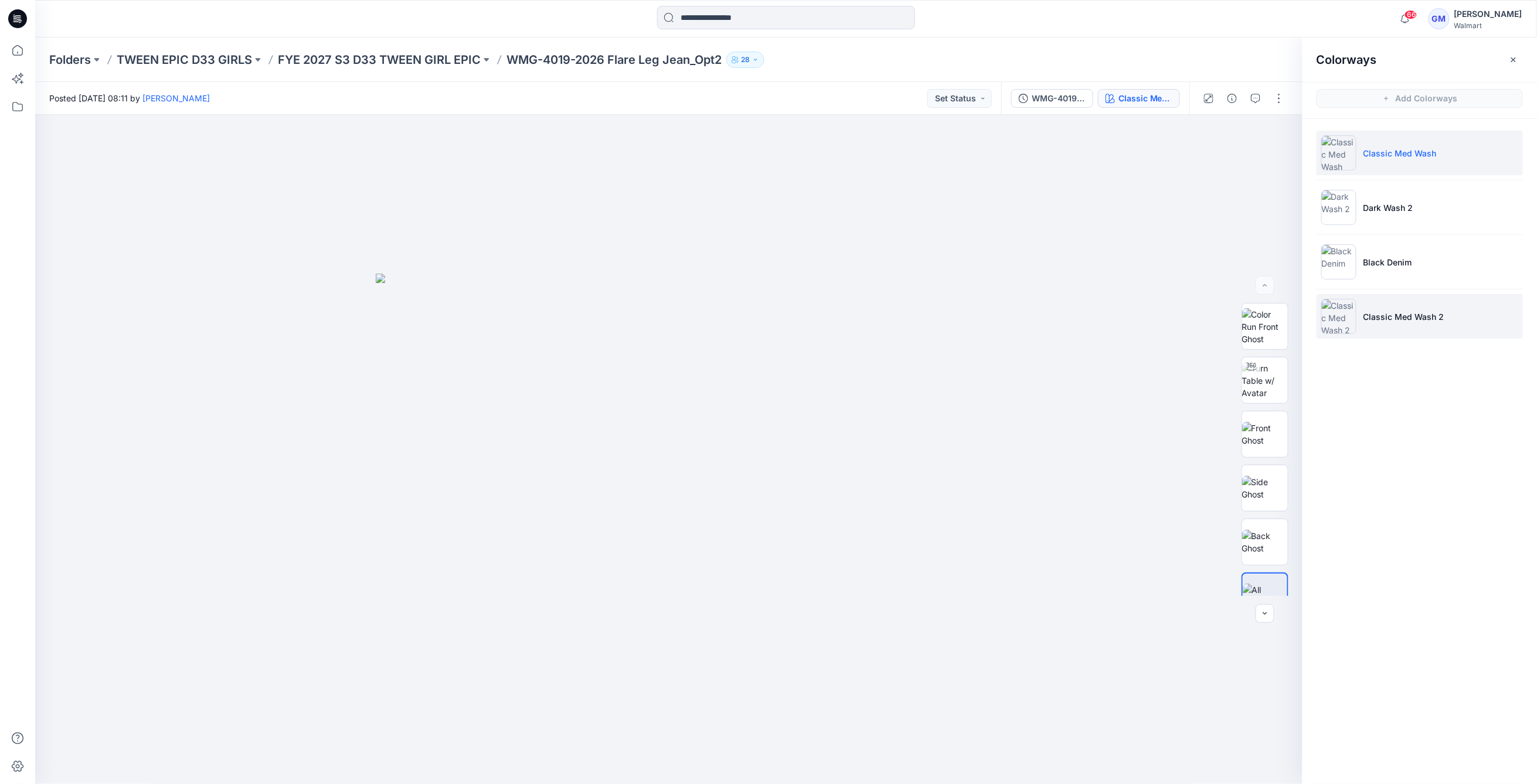
click at [1379, 316] on p "Classic Med Wash 2" at bounding box center [1404, 316] width 81 height 12
click at [1388, 145] on li "Classic Med Wash" at bounding box center [1419, 153] width 207 height 44
click at [1393, 316] on p "Classic Med Wash 2" at bounding box center [1404, 316] width 81 height 12
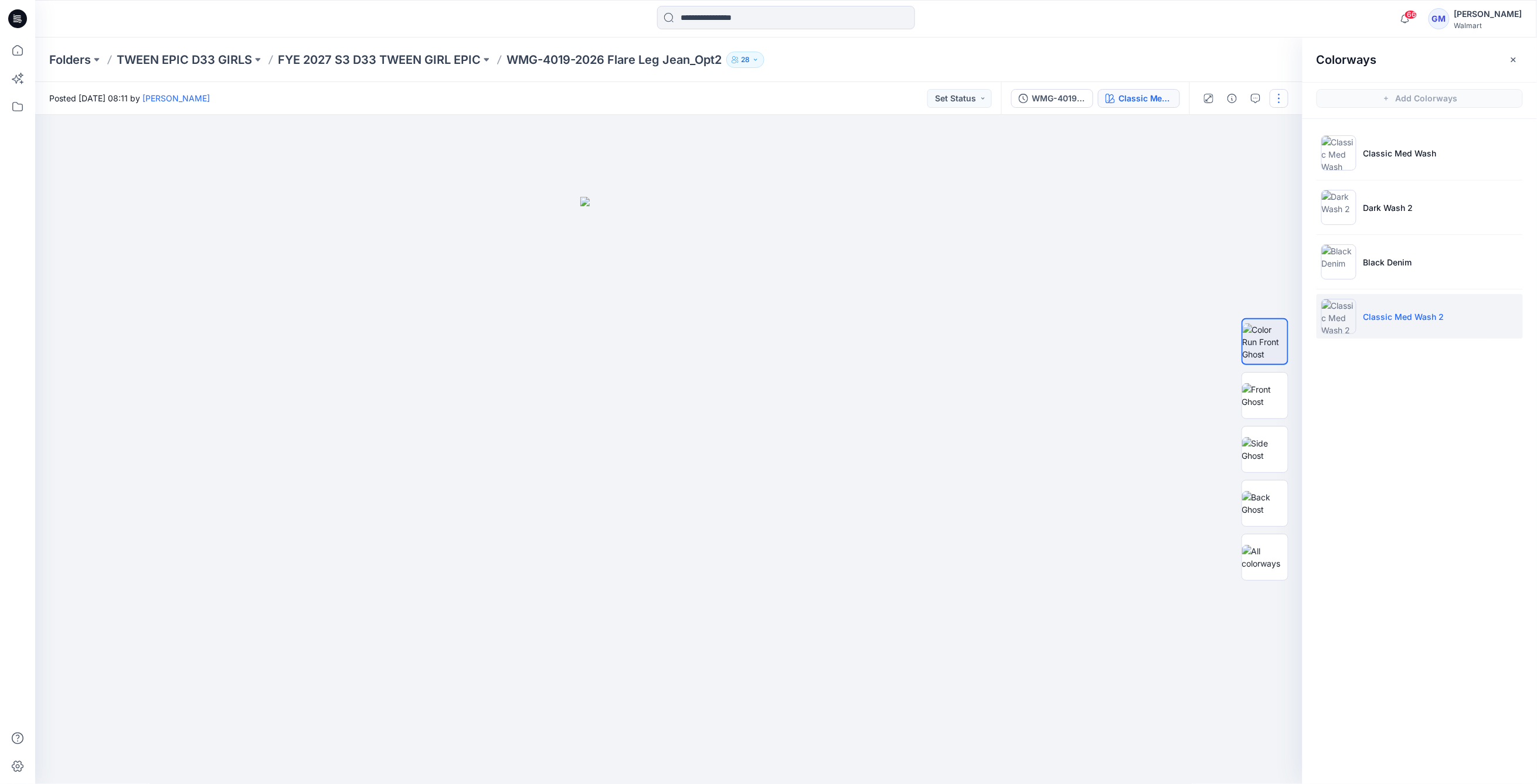
click at [1280, 101] on button "button" at bounding box center [1278, 98] width 19 height 19
click at [1213, 157] on button "Edit" at bounding box center [1229, 158] width 108 height 22
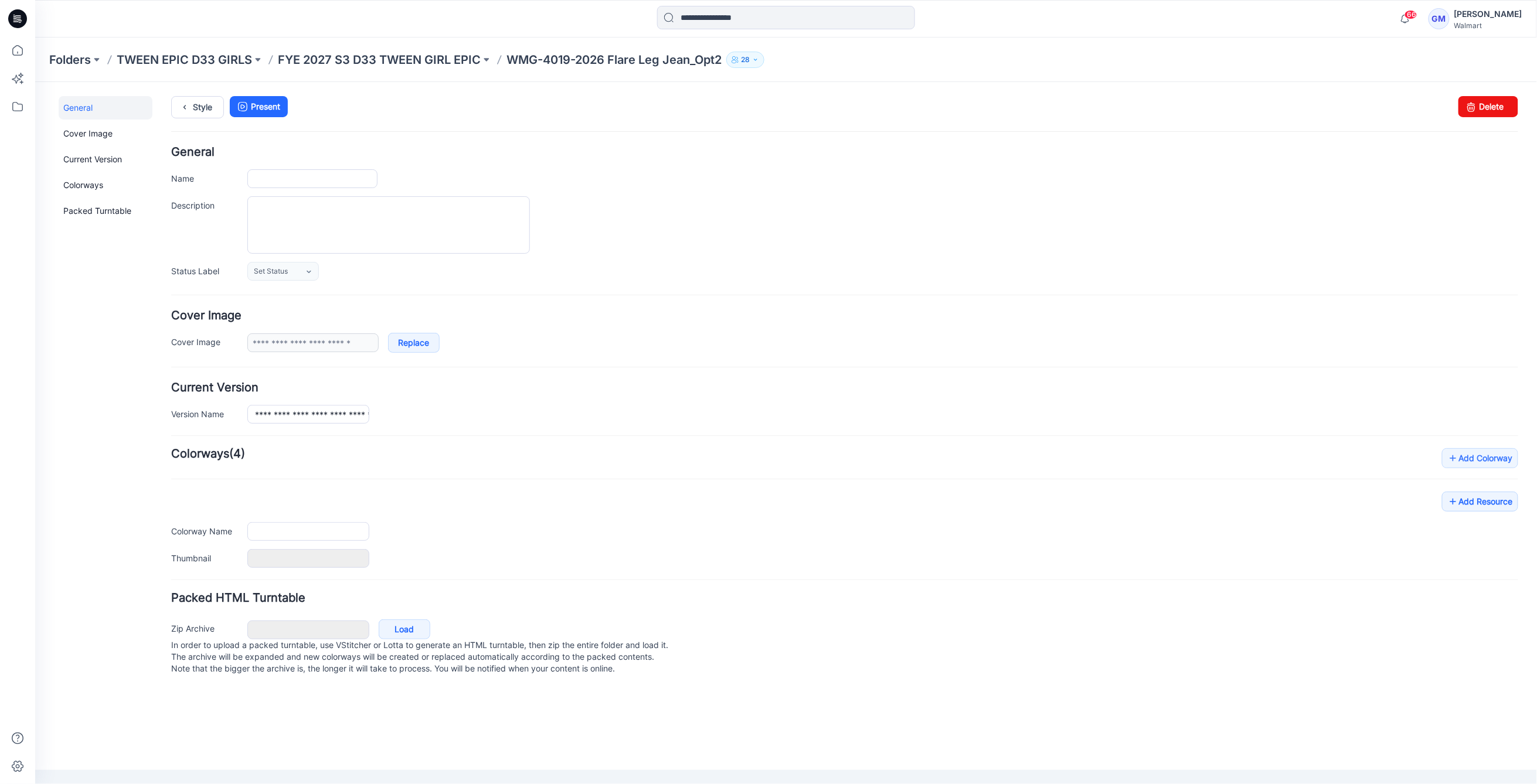
type input "**********"
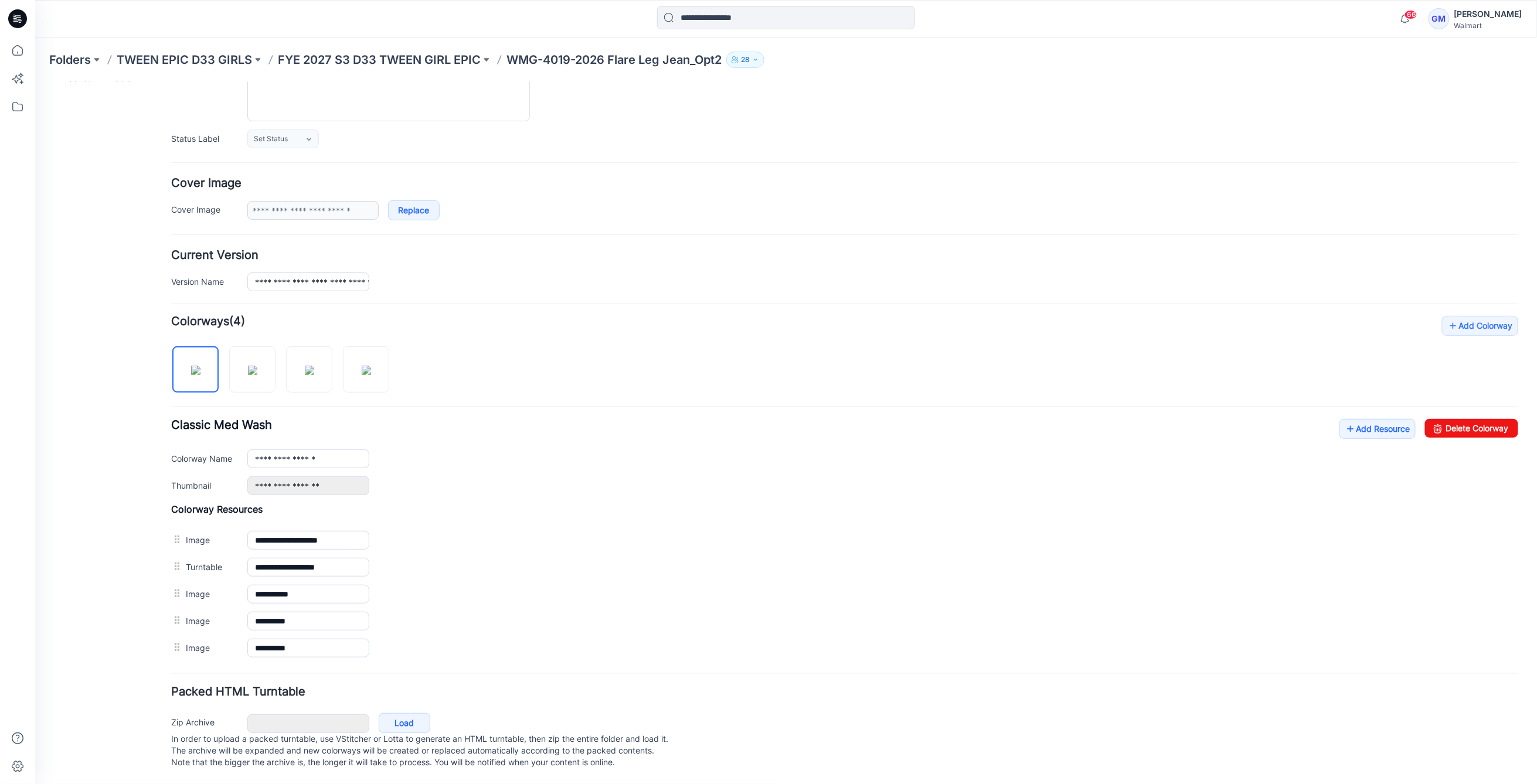
scroll to position [151, 0]
click at [200, 365] on img at bounding box center [195, 370] width 9 height 9
click at [253, 365] on img at bounding box center [252, 370] width 9 height 9
click at [200, 365] on img at bounding box center [195, 370] width 9 height 9
click at [1428, 418] on icon at bounding box center [1436, 427] width 16 height 19
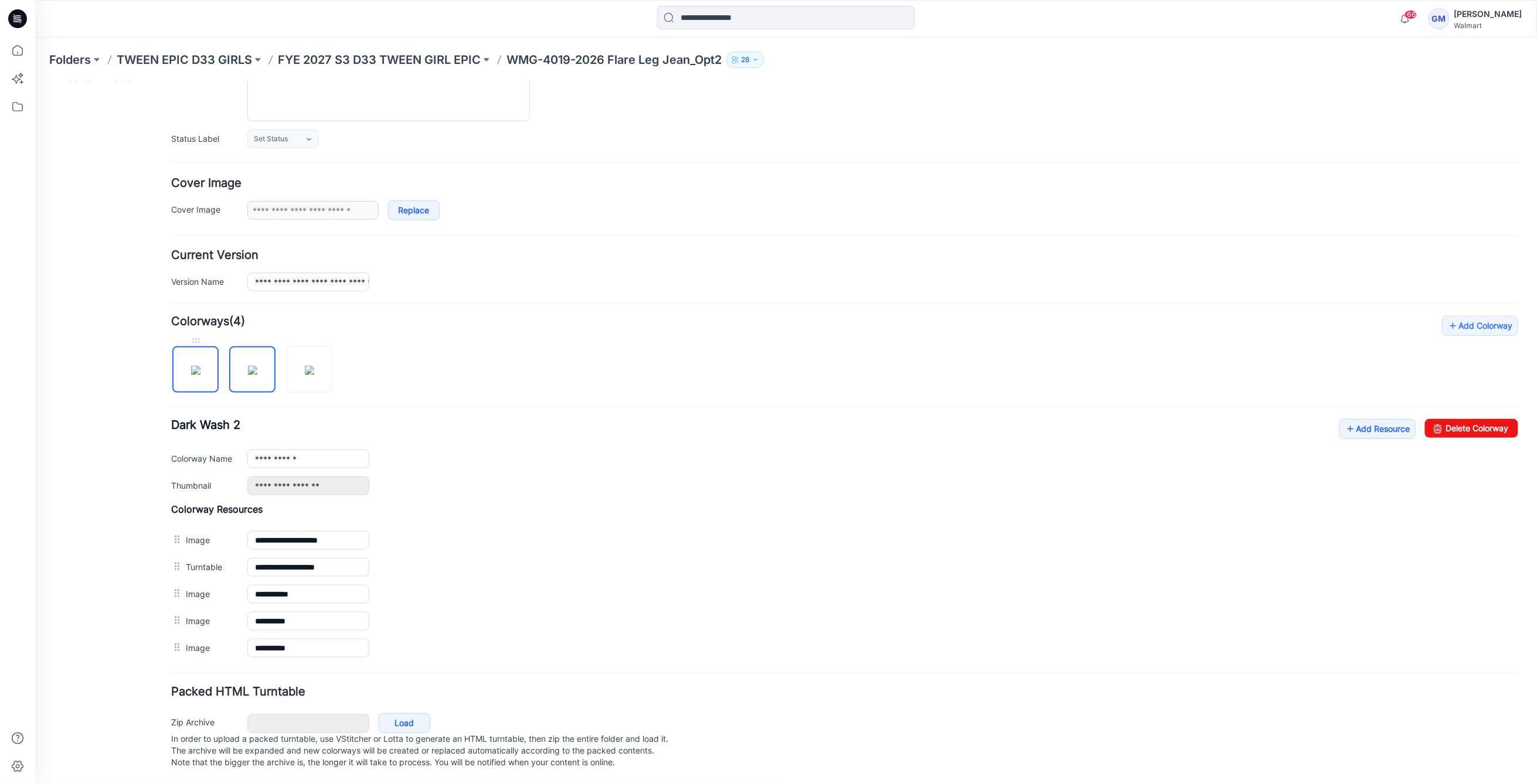
click at [194, 365] on img at bounding box center [195, 370] width 9 height 9
click at [341, 449] on input "**********" at bounding box center [307, 459] width 122 height 19
drag, startPoint x: 244, startPoint y: 365, endPoint x: 262, endPoint y: 359, distance: 19.0
click at [247, 365] on img at bounding box center [252, 370] width 9 height 9
click at [304, 365] on img at bounding box center [309, 370] width 9 height 9
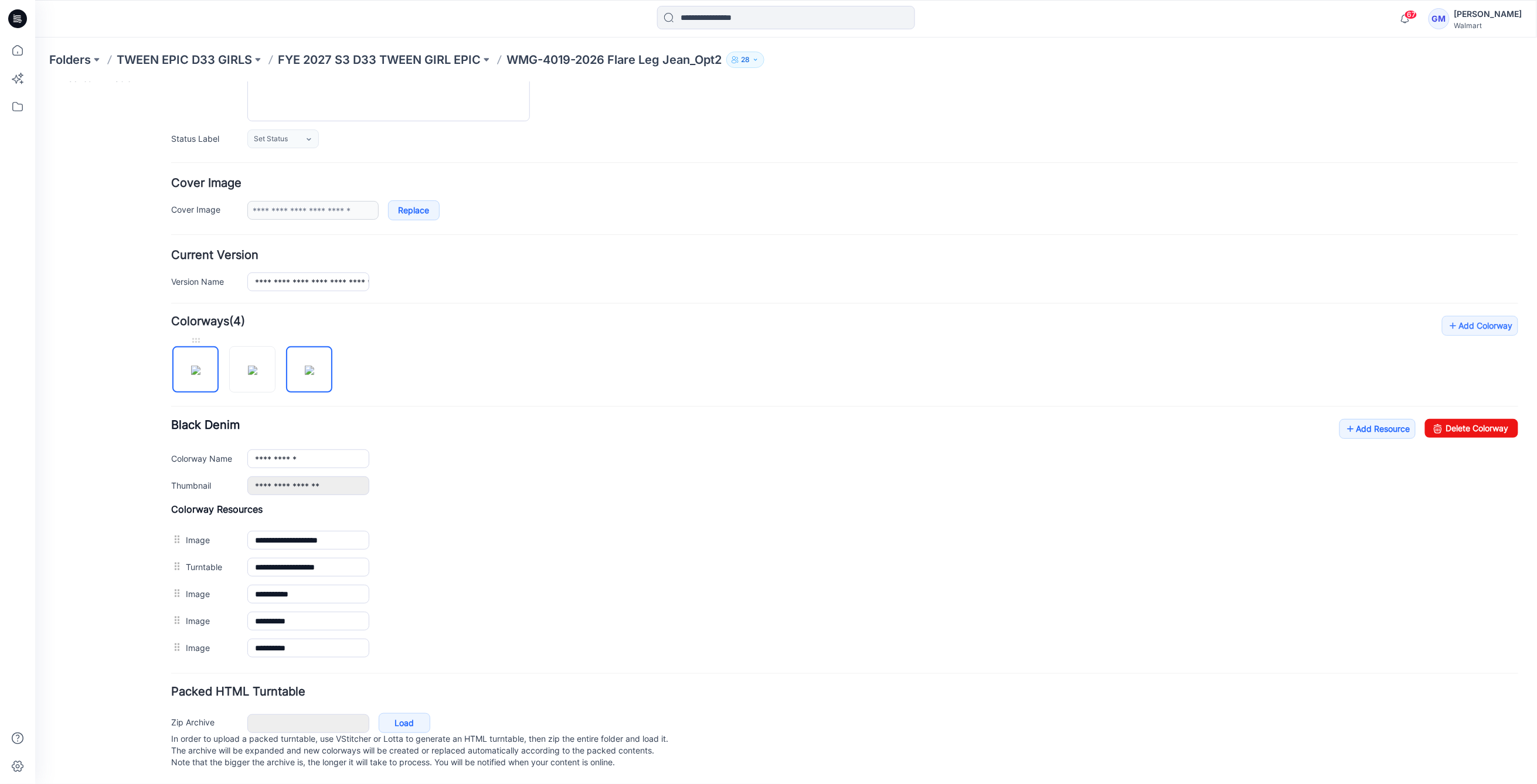
click at [192, 365] on img at bounding box center [195, 370] width 9 height 9
click at [349, 449] on input "**********" at bounding box center [307, 459] width 122 height 19
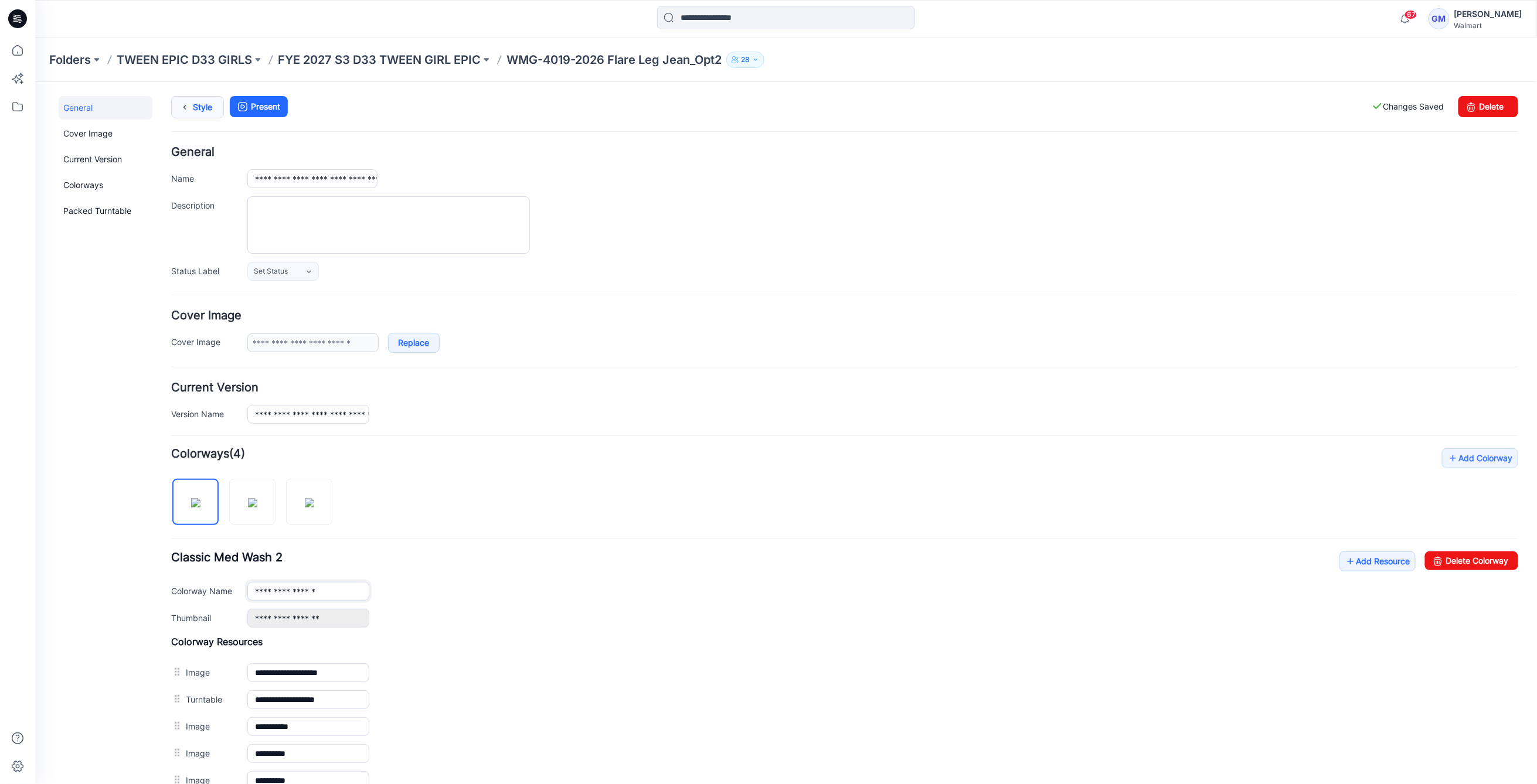
type input "**********"
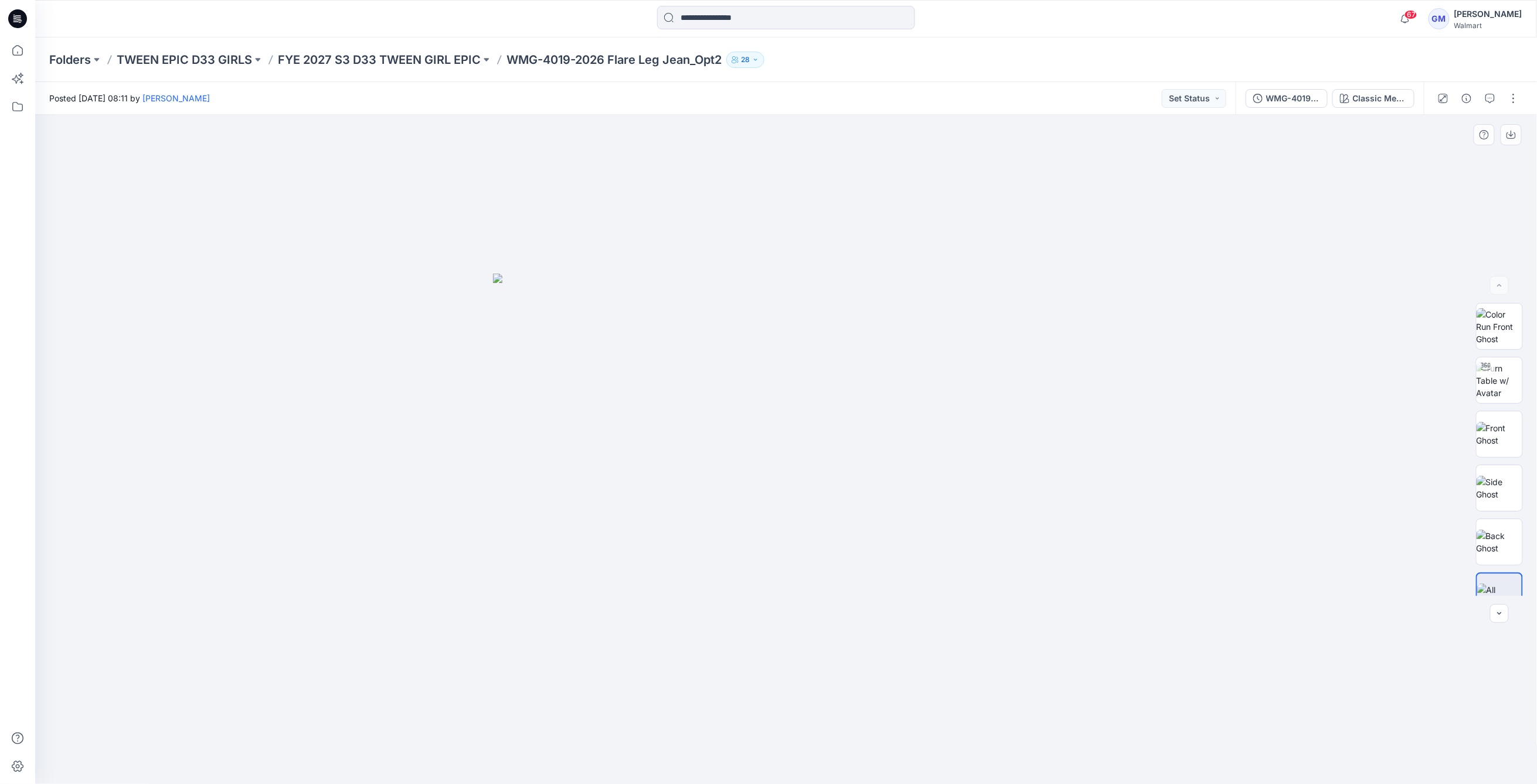
click at [834, 531] on img at bounding box center [785, 528] width 586 height 510
click at [764, 471] on img at bounding box center [785, 528] width 586 height 510
click at [1374, 89] on button "Classic Med Wash" at bounding box center [1373, 98] width 82 height 19
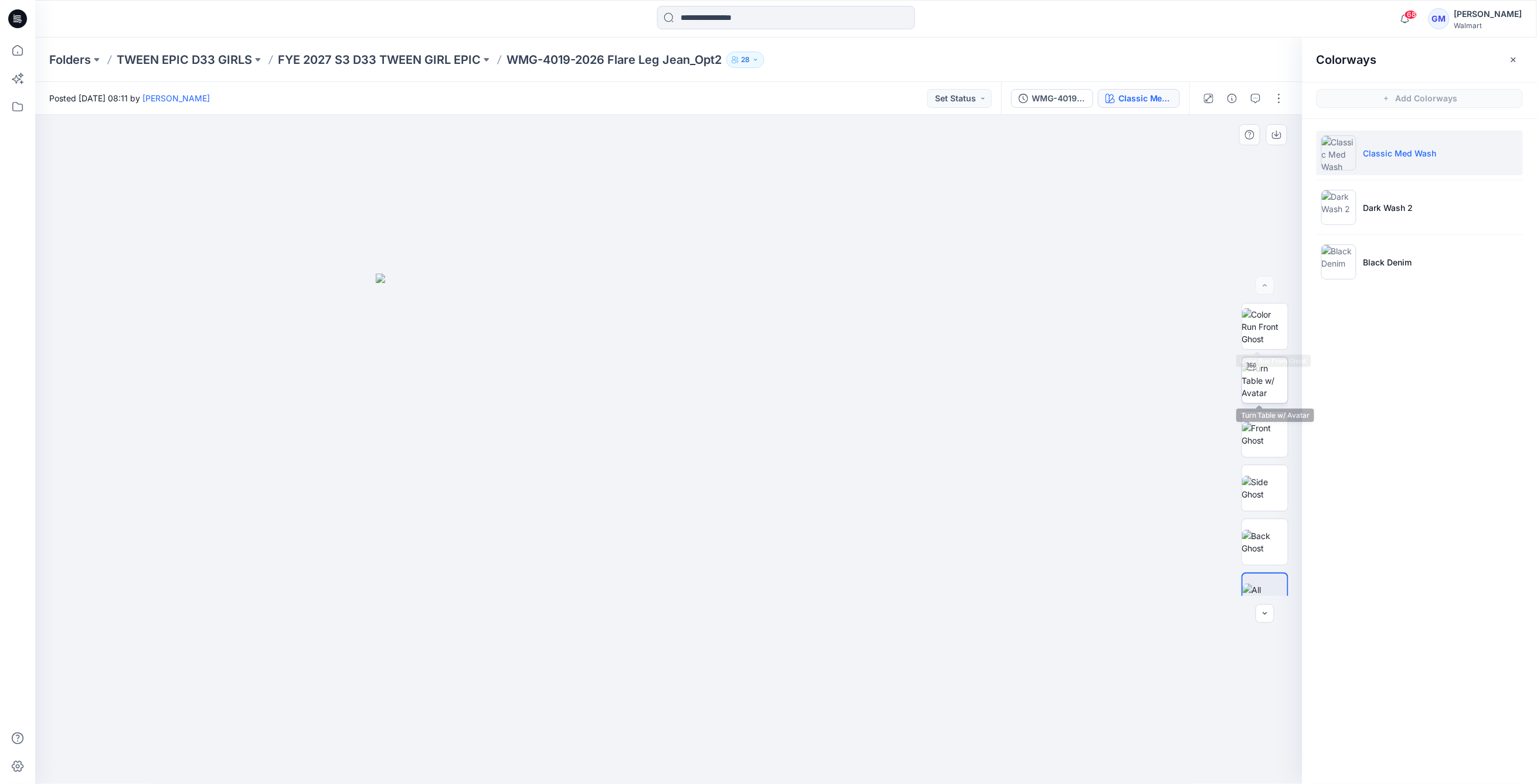
click at [1266, 383] on img at bounding box center [1264, 380] width 45 height 37
click at [203, 301] on img at bounding box center [669, 16] width 2400 height 1535
click at [757, 393] on img at bounding box center [669, 16] width 2400 height 1535
click at [1452, 567] on div "Colorways Add Colorways Classic Med Wash Dark Wash 2 Black Denim" at bounding box center [1419, 410] width 234 height 746
click at [1282, 98] on button "button" at bounding box center [1278, 98] width 19 height 19
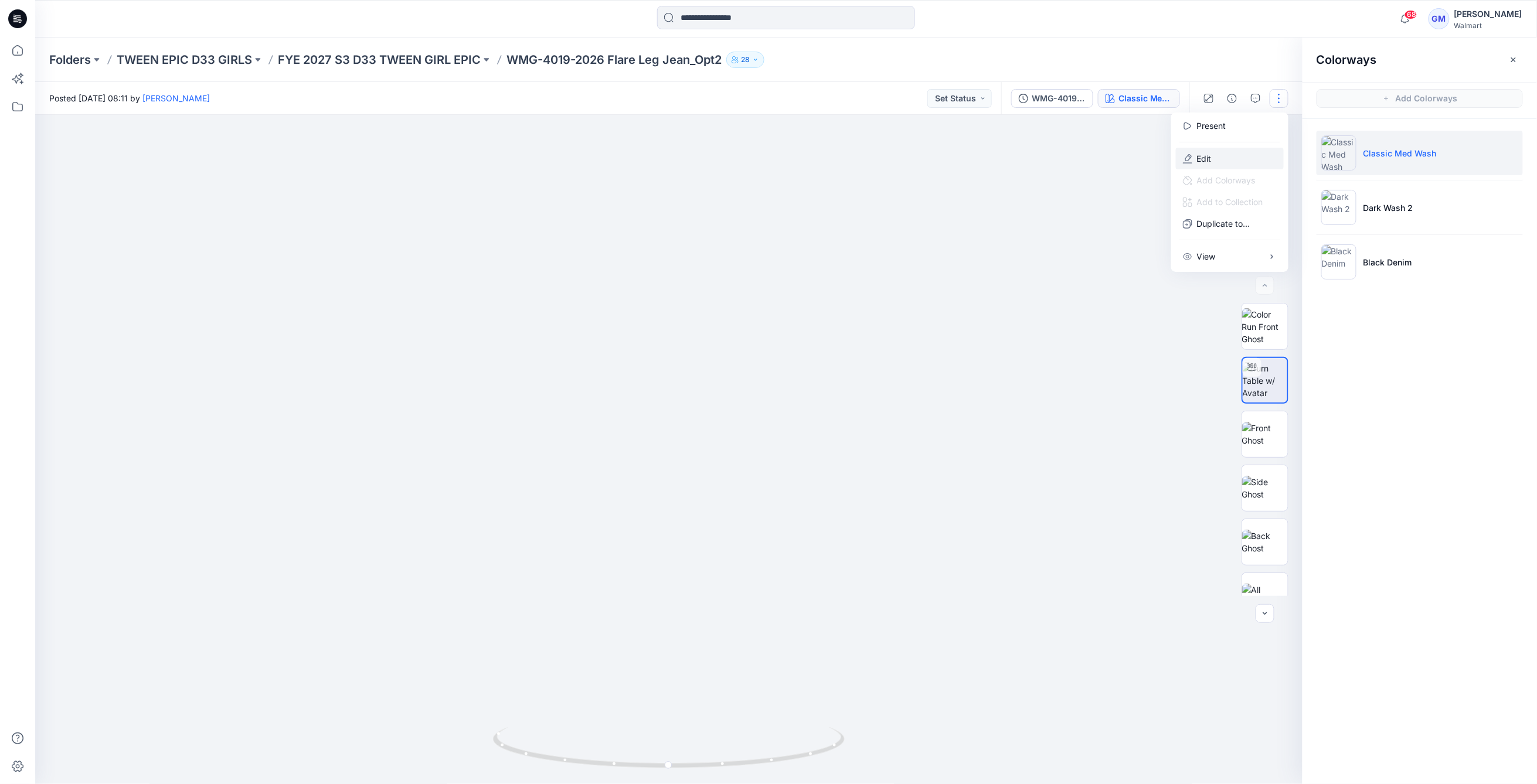
click at [1221, 158] on button "Edit" at bounding box center [1229, 158] width 108 height 22
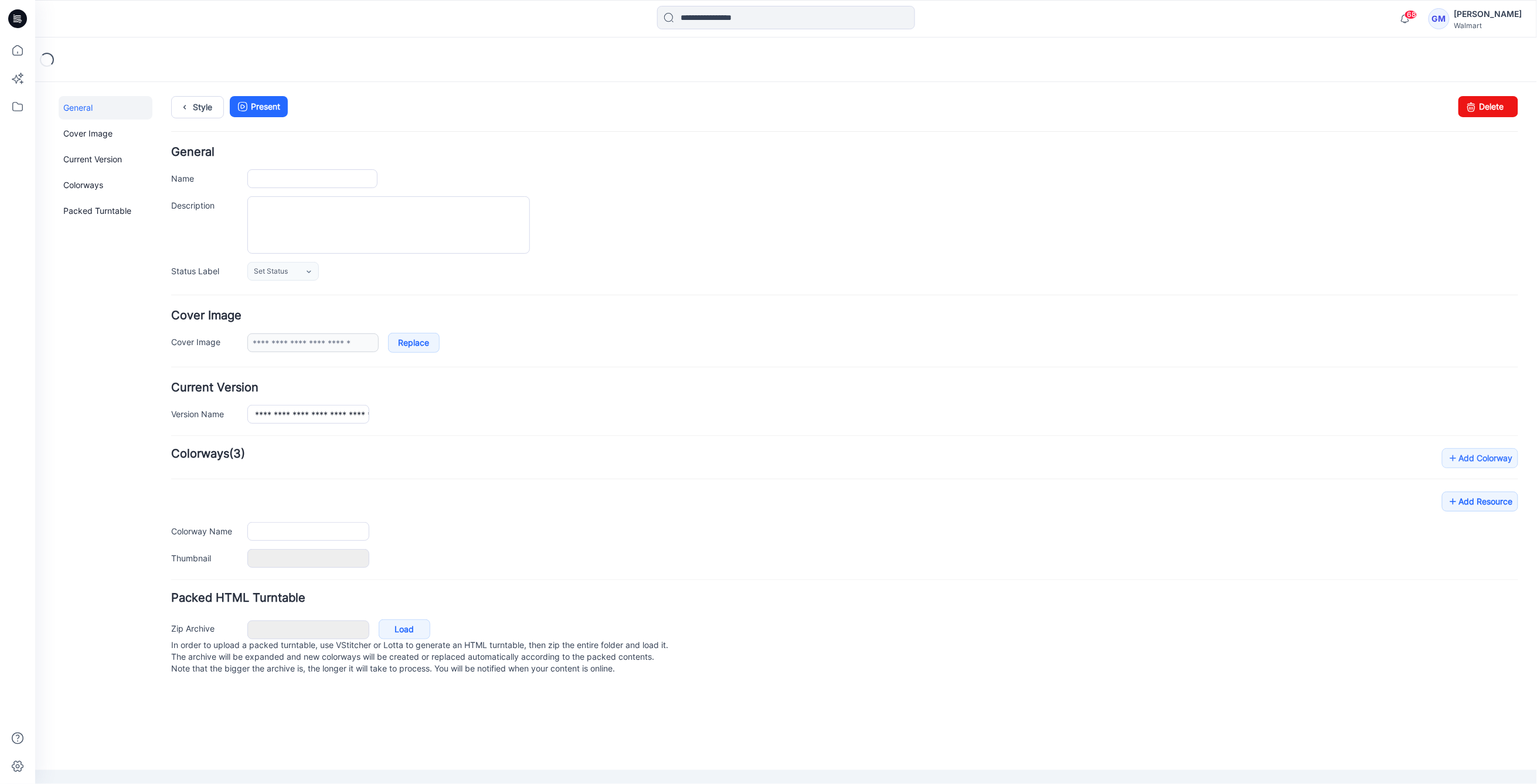
type input "**********"
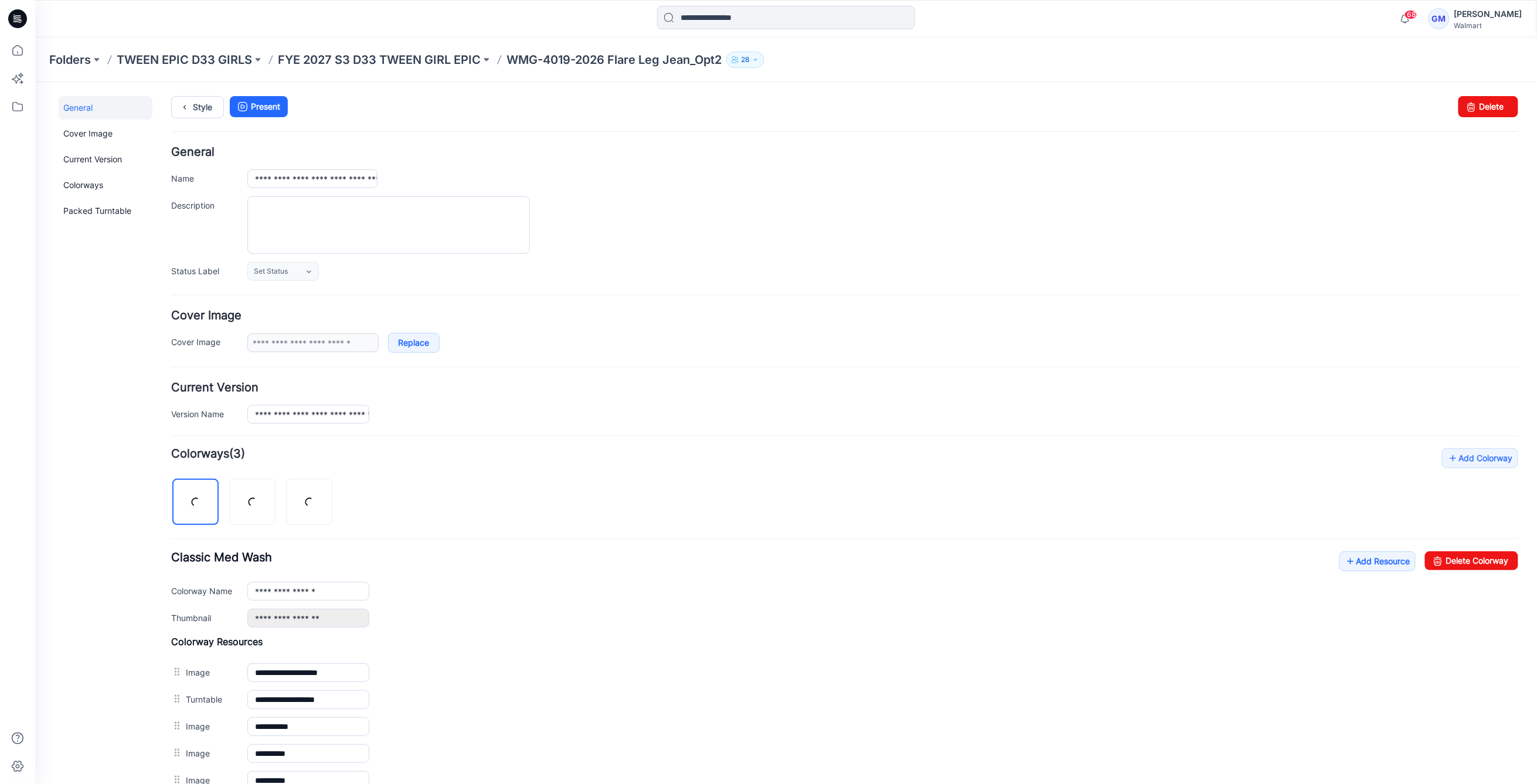
scroll to position [151, 0]
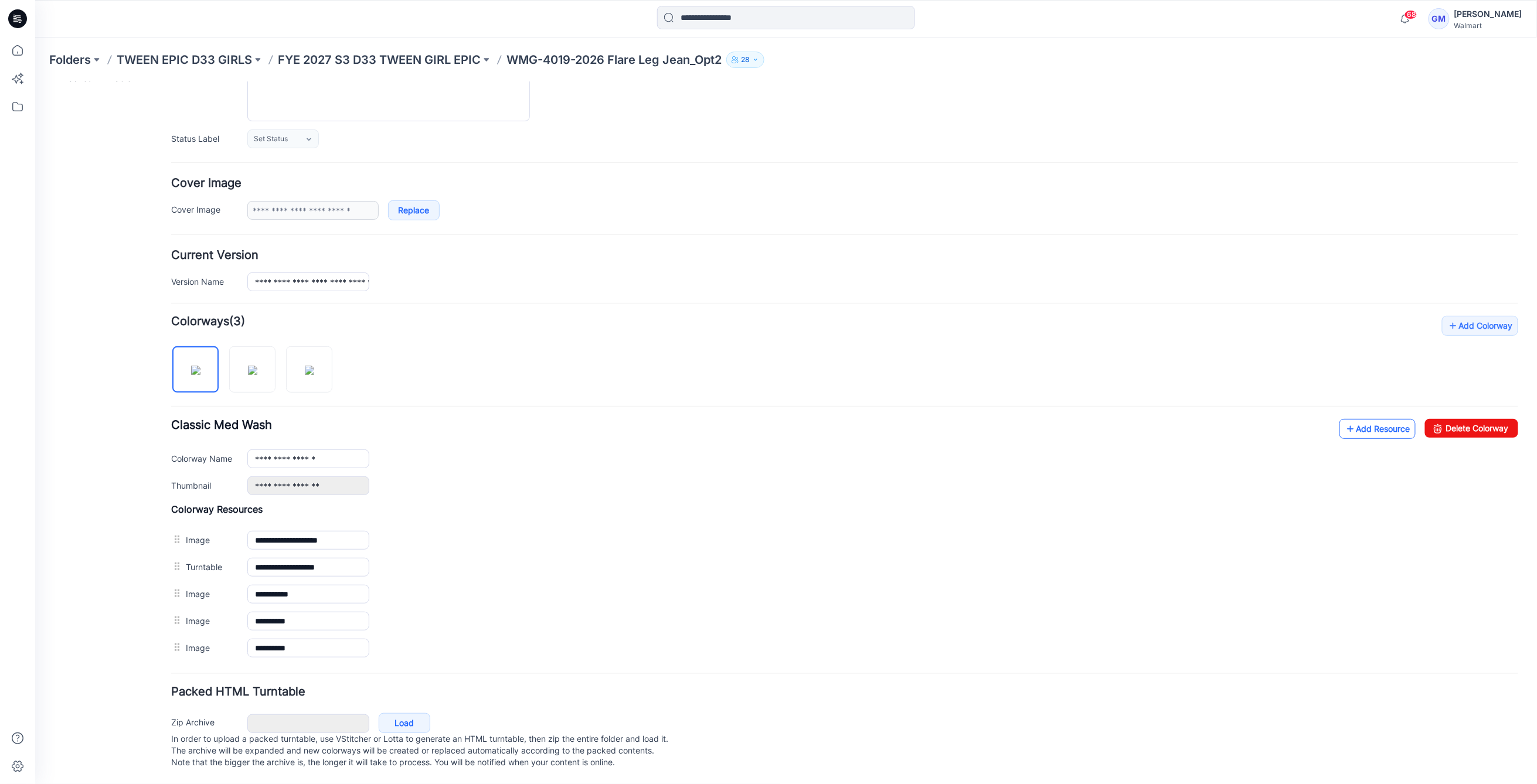
click at [1344, 419] on icon at bounding box center [1349, 428] width 11 height 19
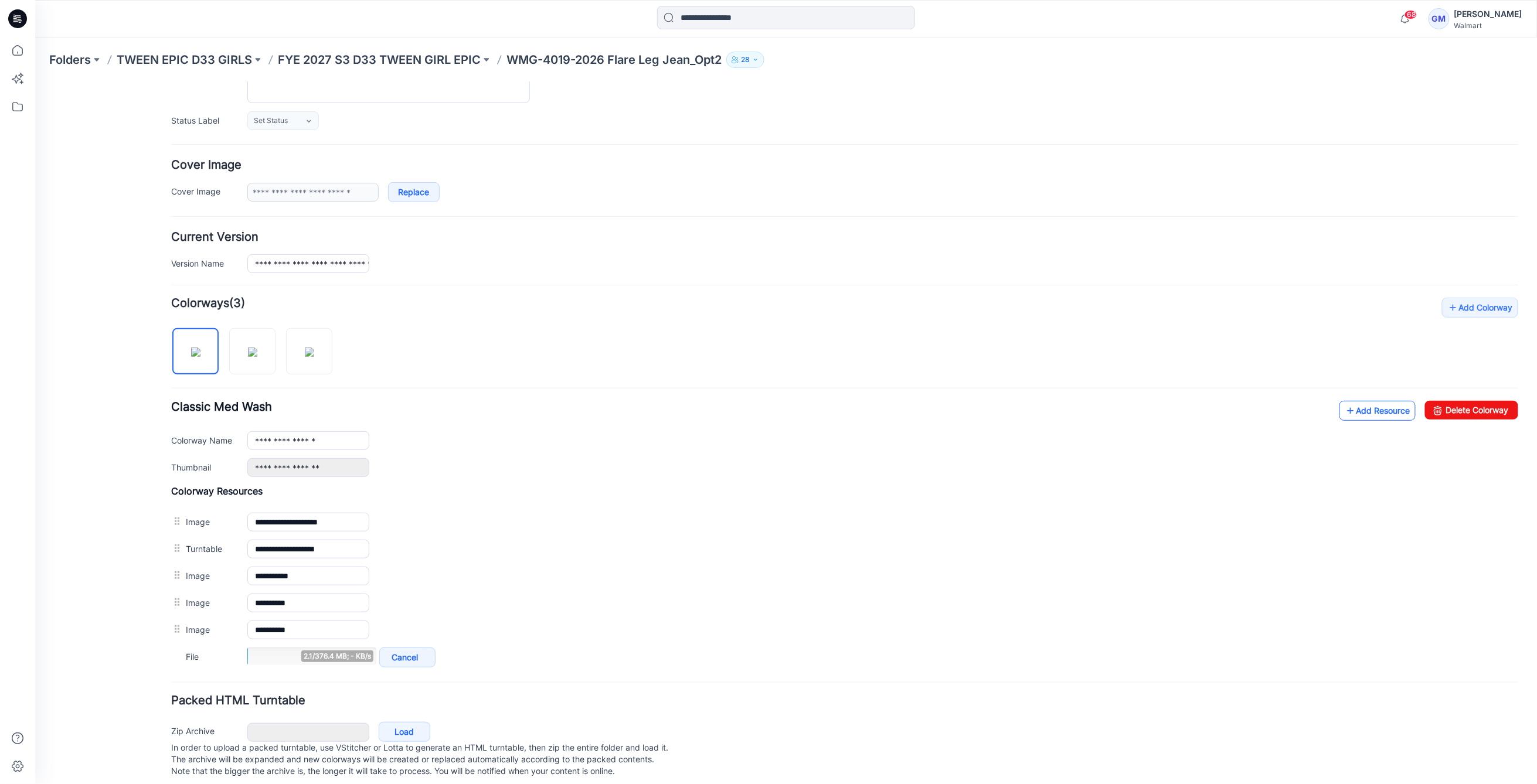
click at [1344, 412] on icon at bounding box center [1349, 410] width 11 height 19
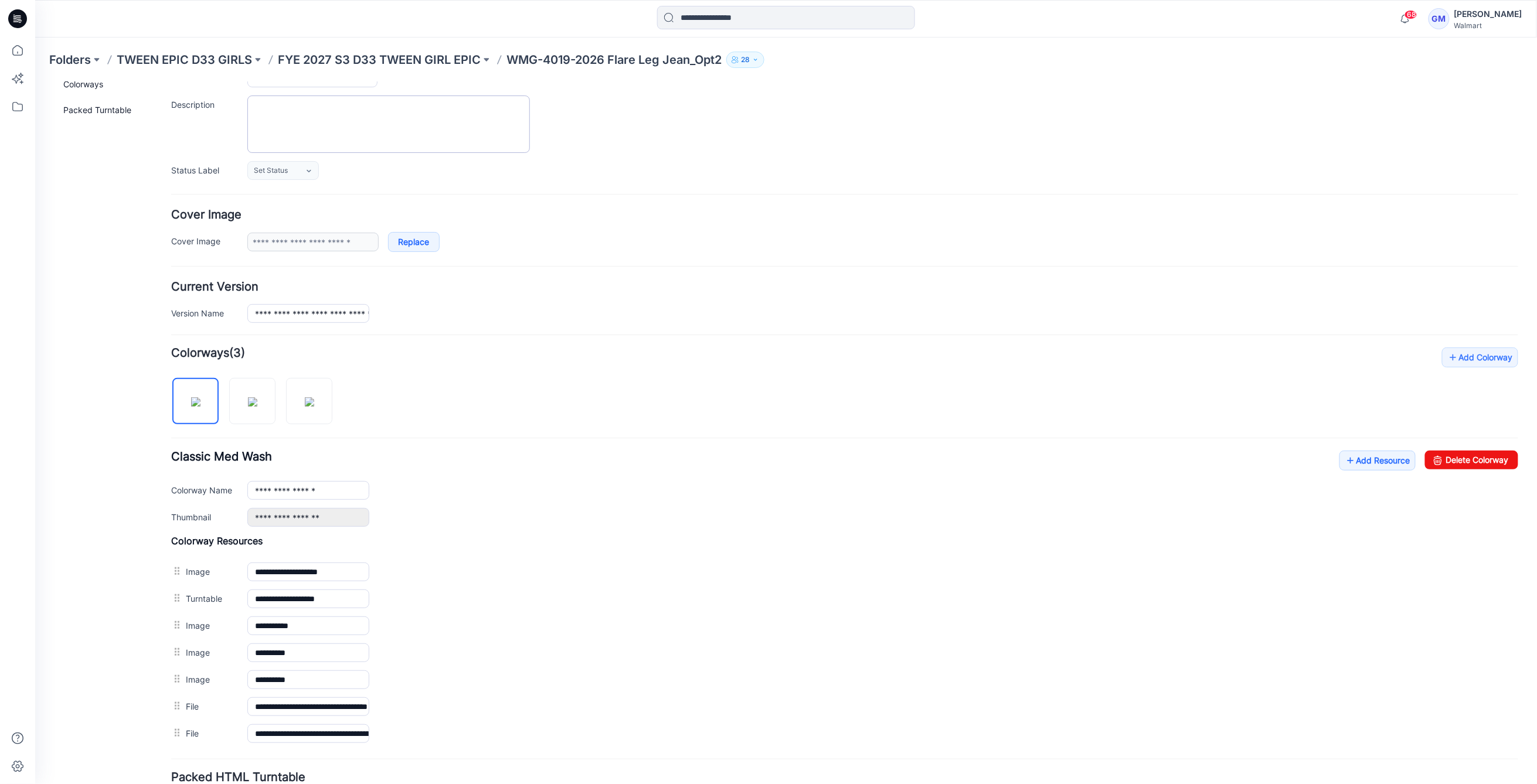
scroll to position [0, 0]
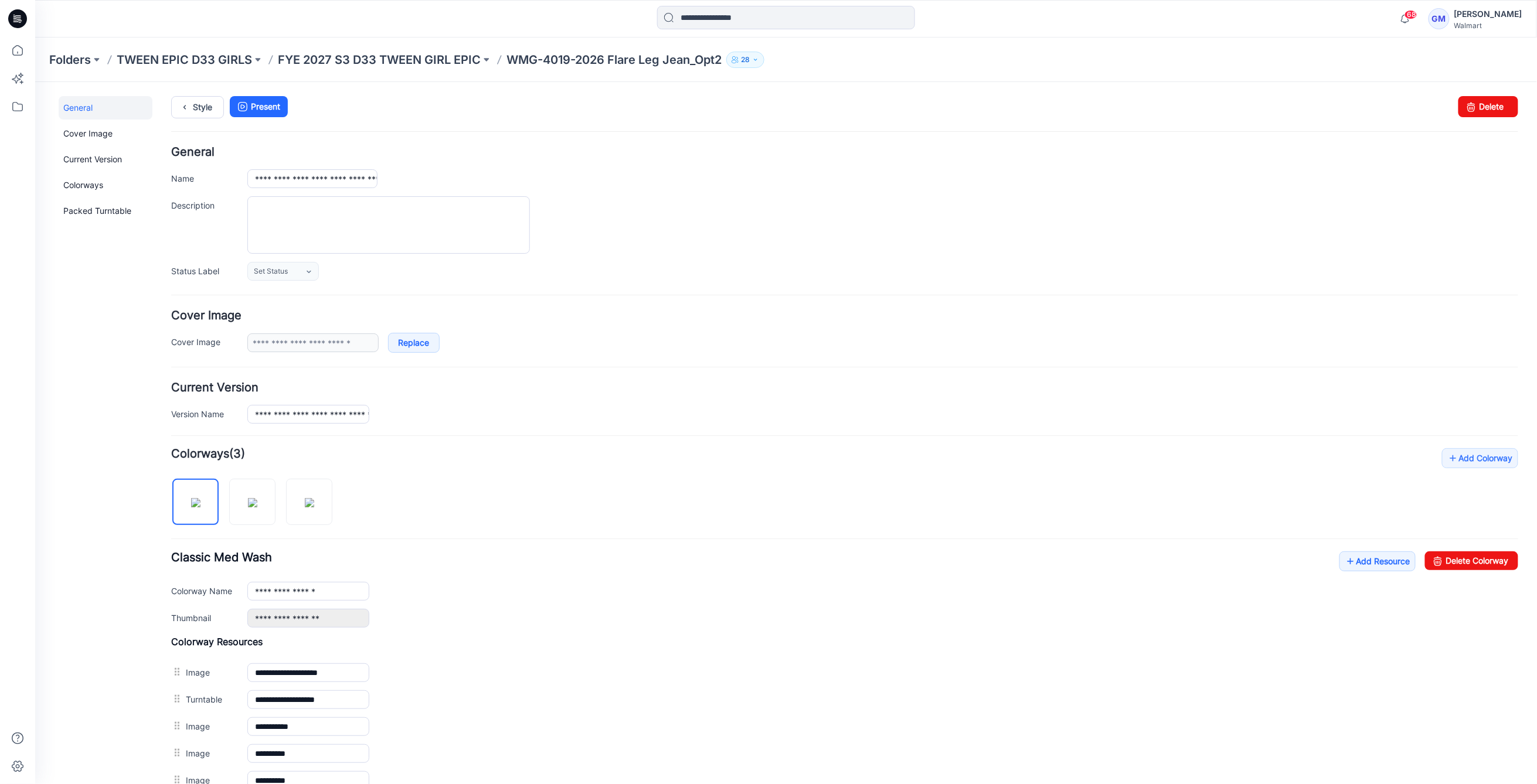
click at [391, 127] on div "Style Present Changes Saved Delete" at bounding box center [844, 120] width 1346 height 50
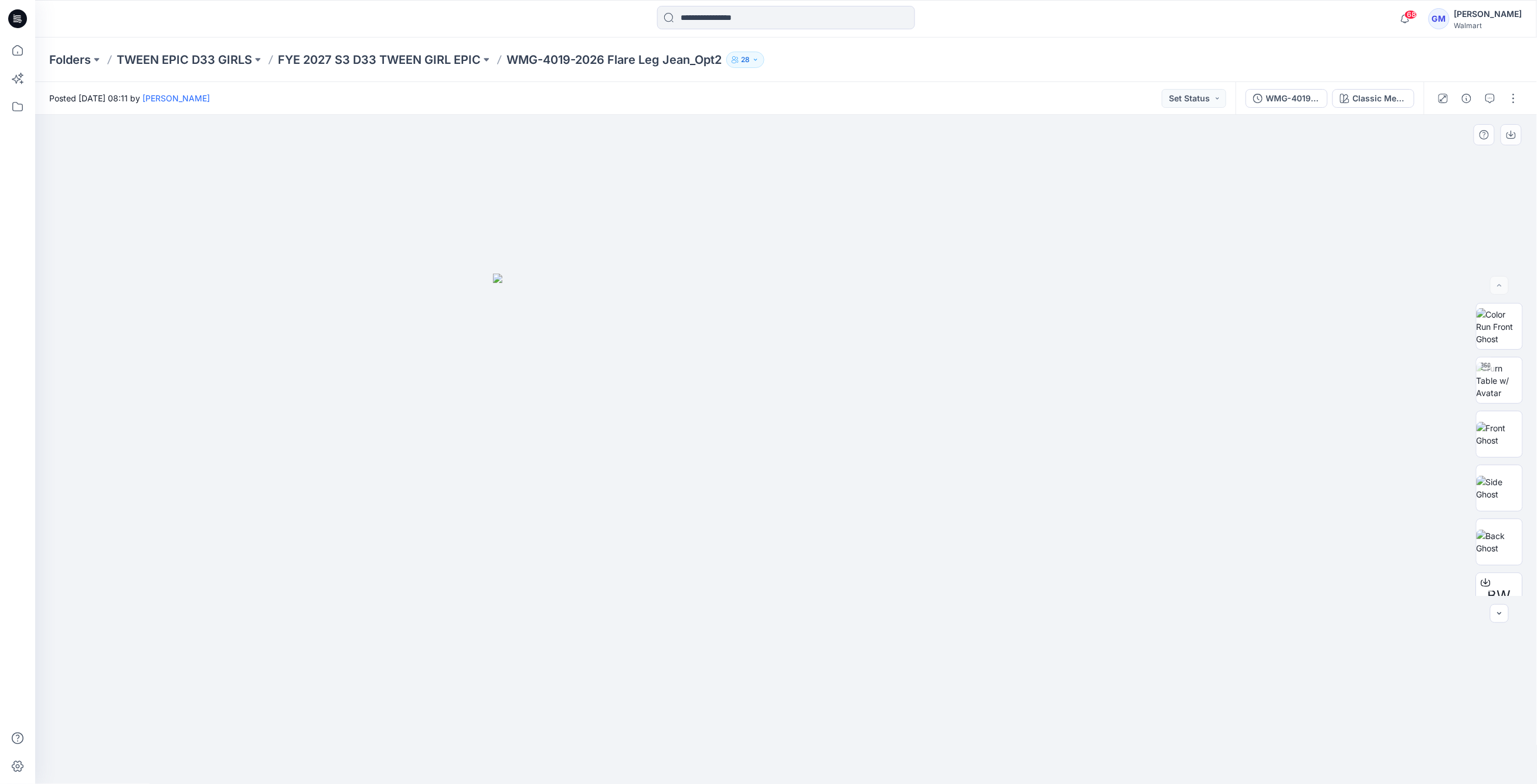
drag, startPoint x: 1003, startPoint y: 466, endPoint x: 1083, endPoint y: 389, distance: 111.0
click at [1003, 466] on img at bounding box center [785, 528] width 586 height 510
click at [1498, 333] on img at bounding box center [1499, 326] width 45 height 37
click at [1509, 137] on icon "button" at bounding box center [1511, 135] width 9 height 9
click at [1285, 293] on div at bounding box center [786, 450] width 1502 height 670
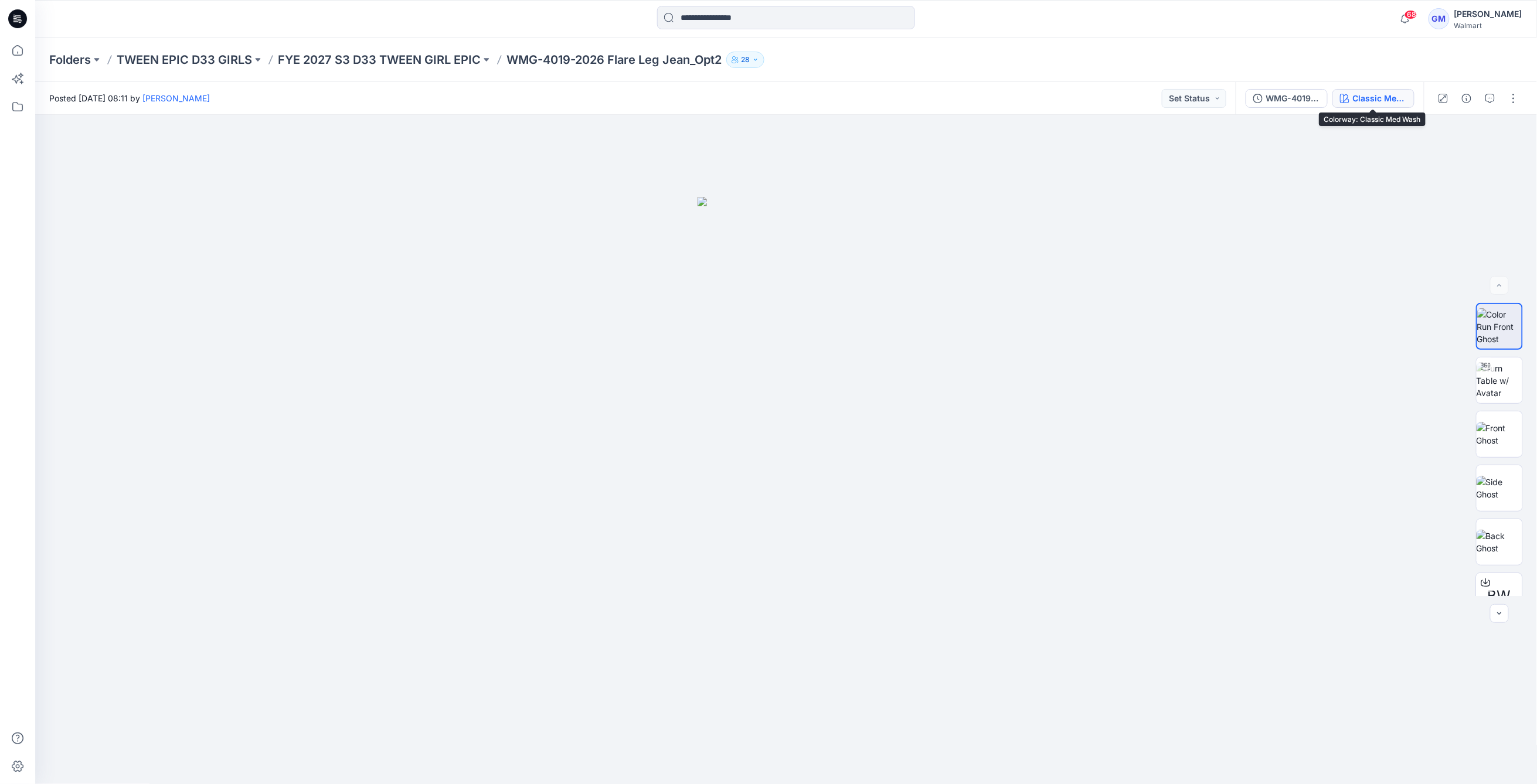
click at [1383, 107] on button "Classic Med Wash" at bounding box center [1373, 98] width 82 height 19
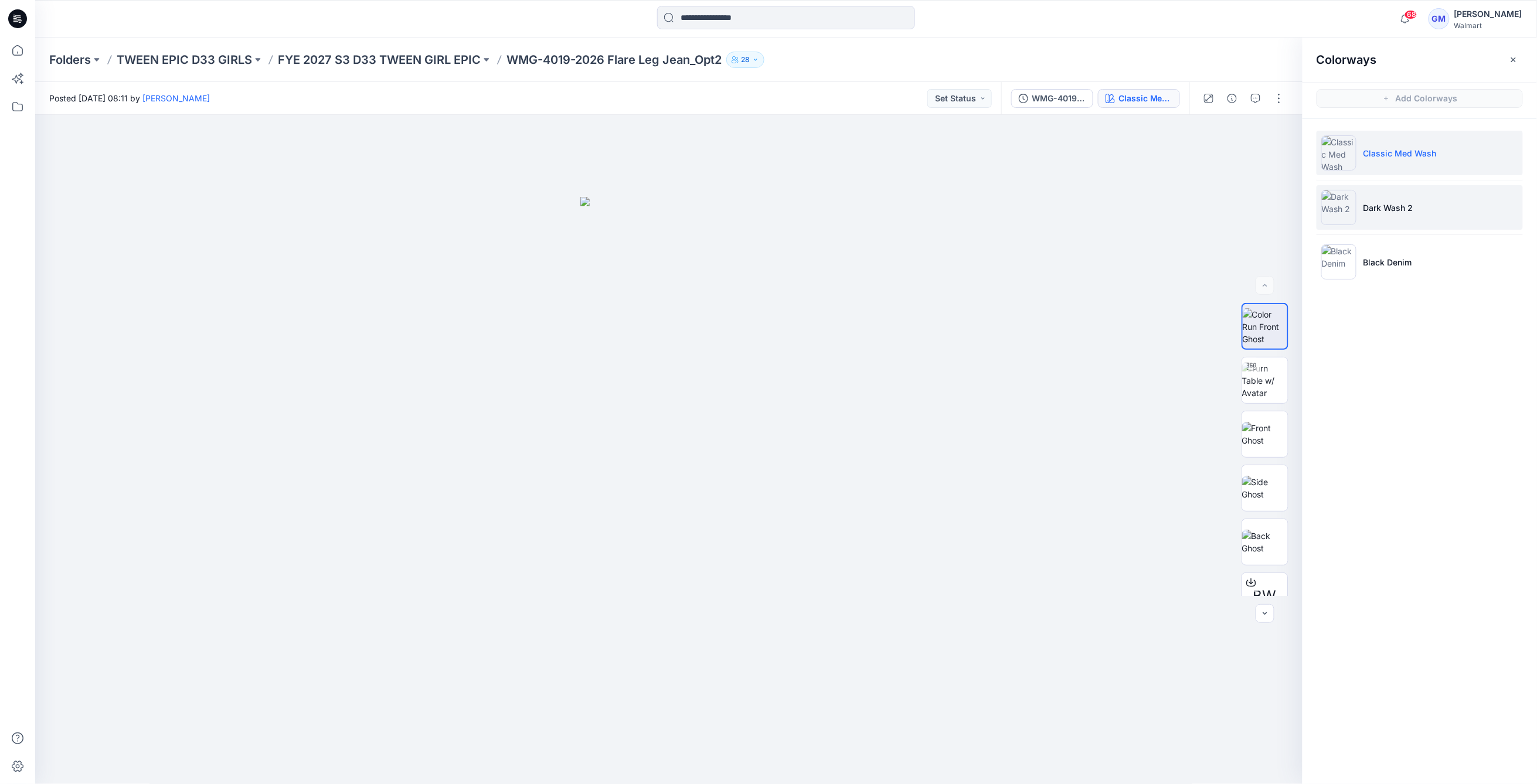
click at [1416, 192] on li "Dark Wash 2" at bounding box center [1419, 207] width 207 height 44
click at [1276, 137] on icon "button" at bounding box center [1277, 135] width 9 height 9
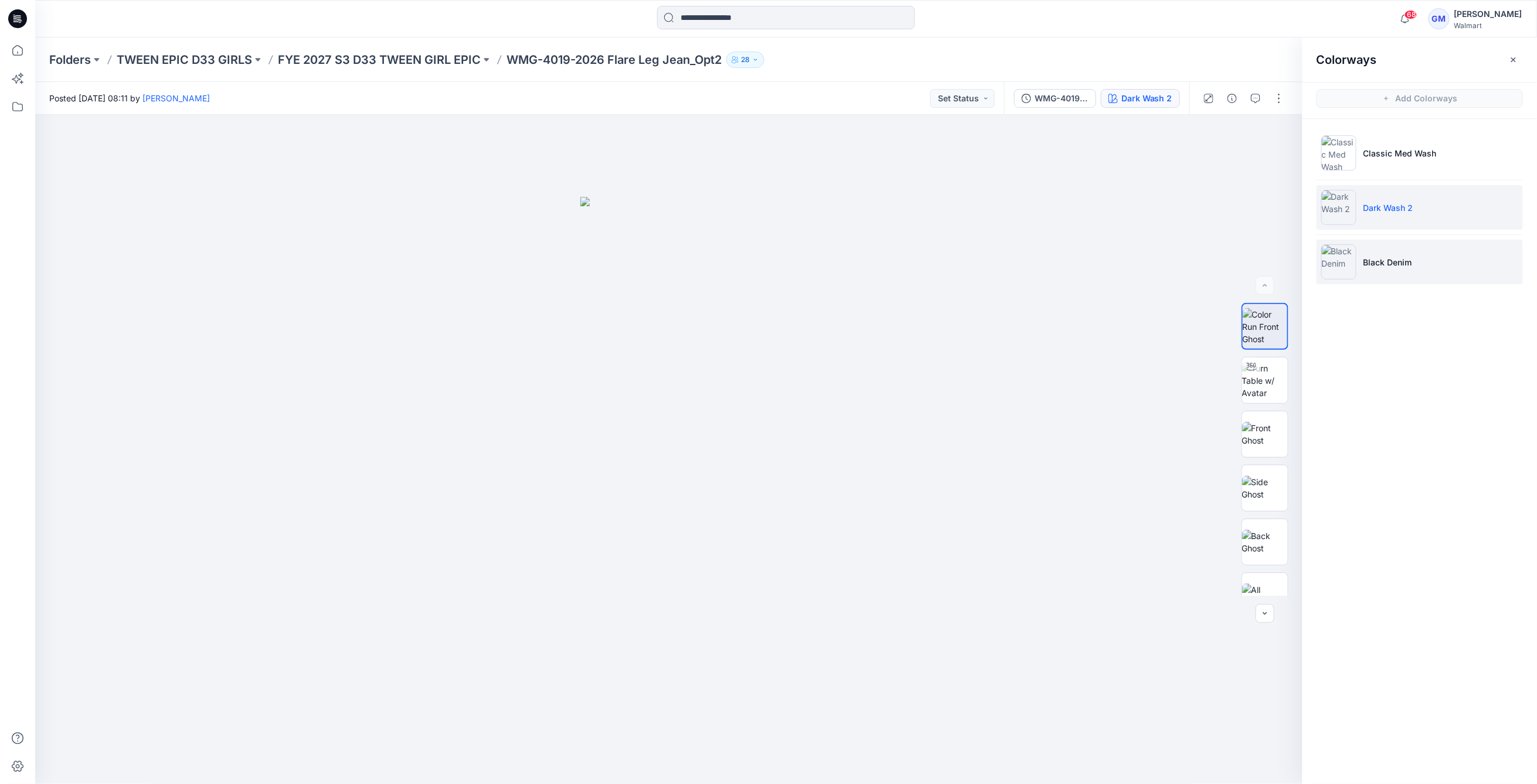
click at [1405, 253] on li "Black Denim" at bounding box center [1419, 261] width 207 height 44
click at [1276, 131] on icon "button" at bounding box center [1277, 135] width 9 height 9
click at [1214, 647] on div at bounding box center [669, 450] width 1268 height 670
click at [1416, 157] on p "Classic Med Wash" at bounding box center [1400, 153] width 74 height 12
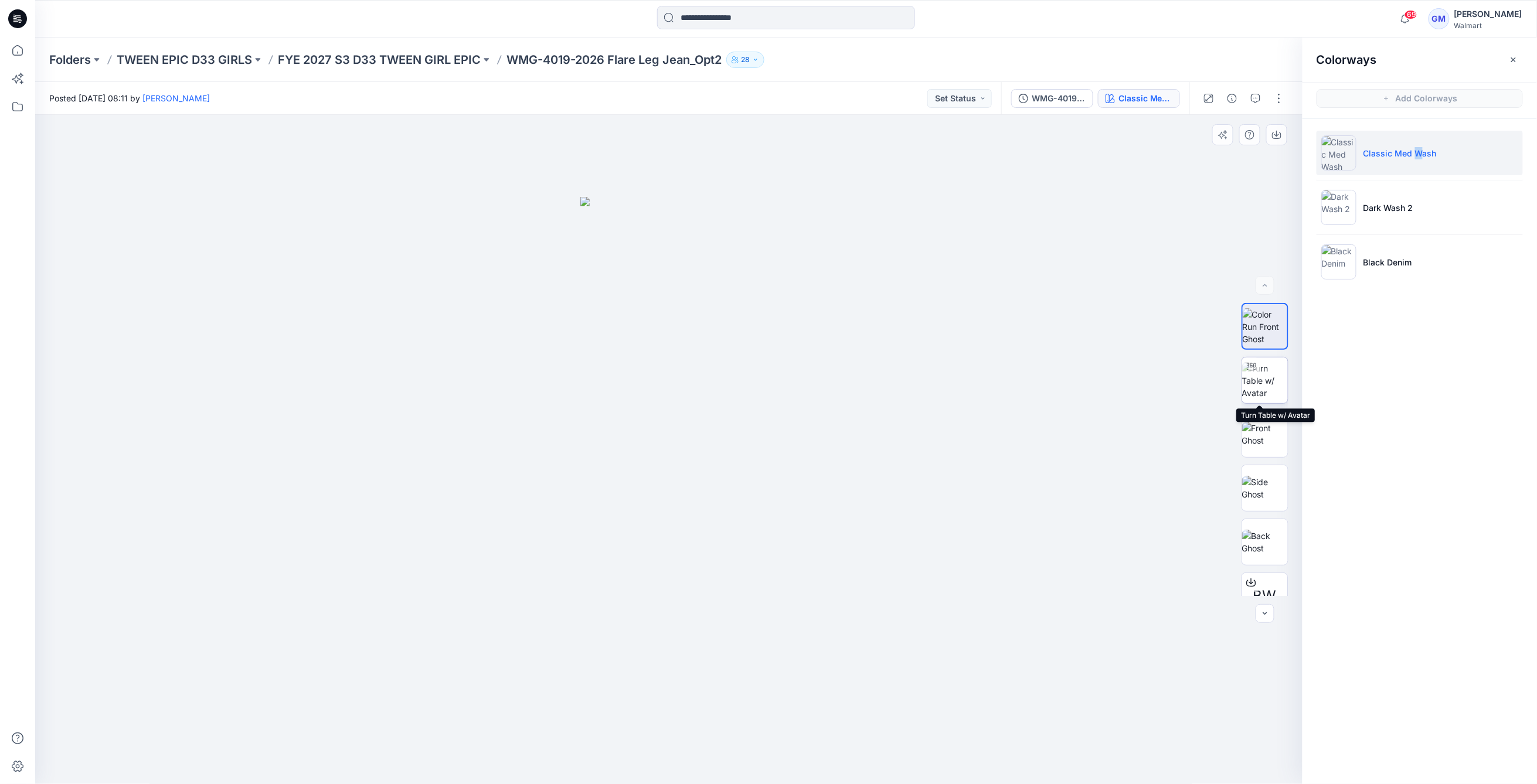
click at [1262, 395] on img at bounding box center [1264, 380] width 45 height 37
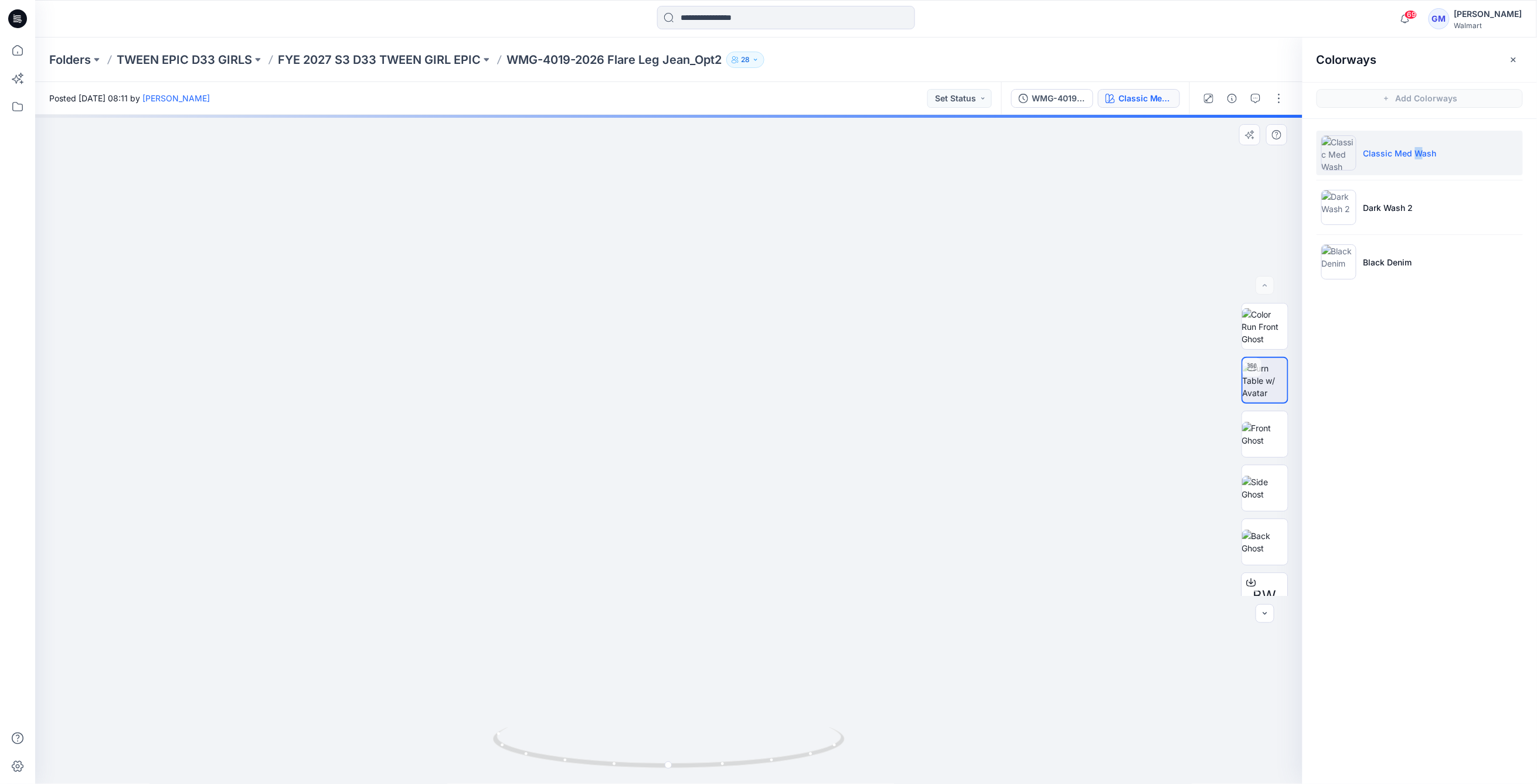
drag, startPoint x: 800, startPoint y: 504, endPoint x: 800, endPoint y: 294, distance: 210.0
click at [800, 294] on img at bounding box center [680, 117] width 1376 height 1336
drag, startPoint x: 786, startPoint y: 516, endPoint x: 805, endPoint y: 396, distance: 121.5
click at [805, 396] on img at bounding box center [668, 238] width 1094 height 1093
click at [1283, 108] on div at bounding box center [1243, 98] width 109 height 33
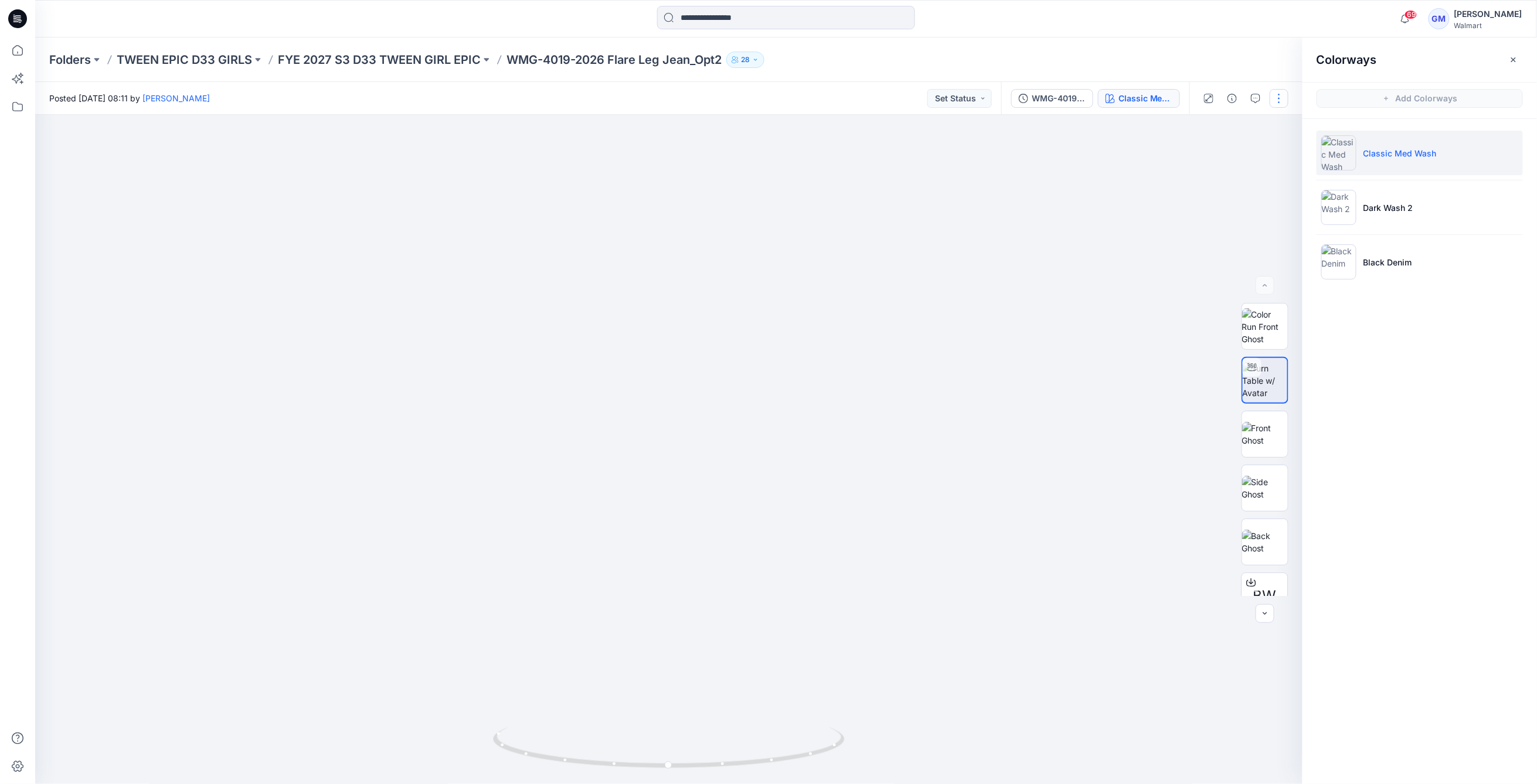
click at [1281, 98] on button "button" at bounding box center [1278, 98] width 19 height 19
click at [1078, 241] on img at bounding box center [668, 238] width 1094 height 1093
drag, startPoint x: 681, startPoint y: 547, endPoint x: 680, endPoint y: 459, distance: 88.0
click at [680, 459] on img at bounding box center [668, 238] width 1094 height 1093
drag, startPoint x: 252, startPoint y: 783, endPoint x: 242, endPoint y: 660, distance: 123.4
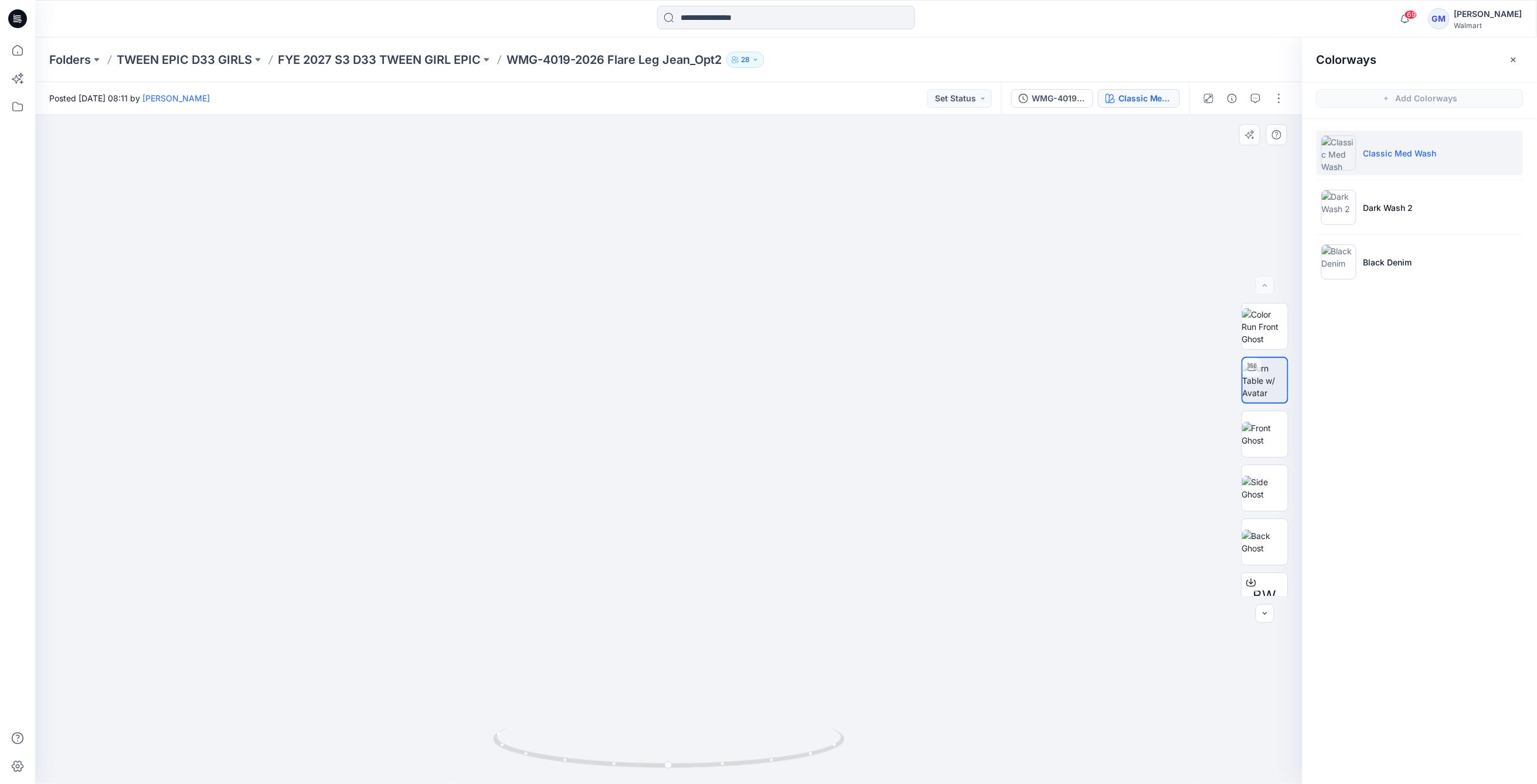
click at [242, 660] on img at bounding box center [669, 167] width 1235 height 1235
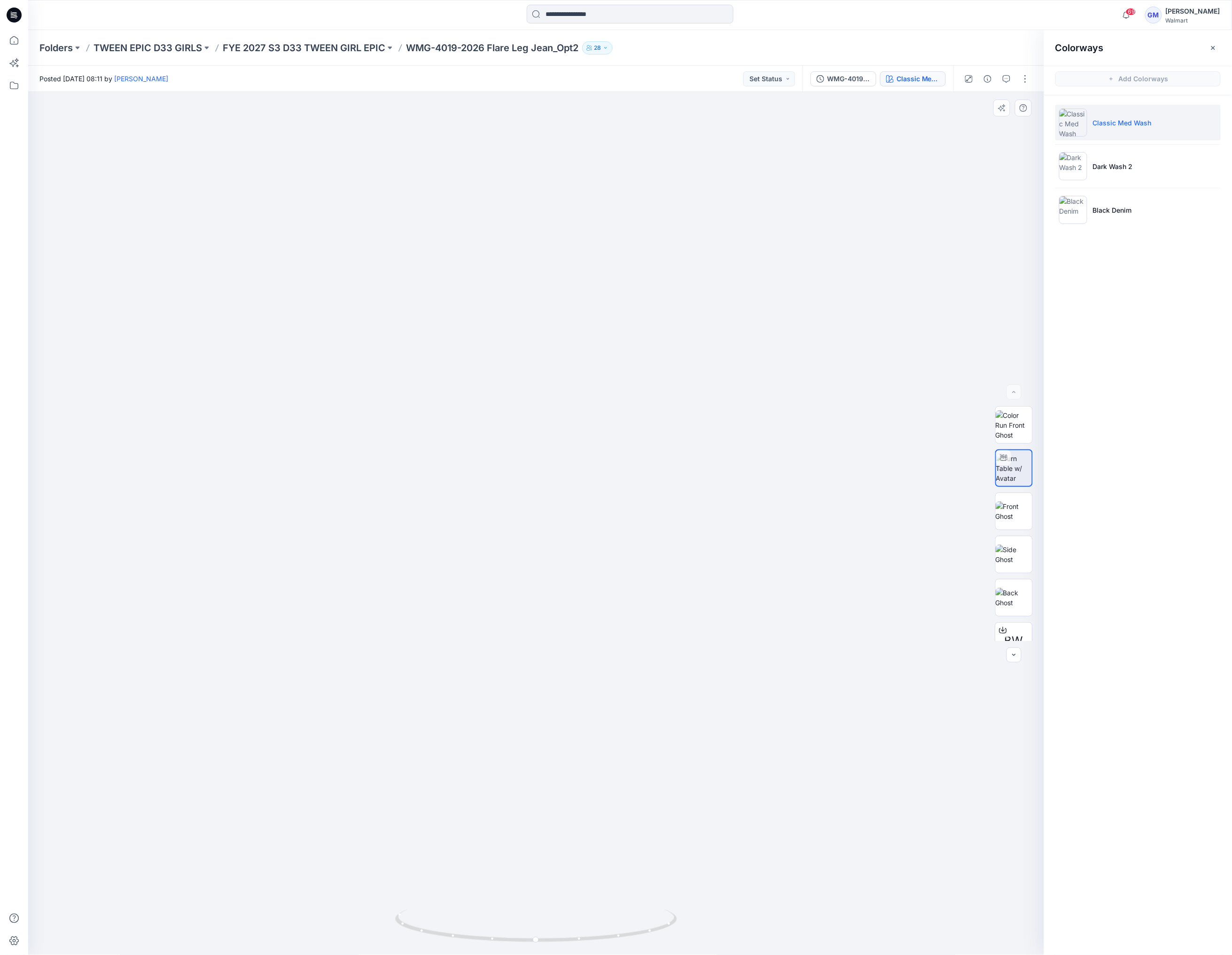
click at [554, 628] on img at bounding box center [531, 351] width 1210 height 1210
click at [567, 628] on img at bounding box center [531, 351] width 1210 height 1210
click at [576, 628] on img at bounding box center [531, 351] width 1210 height 1210
drag, startPoint x: 589, startPoint y: 671, endPoint x: 598, endPoint y: 563, distance: 108.4
click at [598, 563] on img at bounding box center [536, 437] width 1037 height 1037
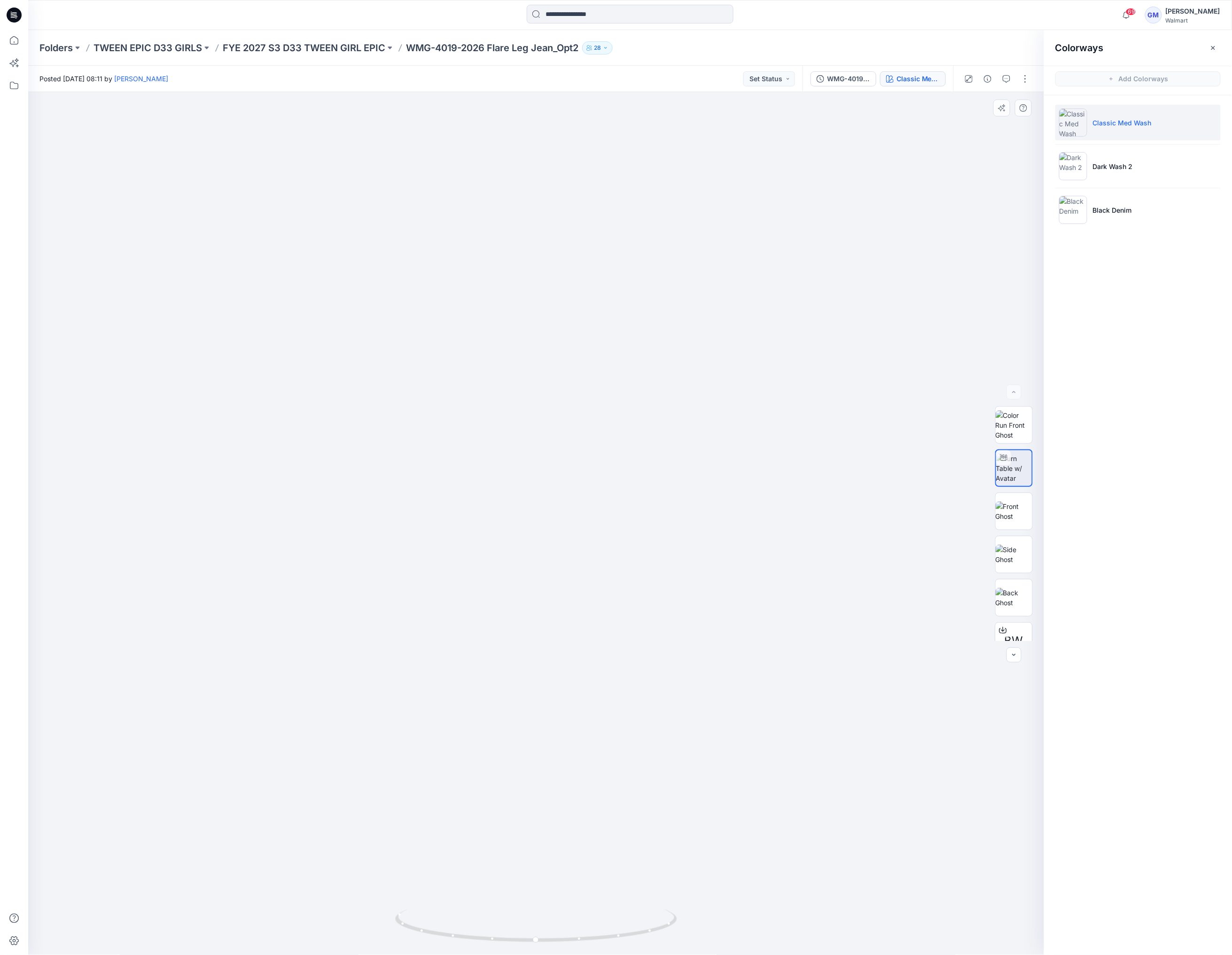
click at [542, 628] on img at bounding box center [545, 437] width 1037 height 1037
click at [346, 52] on p "FYE 2027 S3 D33 TWEEN GIRL EPIC" at bounding box center [303, 48] width 163 height 13
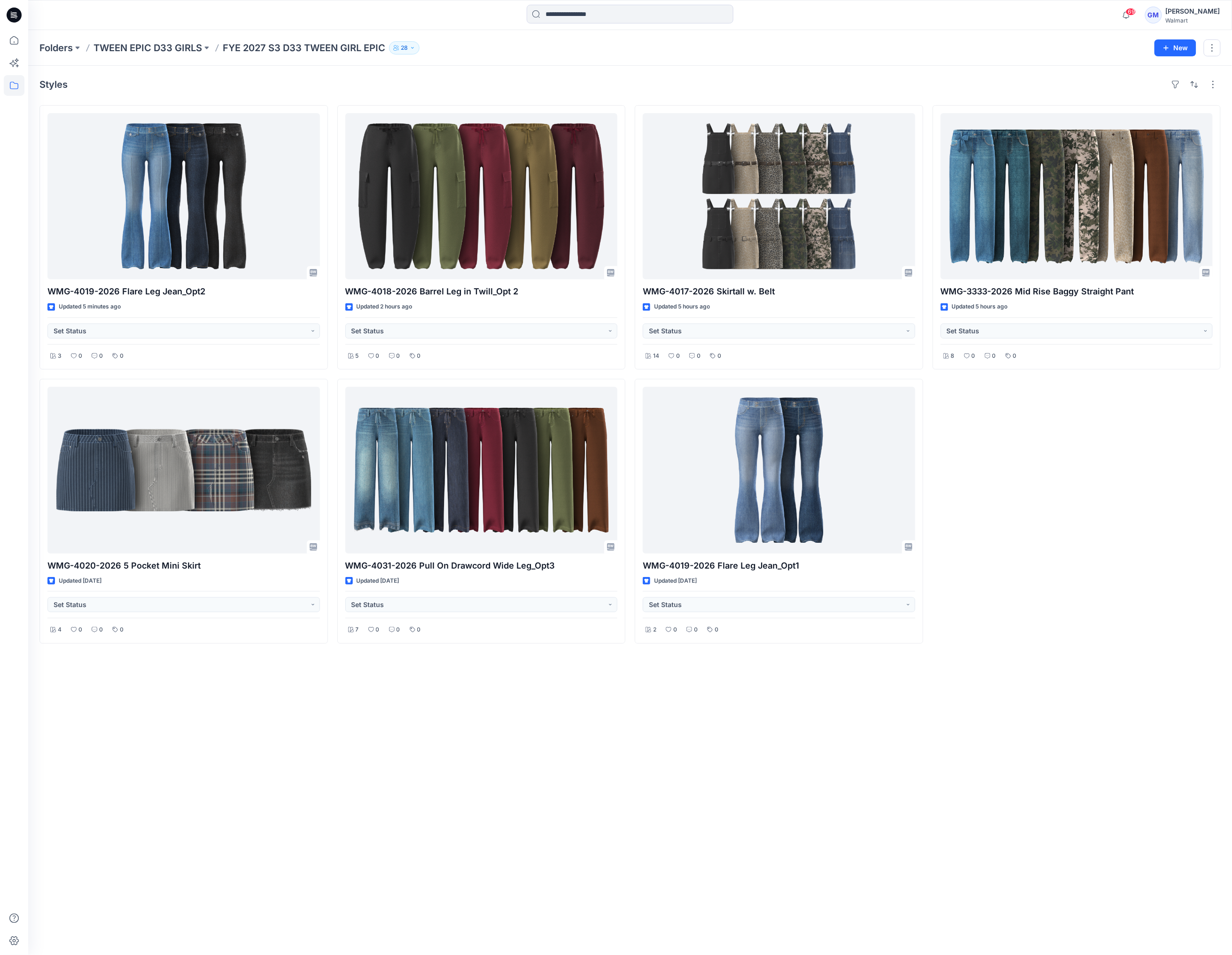
click at [473, 628] on div "Styles WMG-4019-2026 Flare Leg Jean_Opt2 Updated 5 minutes ago Set Status 3 0 0…" at bounding box center [629, 510] width 1203 height 889
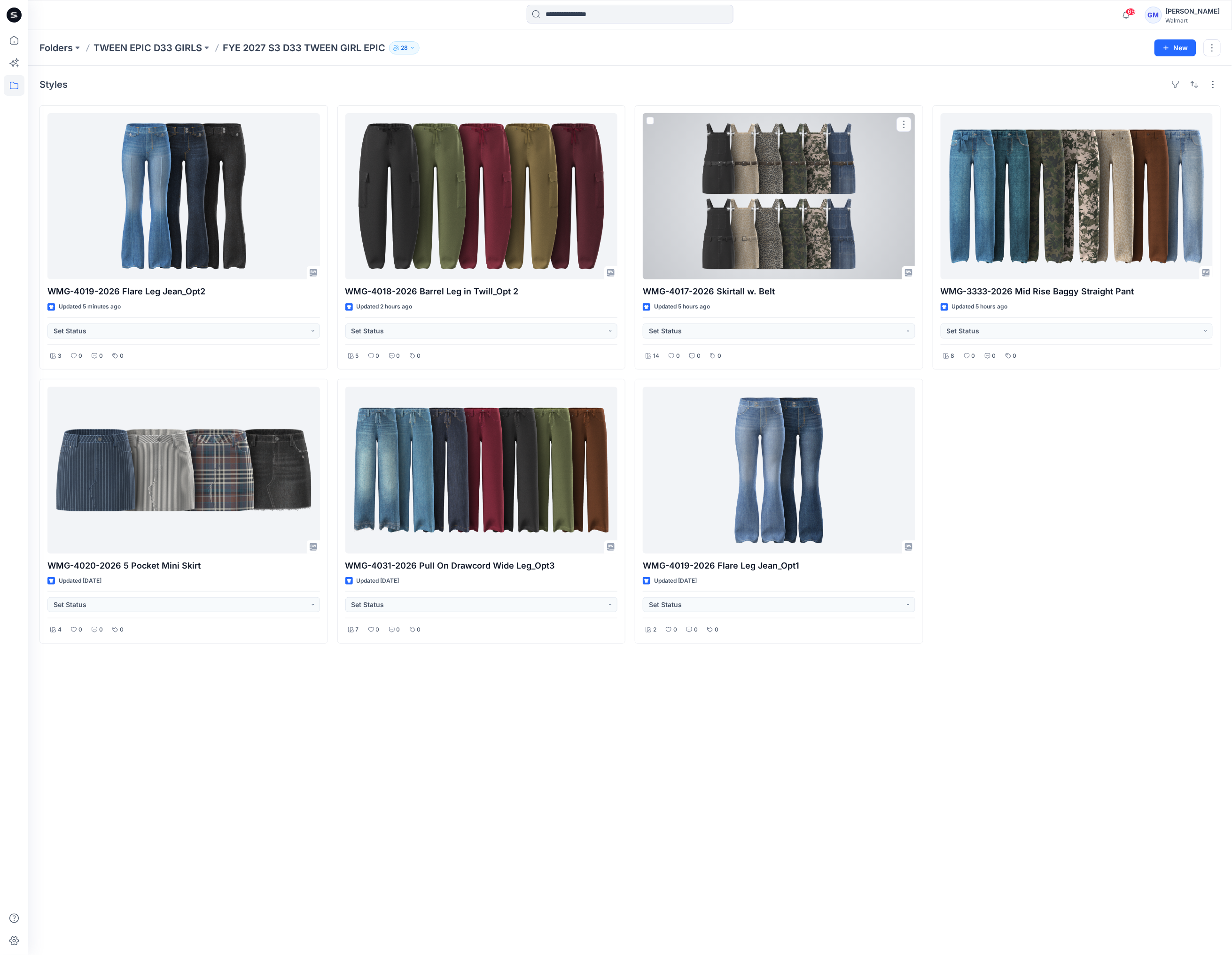
click at [769, 215] on div at bounding box center [779, 197] width 272 height 166
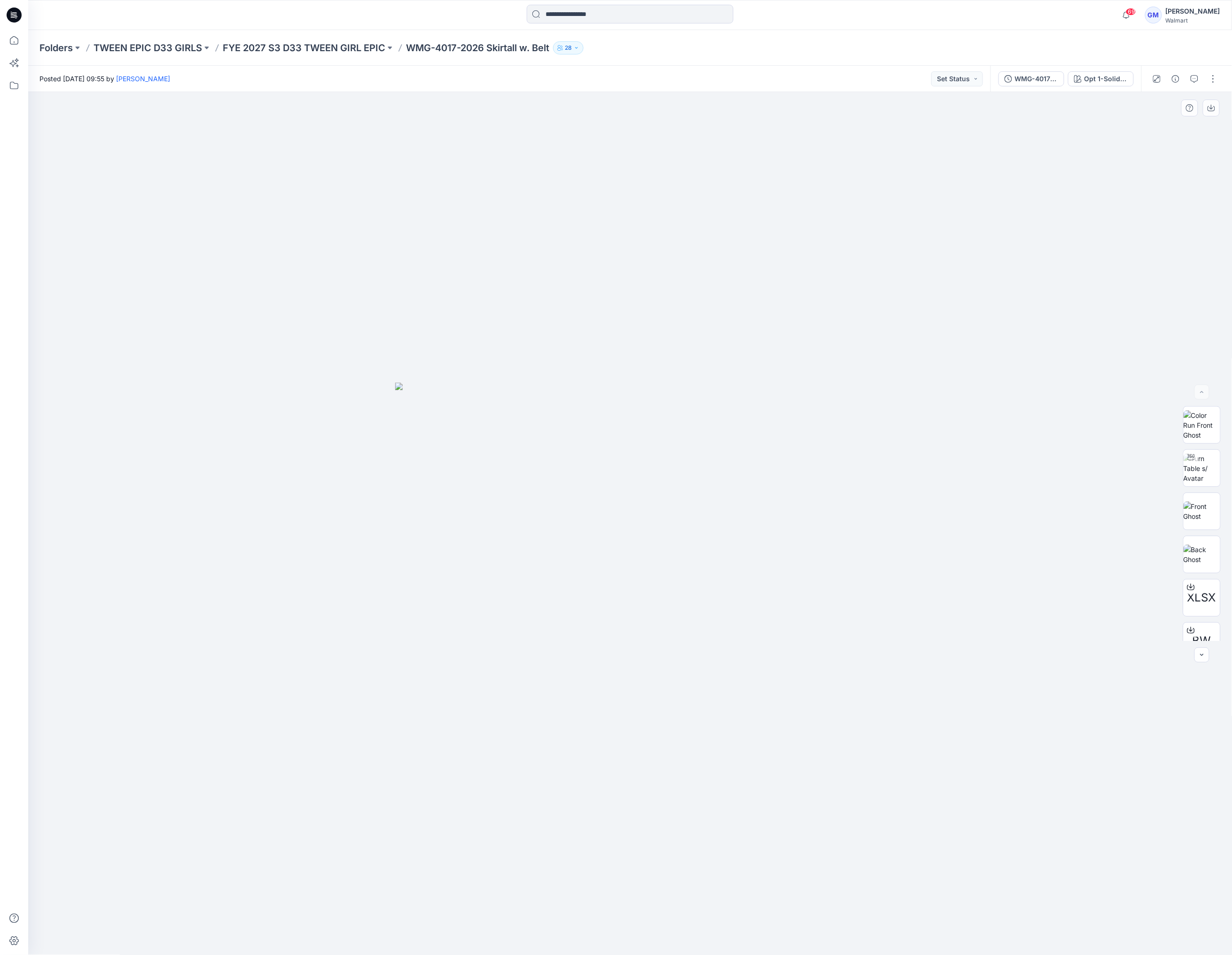
click at [1186, 628] on div at bounding box center [630, 524] width 1204 height 864
click at [1106, 84] on button "Opt 1-Solid Black Soot" at bounding box center [1100, 79] width 66 height 15
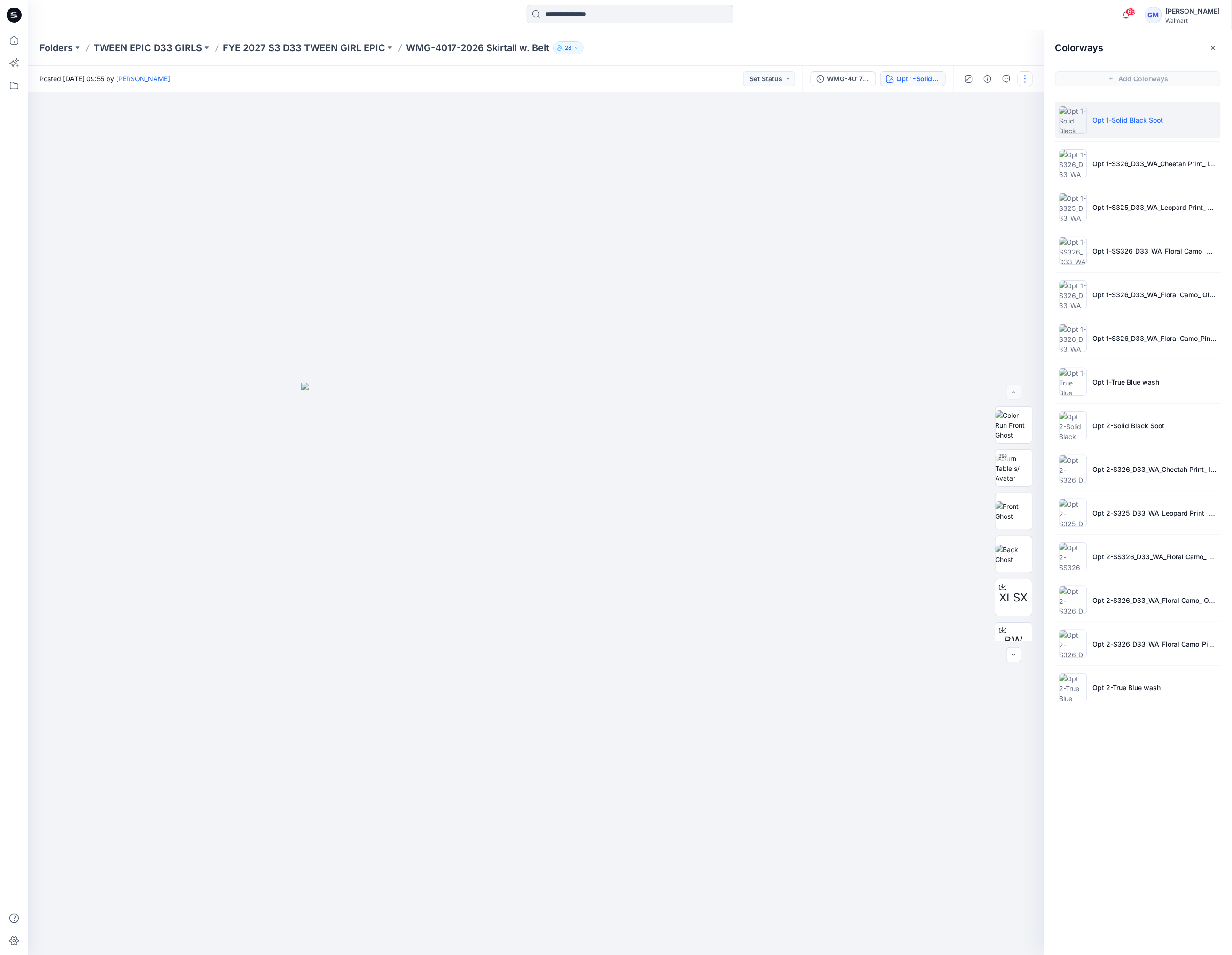
click at [1030, 79] on button "button" at bounding box center [1025, 79] width 15 height 15
click at [976, 127] on button "Edit" at bounding box center [985, 127] width 86 height 17
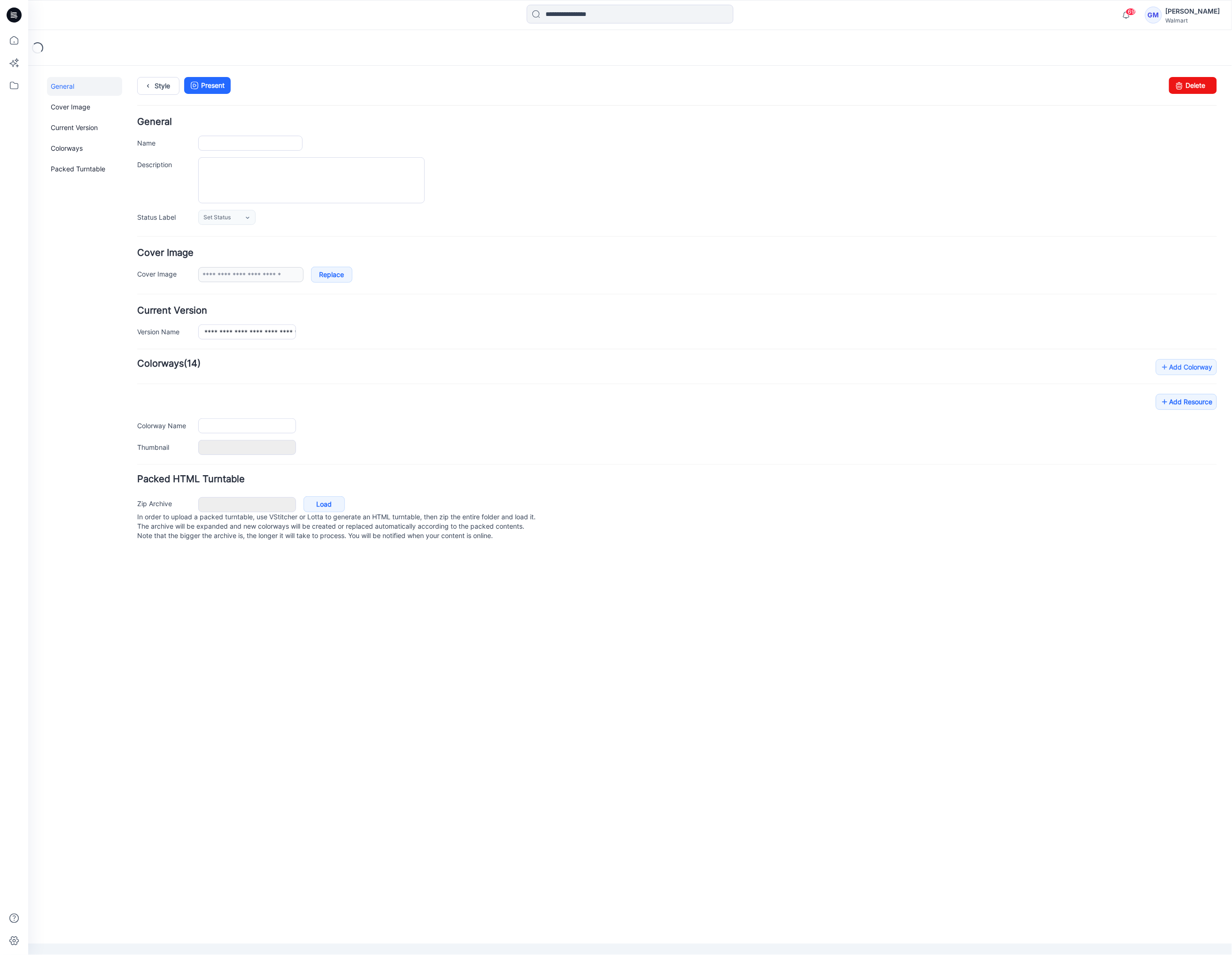
type input "**********"
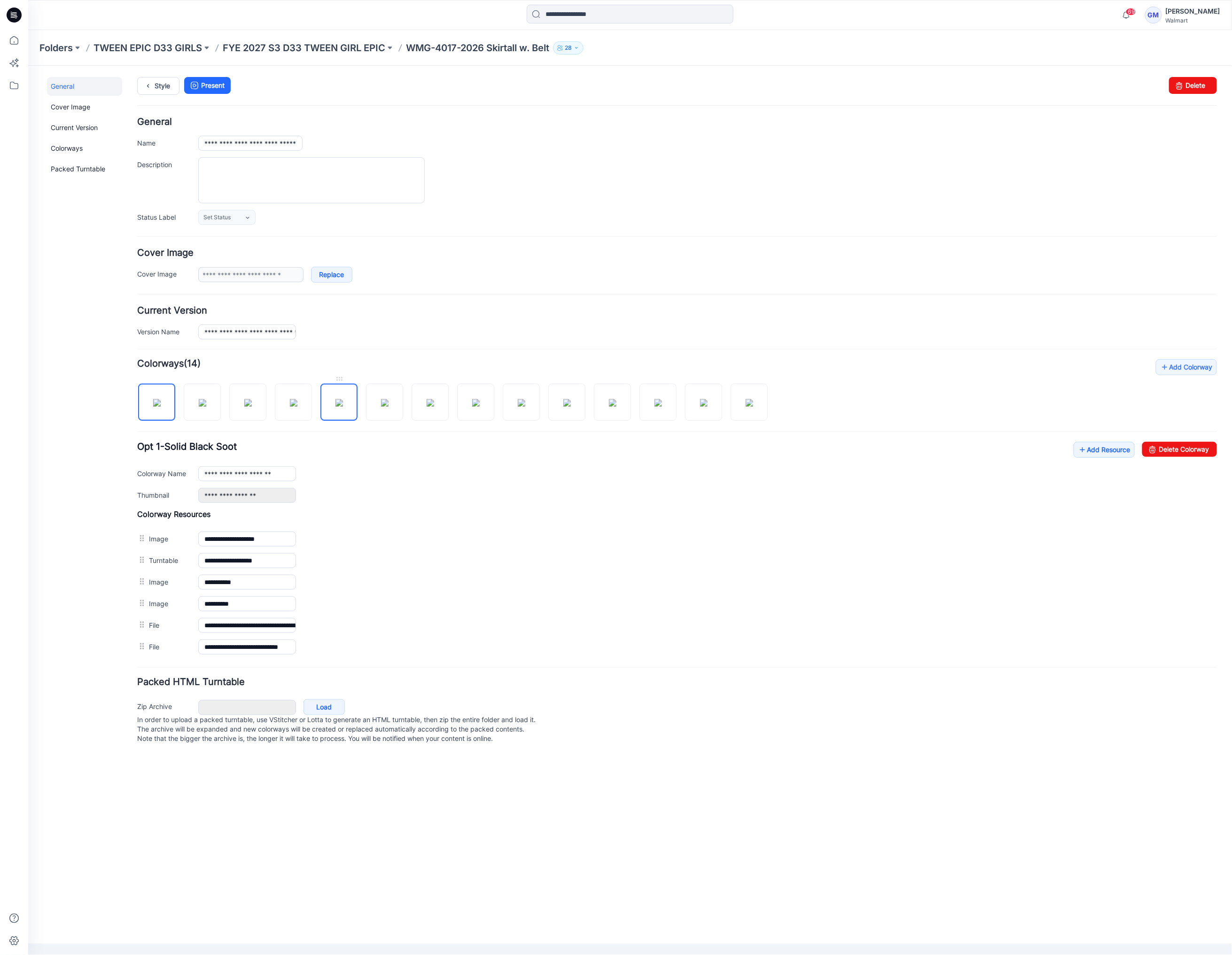
click at [343, 406] on img at bounding box center [339, 402] width 8 height 8
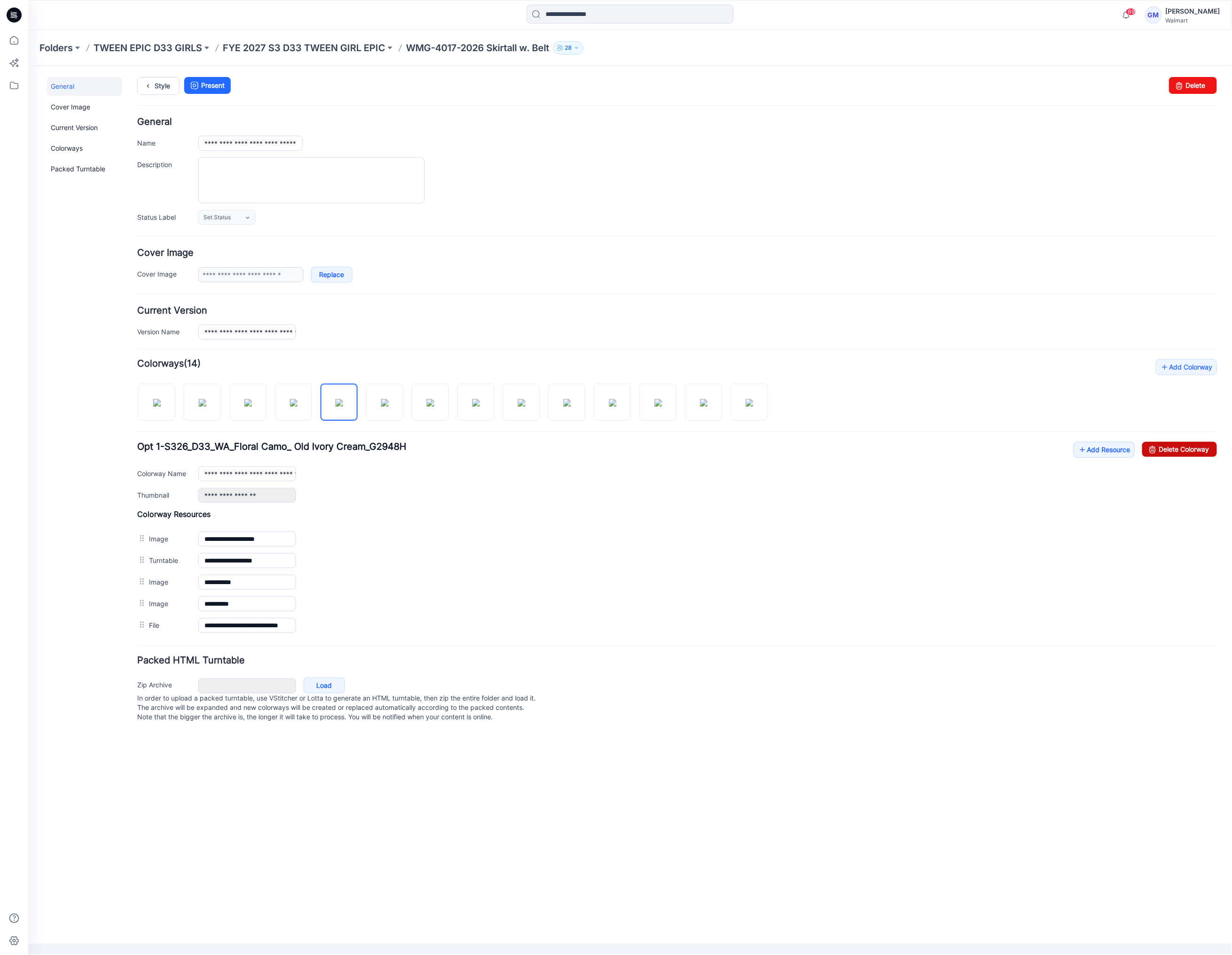
click at [1184, 452] on link "Delete Colorway" at bounding box center [1178, 449] width 75 height 15
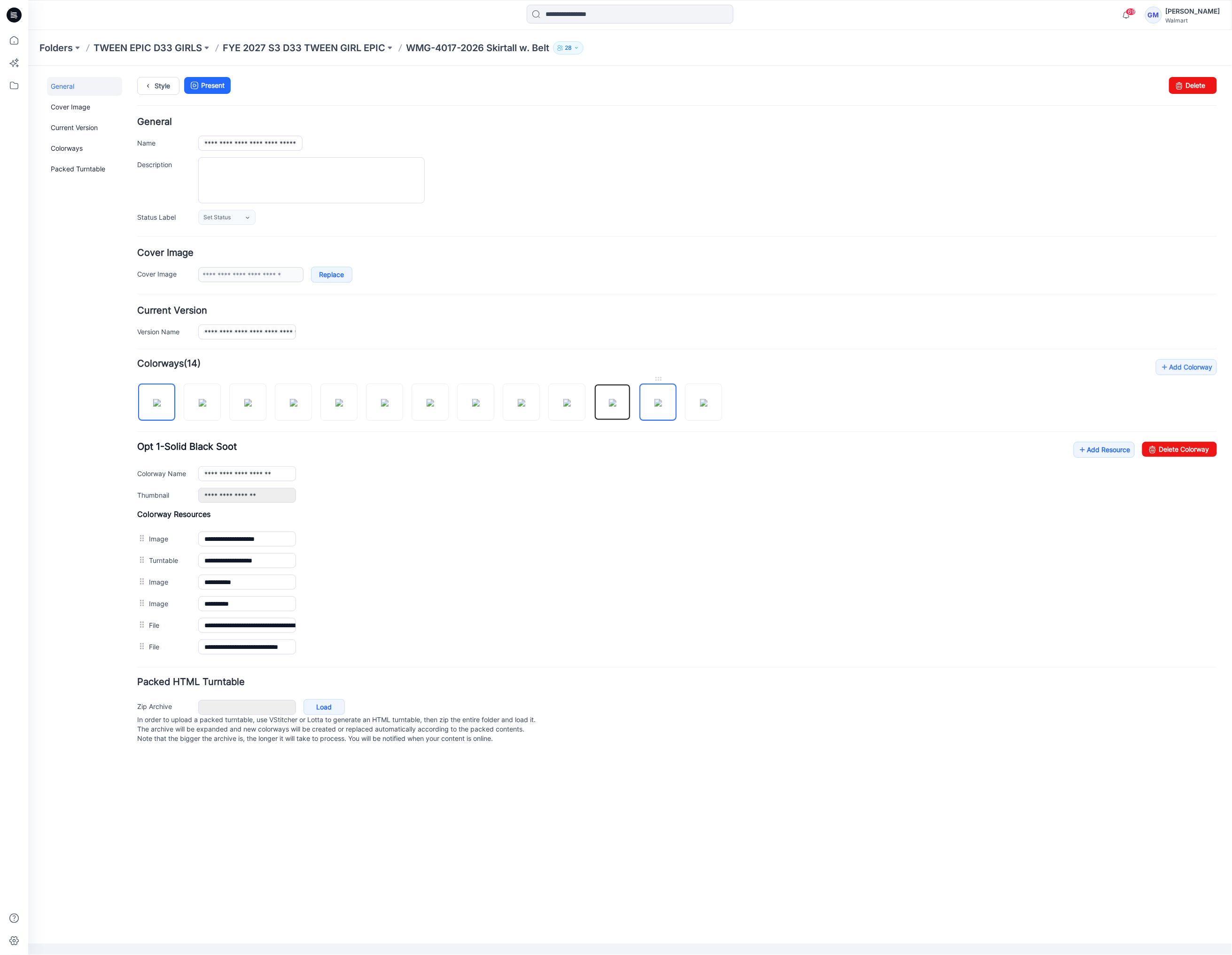
click at [610, 406] on img at bounding box center [612, 402] width 8 height 8
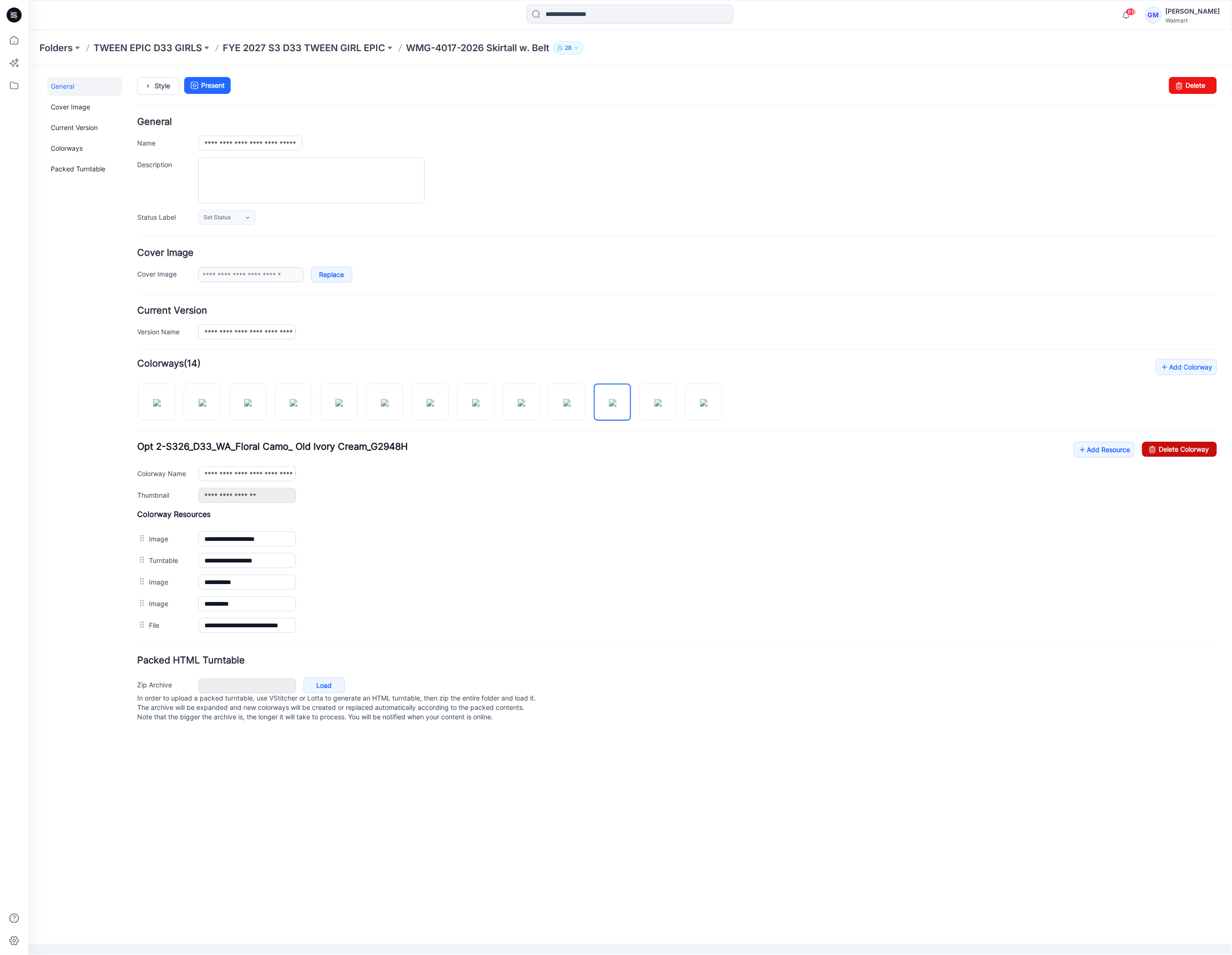
click at [1209, 455] on link "Delete Colorway" at bounding box center [1178, 449] width 75 height 15
type input "**********"
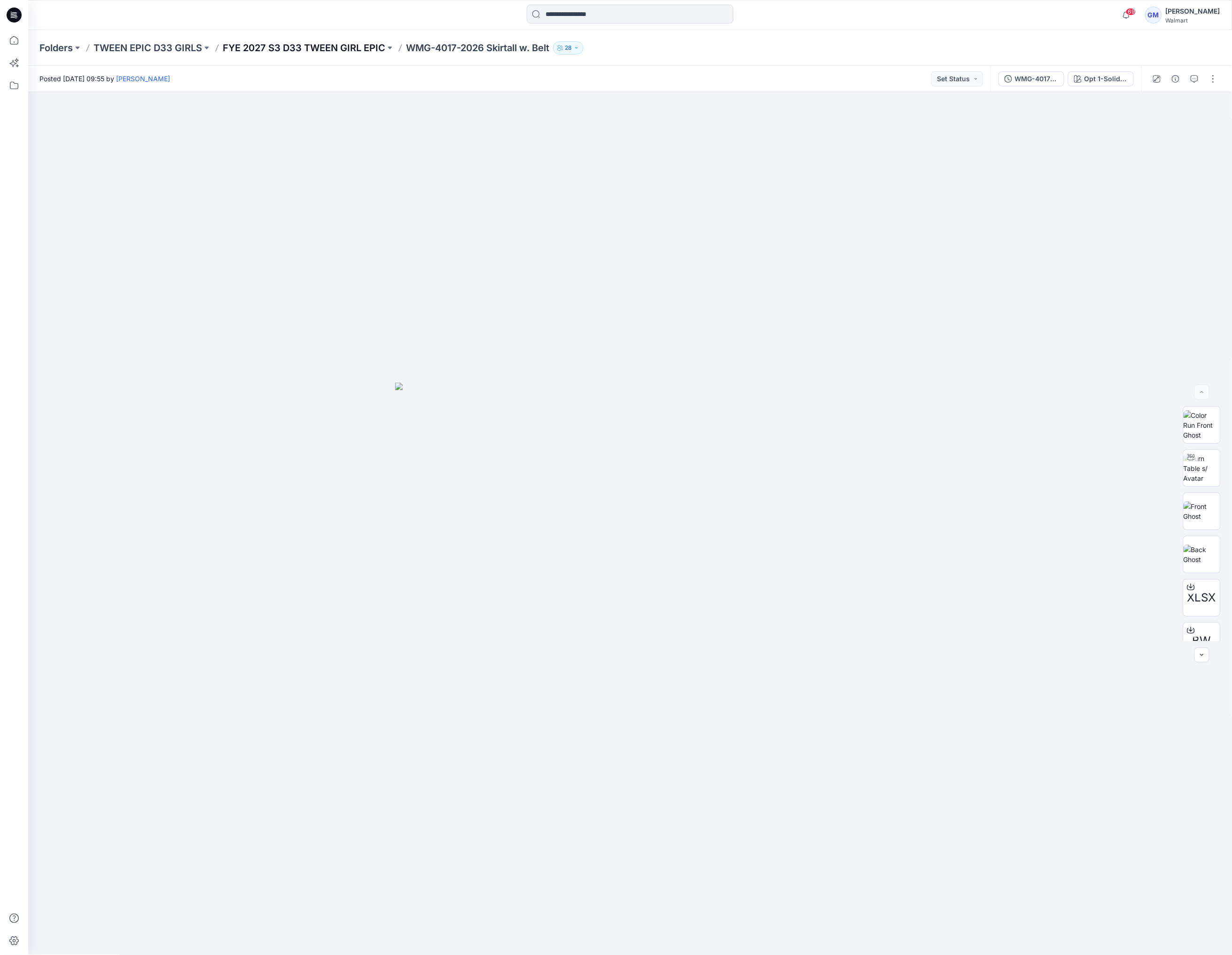
click at [334, 47] on p "FYE 2027 S3 D33 TWEEN GIRL EPIC" at bounding box center [303, 48] width 163 height 13
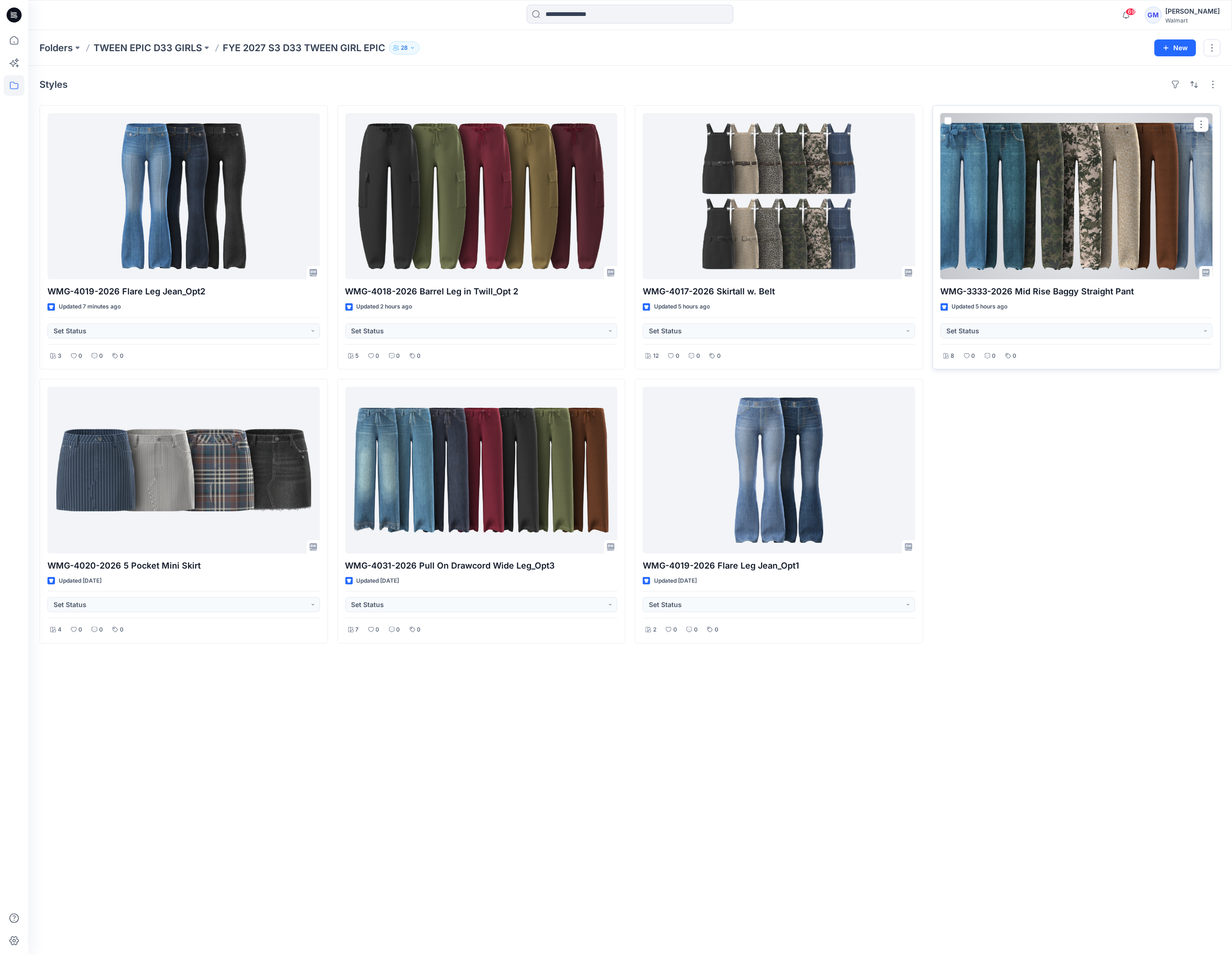
click at [1052, 221] on div at bounding box center [1077, 197] width 272 height 166
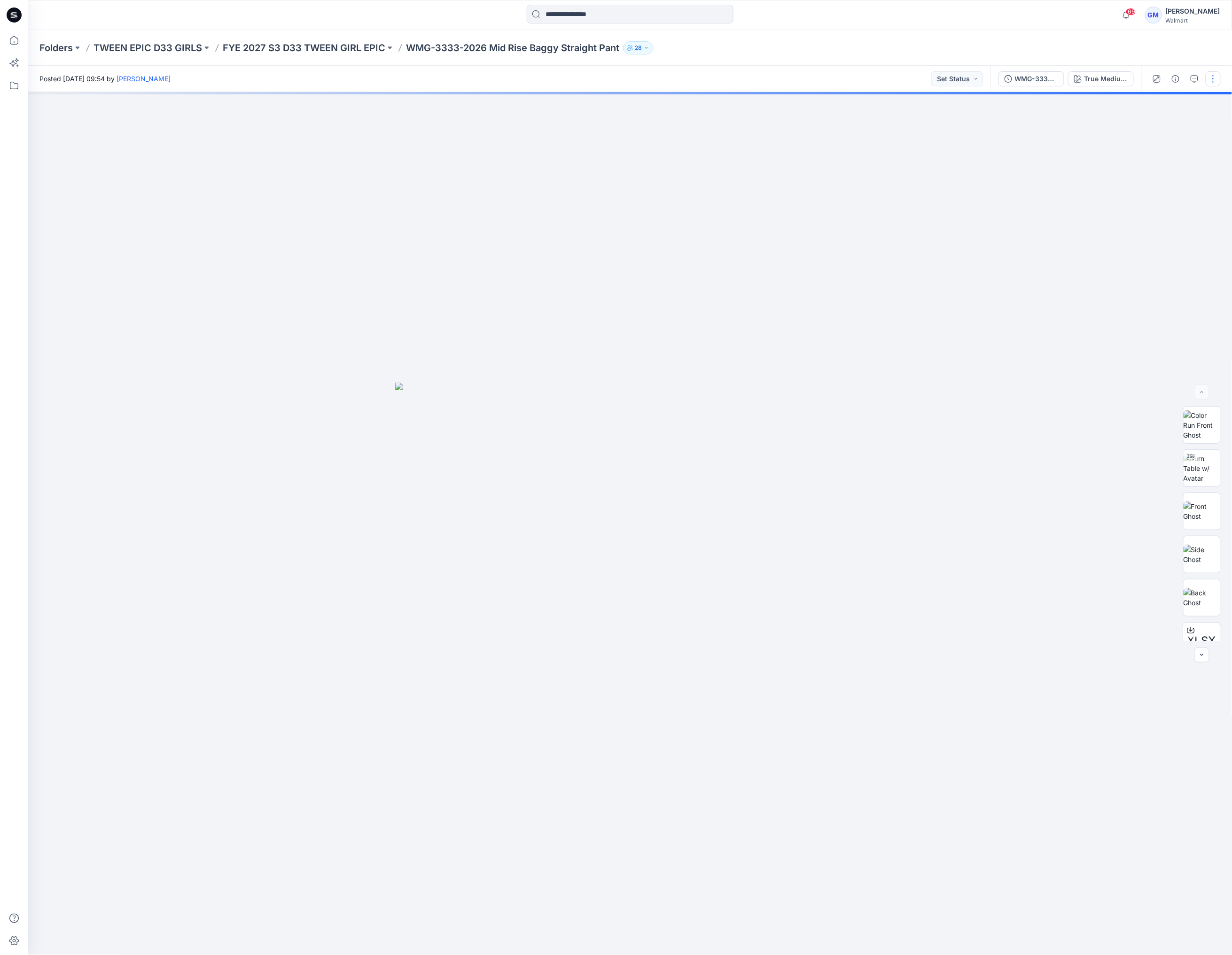
click at [1212, 82] on button "button" at bounding box center [1213, 79] width 15 height 15
click at [1161, 127] on button "Edit" at bounding box center [1173, 127] width 86 height 17
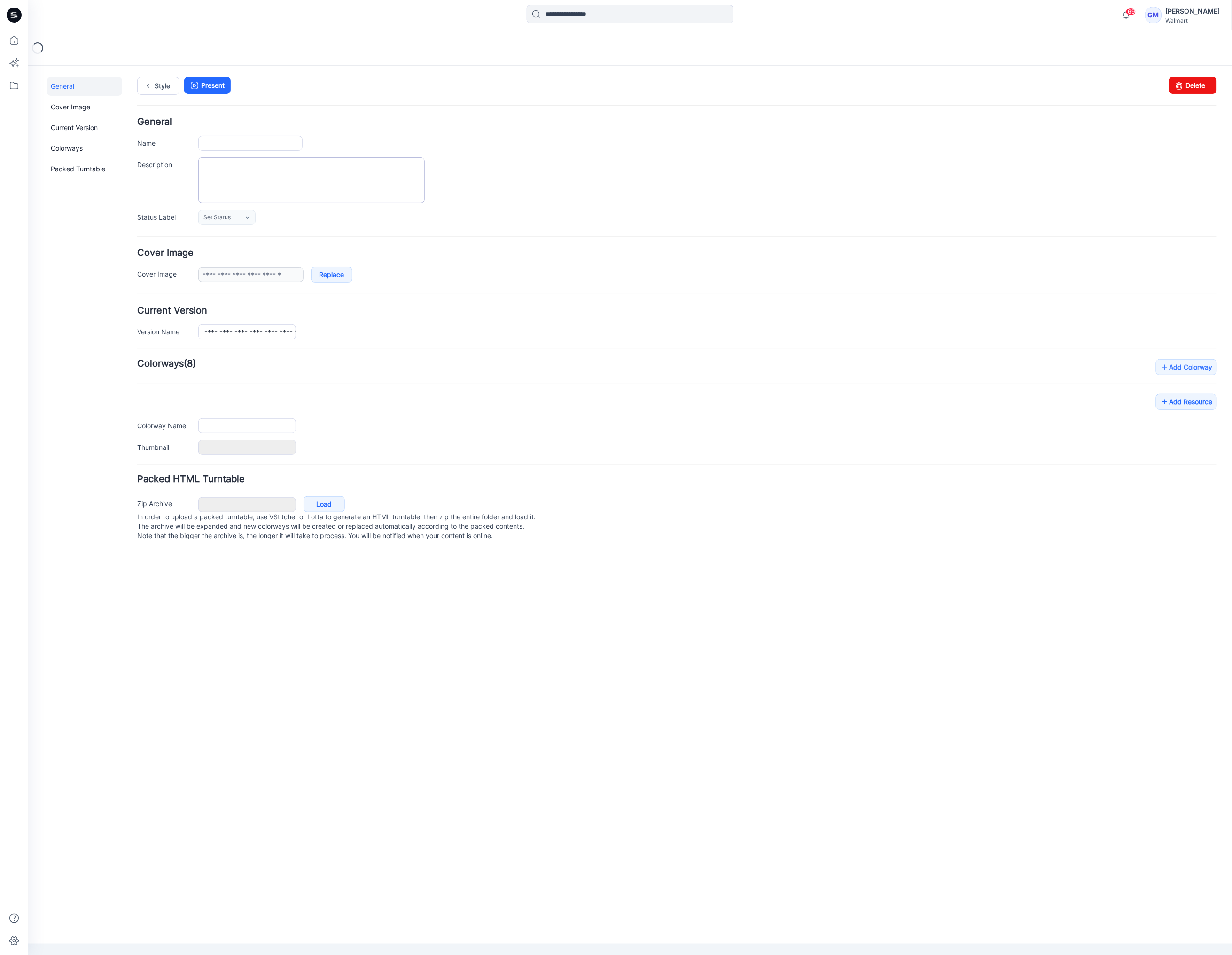
type input "**********"
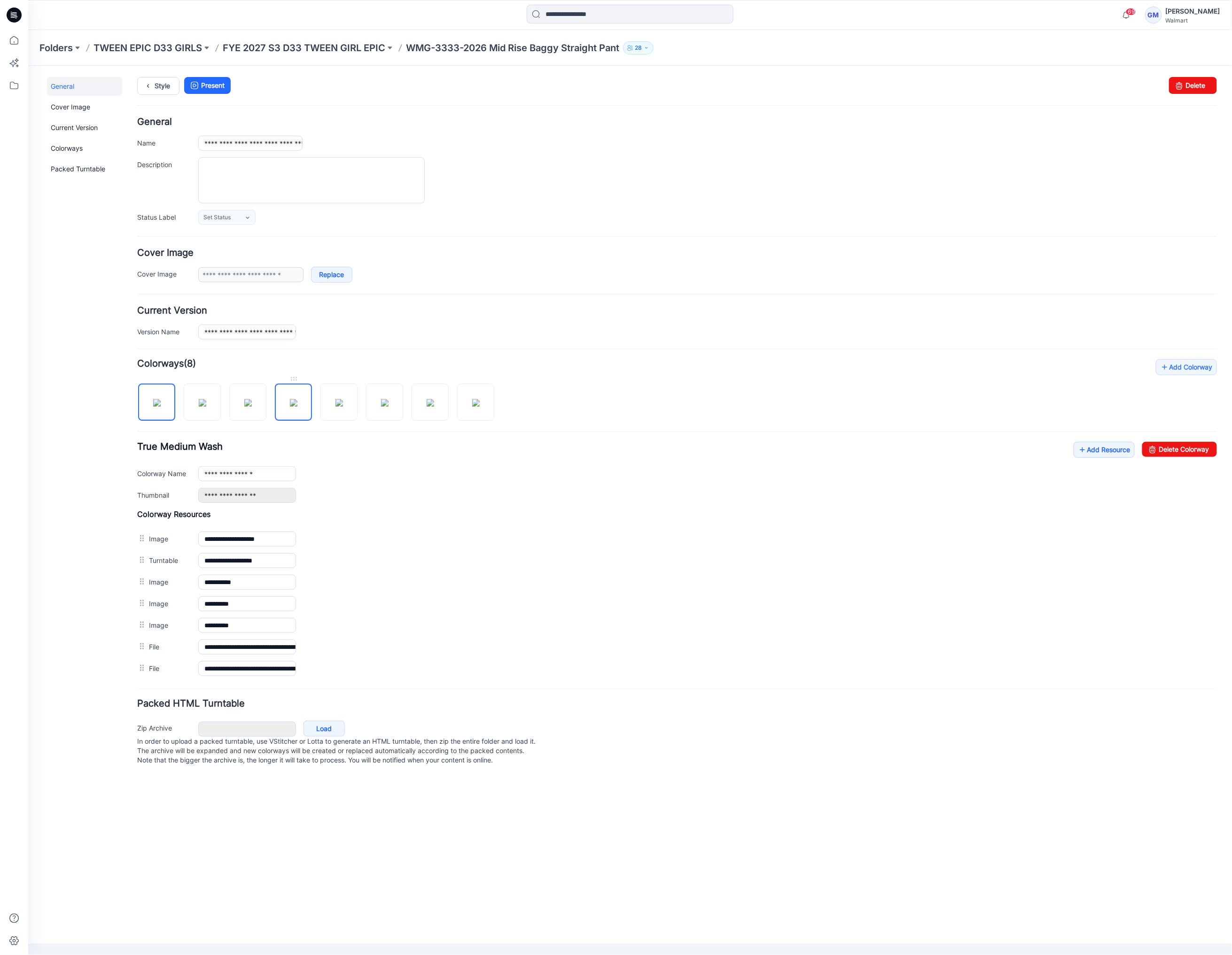
click at [297, 406] on img at bounding box center [293, 402] width 8 height 8
click at [1186, 451] on link "Delete Colorway" at bounding box center [1178, 449] width 75 height 15
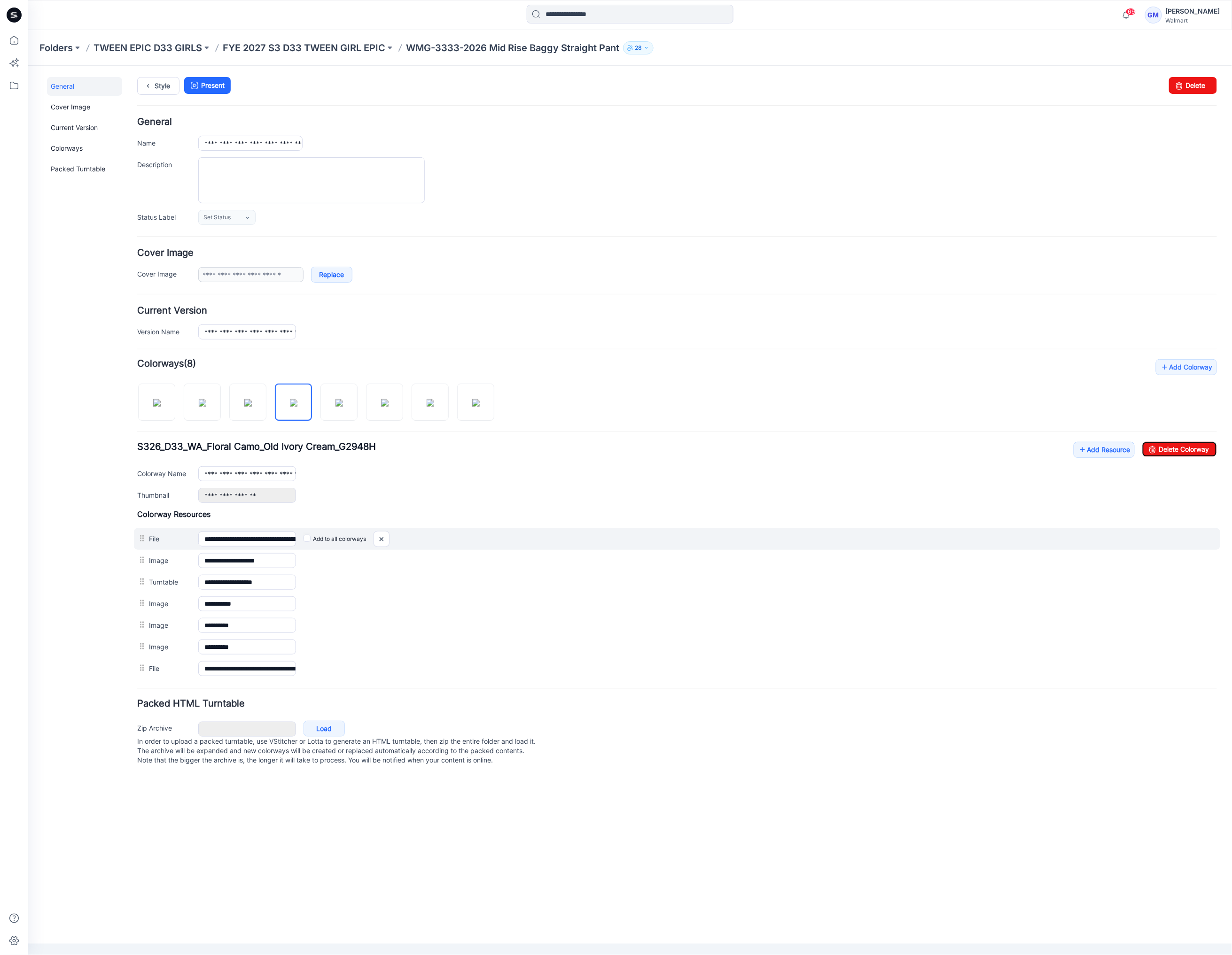
type input "**********"
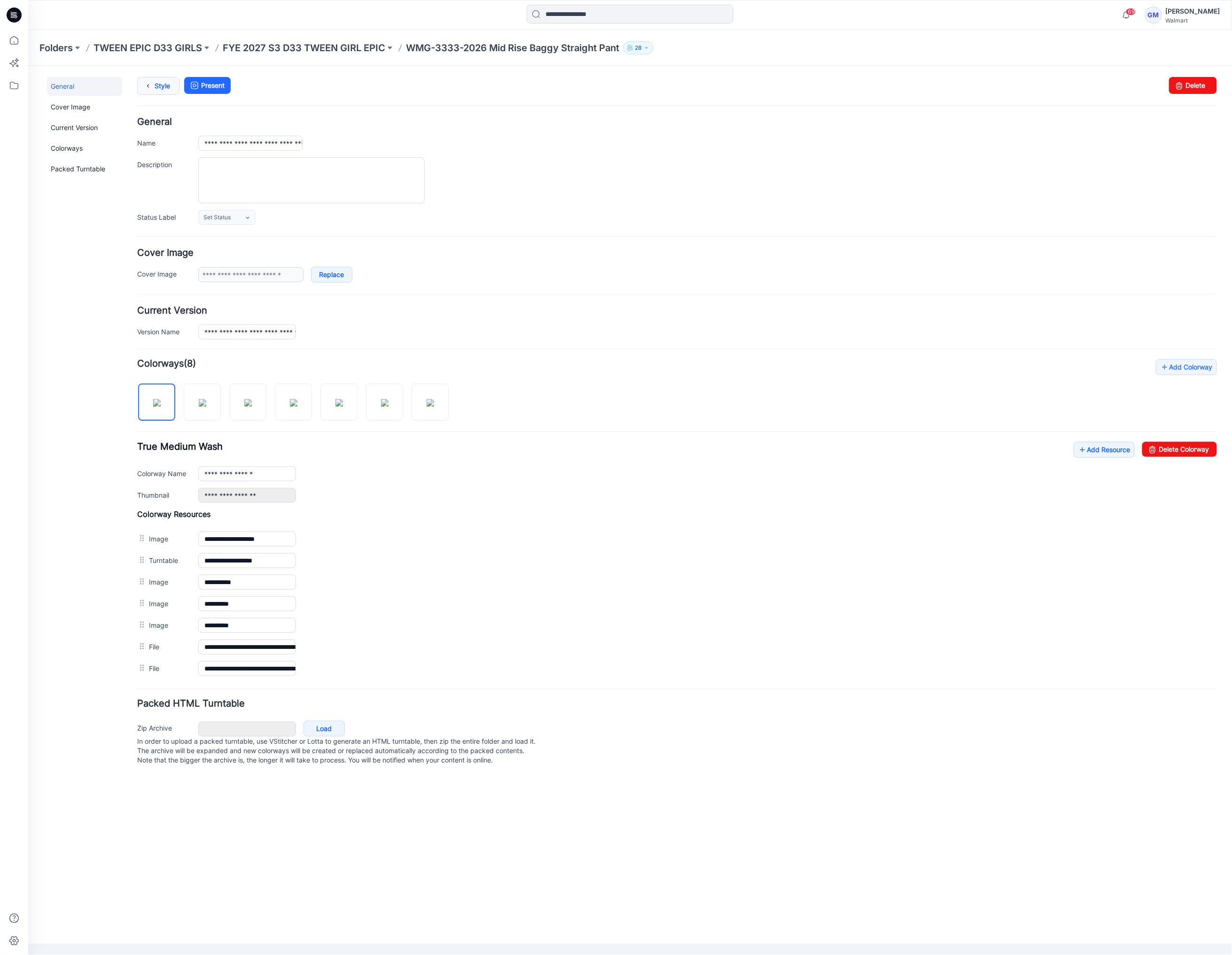
click at [158, 90] on link "Style" at bounding box center [158, 85] width 42 height 18
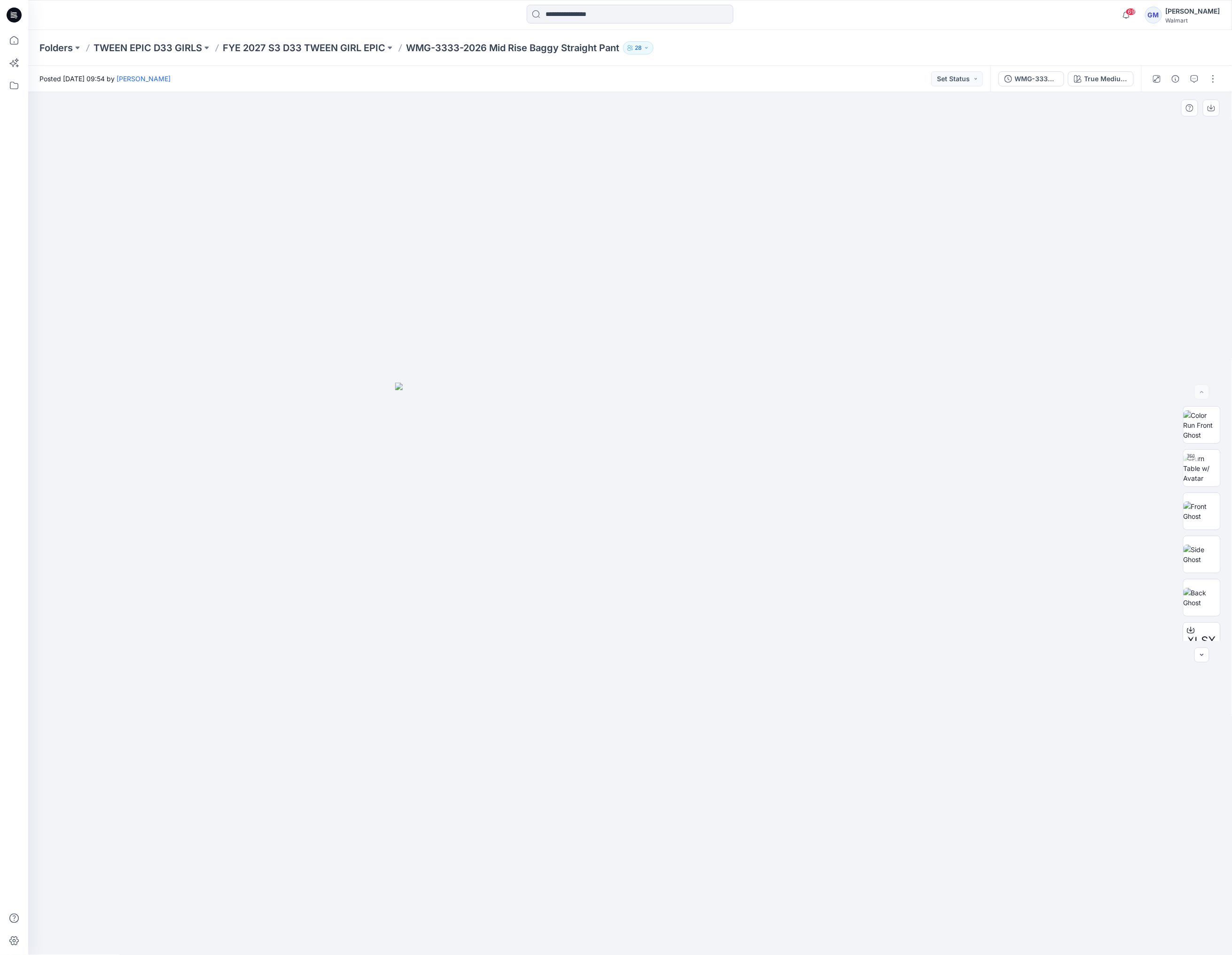
drag, startPoint x: 1203, startPoint y: 746, endPoint x: 1124, endPoint y: 724, distance: 82.0
click at [1203, 746] on div at bounding box center [630, 524] width 1204 height 864
click at [341, 47] on p "FYE 2027 S3 D33 TWEEN GIRL EPIC" at bounding box center [303, 48] width 163 height 13
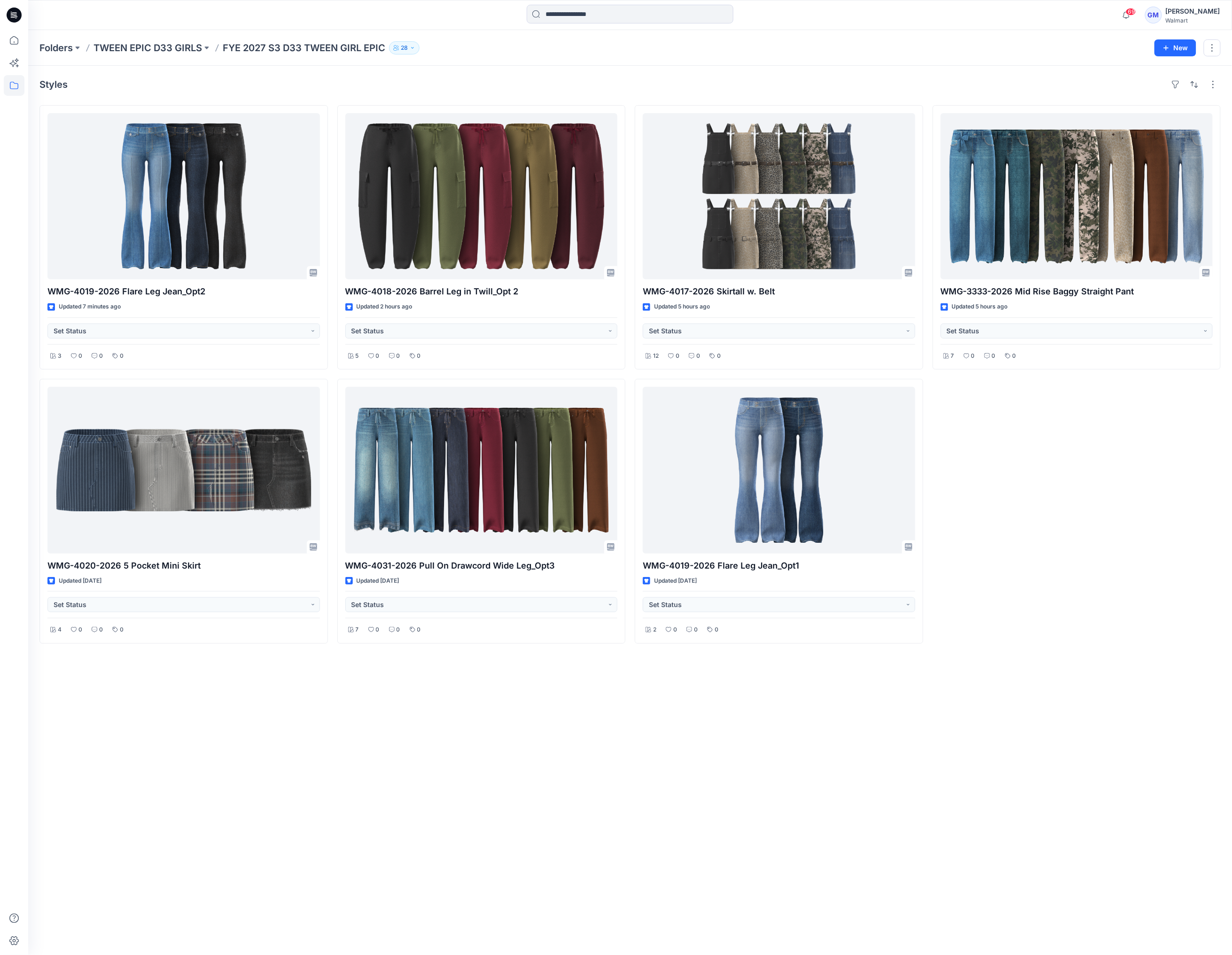
click at [1072, 689] on div "Styles WMG-4019-2026 Flare Leg Jean_Opt2 Updated 7 minutes ago Set Status 3 0 0…" at bounding box center [629, 510] width 1203 height 889
click at [698, 734] on div "Styles WMG-4019-2026 Flare Leg Jean_Opt2 Updated 7 minutes ago Set Status 3 0 0…" at bounding box center [629, 510] width 1203 height 889
click at [784, 721] on div "Styles WMG-4019-2026 Flare Leg Jean_Opt2 Updated 7 minutes ago Set Status 3 0 0…" at bounding box center [629, 510] width 1203 height 889
drag, startPoint x: 731, startPoint y: 786, endPoint x: 718, endPoint y: 727, distance: 60.4
click at [731, 786] on div "Styles WMG-4019-2026 Flare Leg Jean_Opt2 Updated 7 minutes ago Set Status 3 0 0…" at bounding box center [629, 510] width 1203 height 889
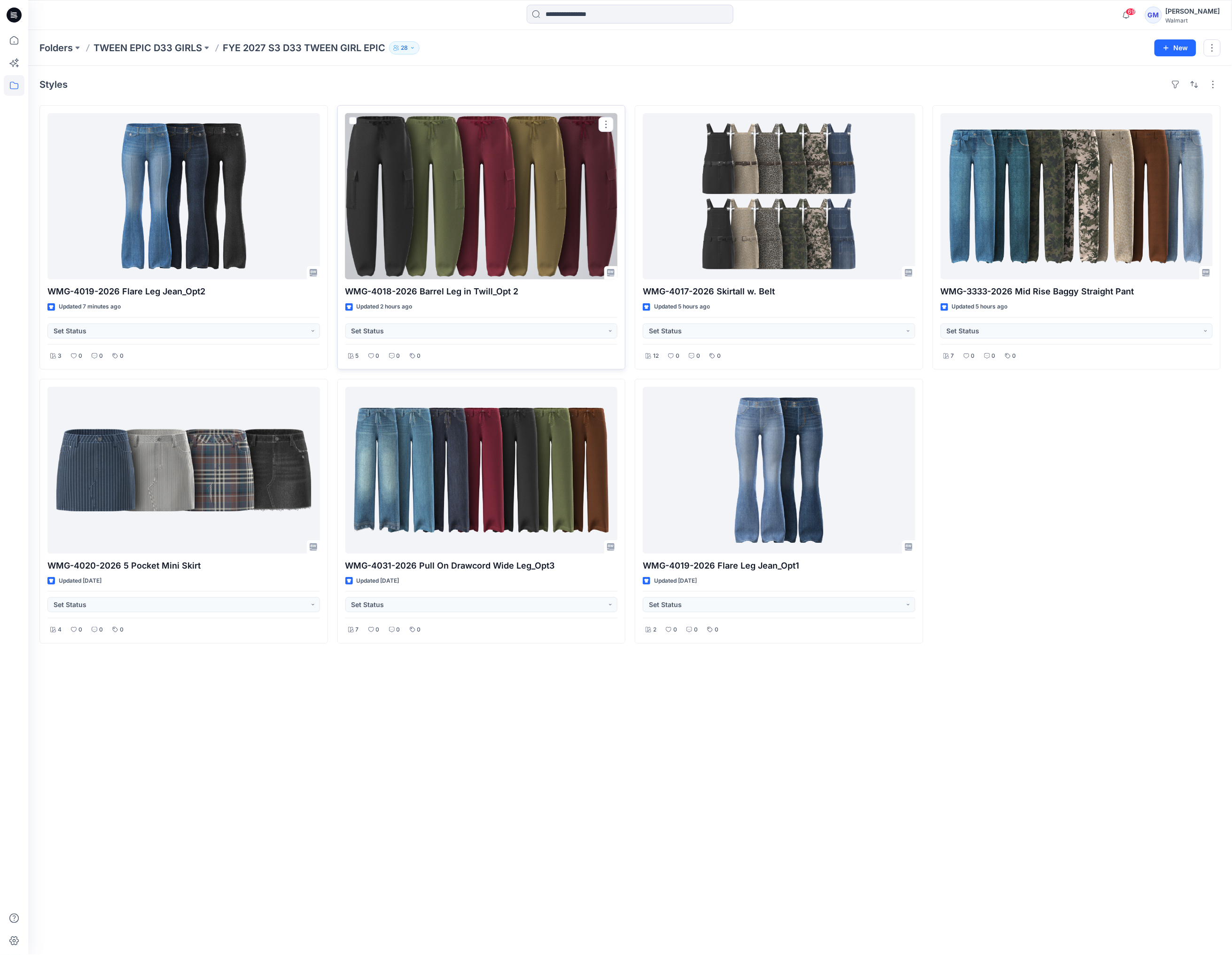
click at [469, 194] on div at bounding box center [482, 197] width 272 height 166
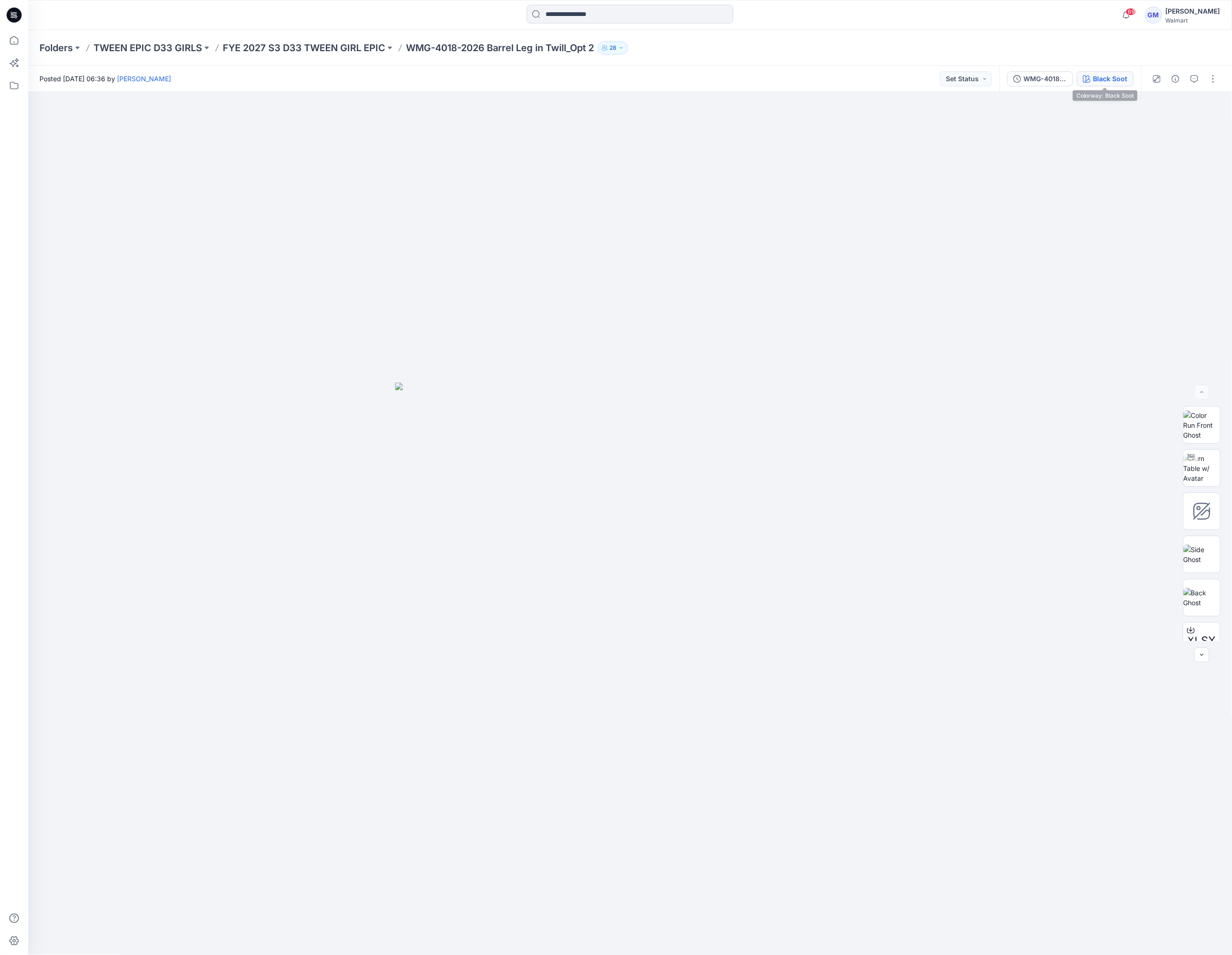
click at [1119, 75] on div "Black Soot" at bounding box center [1109, 79] width 34 height 11
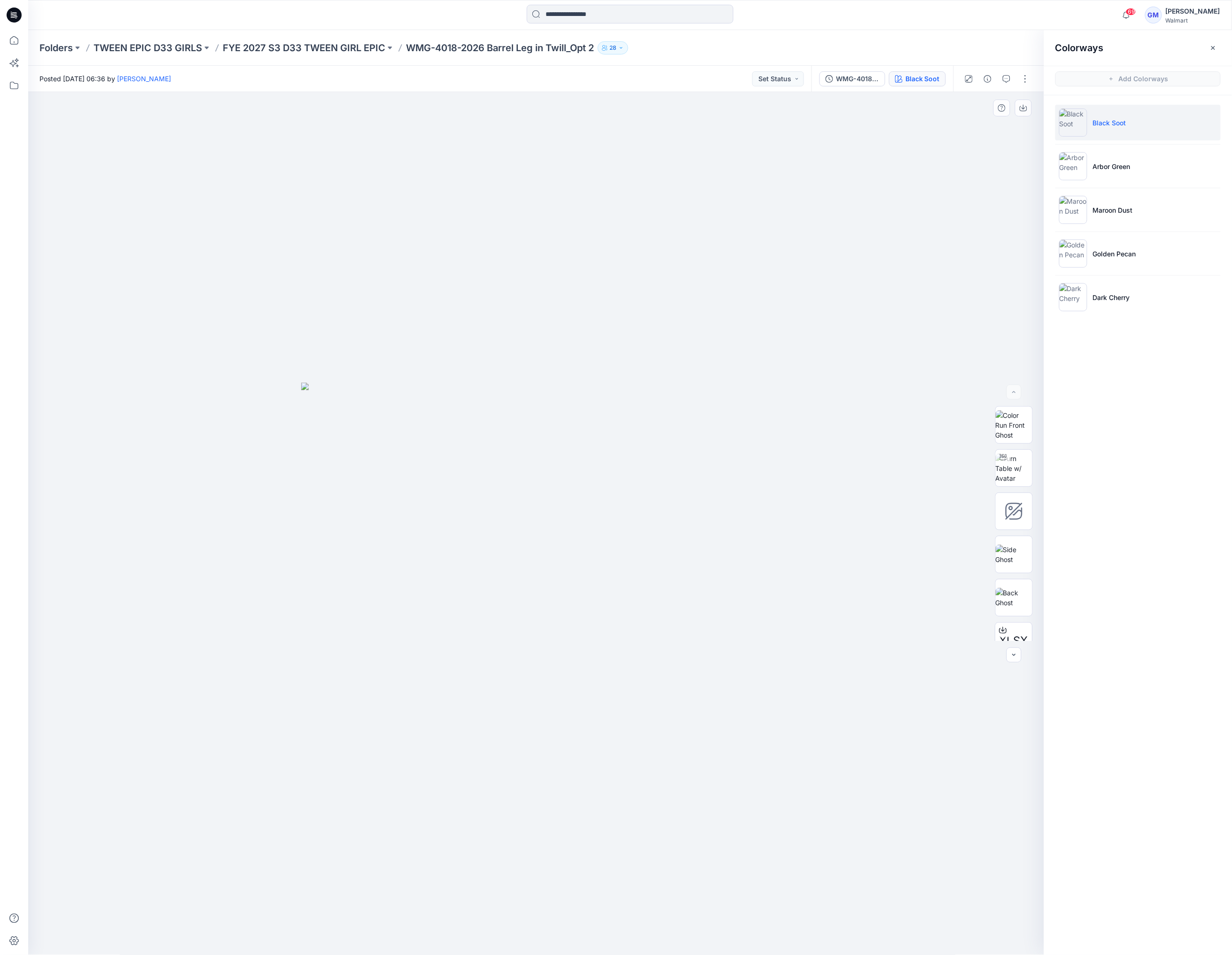
click at [686, 553] on img at bounding box center [535, 668] width 470 height 572
click at [327, 40] on div "Folders TWEEN EPIC D33 GIRLS FYE 2027 S3 D33 TWEEN GIRL EPIC WMG-4018-2026 Barr…" at bounding box center [629, 48] width 1203 height 36
click at [325, 42] on p "FYE 2027 S3 D33 TWEEN GIRL EPIC" at bounding box center [303, 48] width 163 height 13
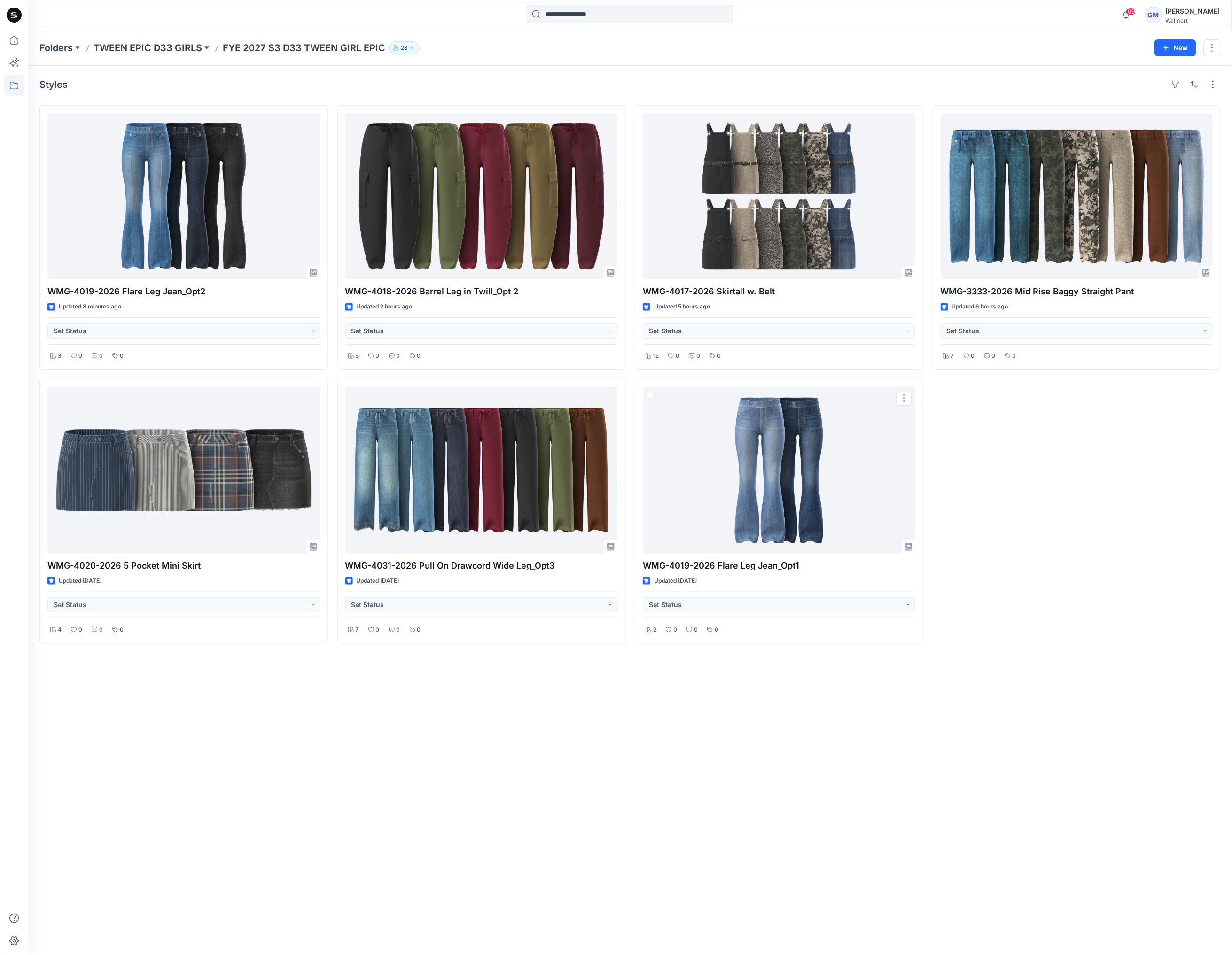
click at [774, 783] on div "Styles WMG-4019-2026 Flare Leg Jean_Opt2 Updated 8 minutes ago Set Status 3 0 0…" at bounding box center [629, 510] width 1203 height 889
click at [1156, 804] on div "Styles WMG-4019-2026 Flare Leg Jean_Opt2 Updated 8 minutes ago Set Status 3 0 0…" at bounding box center [629, 510] width 1203 height 889
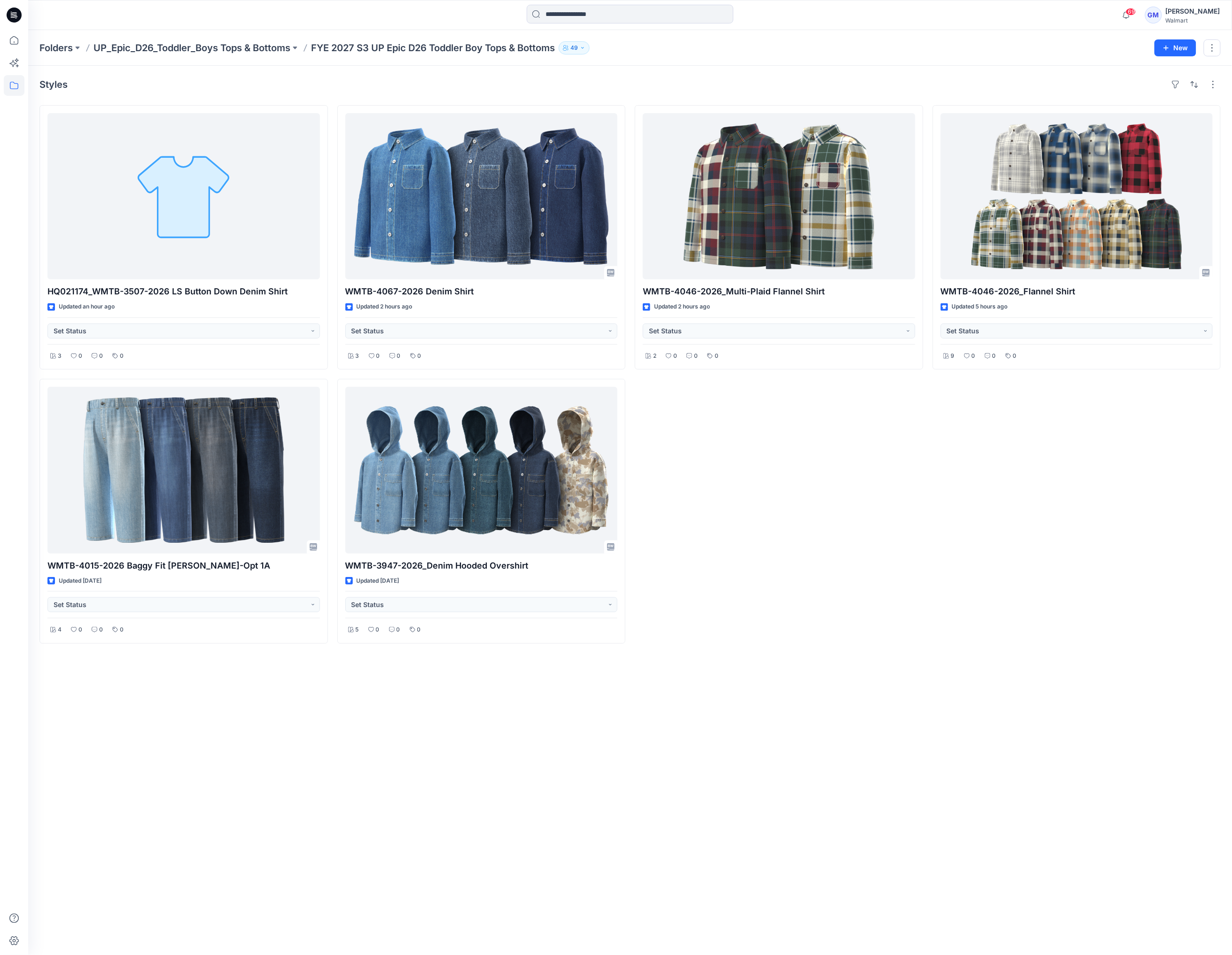
click at [868, 530] on div "WMTB-4046-2026_Multi-Plaid Flannel Shirt Updated 2 hours ago Set Status 2 0 0 0" at bounding box center [778, 374] width 288 height 538
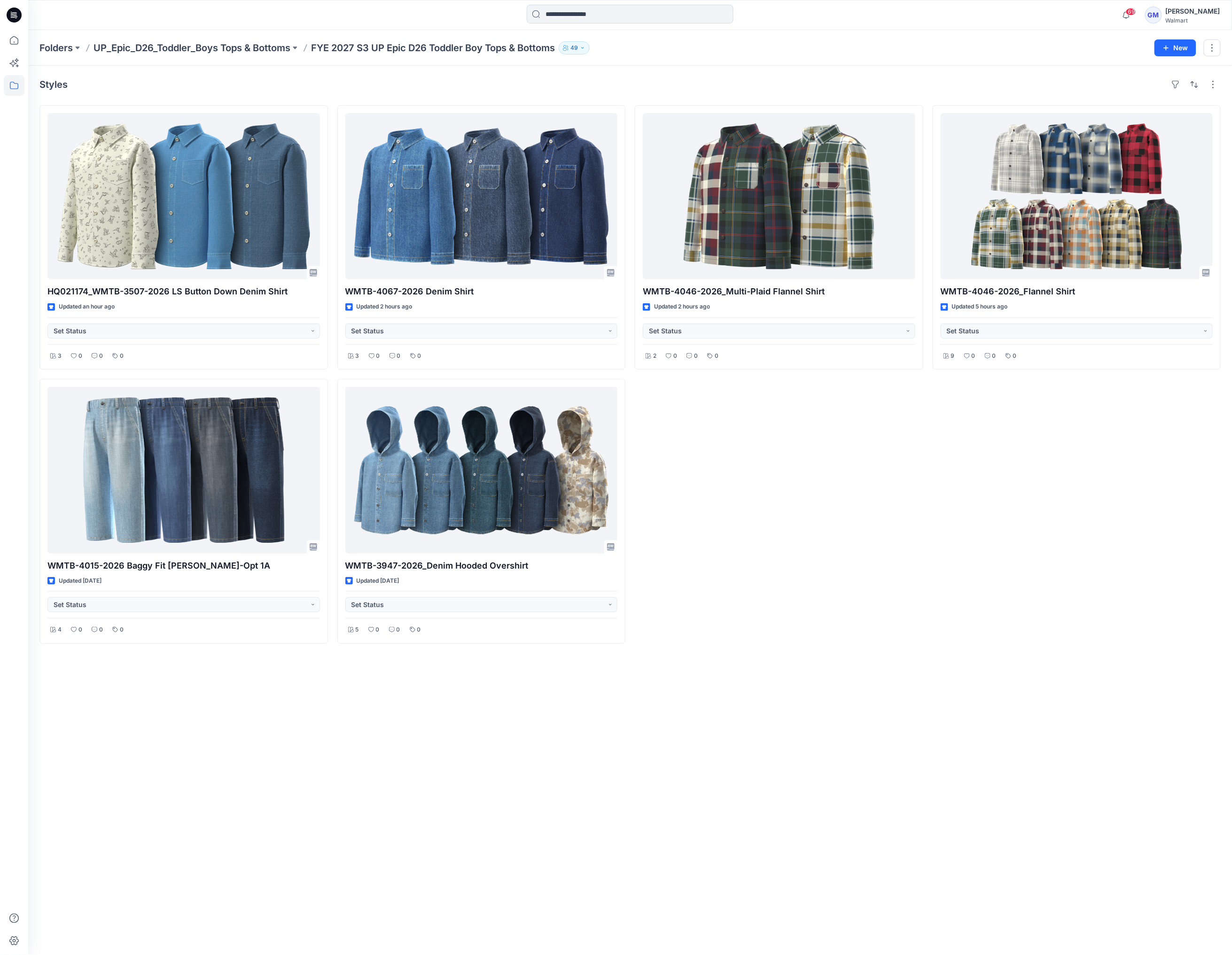
click at [963, 588] on div "WMTB-4046-2026_Flannel Shirt Updated 5 hours ago Set Status 9 0 0 0" at bounding box center [1076, 374] width 288 height 538
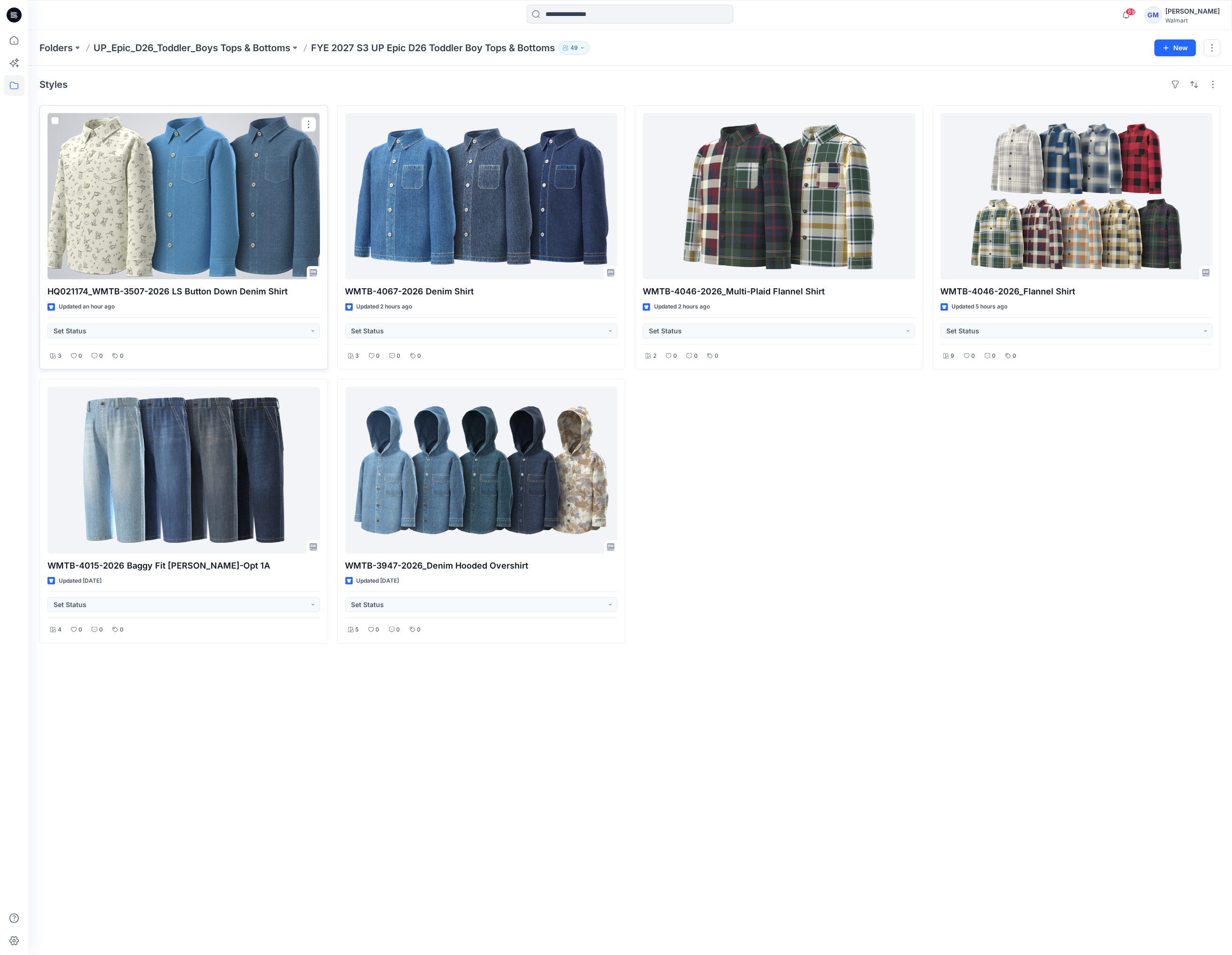
click at [275, 205] on div at bounding box center [184, 197] width 272 height 166
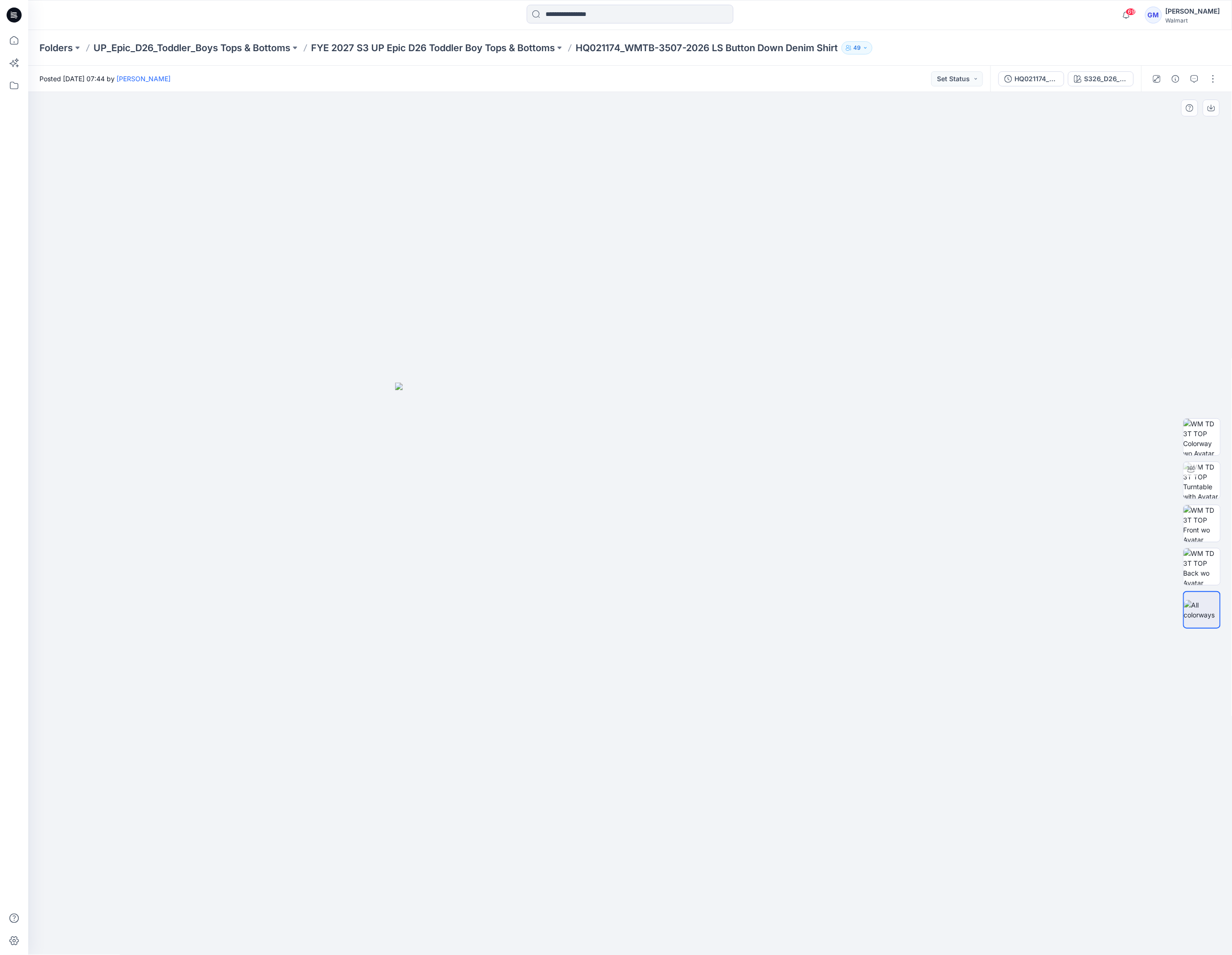
click at [791, 628] on img at bounding box center [629, 668] width 470 height 572
click at [1097, 75] on div "S326_D26_WN_Skate Dinos V1_CW3 _ Old Ivory Cream_Black Soot" at bounding box center [1106, 79] width 43 height 11
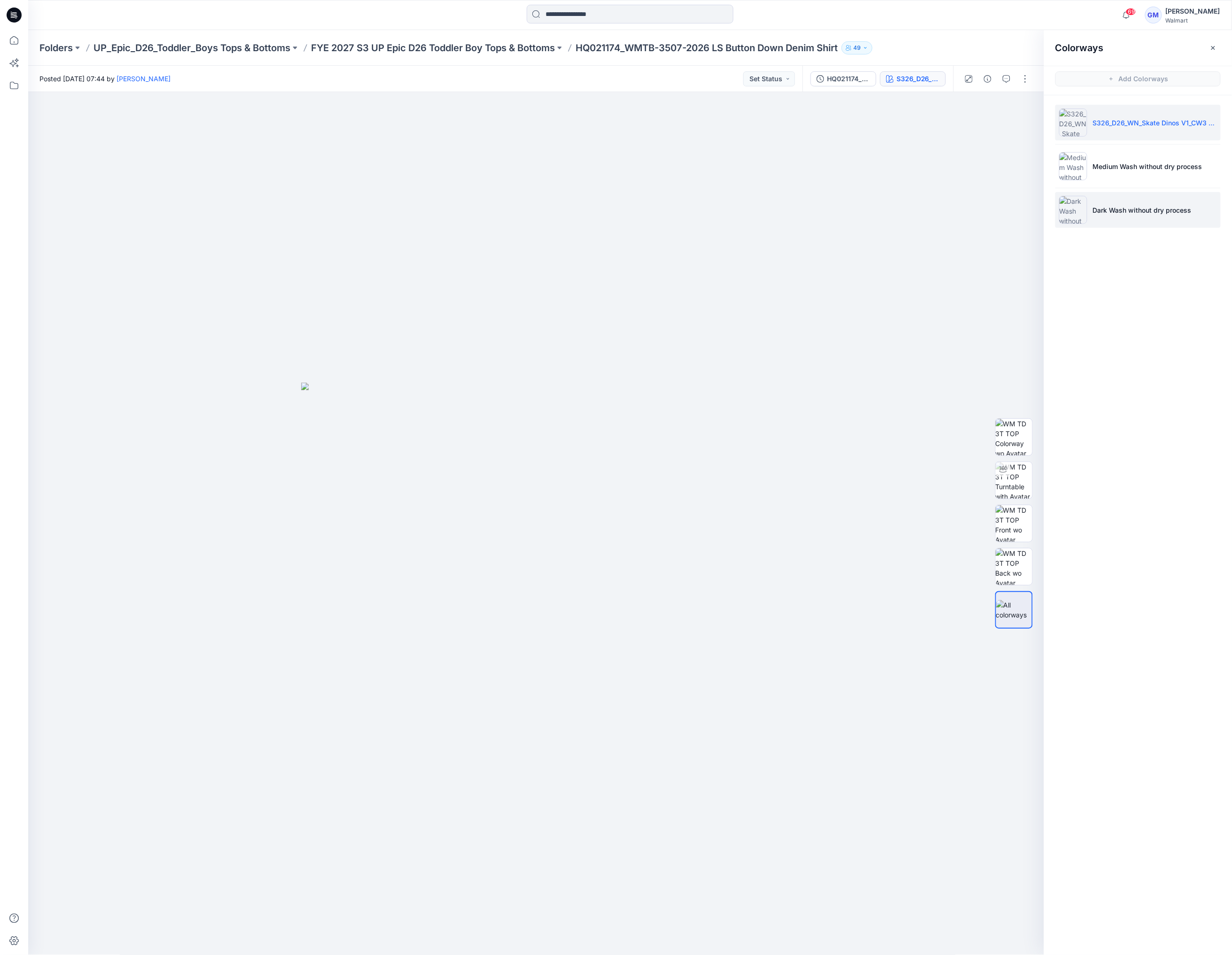
click at [1162, 208] on p "Dark Wash without dry process" at bounding box center [1142, 209] width 98 height 10
click at [1011, 484] on img at bounding box center [1013, 480] width 36 height 36
drag, startPoint x: 659, startPoint y: 937, endPoint x: 408, endPoint y: 944, distance: 251.1
click at [408, 944] on icon at bounding box center [537, 927] width 284 height 36
click at [1128, 174] on li "Medium Wash without dry process" at bounding box center [1137, 166] width 166 height 36
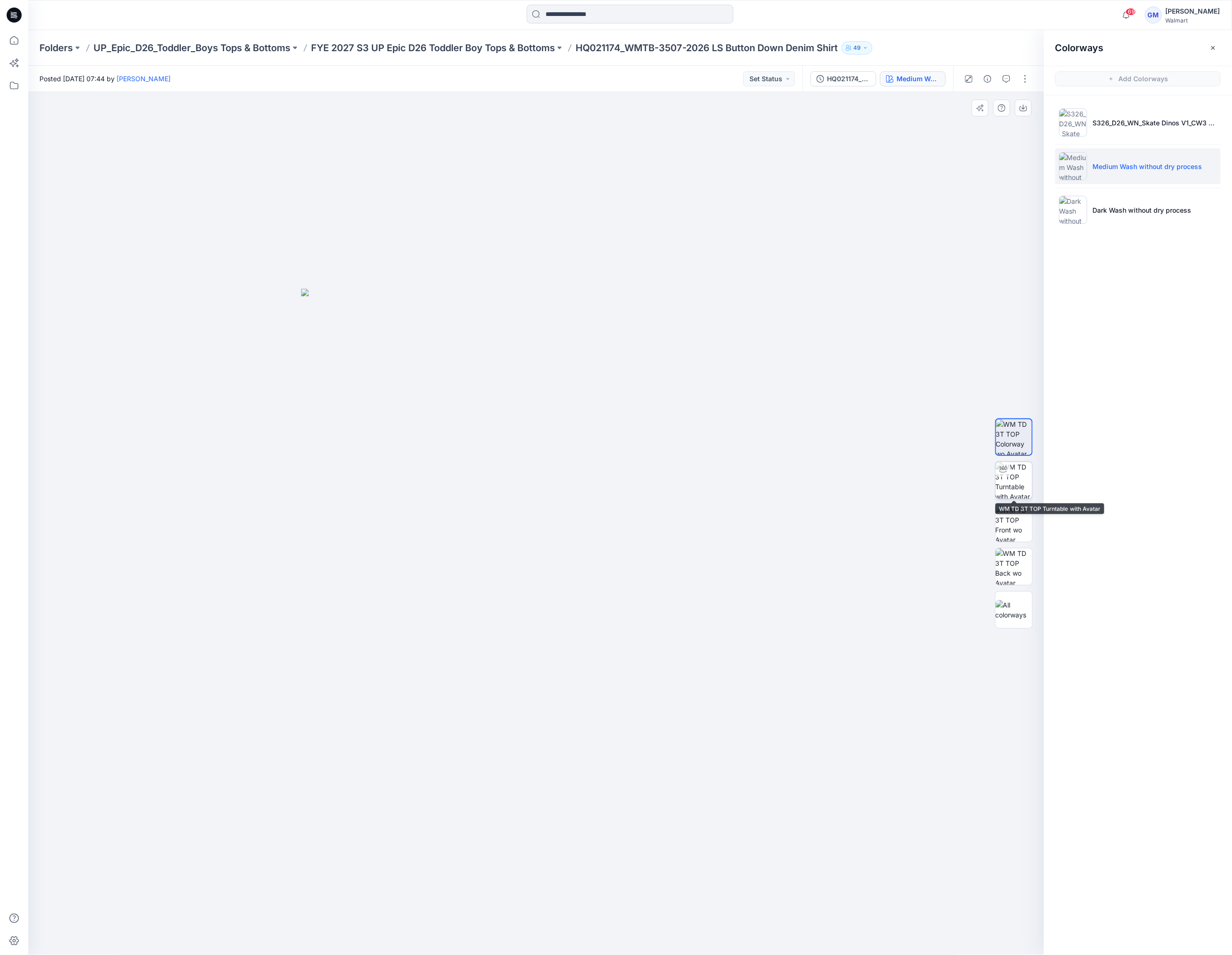
click at [1002, 482] on img at bounding box center [1013, 480] width 36 height 36
click at [1171, 205] on p "Dark Wash without dry process" at bounding box center [1142, 209] width 98 height 10
click at [1019, 491] on img at bounding box center [1013, 480] width 36 height 36
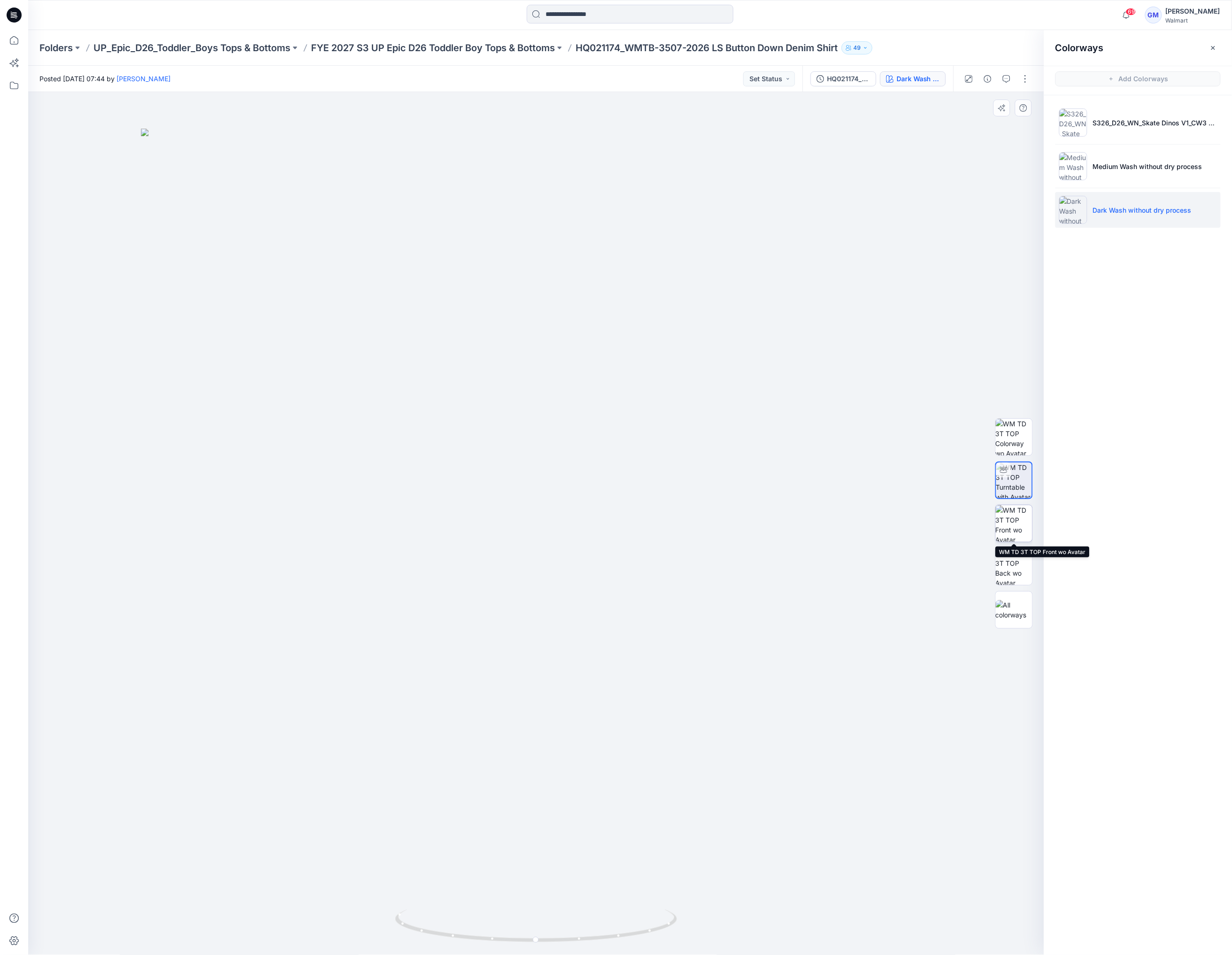
click at [1011, 520] on img at bounding box center [1013, 523] width 36 height 36
click at [1010, 603] on img at bounding box center [1013, 610] width 36 height 20
click at [724, 305] on div at bounding box center [536, 524] width 1016 height 864
click at [1098, 127] on p "S326_D26_WN_Skate Dinos V1_CW3 _ Old Ivory Cream_Black Soot" at bounding box center [1155, 122] width 124 height 10
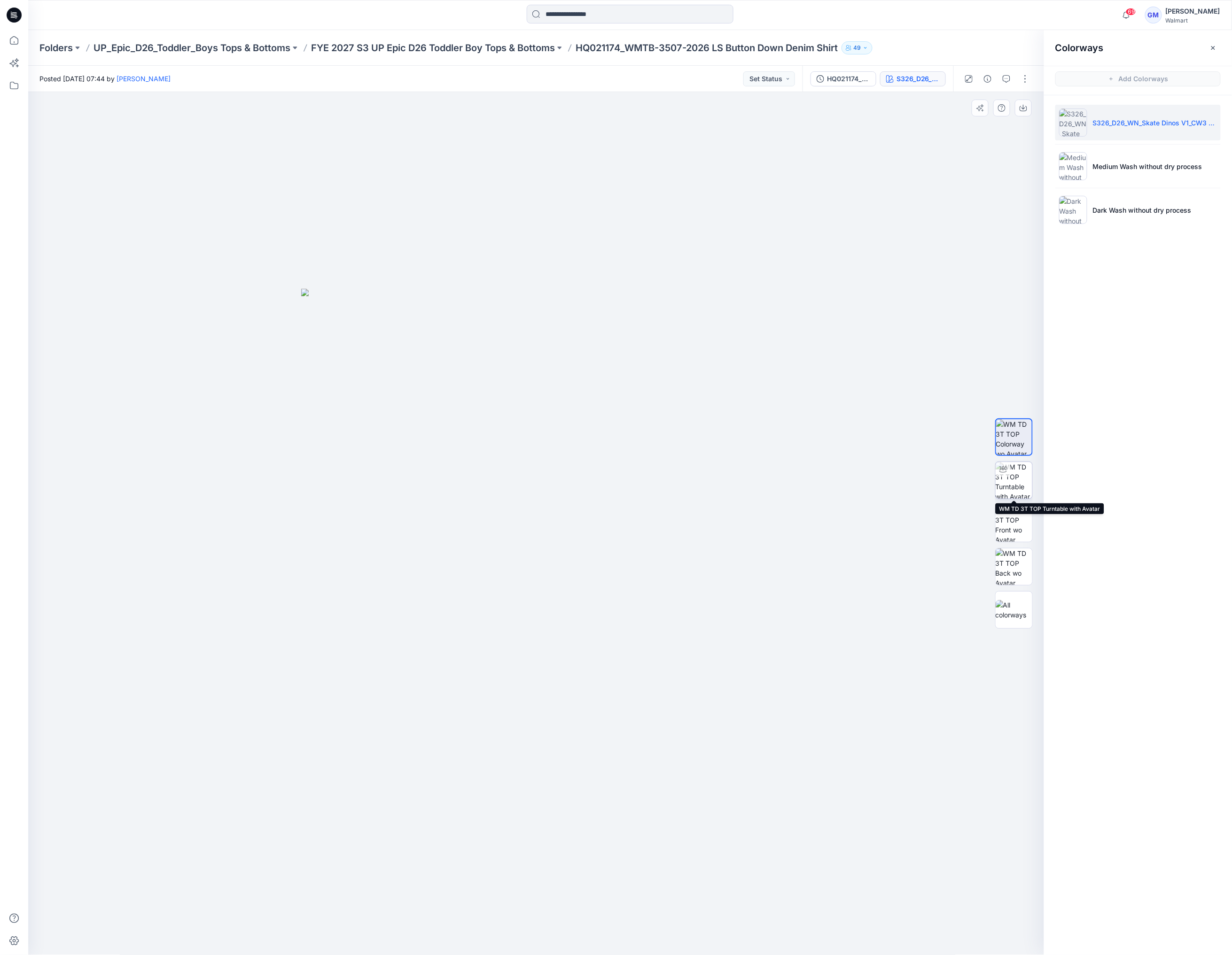
click at [1004, 479] on img at bounding box center [1013, 480] width 36 height 36
click at [1109, 301] on div "Colorways Add Colorways S326_D26_WN_Skate Dinos V1_CW3 _ Old Ivory Cream_Black …" at bounding box center [1137, 493] width 188 height 926
click at [910, 215] on img at bounding box center [535, 542] width 790 height 827
click at [457, 98] on div at bounding box center [536, 524] width 1016 height 864
click at [1026, 73] on button "button" at bounding box center [1025, 79] width 15 height 15
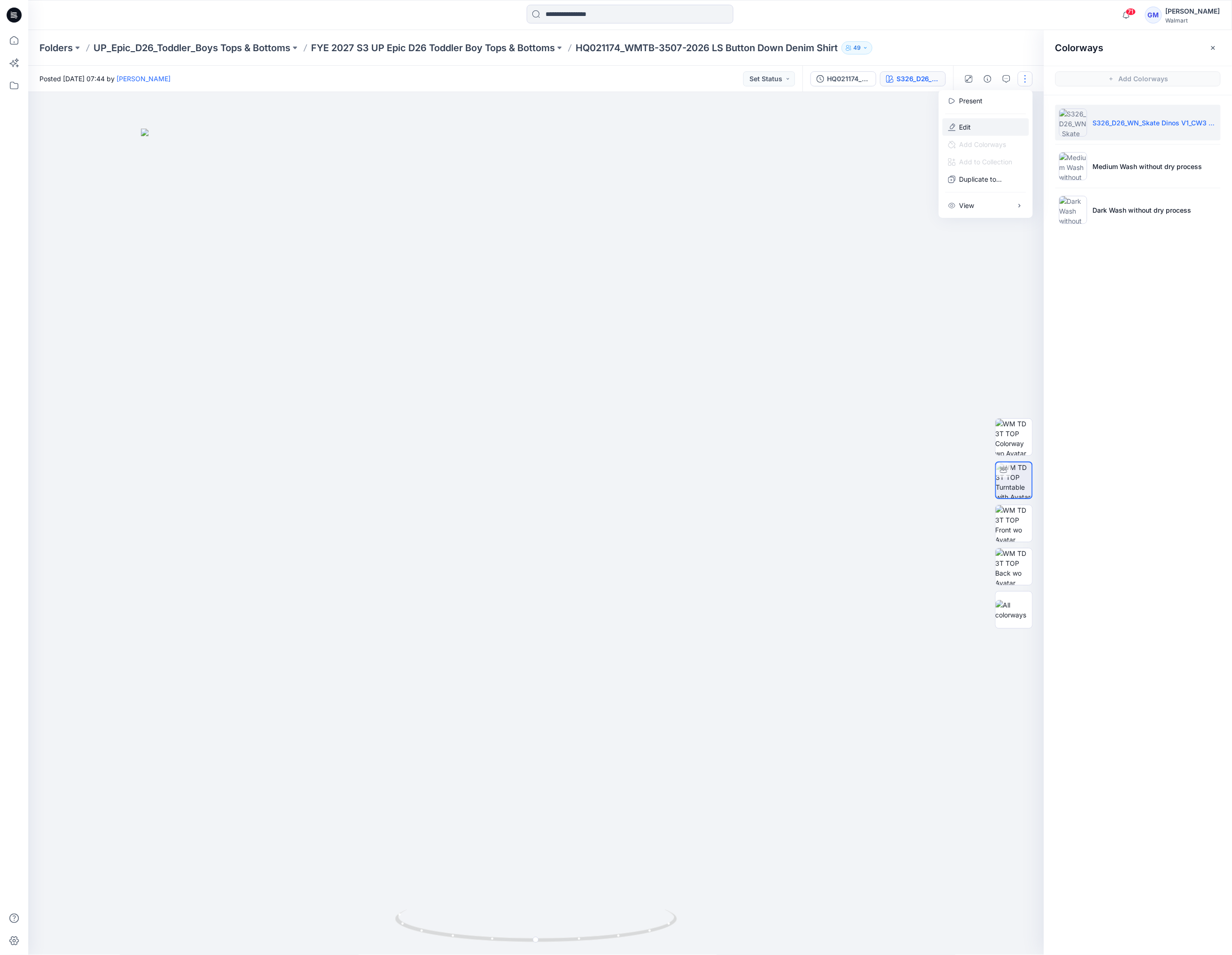
click at [976, 126] on button "Edit" at bounding box center [985, 127] width 86 height 17
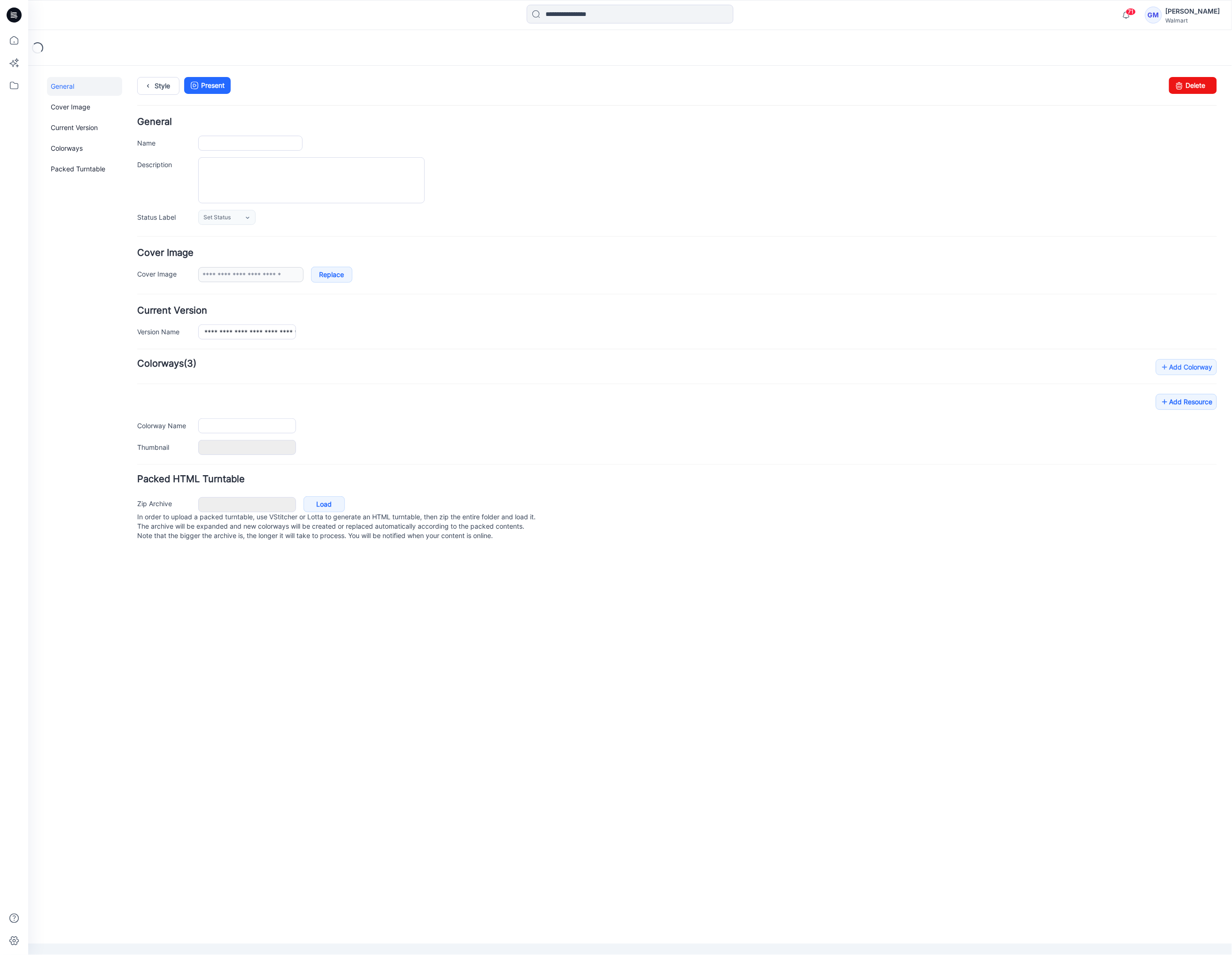
type input "**********"
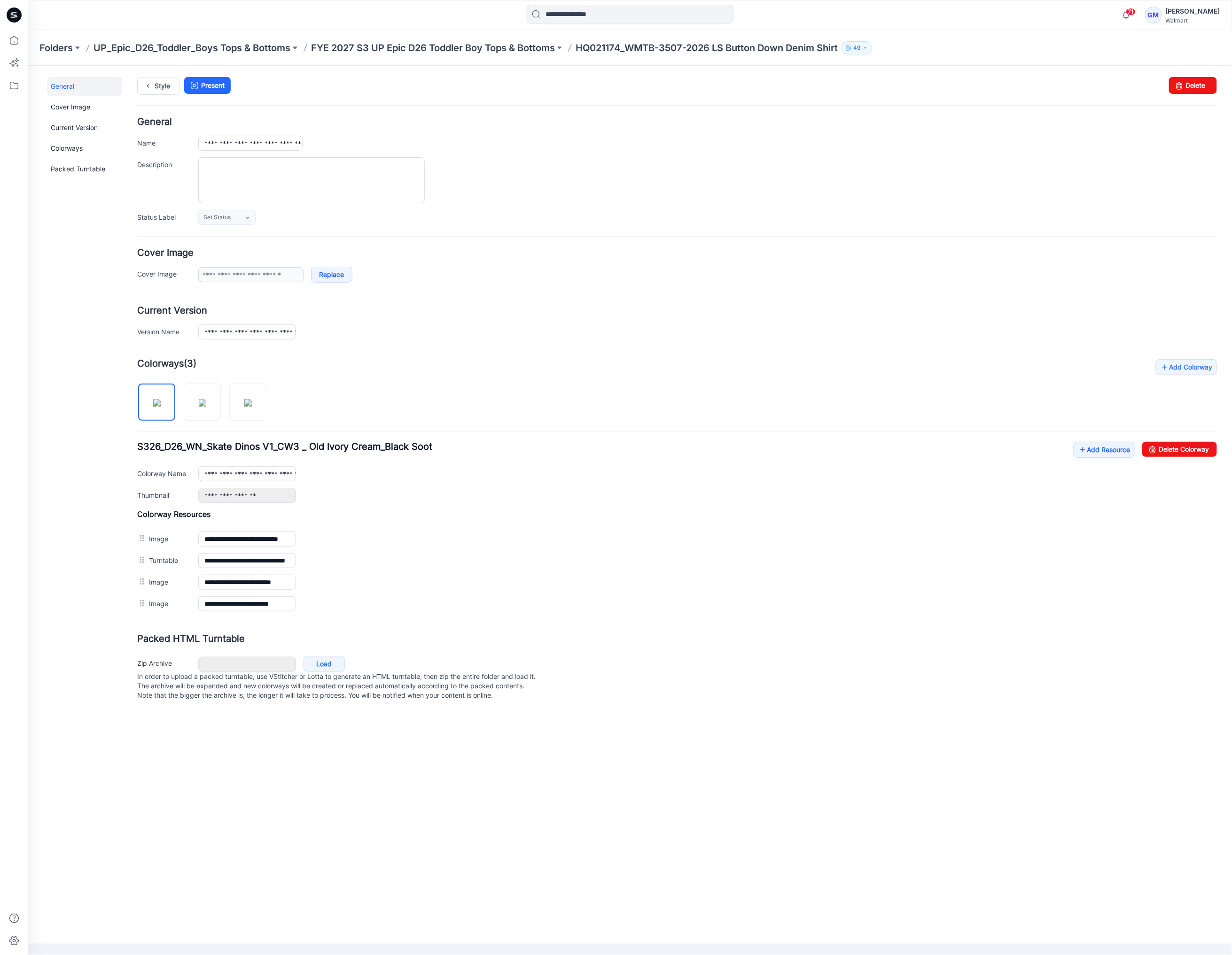
drag, startPoint x: 66, startPoint y: 383, endPoint x: 573, endPoint y: 389, distance: 507.0
click at [65, 383] on div "General Cover Image Current Version Colorways Packed Turntable" at bounding box center [83, 394] width 75 height 636
click at [1099, 450] on link "Add Resource" at bounding box center [1103, 449] width 61 height 16
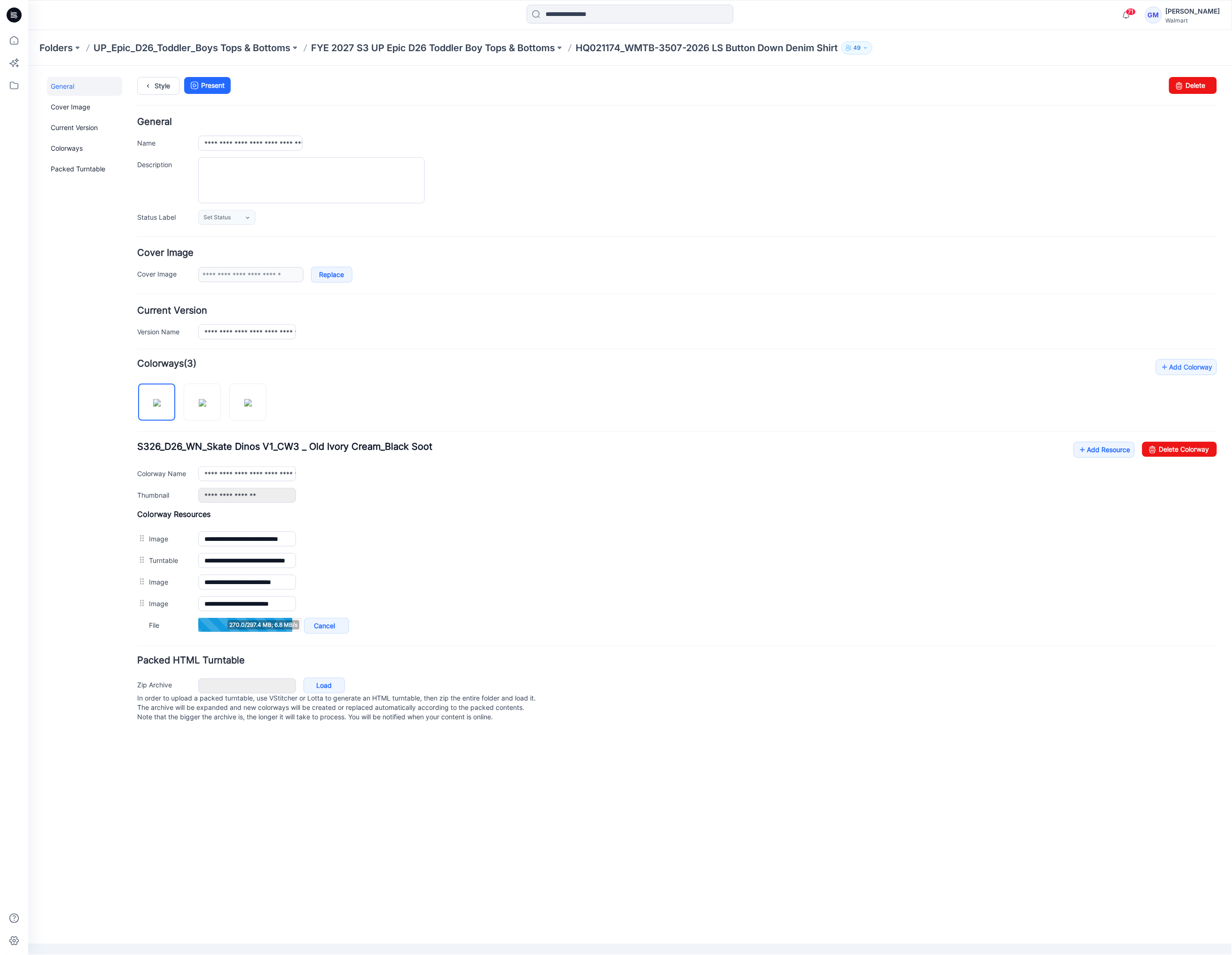
click at [62, 256] on div "General Cover Image Current Version Colorways Packed Turntable" at bounding box center [83, 405] width 75 height 658
click at [1095, 455] on link "Add Resource" at bounding box center [1103, 449] width 61 height 16
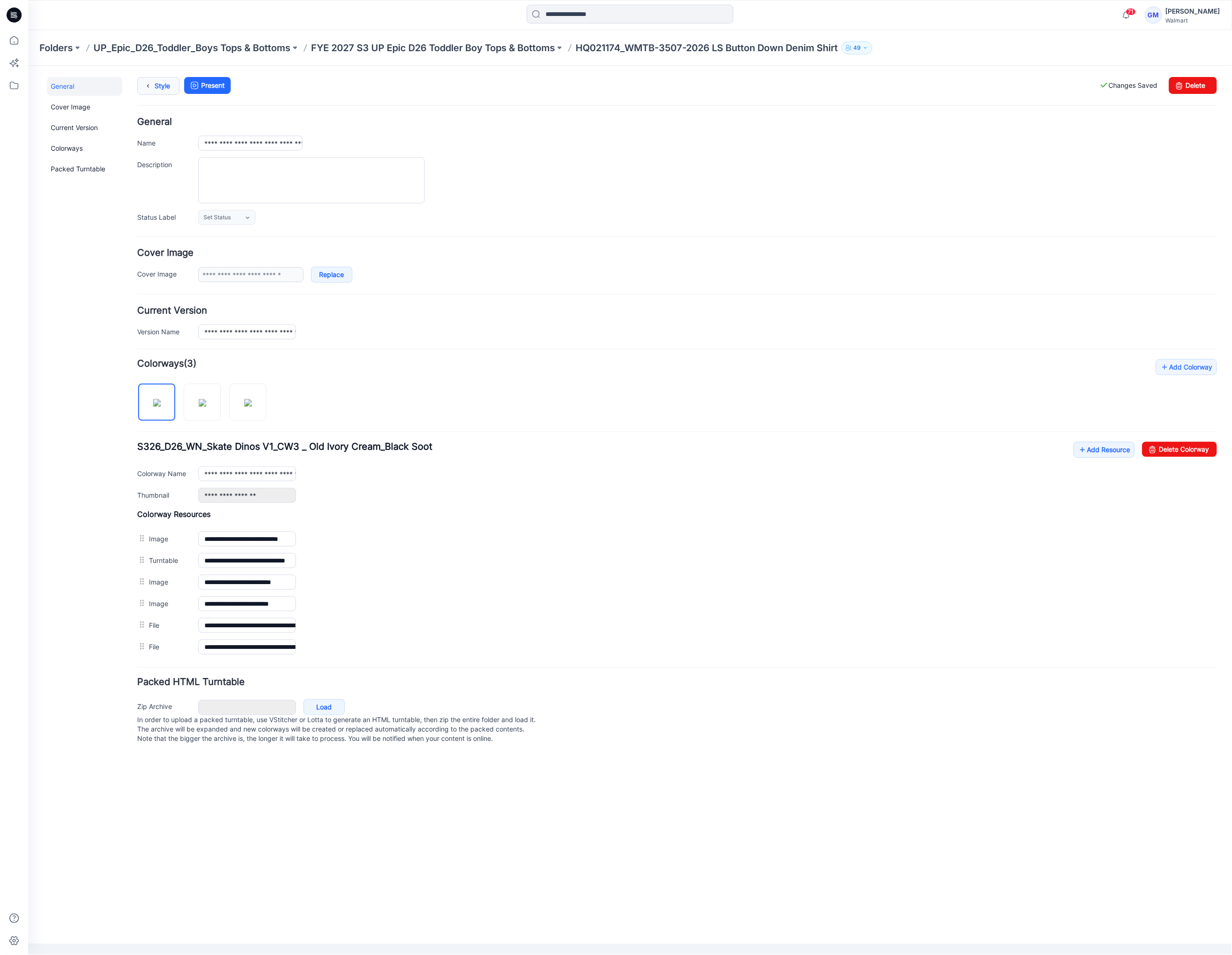
click at [160, 88] on link "Style" at bounding box center [158, 85] width 42 height 18
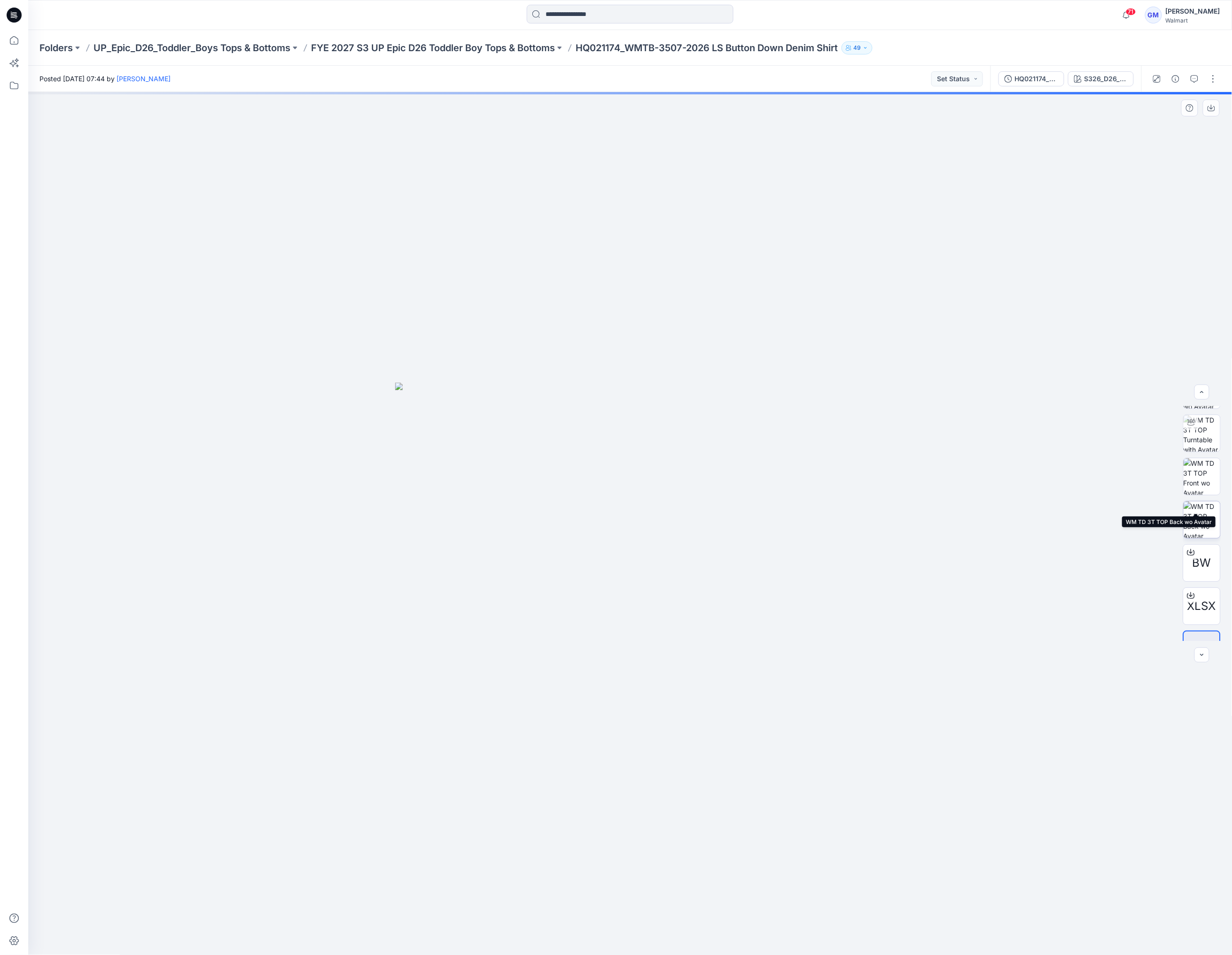
scroll to position [62, 0]
click at [812, 561] on img at bounding box center [629, 668] width 470 height 572
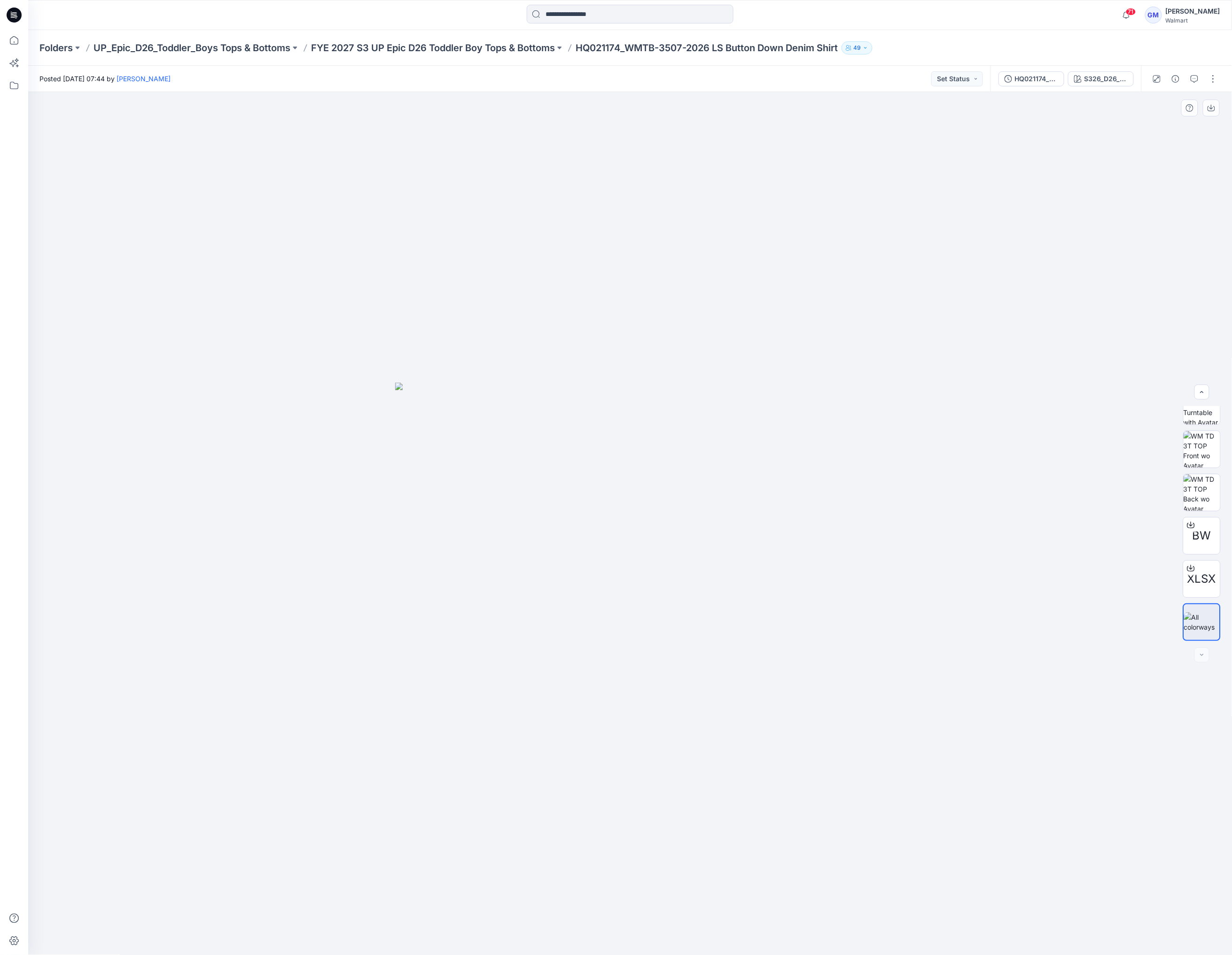
click at [985, 524] on div at bounding box center [630, 524] width 1204 height 864
click at [504, 46] on p "FYE 2027 S3 UP Epic D26 Toddler Boy Tops & Bottoms" at bounding box center [433, 48] width 244 height 13
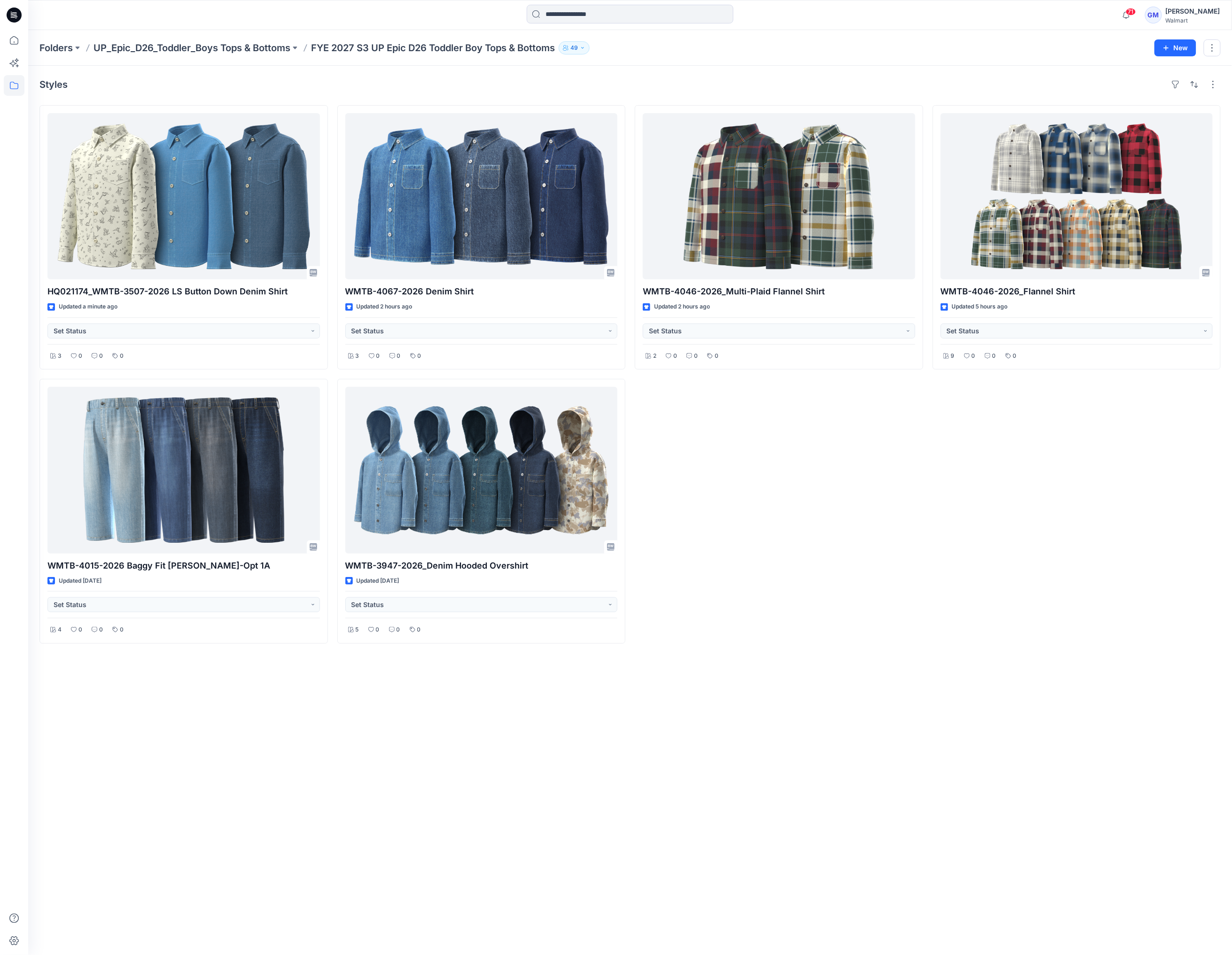
click at [818, 727] on div "Styles HQ021174_WMTB-3507-2026 LS Button Down Denim Shirt Updated a minute ago …" at bounding box center [629, 510] width 1203 height 889
click at [799, 644] on div "WMTB-4046-2026_Multi-Plaid Flannel Shirt Updated 2 hours ago Set Status 2 0 0 0" at bounding box center [778, 374] width 288 height 538
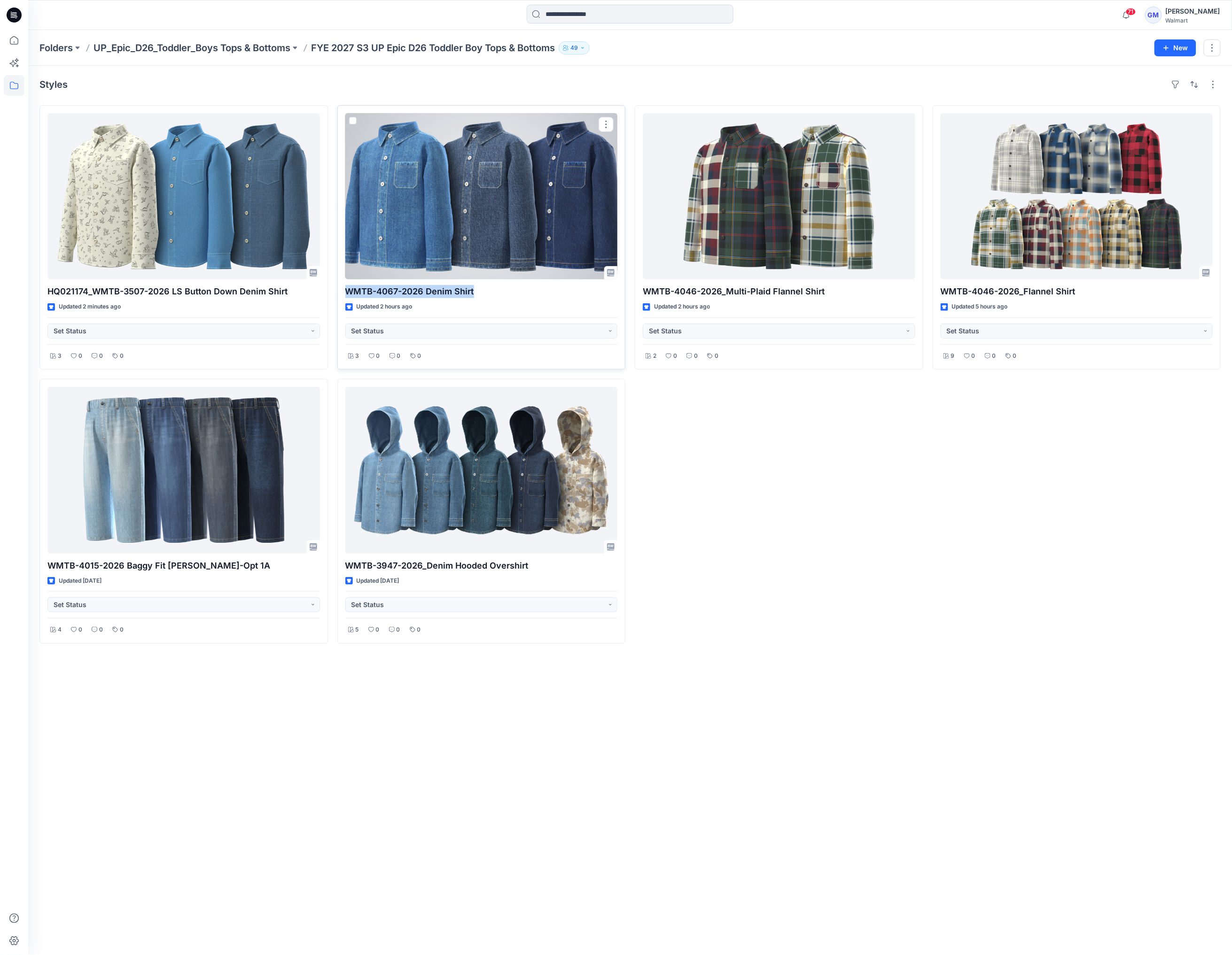
drag, startPoint x: 459, startPoint y: 290, endPoint x: 343, endPoint y: 289, distance: 116.0
click at [343, 289] on div "WMTB-4067-2026 Denim Shirt Updated 2 hours ago Set Status 3 0 0 0" at bounding box center [481, 237] width 288 height 265
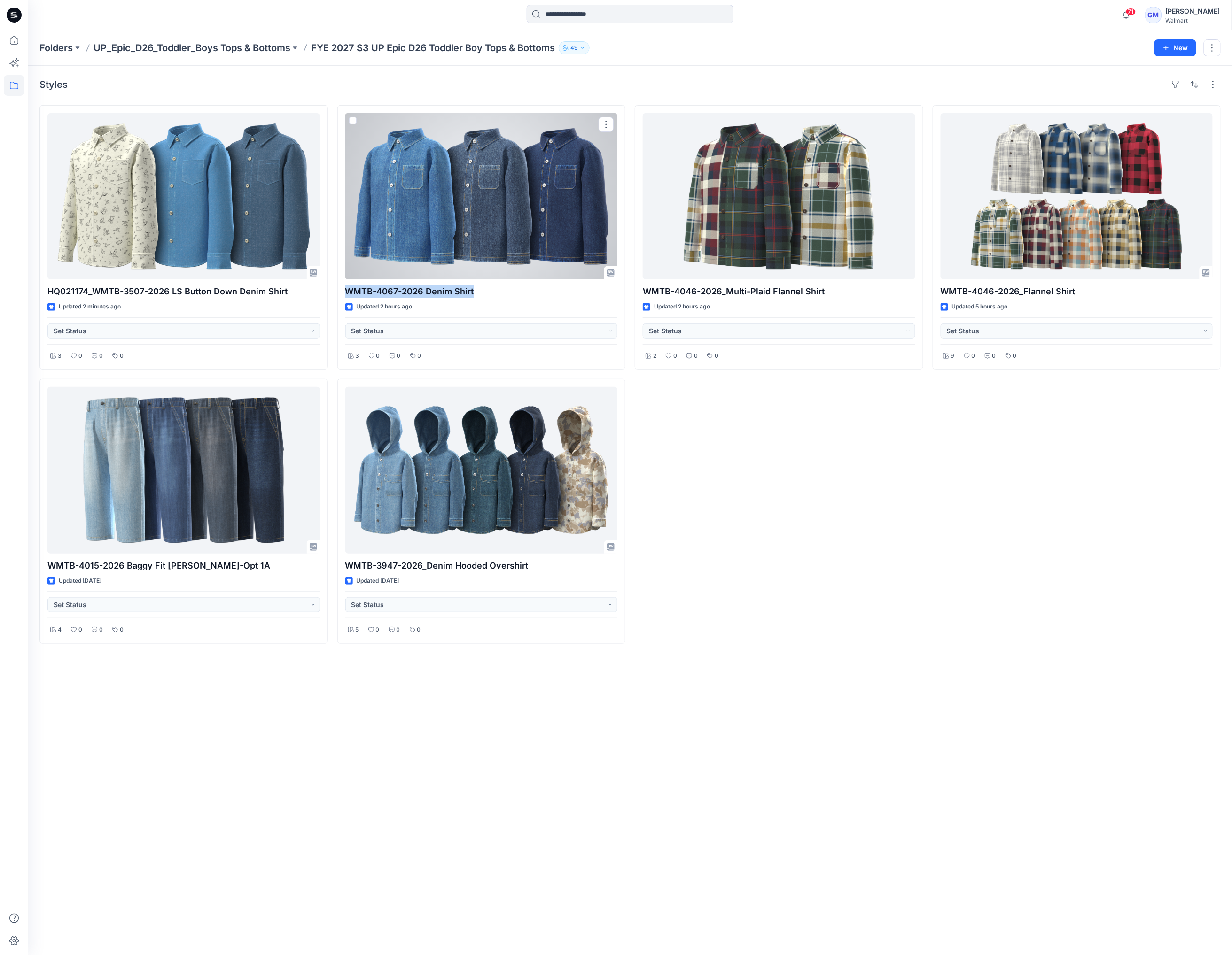
copy p "WMTB-4067-2026 Denim Shirt"
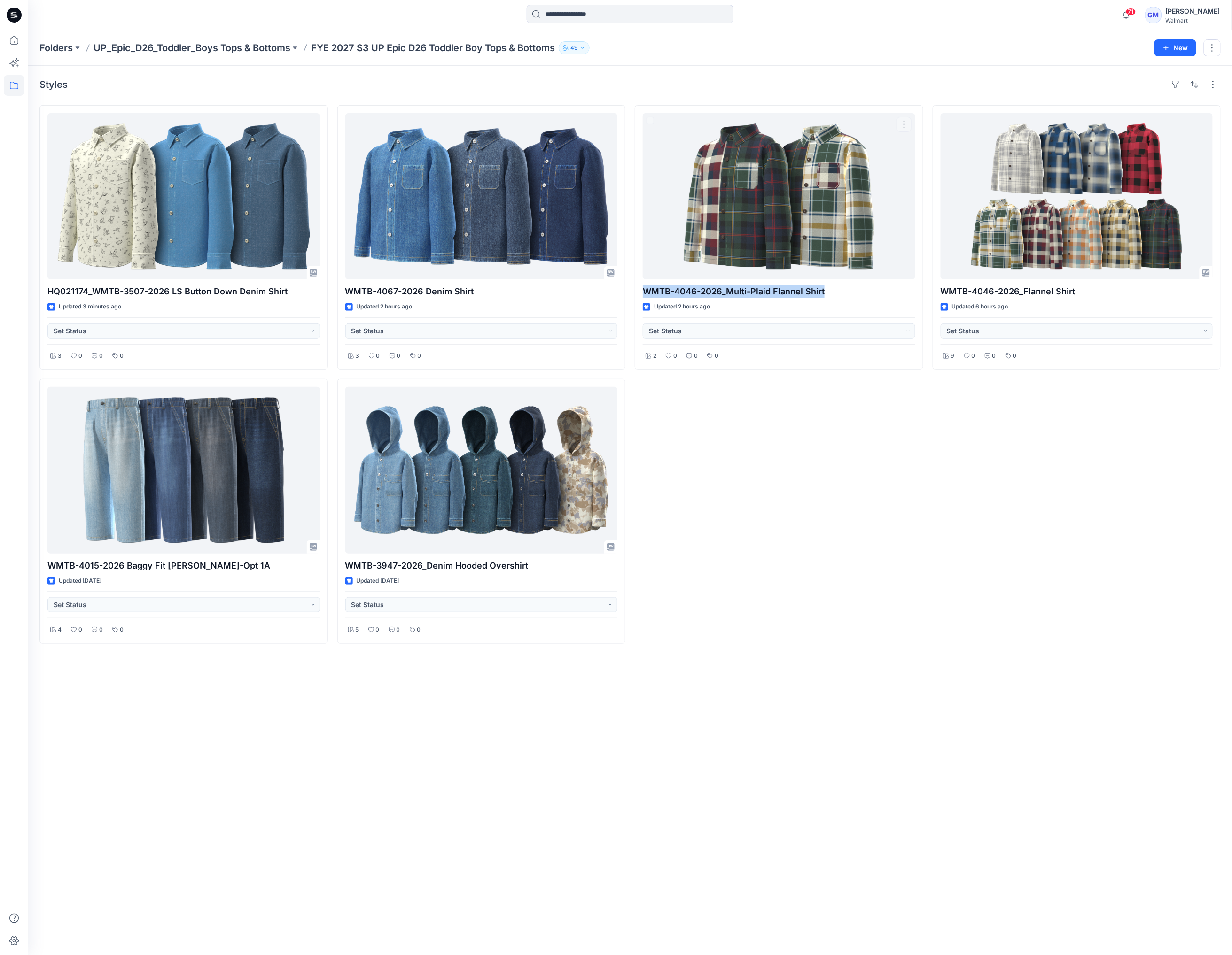
drag, startPoint x: 835, startPoint y: 289, endPoint x: 631, endPoint y: 289, distance: 204.0
click at [631, 289] on div "HQ021174_WMTB-3507-2026 LS Button Down Denim Shirt Updated 3 minutes ago Set St…" at bounding box center [630, 374] width 1181 height 538
copy p "WMTB-4046-2026_Multi-Plaid Flannel Shirt"
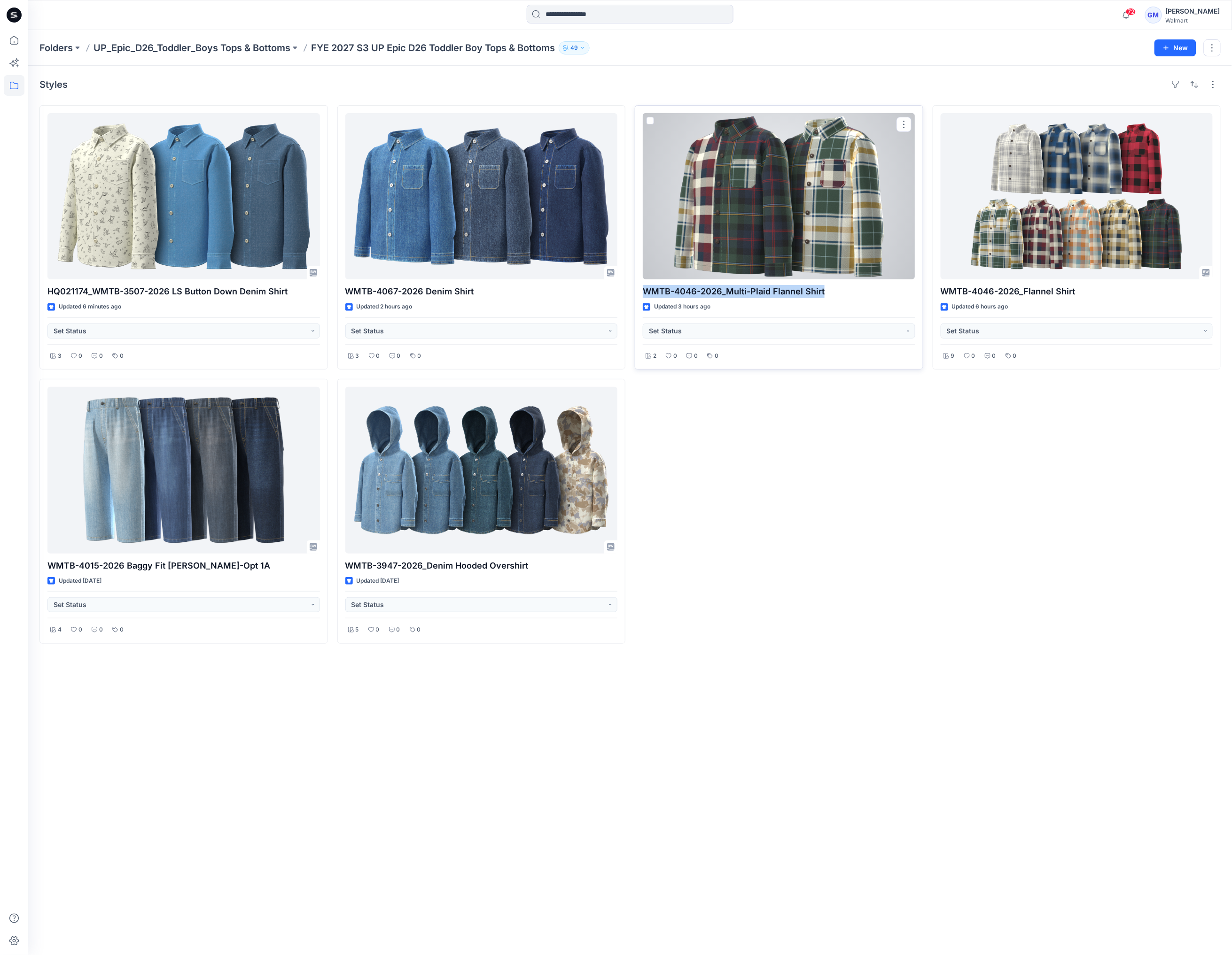
click at [839, 289] on p "WMTB-4046-2026_Multi-Plaid Flannel Shirt" at bounding box center [779, 291] width 272 height 13
drag, startPoint x: 839, startPoint y: 293, endPoint x: 726, endPoint y: 294, distance: 113.0
click at [726, 294] on p "WMTB-4046-2026_Multi-Plaid Flannel Shirt" at bounding box center [779, 291] width 272 height 13
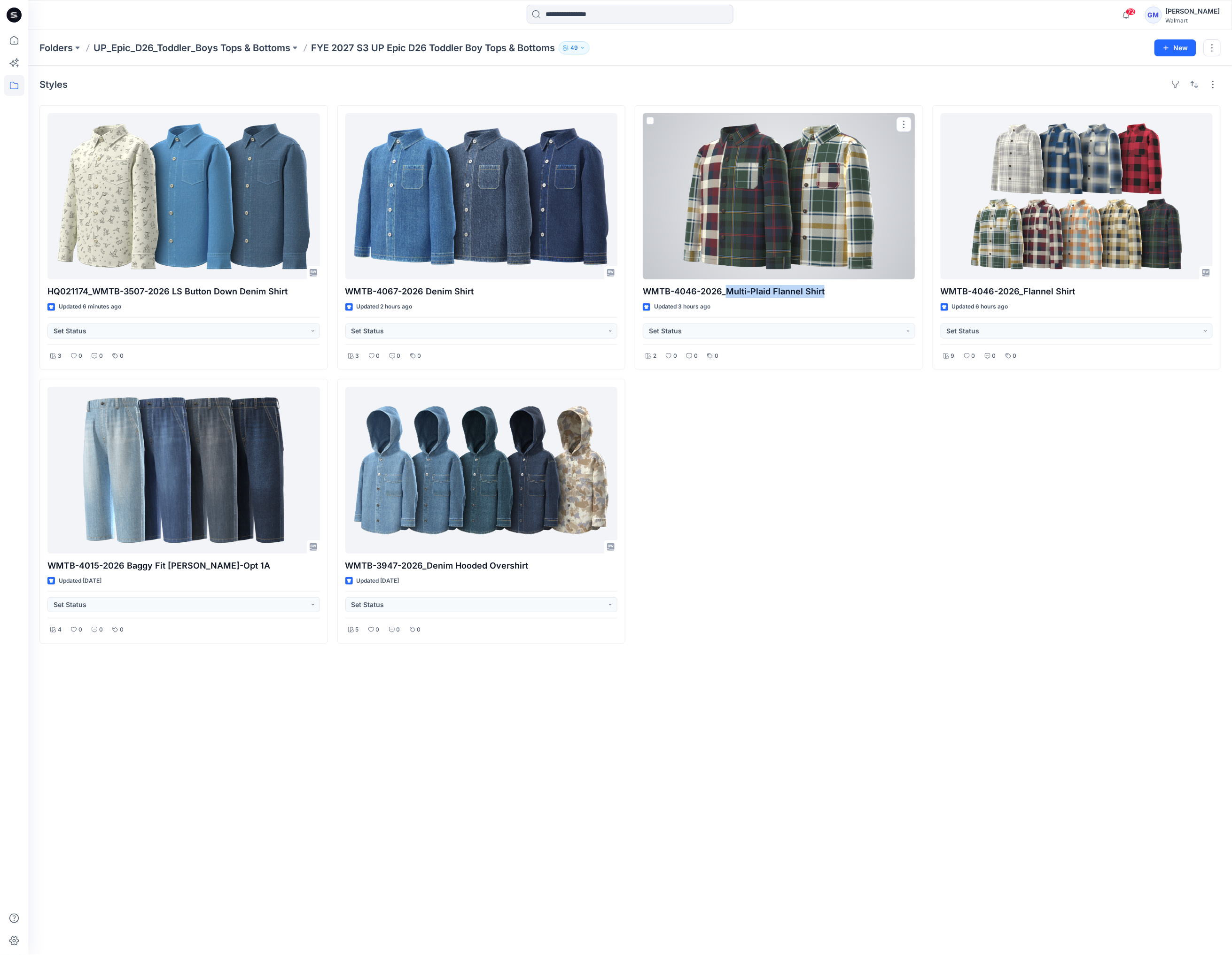
copy p "Multi-Plaid Flannel Shirt"
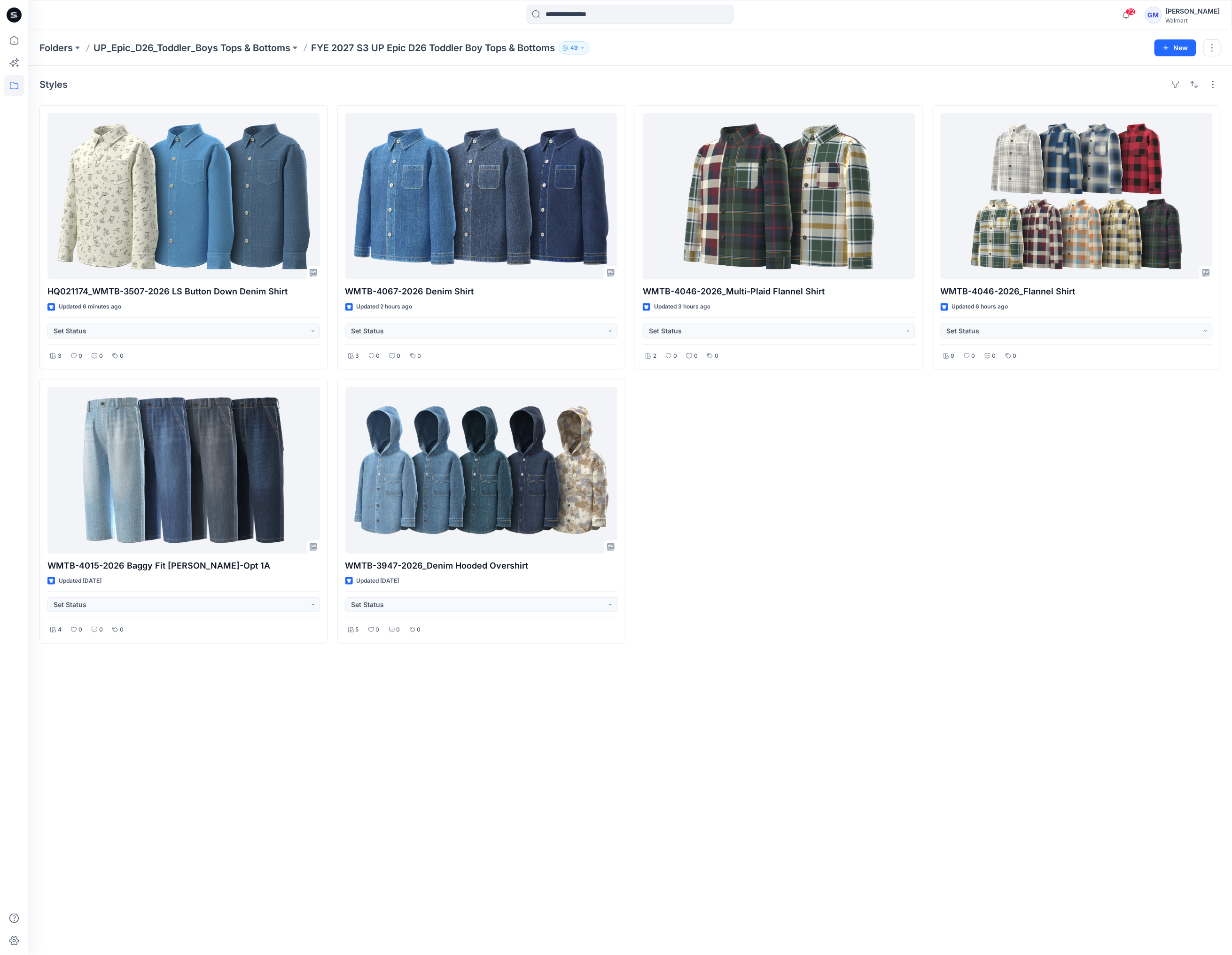
click at [401, 734] on div "Styles HQ021174_WMTB-3507-2026 LS Button Down Denim Shirt Updated 6 minutes ago…" at bounding box center [629, 510] width 1203 height 889
click at [363, 763] on div "Styles HQ021174_WMTB-3507-2026 LS Button Down Denim Shirt Updated 6 minutes ago…" at bounding box center [629, 510] width 1203 height 889
click at [932, 702] on div "Styles HQ021174_WMTB-3507-2026 LS Button Down Denim Shirt Updated 6 minutes ago…" at bounding box center [629, 510] width 1203 height 889
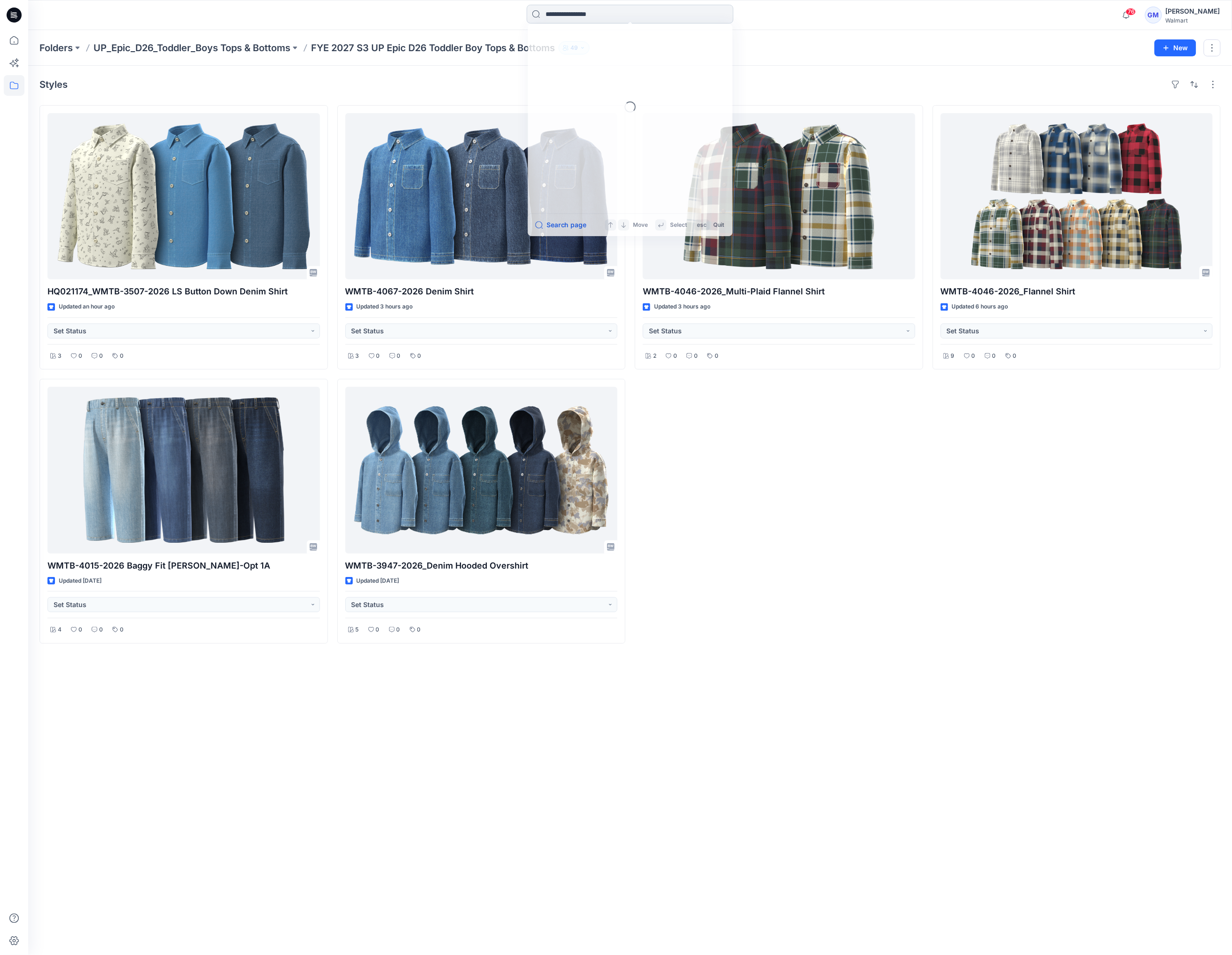
click at [596, 12] on input at bounding box center [629, 14] width 206 height 19
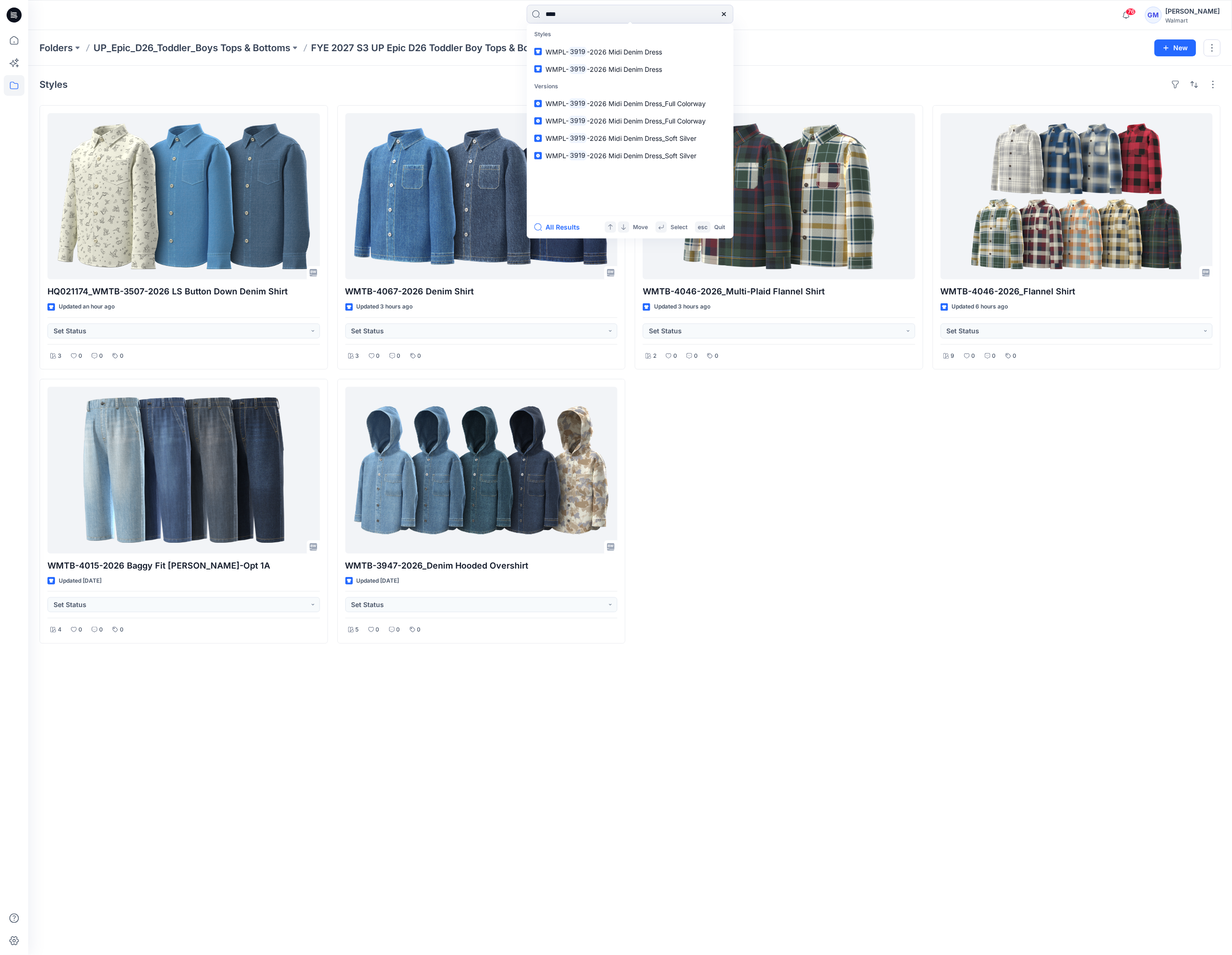
type input "****"
click at [628, 102] on span "-2026 Midi Denim Dress_Full Colorway" at bounding box center [646, 104] width 119 height 8
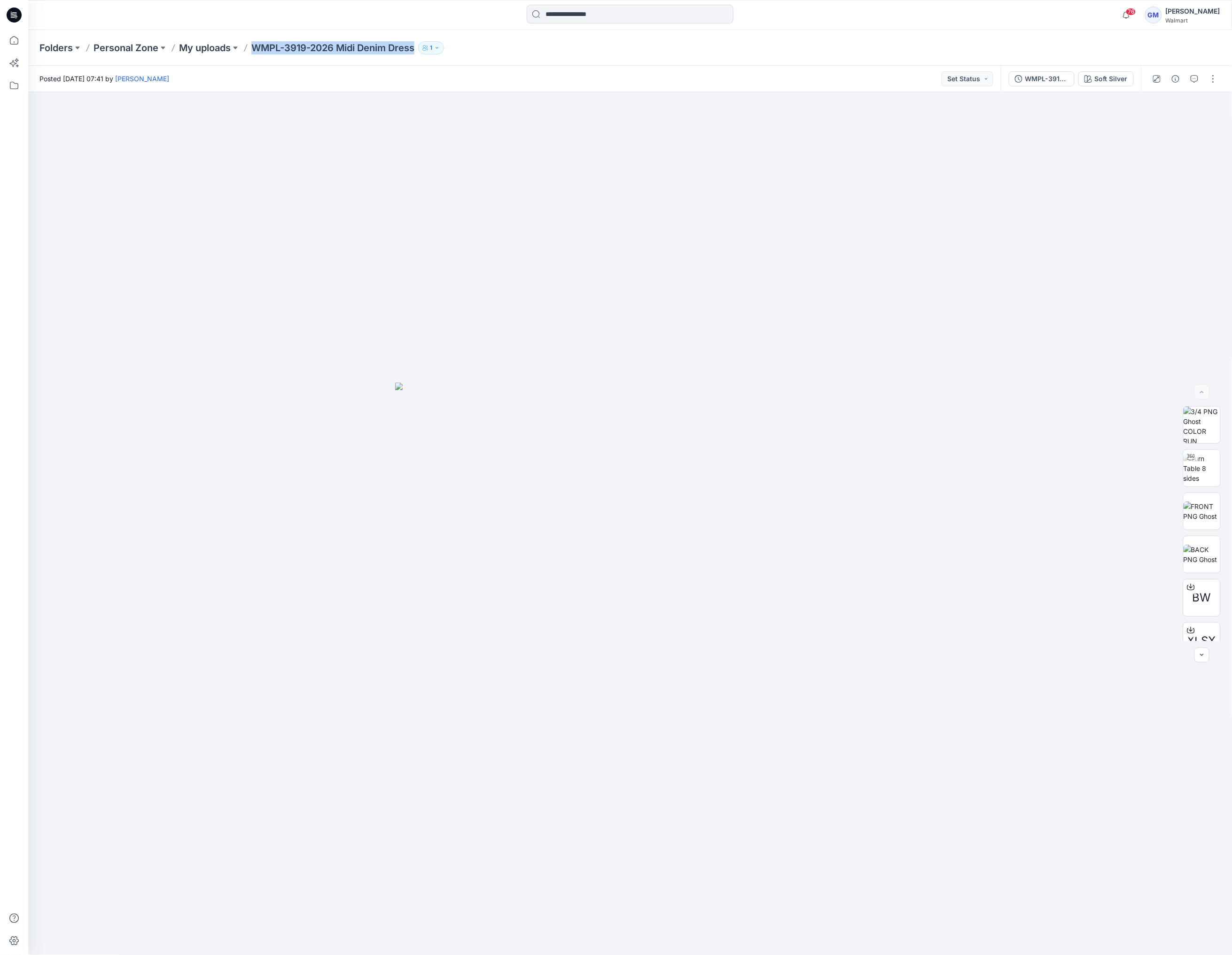
drag, startPoint x: 250, startPoint y: 44, endPoint x: 421, endPoint y: 57, distance: 171.5
click at [421, 57] on div "Folders Personal Zone My uploads WMPL-3919-2026 Midi Denim Dress 1" at bounding box center [629, 48] width 1203 height 36
copy div "WMPL-3919-2026 Midi Denim Dress 1"
drag, startPoint x: 439, startPoint y: 193, endPoint x: 433, endPoint y: 193, distance: 6.0
click at [439, 193] on div at bounding box center [630, 524] width 1204 height 864
